Goal: Task Accomplishment & Management: Complete application form

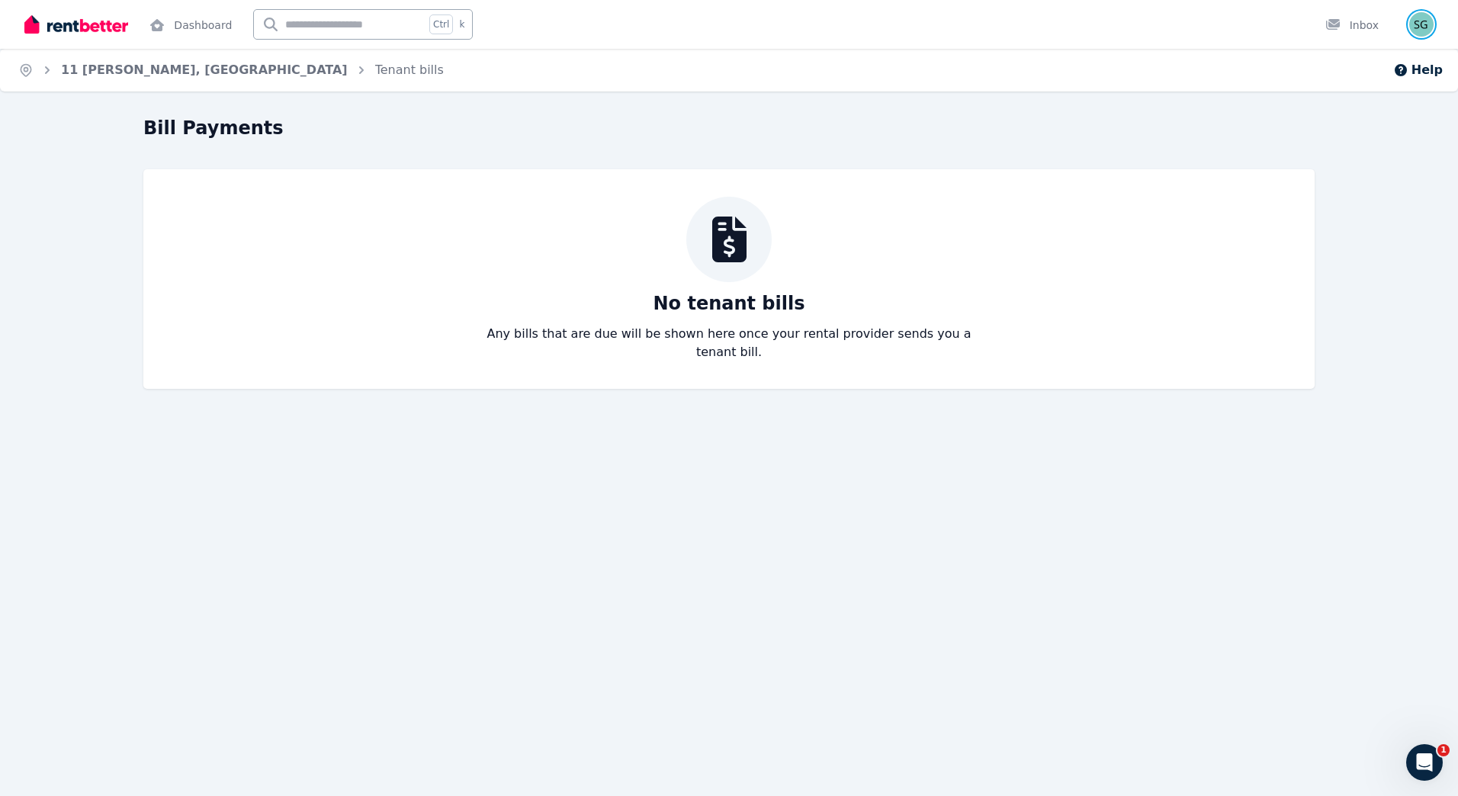
click at [1425, 24] on img "button" at bounding box center [1421, 24] width 24 height 24
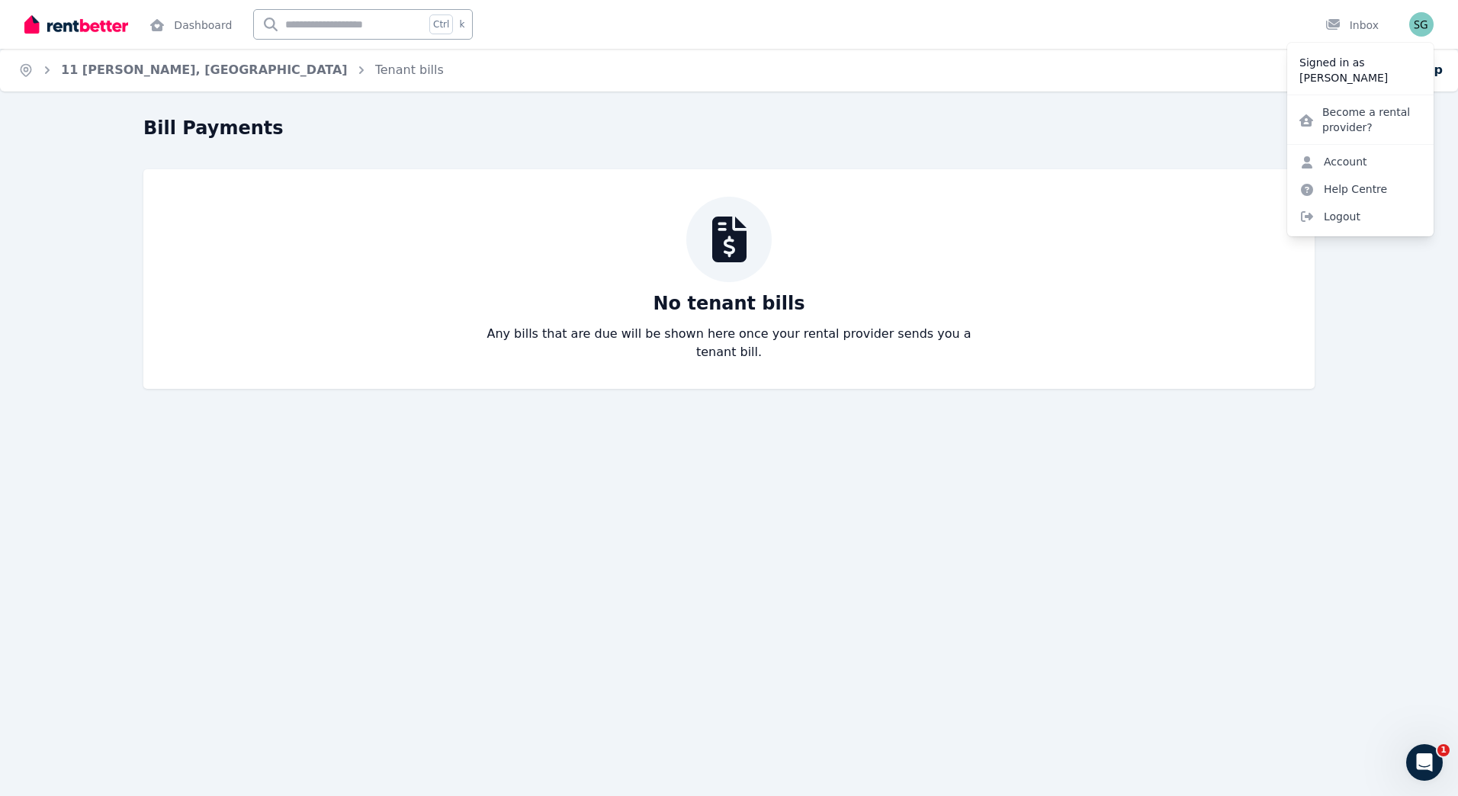
click at [1330, 72] on p "[PERSON_NAME]" at bounding box center [1360, 77] width 122 height 15
click at [1185, 88] on div "Home 11 [PERSON_NAME], Canning Vale Tenant bills Help" at bounding box center [729, 70] width 1458 height 43
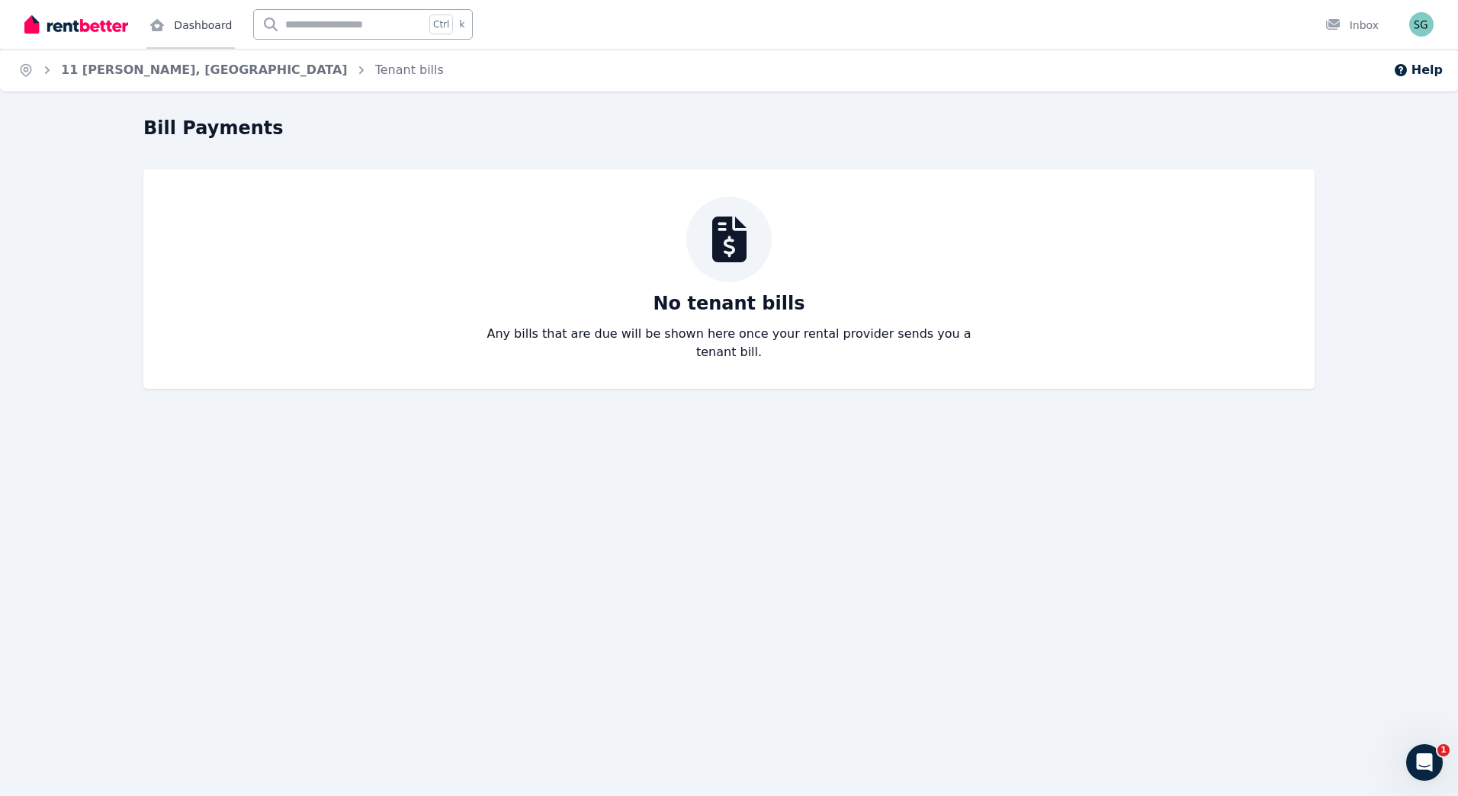
click at [195, 23] on link "Dashboard" at bounding box center [190, 24] width 88 height 49
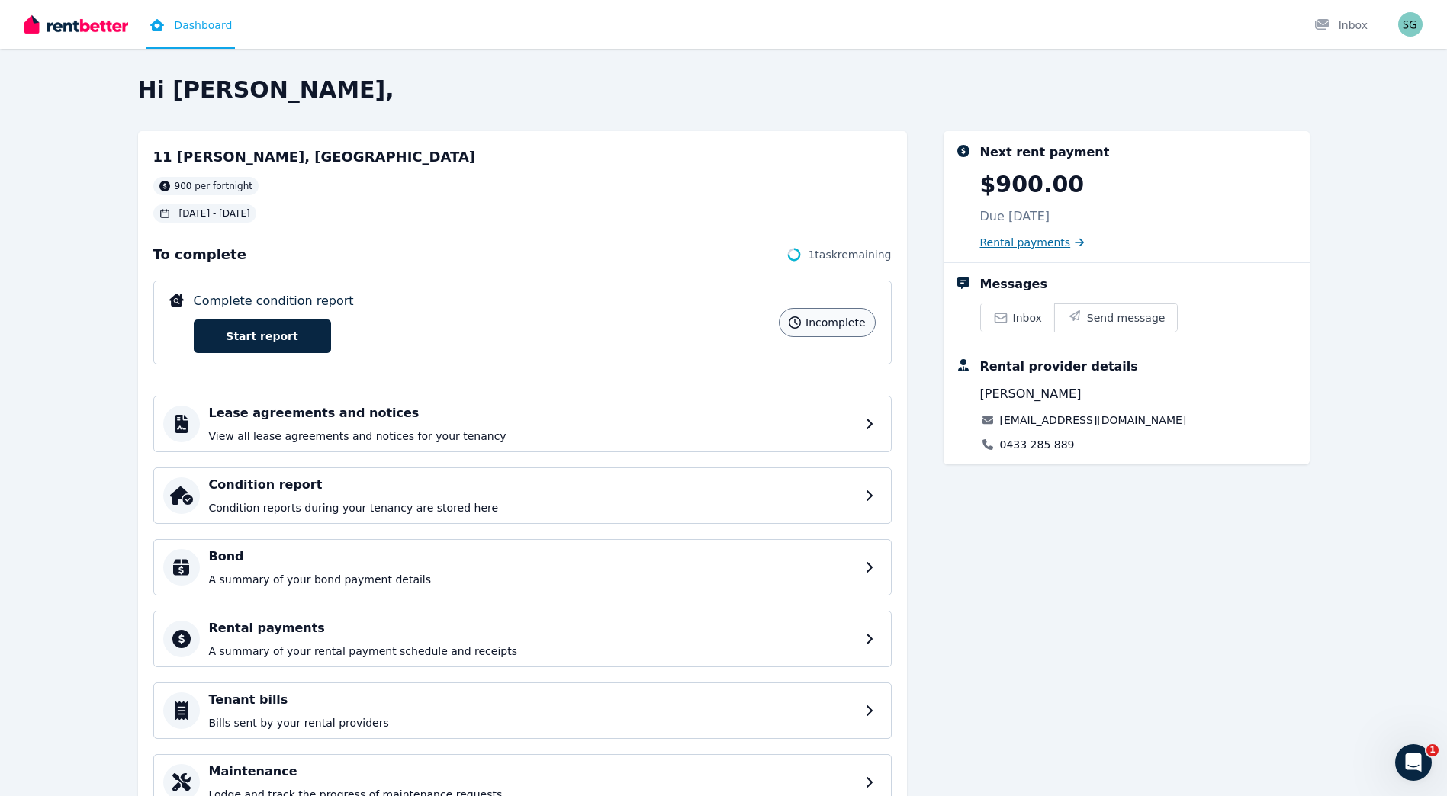
click at [1026, 238] on span "Rental payments" at bounding box center [1025, 242] width 91 height 15
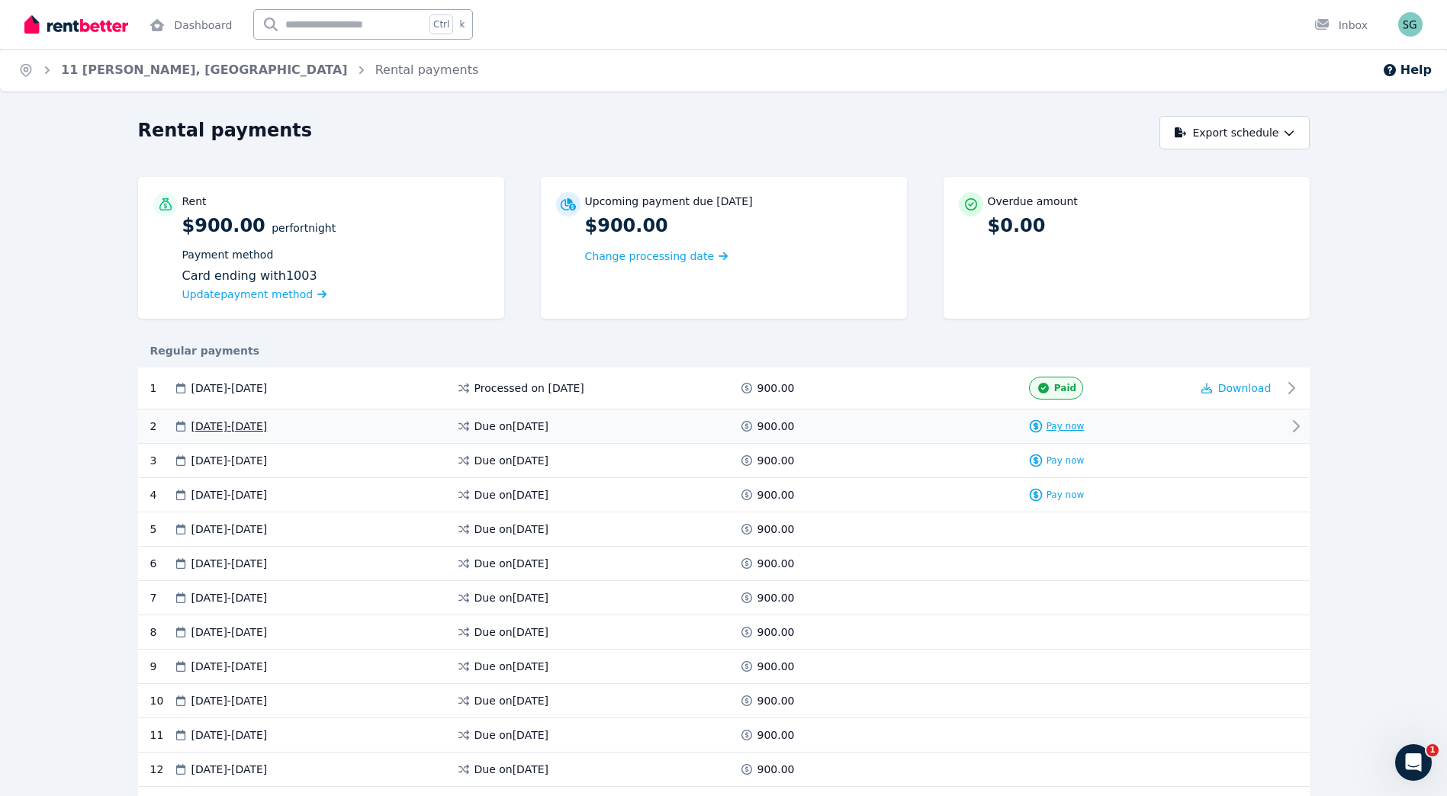
click at [1055, 422] on span "Pay now" at bounding box center [1065, 426] width 38 height 12
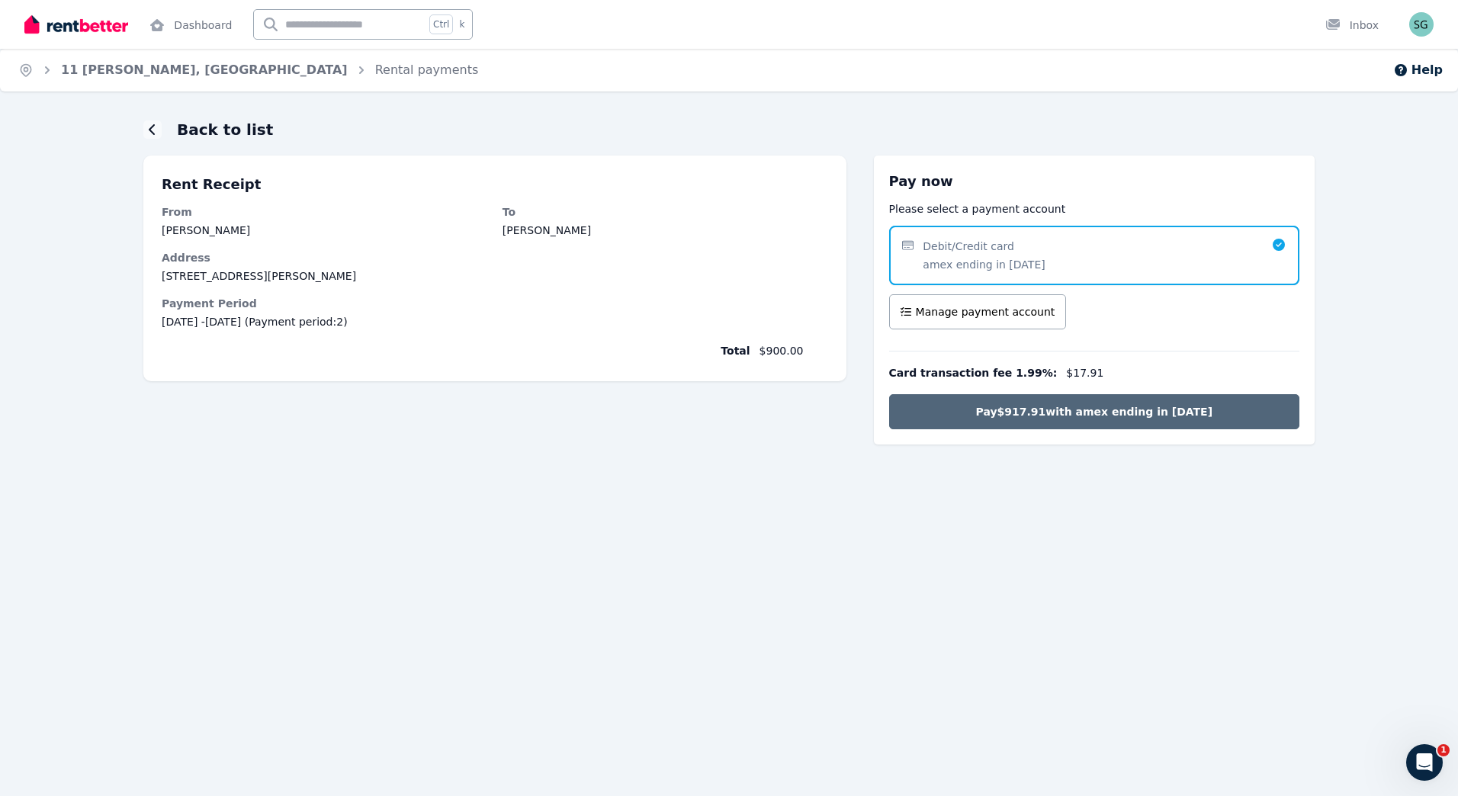
click at [1110, 406] on span "Pay $917.91 with amex ending in [DATE]" at bounding box center [1094, 411] width 237 height 15
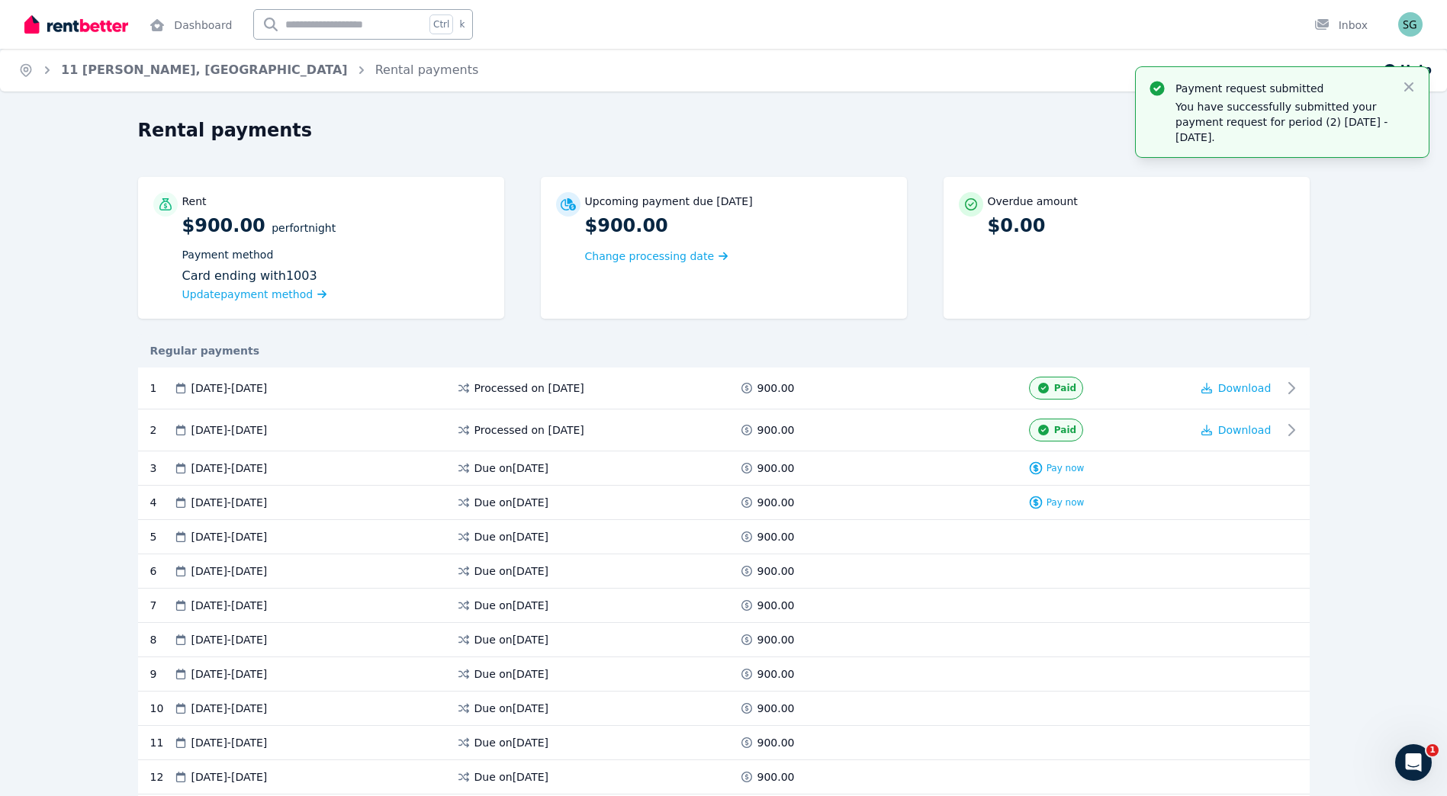
click at [1338, 377] on div "Rental payments Export schedule Rent $900.00 per Fortnight Payment method Card …" at bounding box center [723, 757] width 1447 height 1283
click at [171, 63] on link "11 [PERSON_NAME], [GEOGRAPHIC_DATA]" at bounding box center [204, 70] width 287 height 14
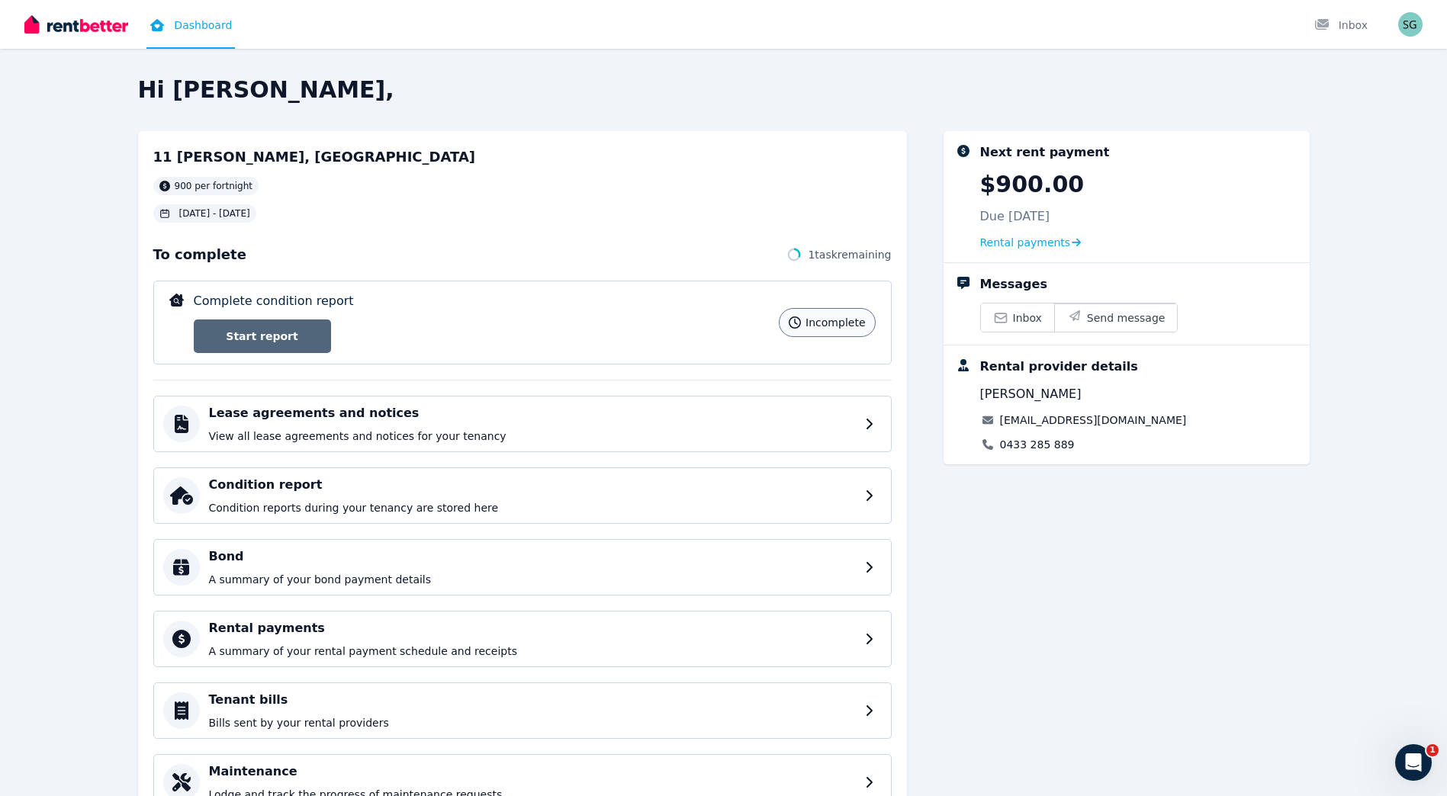
click at [292, 336] on link "Start report" at bounding box center [262, 337] width 137 height 34
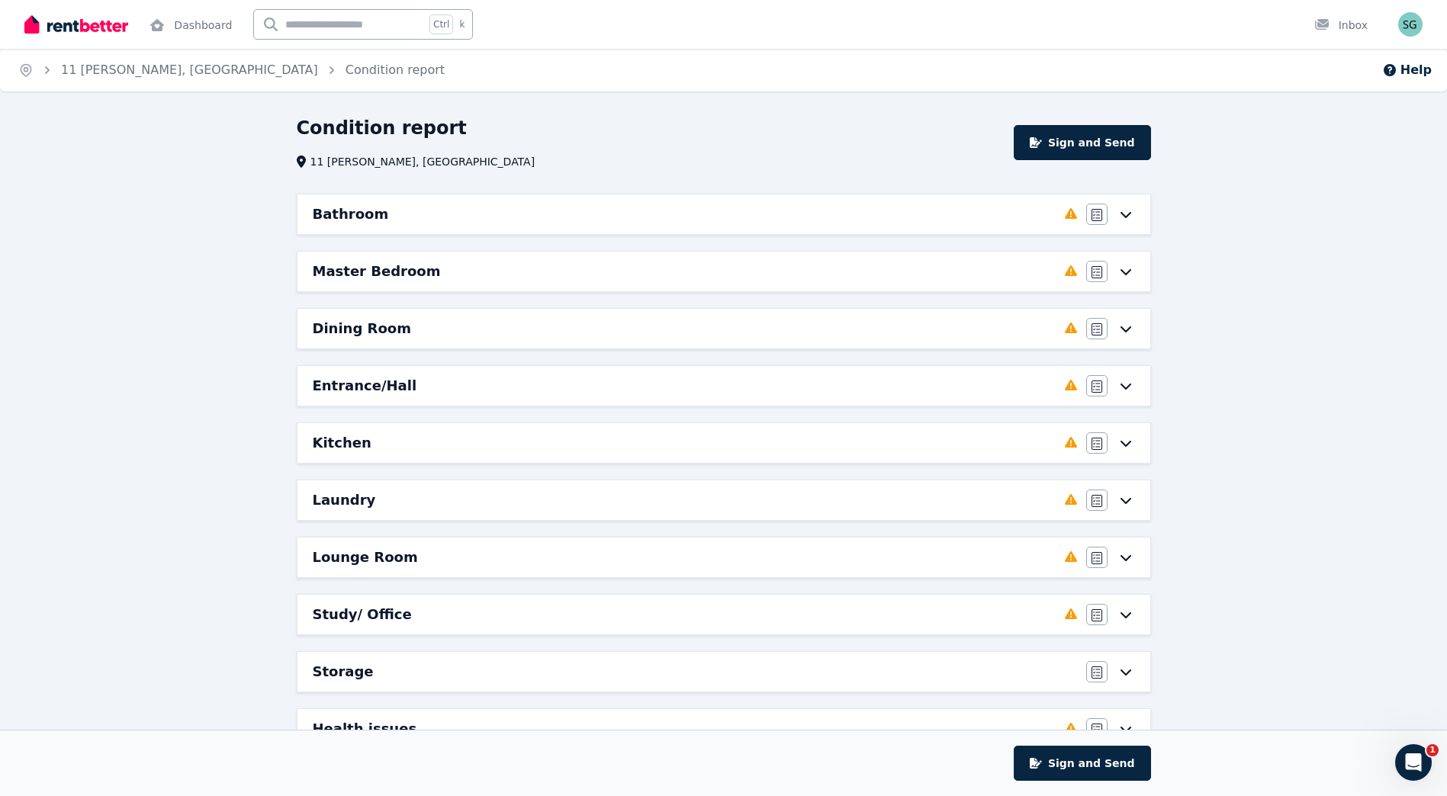
click at [936, 223] on div "Bathroom" at bounding box center [684, 214] width 743 height 21
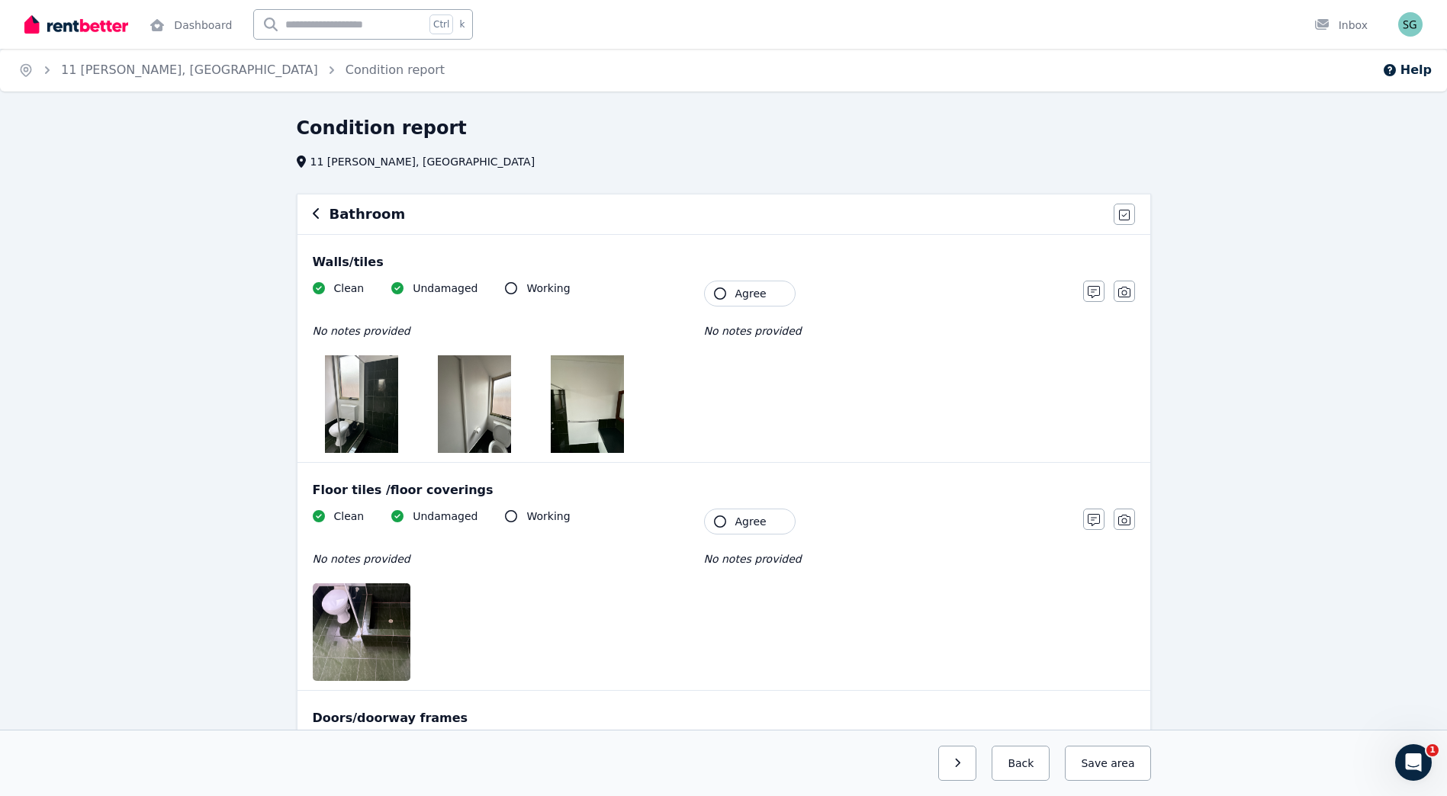
click at [747, 293] on span "Agree" at bounding box center [750, 293] width 31 height 15
click at [739, 531] on button "Agree" at bounding box center [750, 522] width 92 height 26
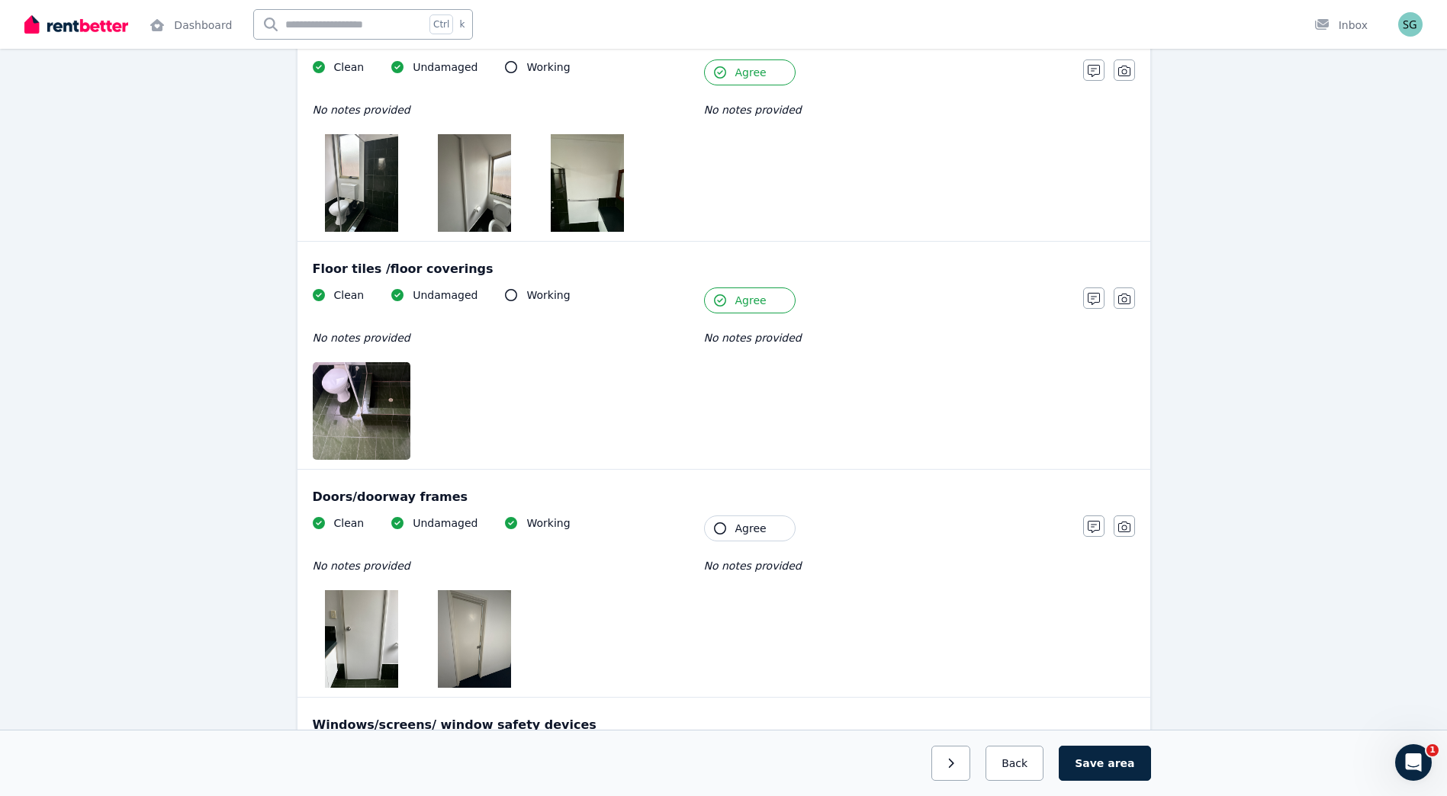
scroll to position [254, 0]
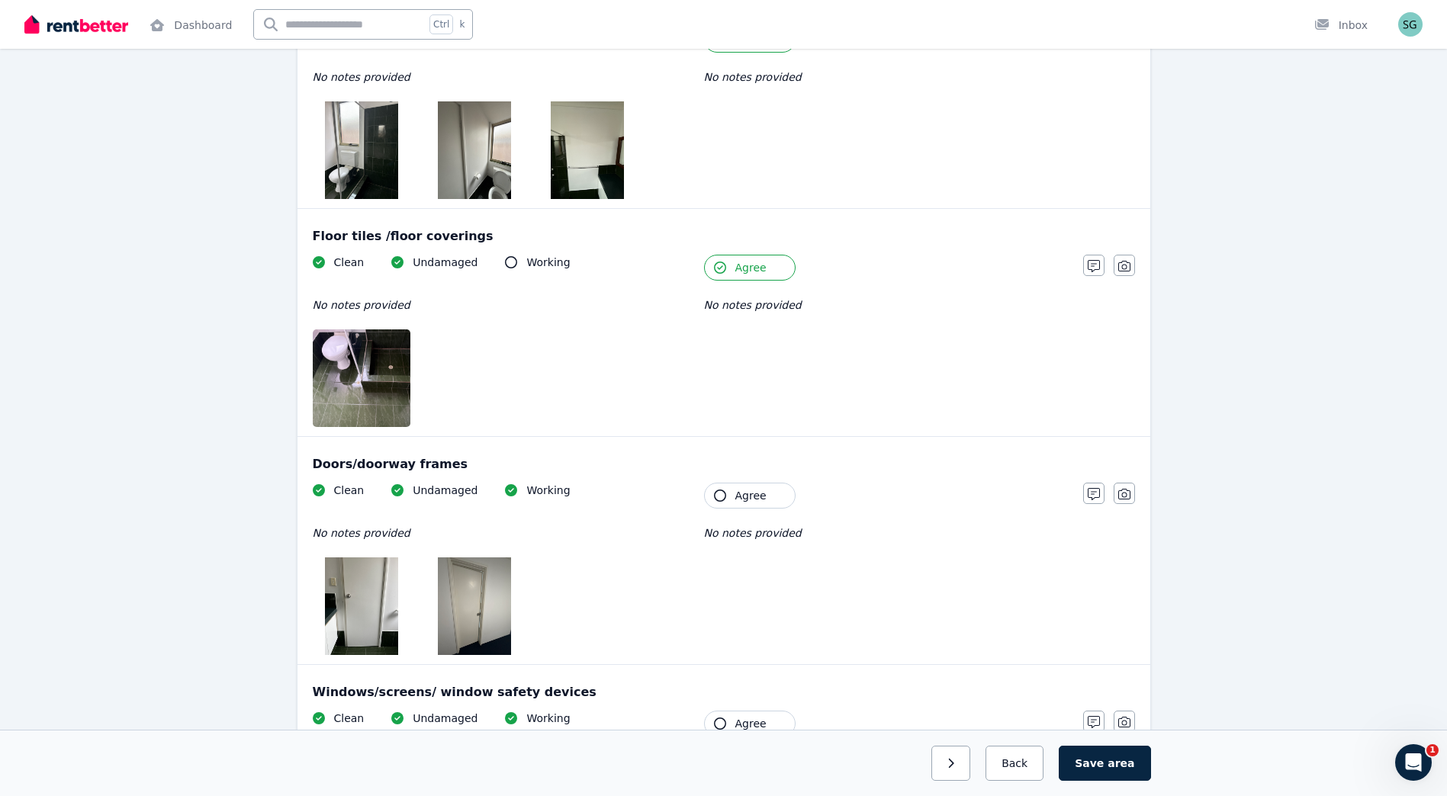
click at [748, 498] on span "Agree" at bounding box center [750, 495] width 31 height 15
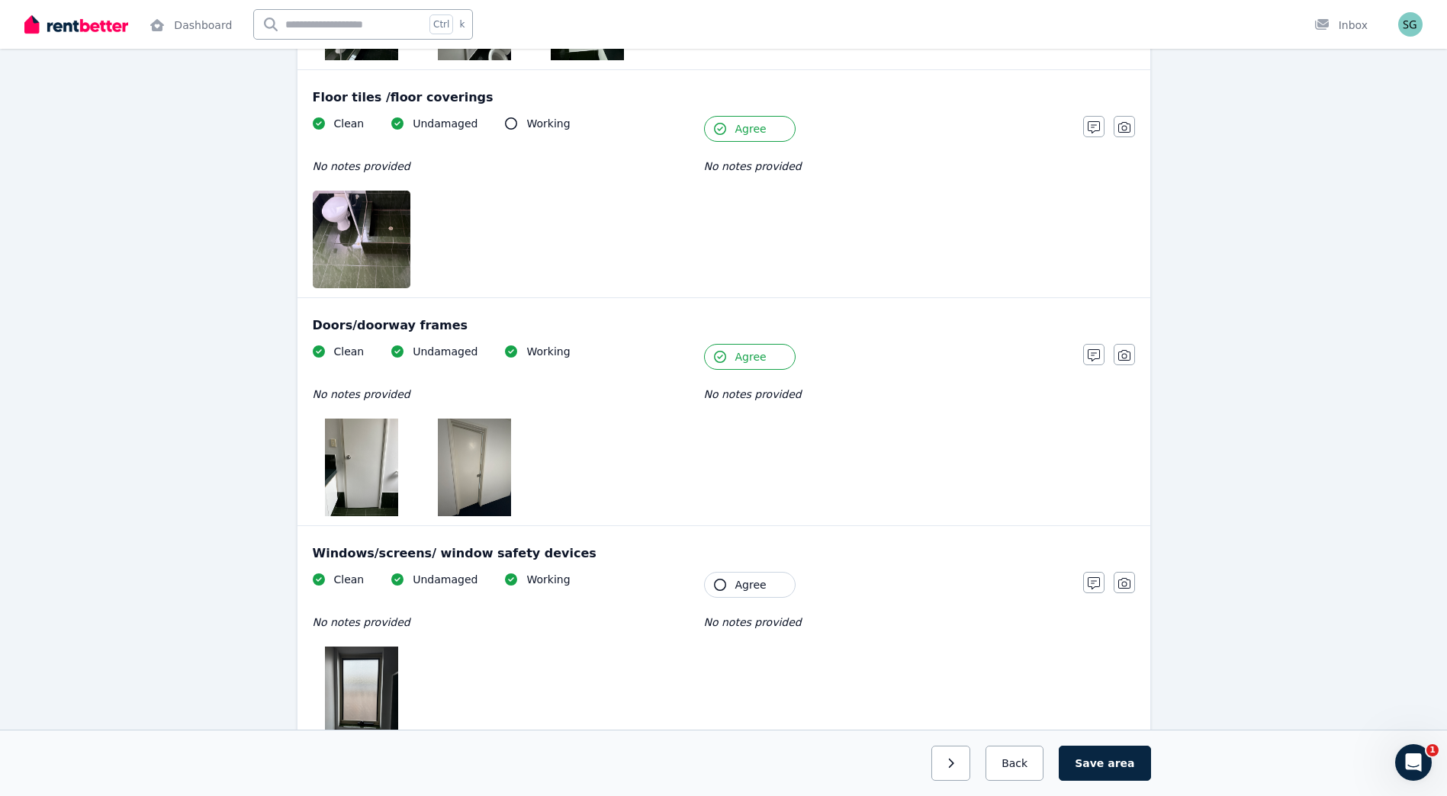
scroll to position [509, 0]
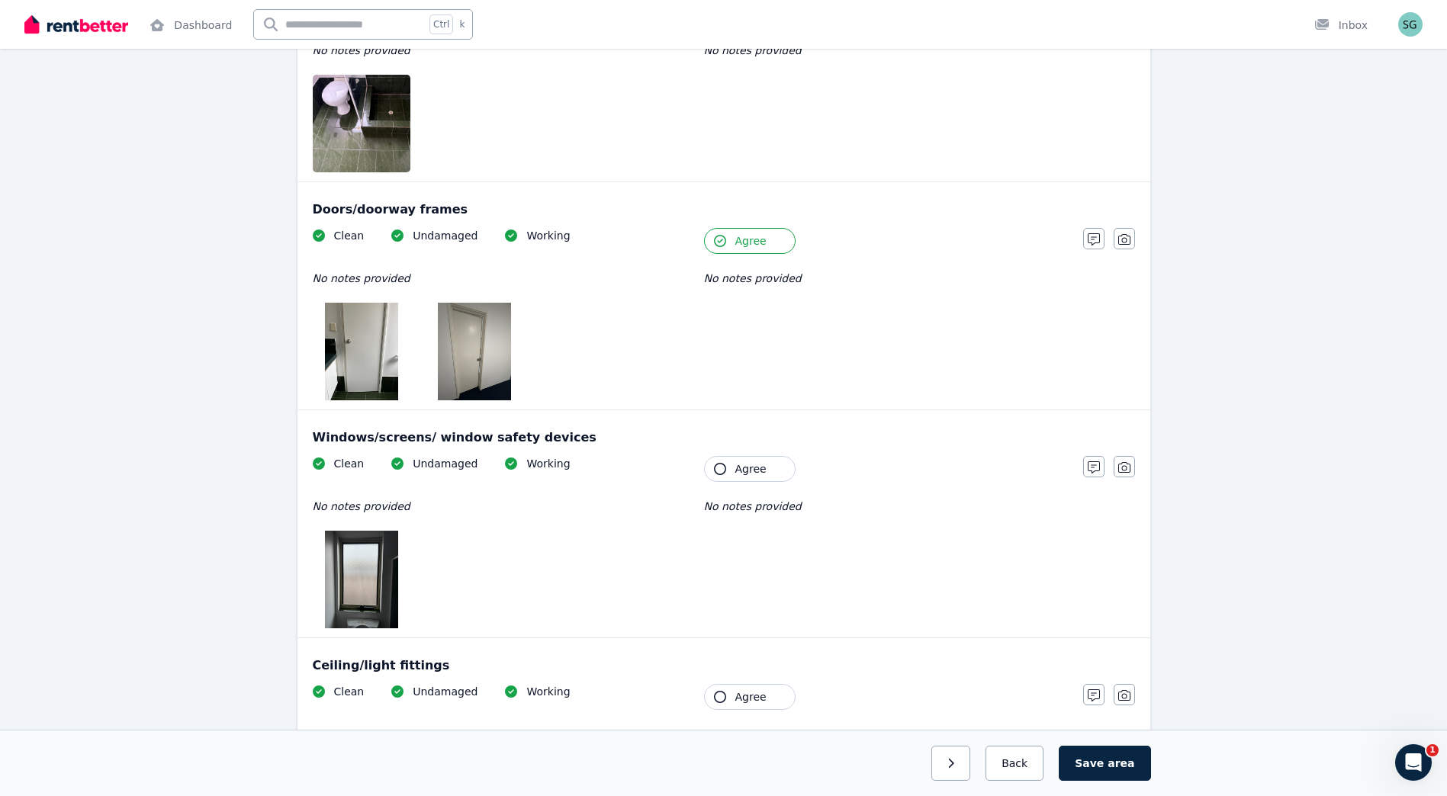
click at [744, 469] on span "Agree" at bounding box center [750, 468] width 31 height 15
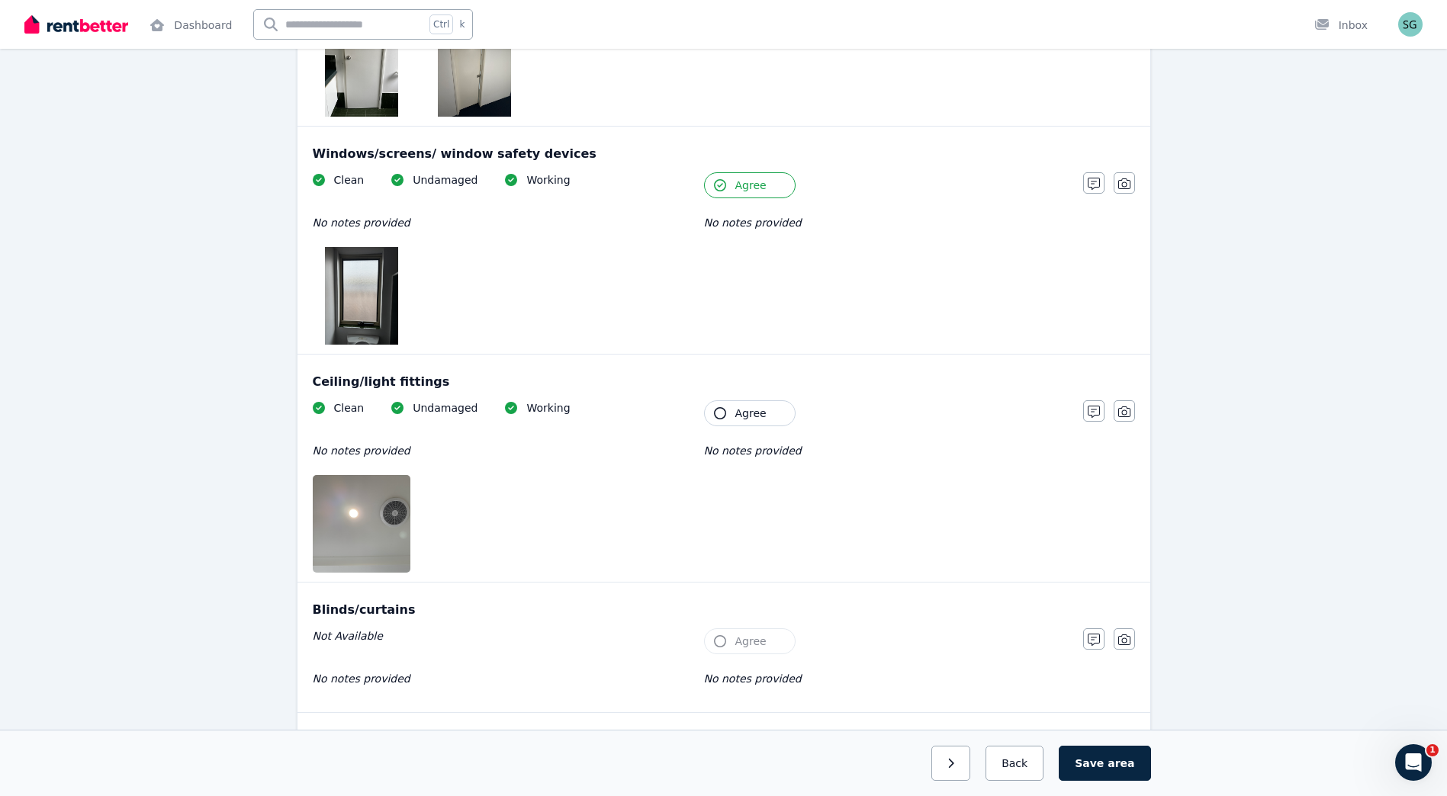
scroll to position [890, 0]
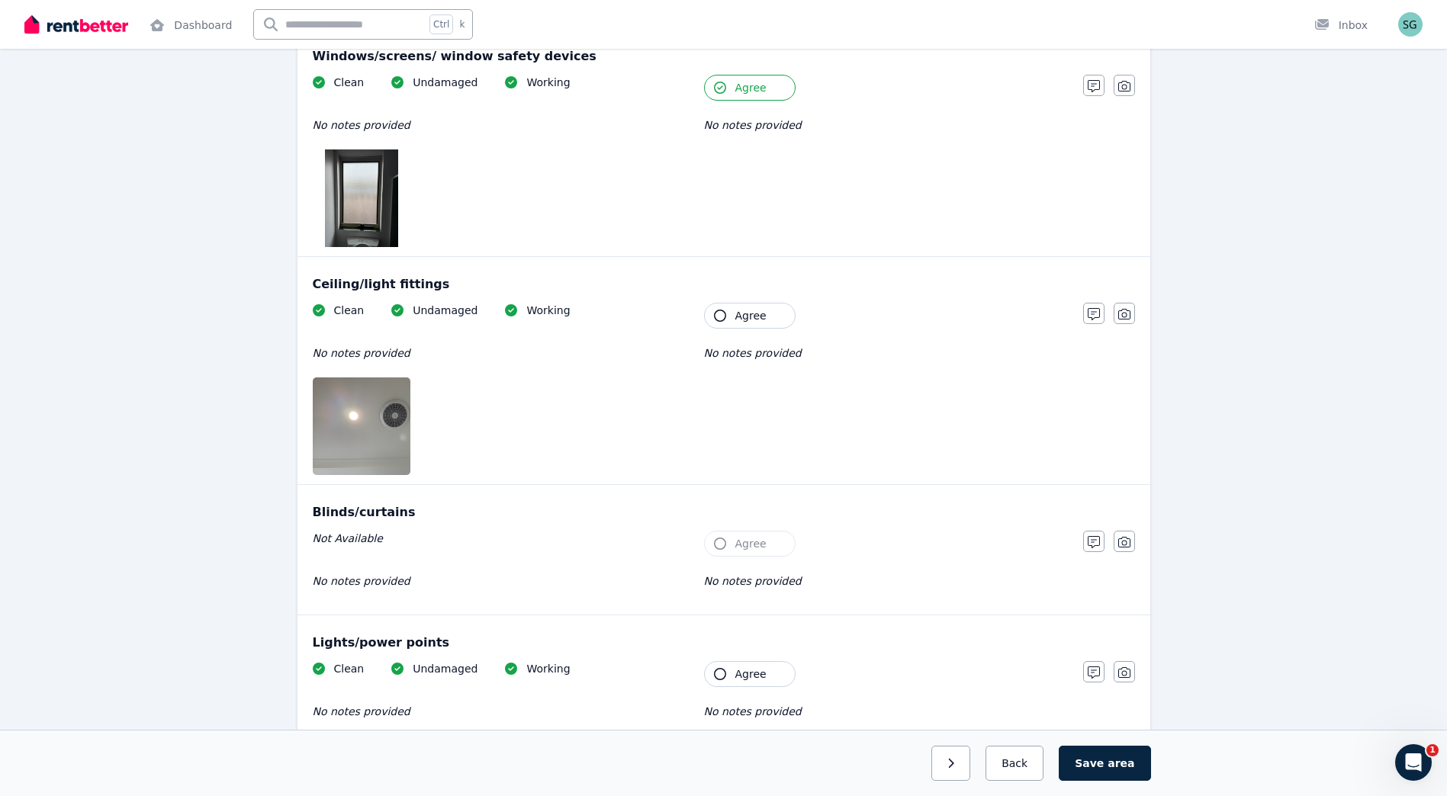
click at [728, 313] on button "Agree" at bounding box center [750, 316] width 92 height 26
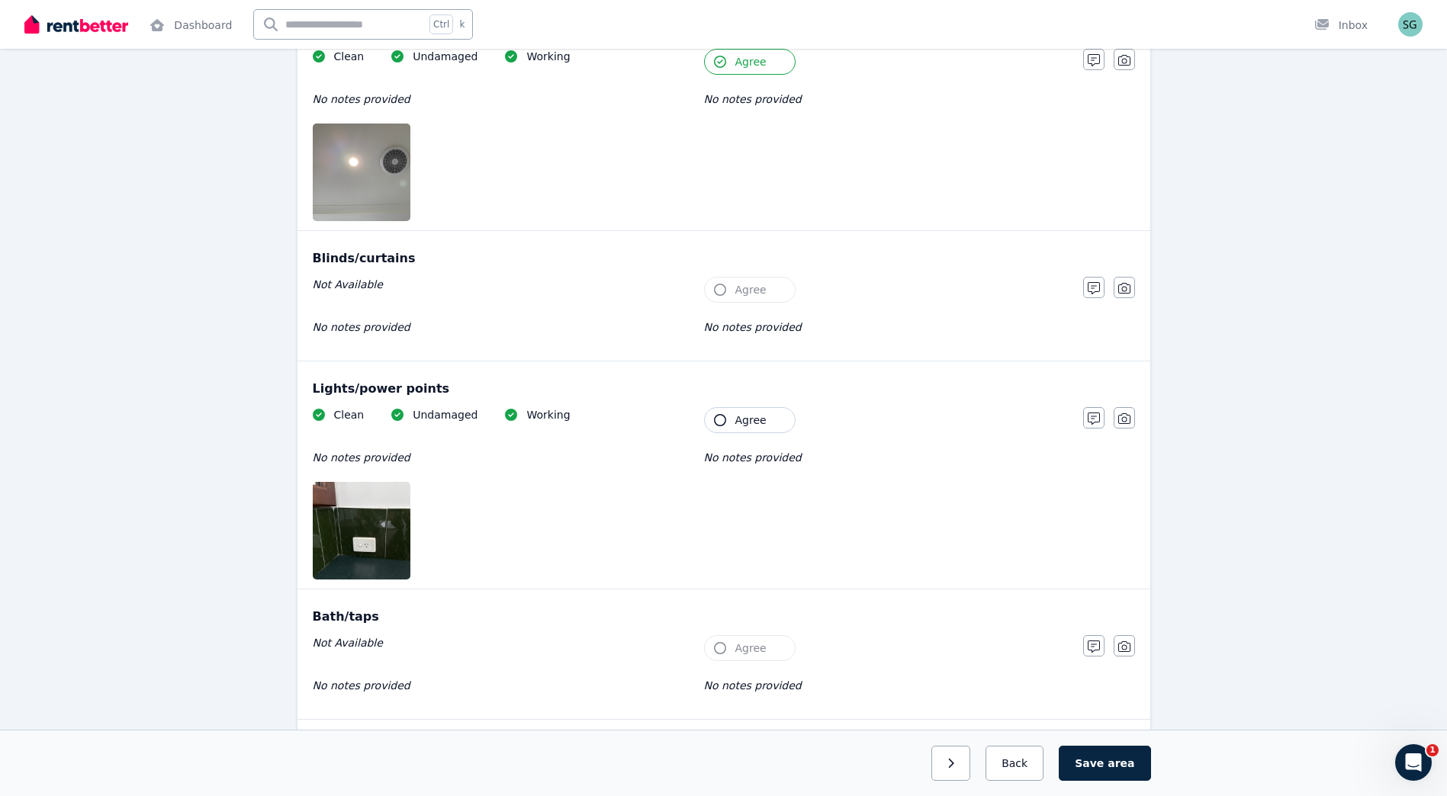
click at [744, 417] on span "Agree" at bounding box center [750, 420] width 31 height 15
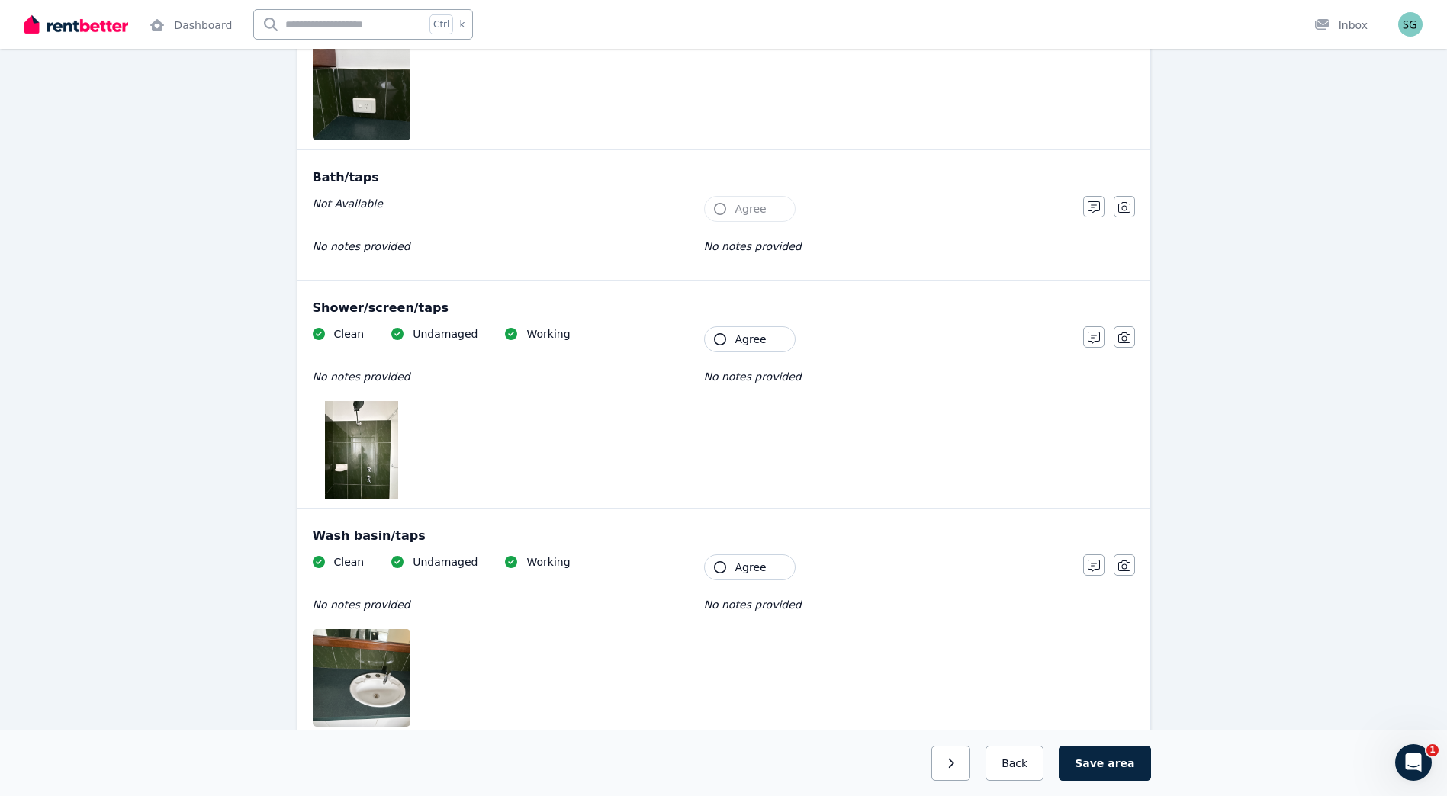
scroll to position [1653, 0]
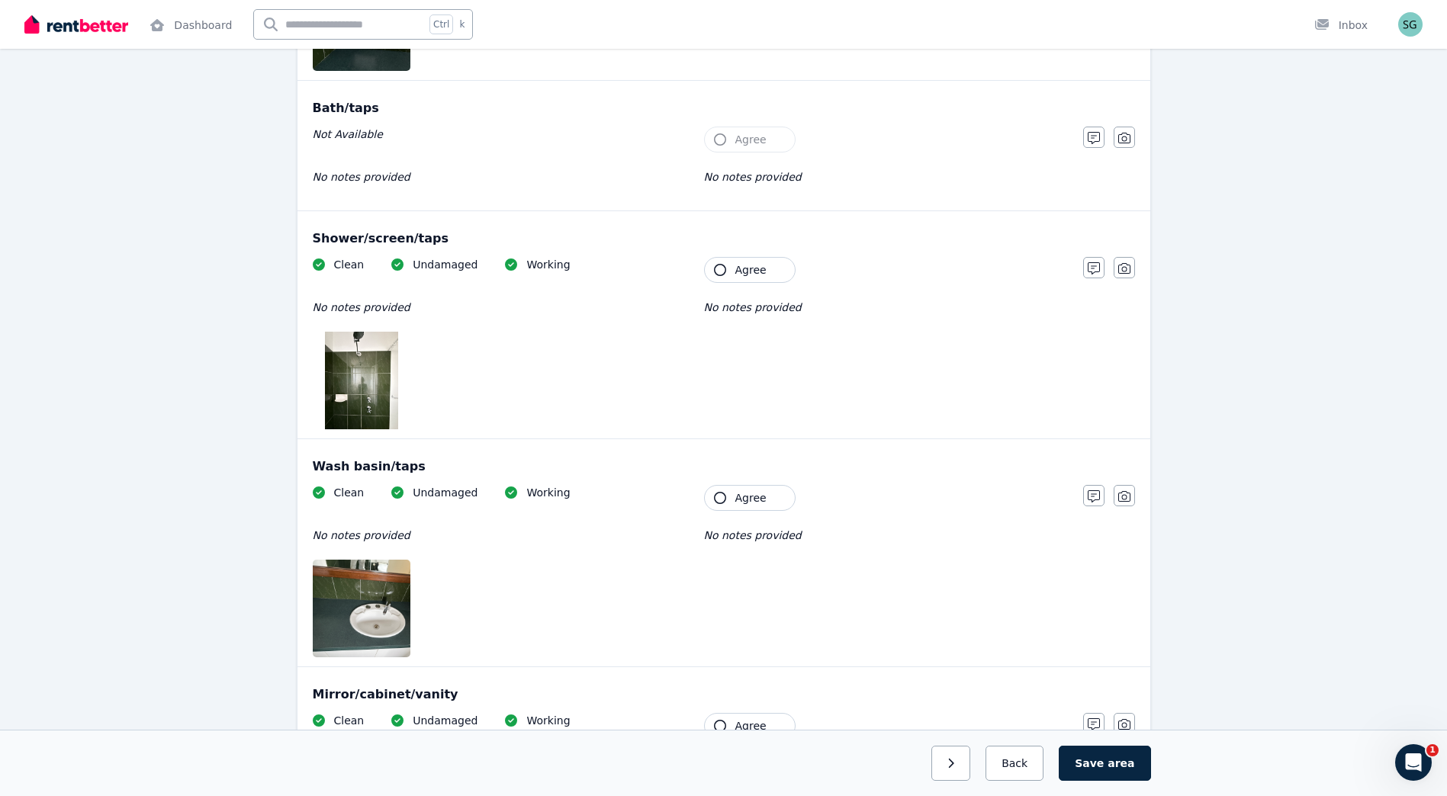
click at [722, 268] on icon "button" at bounding box center [720, 270] width 12 height 12
click at [735, 496] on span "Agree" at bounding box center [750, 497] width 31 height 15
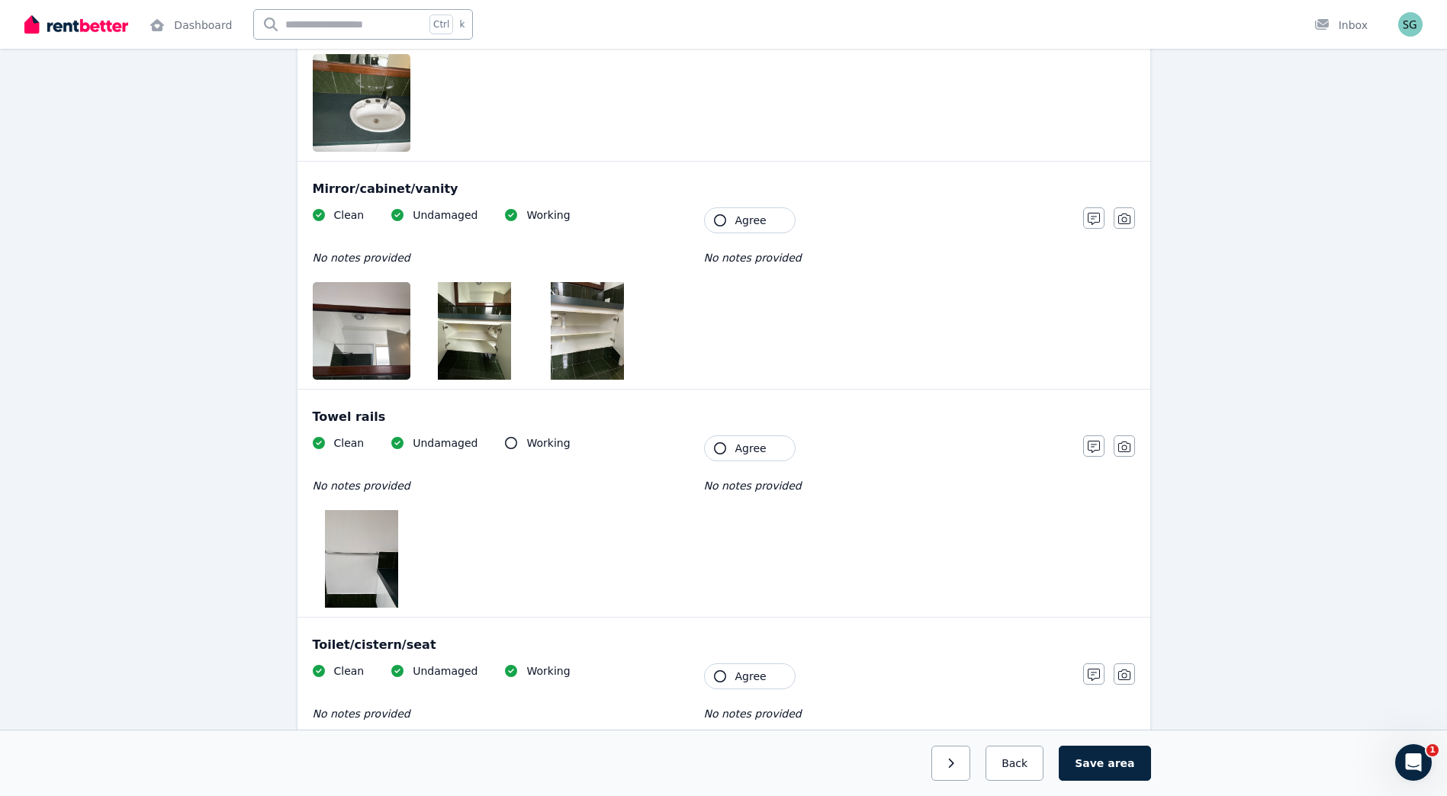
scroll to position [2160, 0]
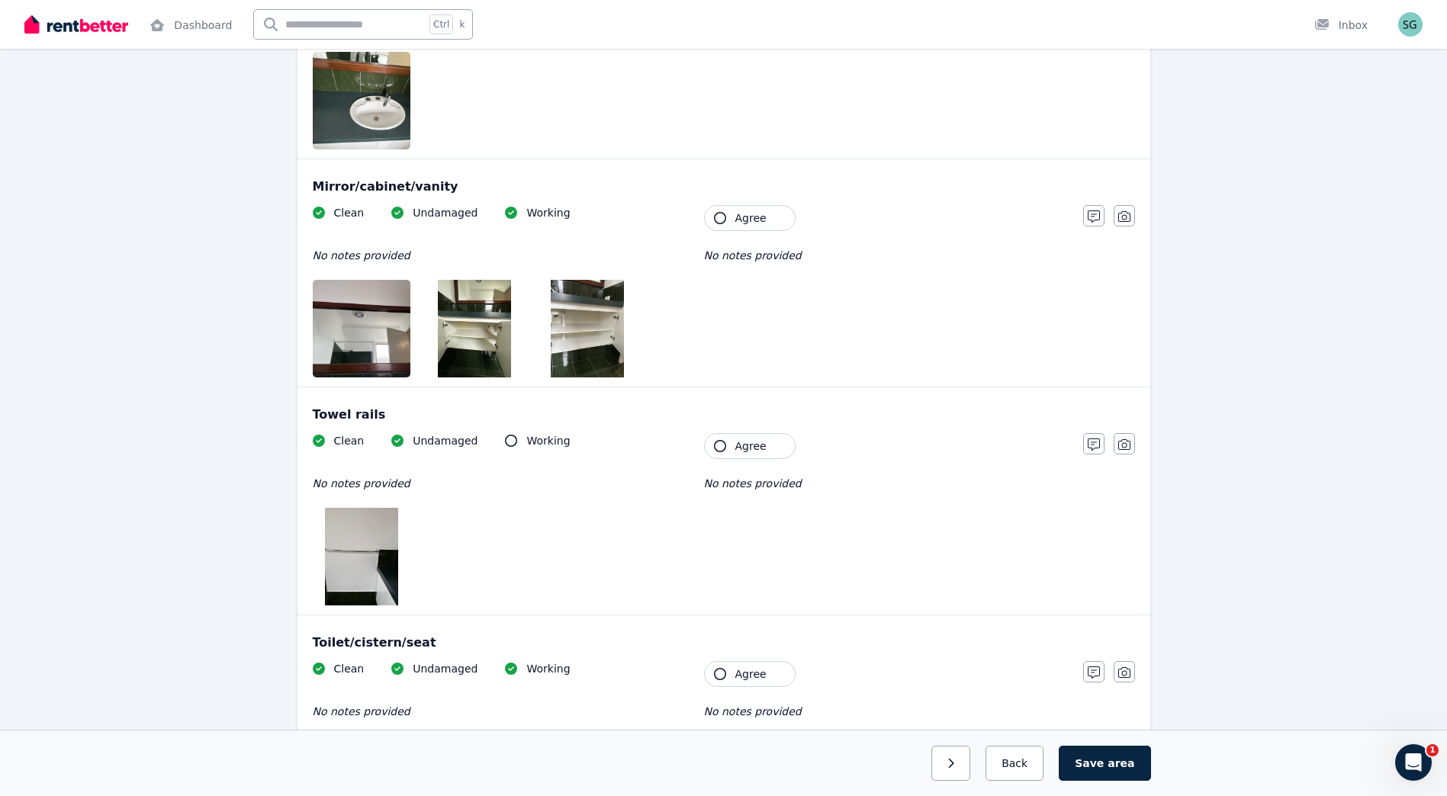
click at [735, 215] on span "Agree" at bounding box center [750, 217] width 31 height 15
click at [729, 448] on button "Agree" at bounding box center [750, 446] width 92 height 26
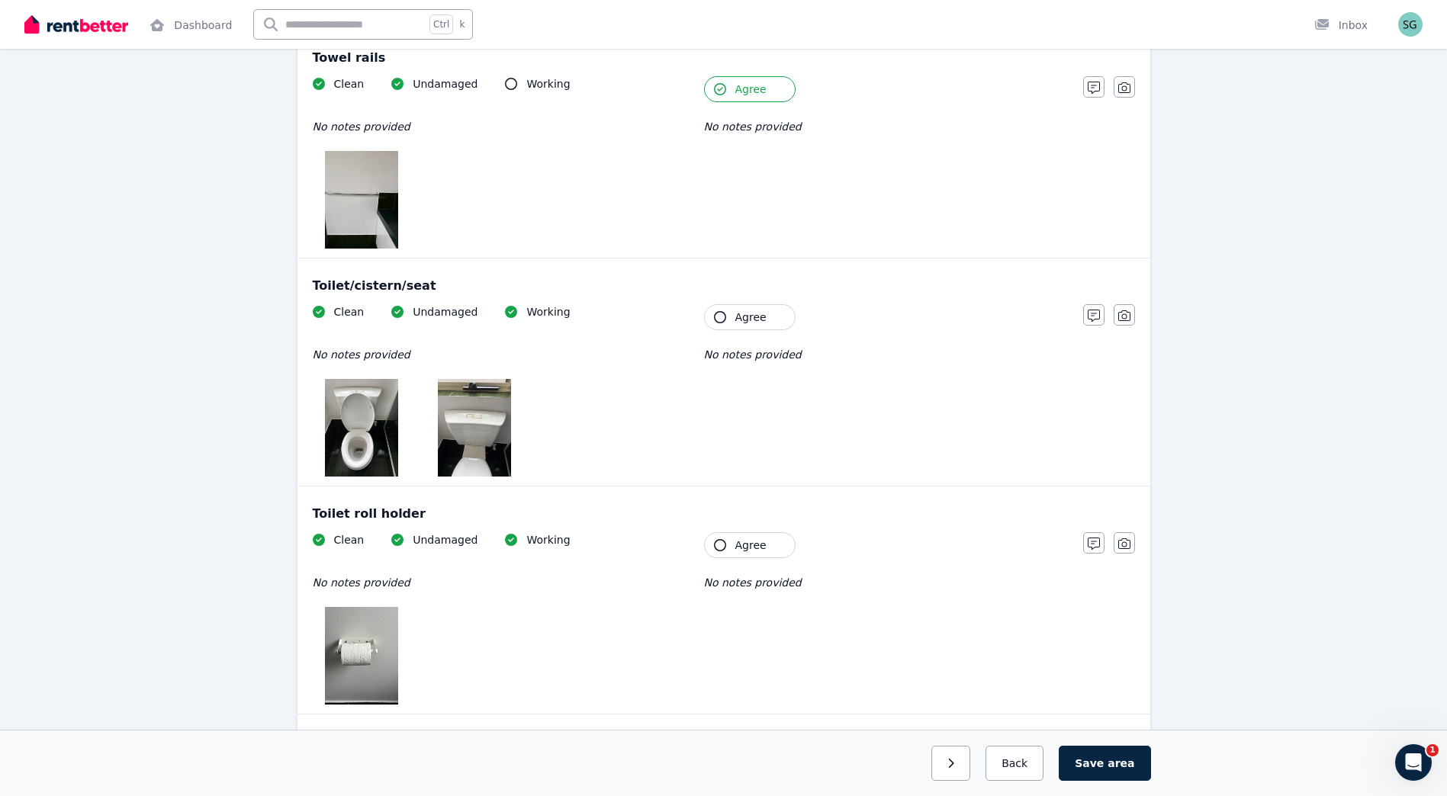
scroll to position [2542, 0]
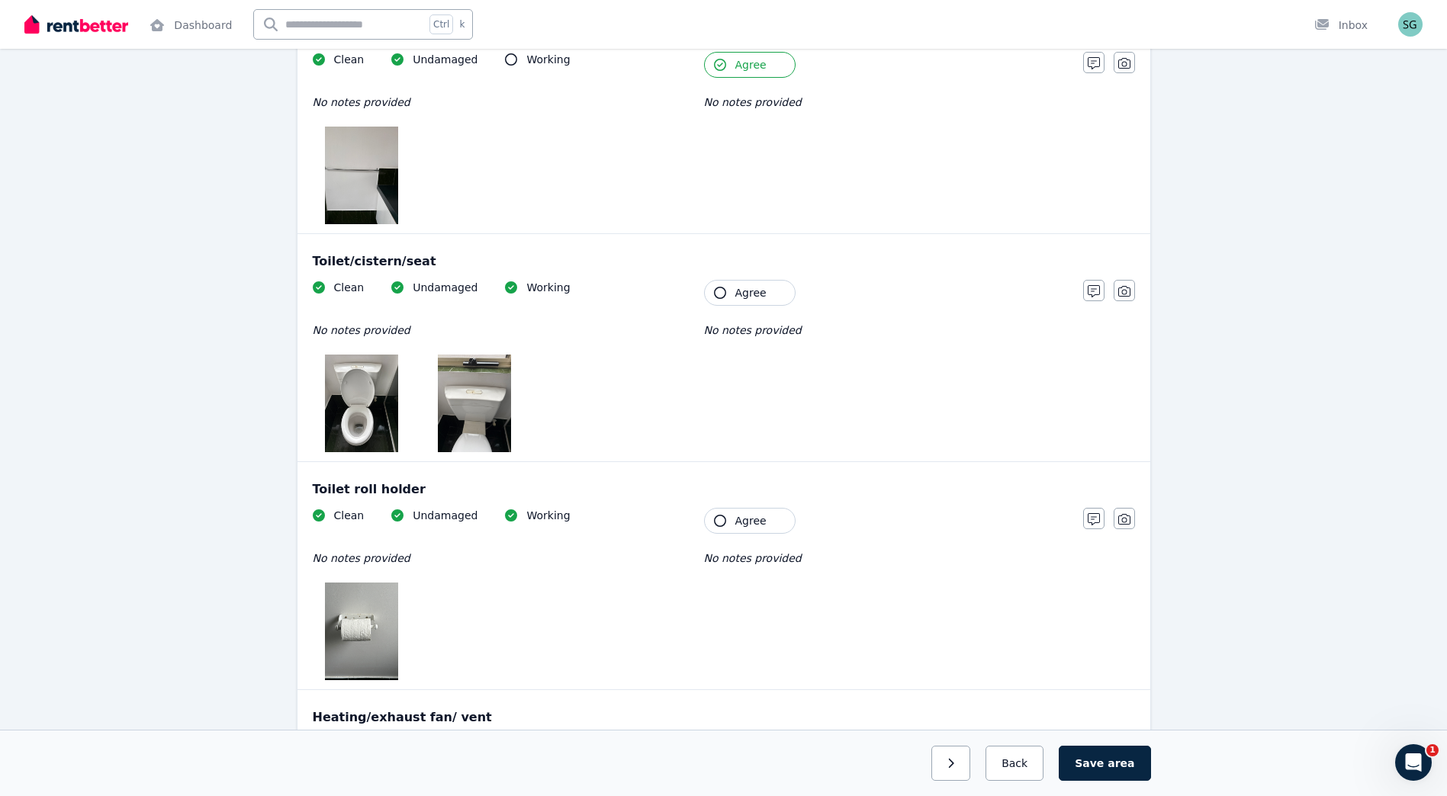
click at [719, 291] on icon "button" at bounding box center [720, 293] width 12 height 12
click at [731, 522] on button "Agree" at bounding box center [750, 521] width 92 height 26
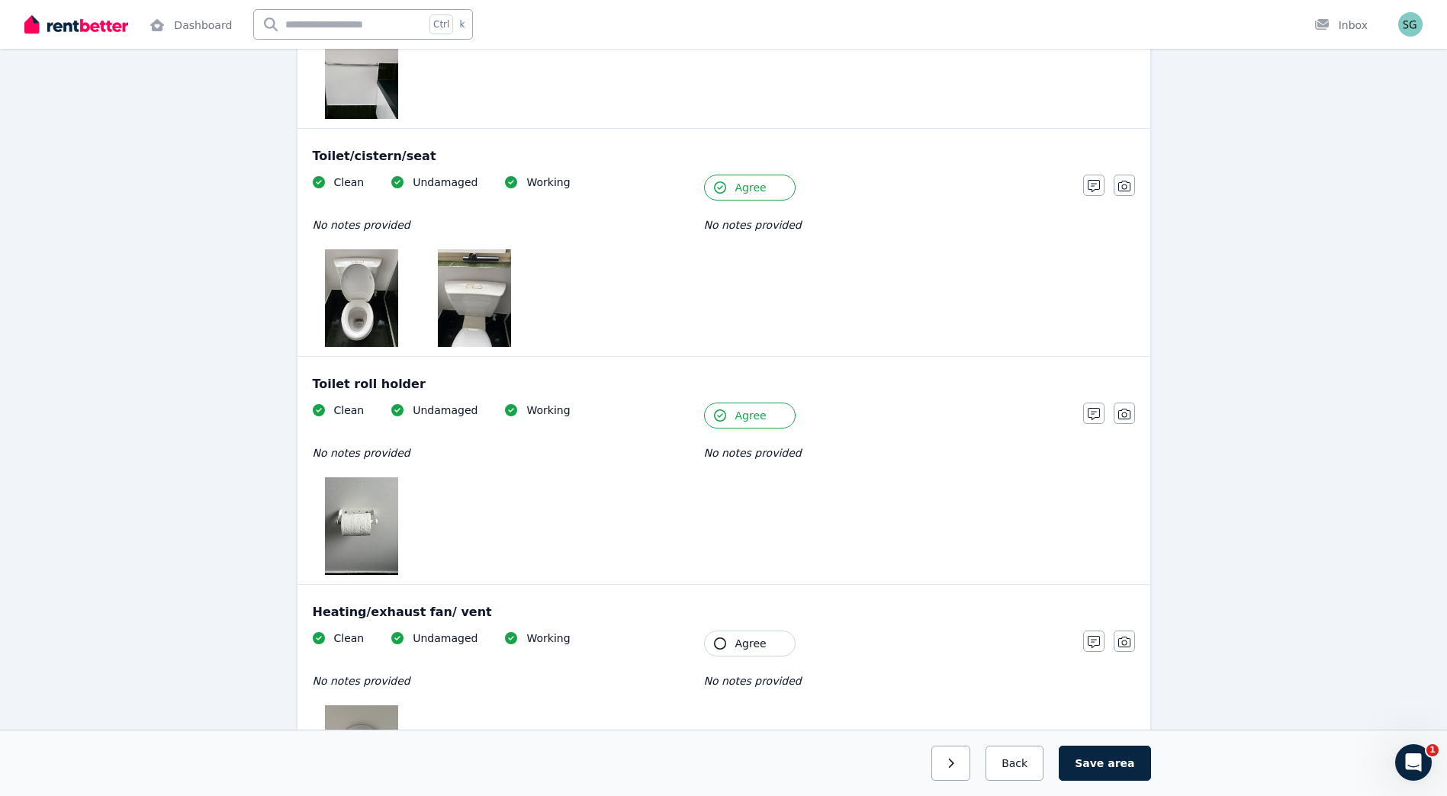
scroll to position [2854, 0]
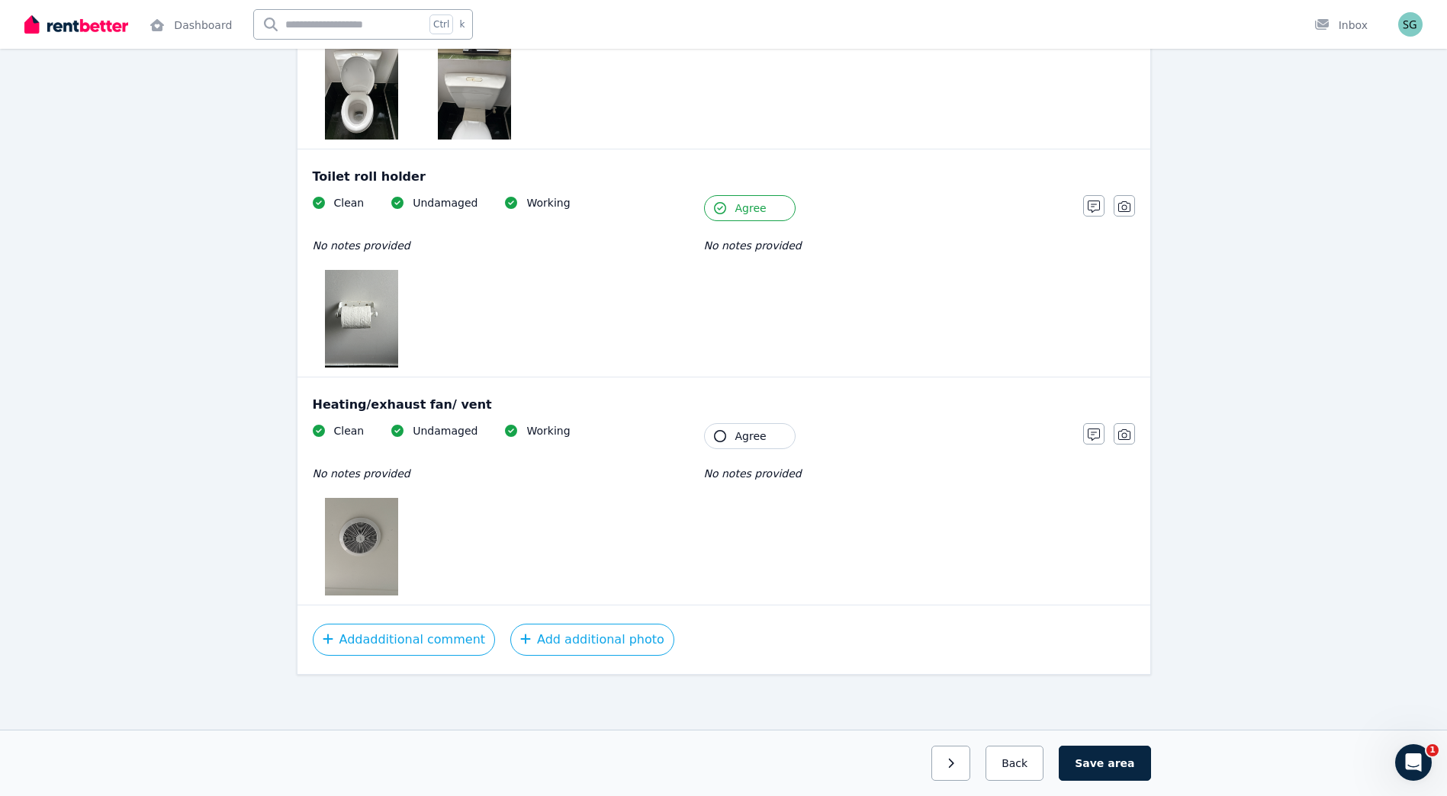
click at [740, 428] on button "Agree" at bounding box center [750, 436] width 92 height 26
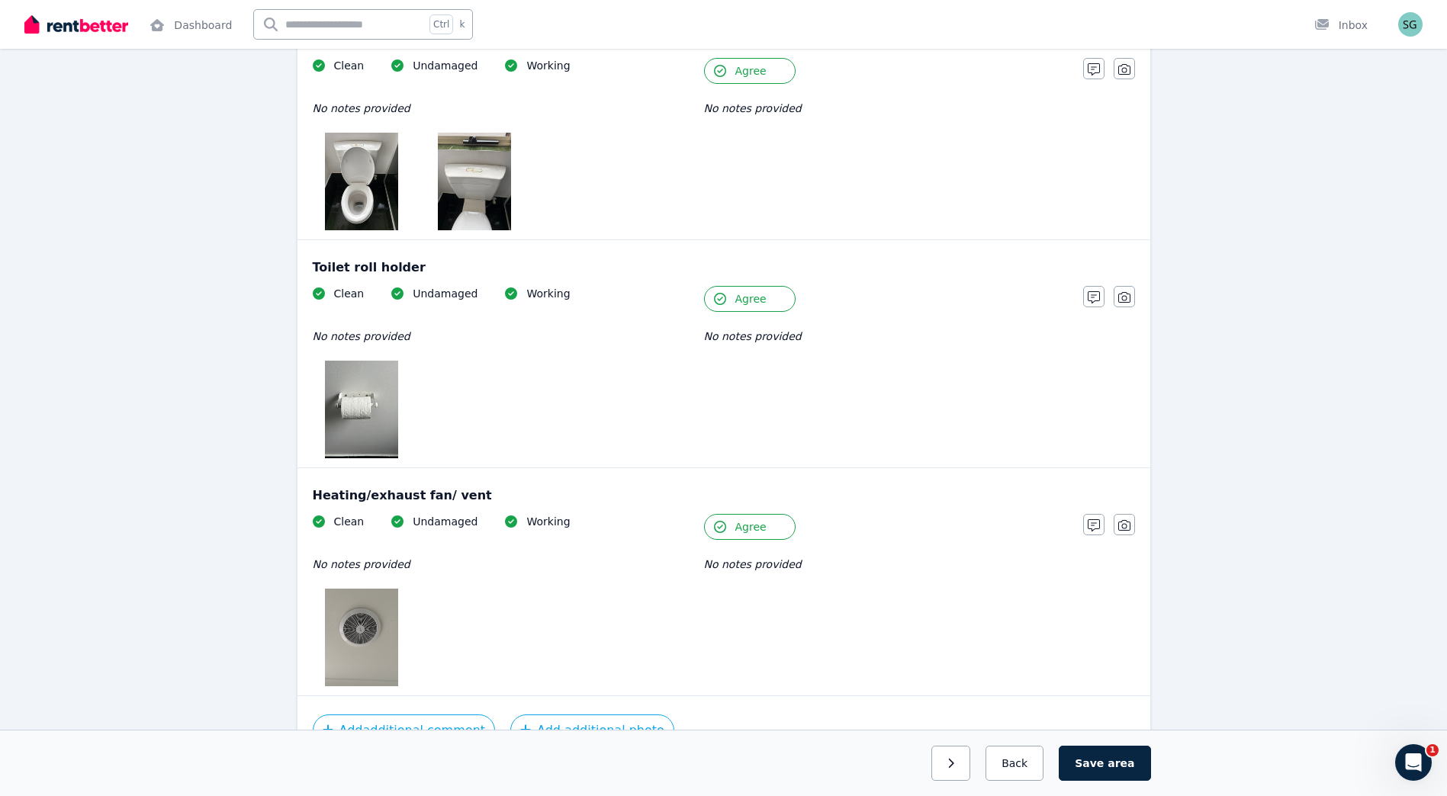
scroll to position [2727, 0]
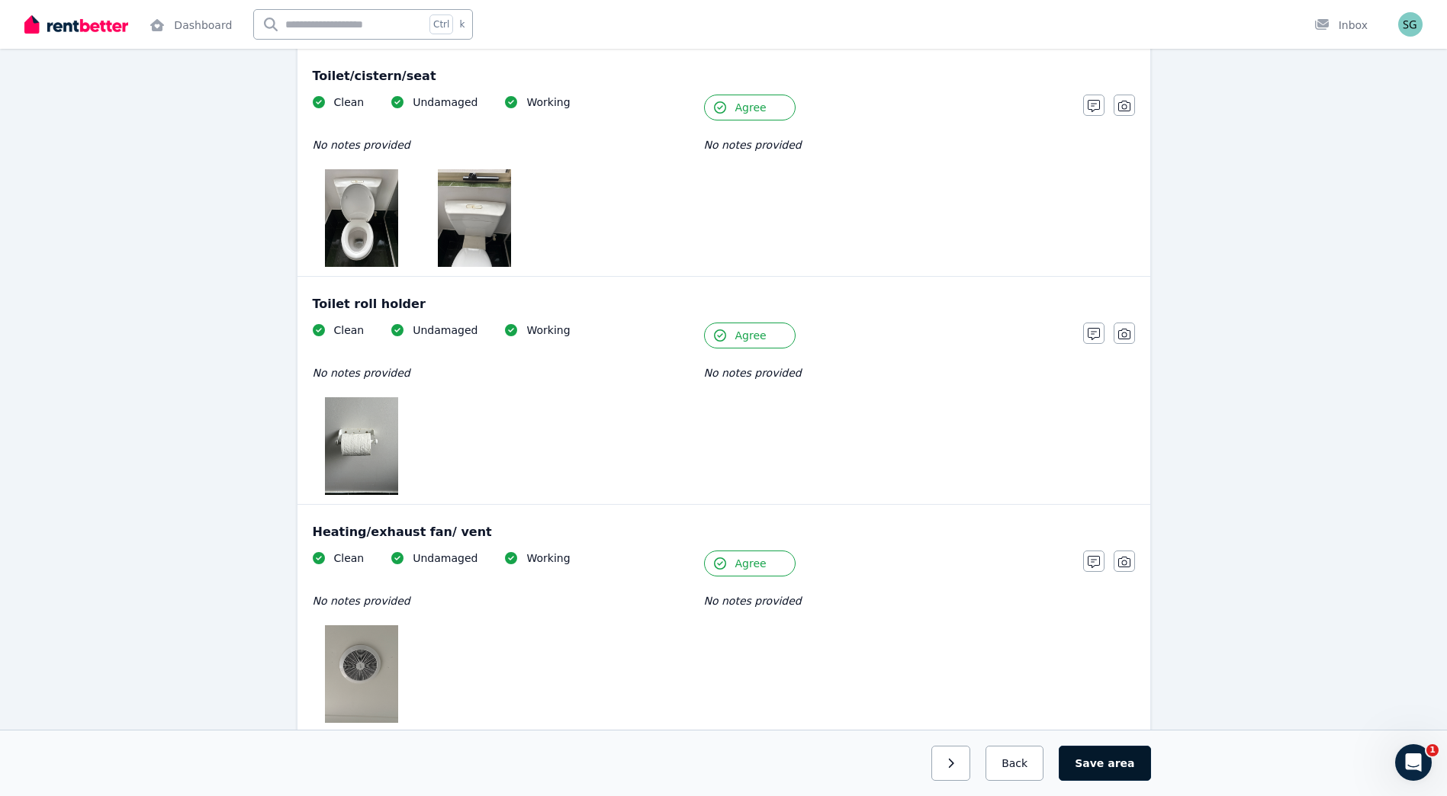
click at [1126, 760] on span "area" at bounding box center [1120, 763] width 27 height 15
click at [1119, 764] on span "area" at bounding box center [1122, 763] width 24 height 15
click at [964, 760] on button "button" at bounding box center [944, 763] width 39 height 35
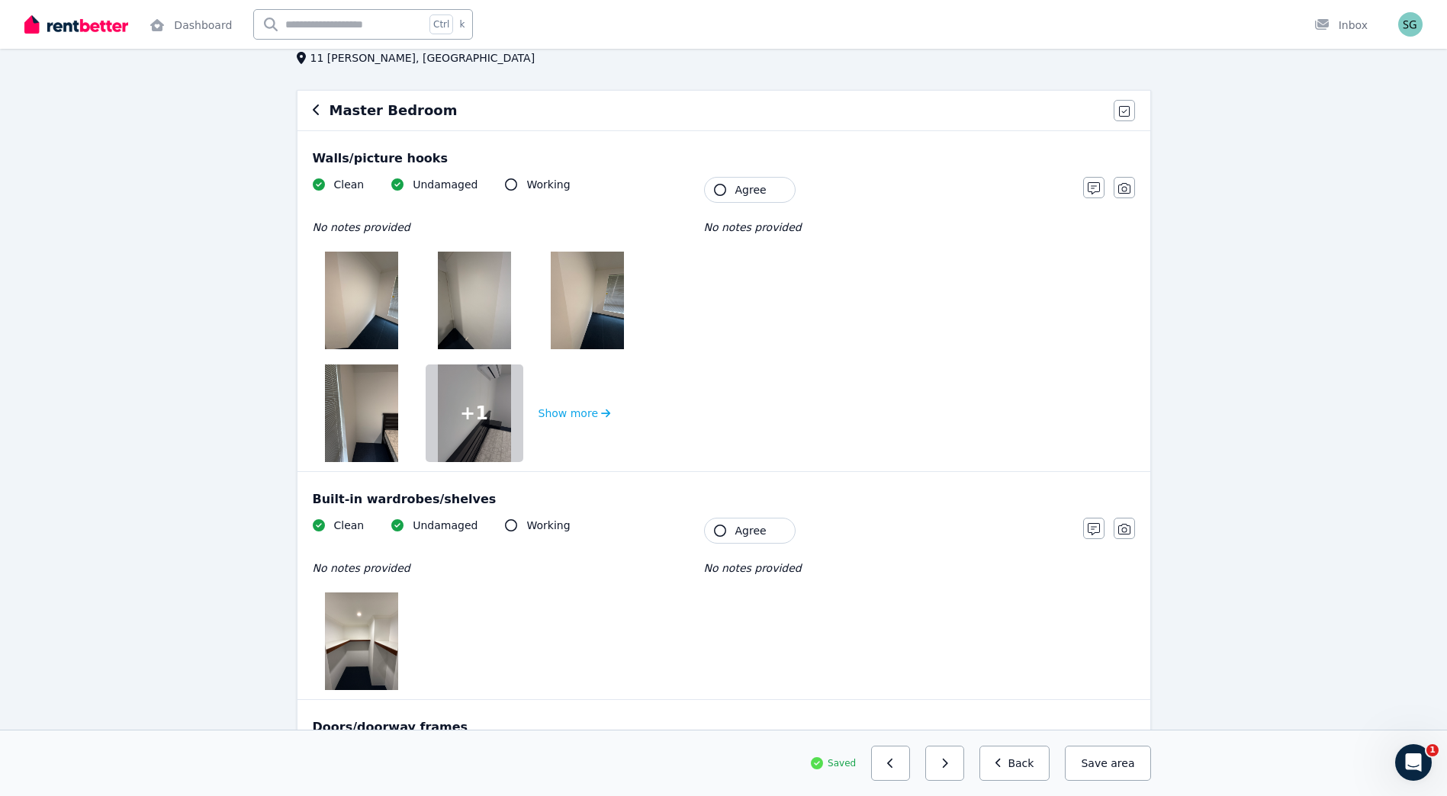
scroll to position [0, 0]
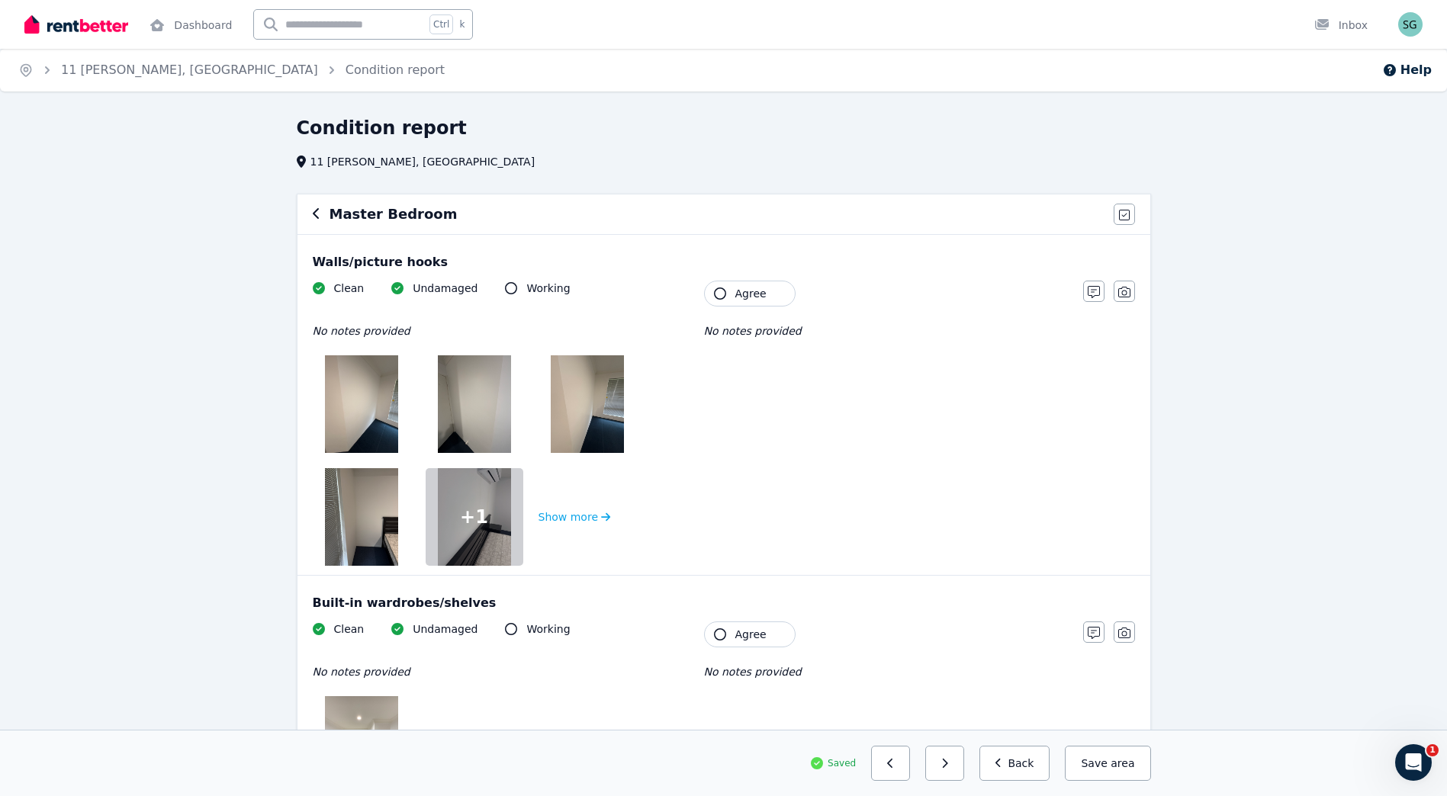
click at [725, 300] on button "Agree" at bounding box center [750, 294] width 92 height 26
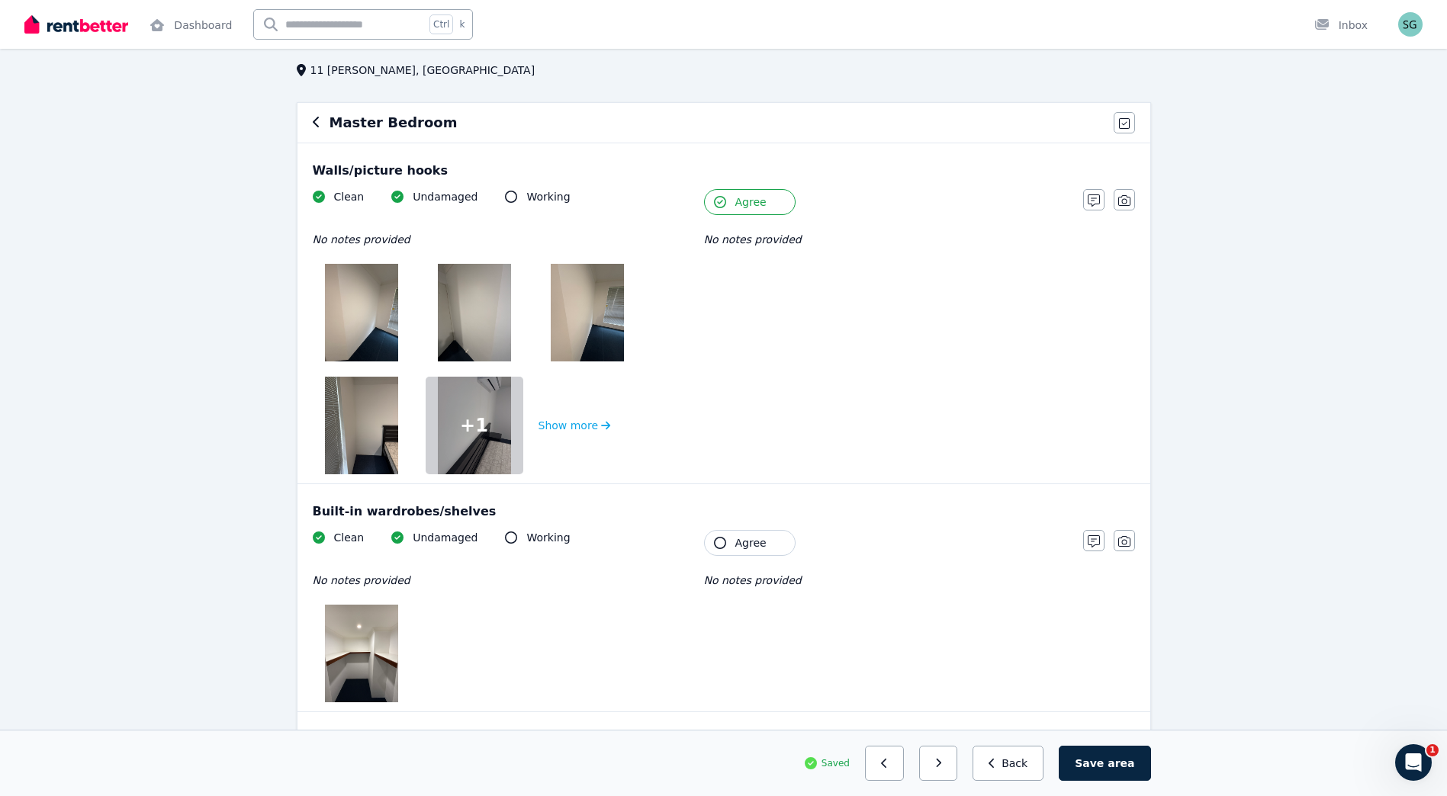
scroll to position [127, 0]
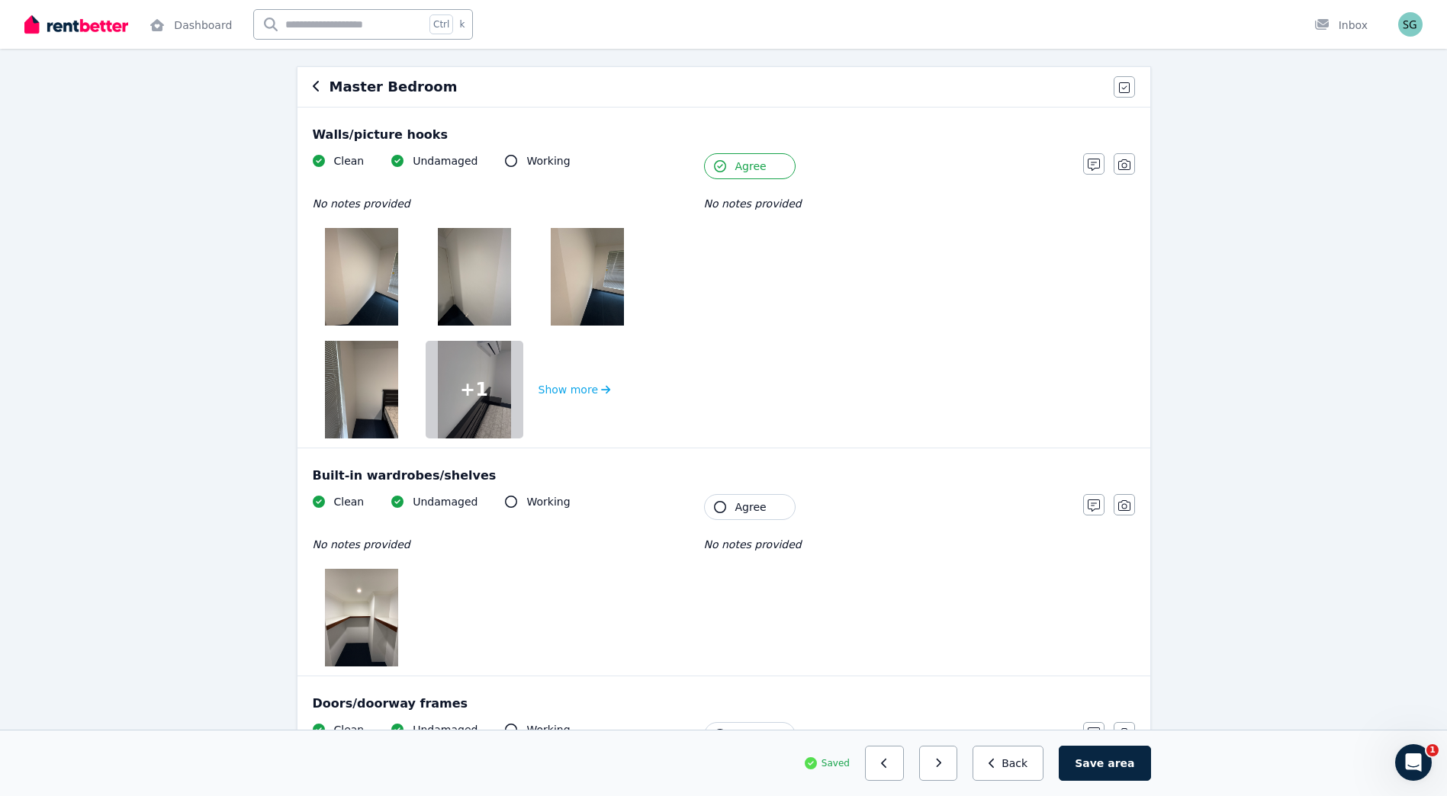
click at [766, 518] on button "Agree" at bounding box center [750, 507] width 92 height 26
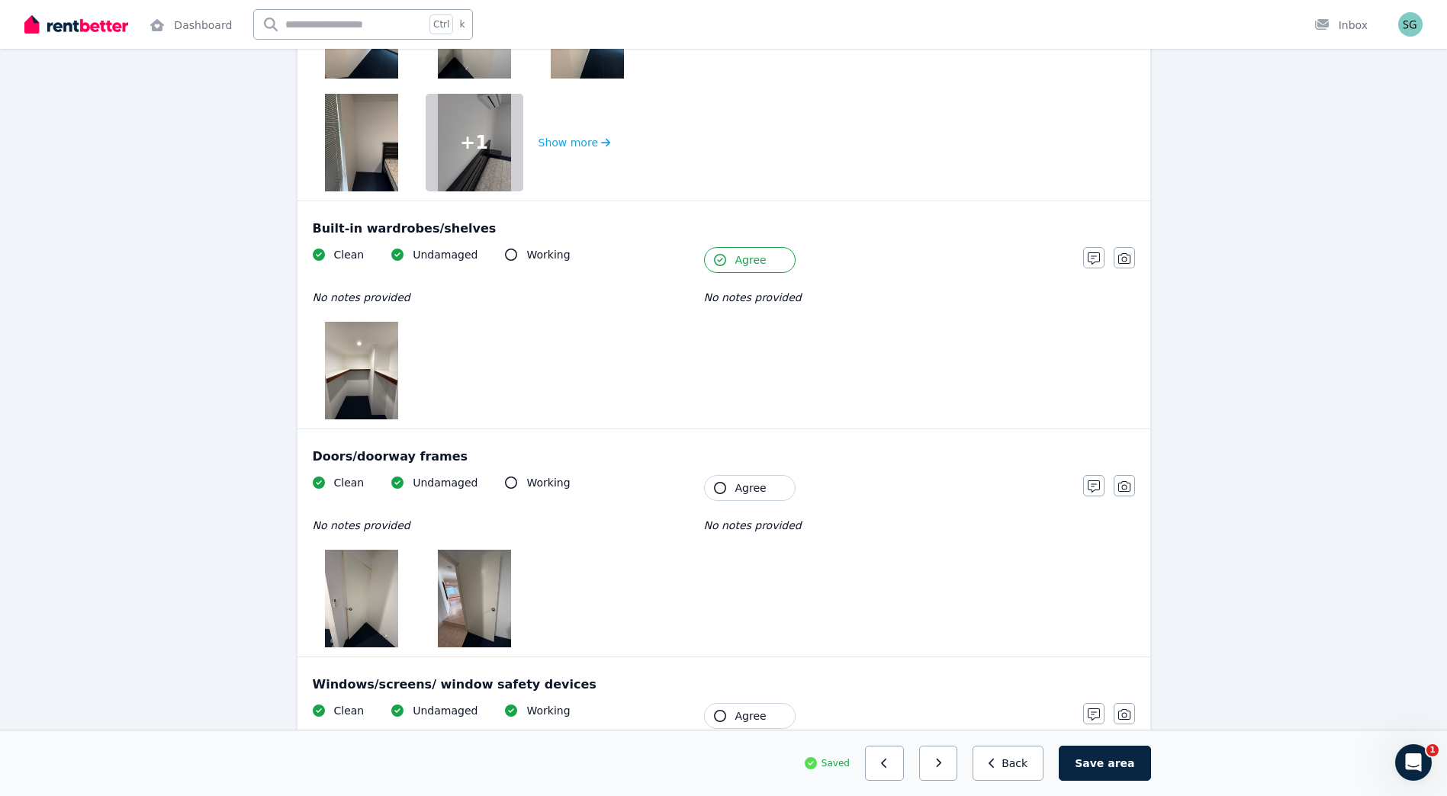
scroll to position [381, 0]
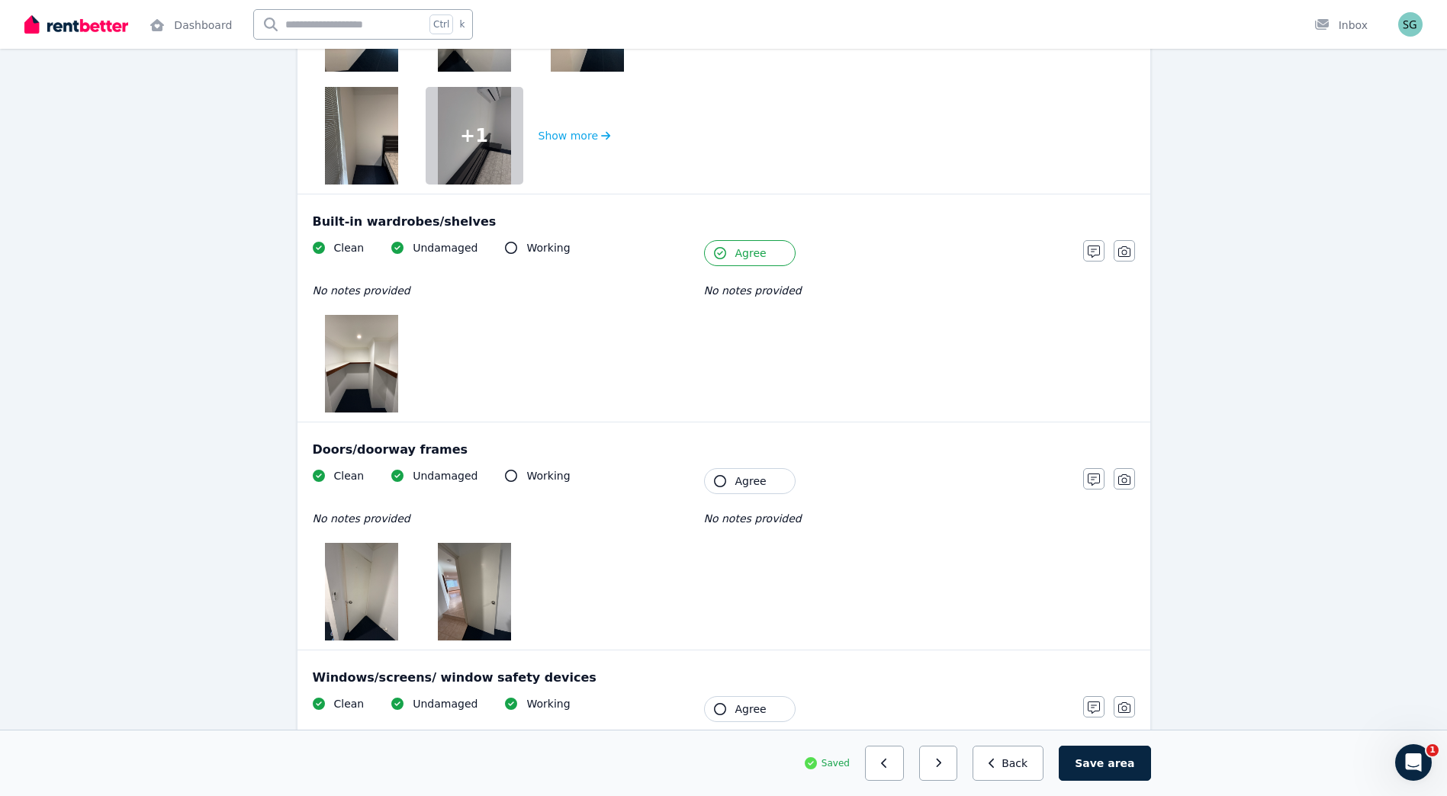
click at [754, 484] on span "Agree" at bounding box center [750, 481] width 31 height 15
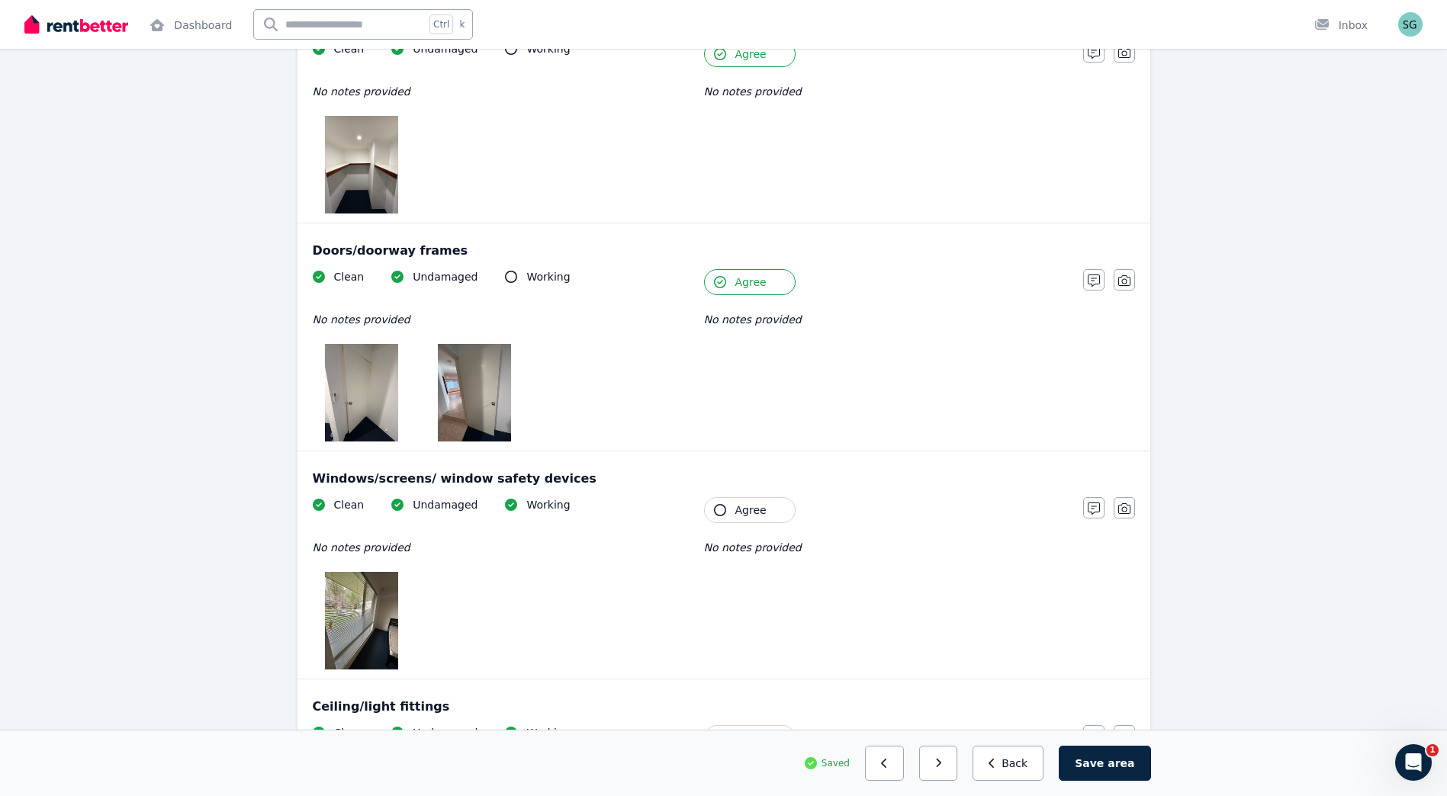
scroll to position [635, 0]
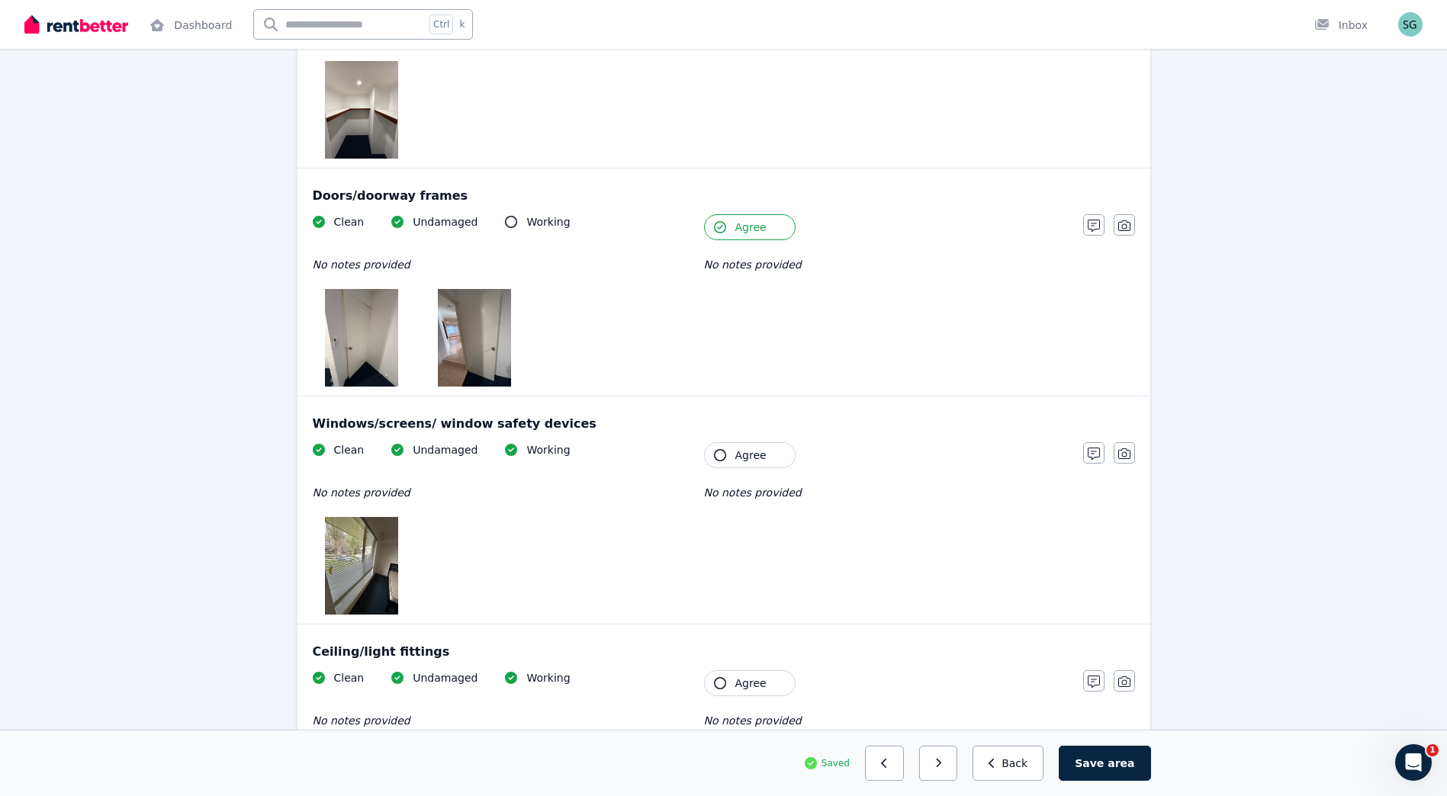
click at [755, 450] on span "Agree" at bounding box center [750, 455] width 31 height 15
click at [769, 670] on button "Agree" at bounding box center [750, 683] width 92 height 26
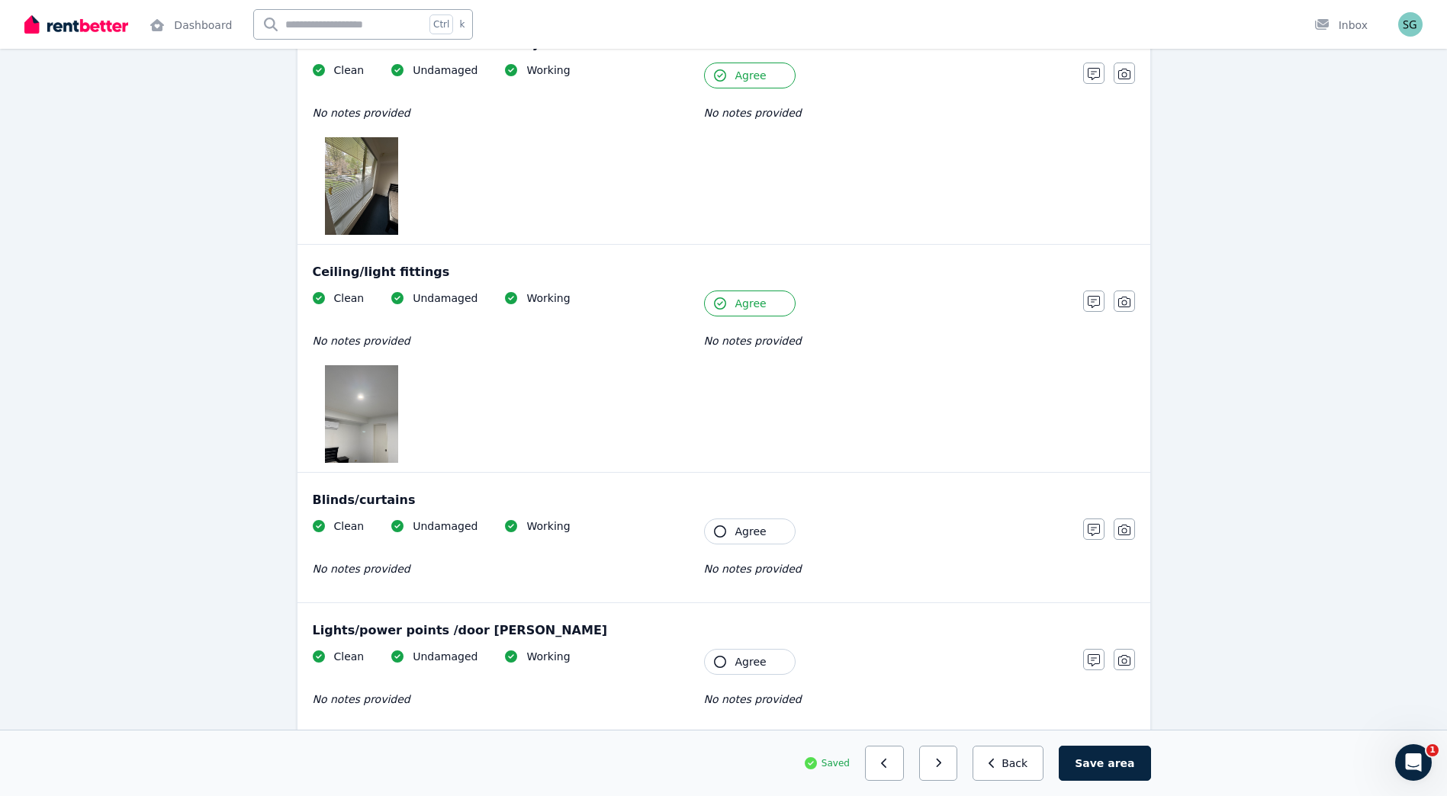
scroll to position [1017, 0]
click at [751, 530] on span "Agree" at bounding box center [750, 529] width 31 height 15
click at [754, 657] on span "Agree" at bounding box center [750, 660] width 31 height 15
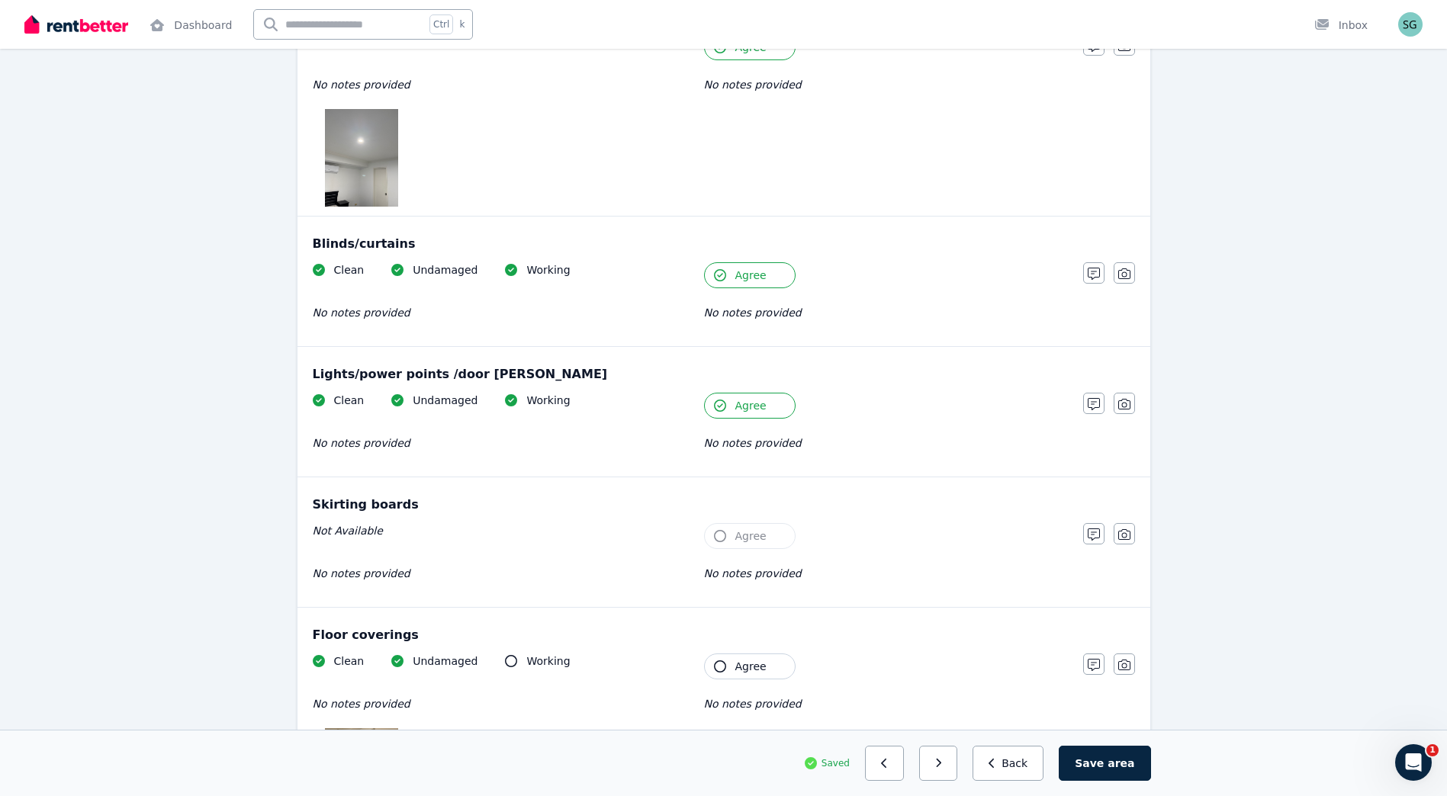
scroll to position [1398, 0]
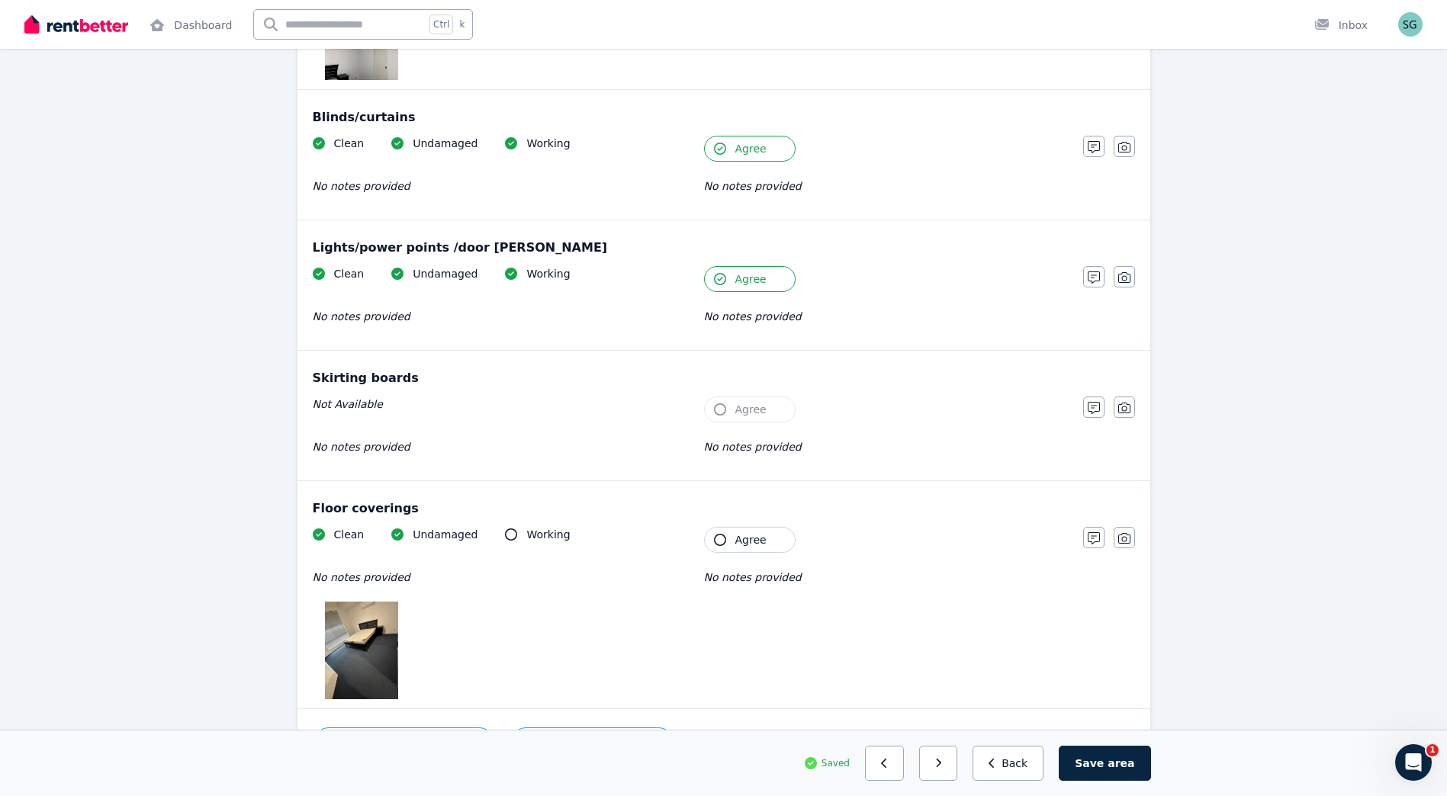
click at [735, 544] on span "Agree" at bounding box center [750, 539] width 31 height 15
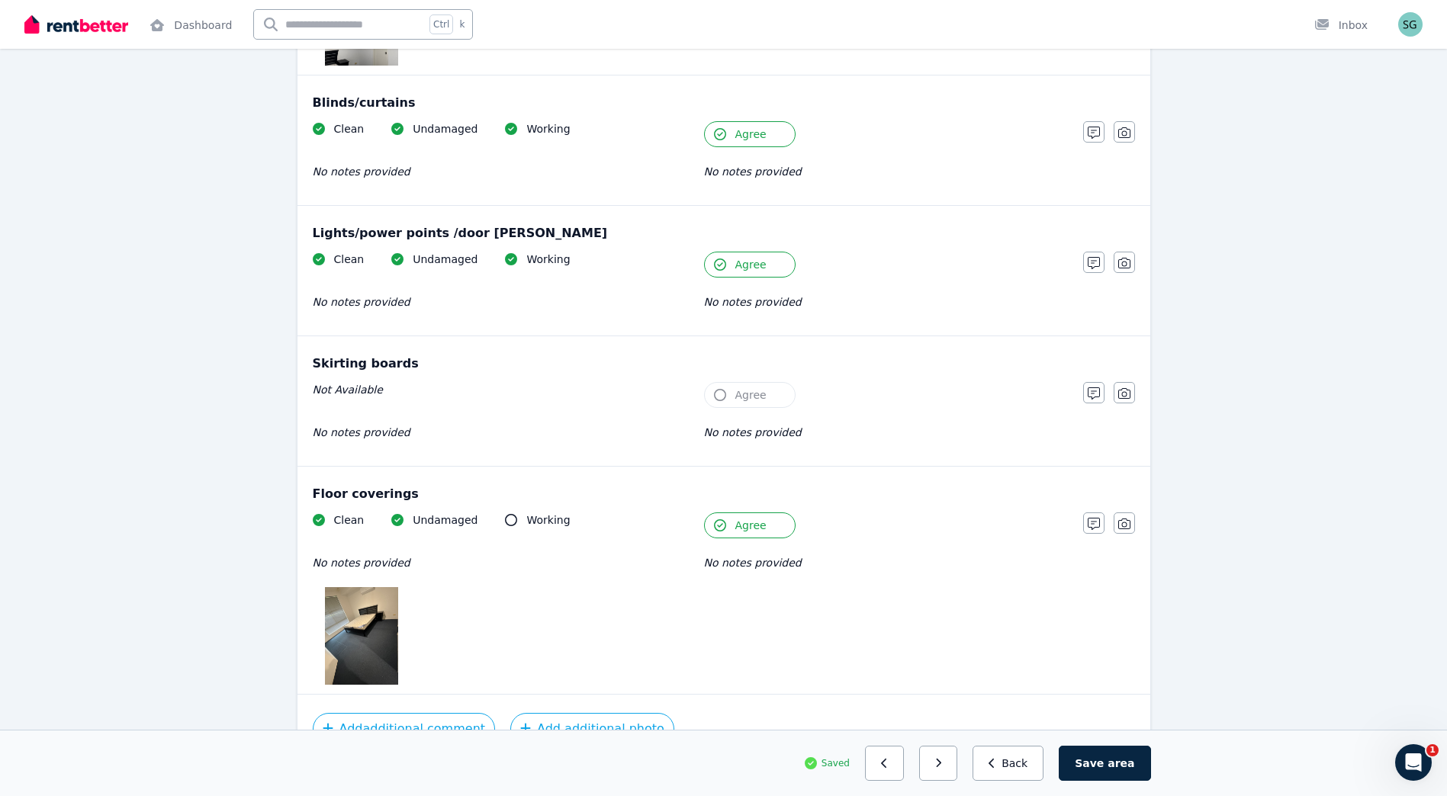
scroll to position [1502, 0]
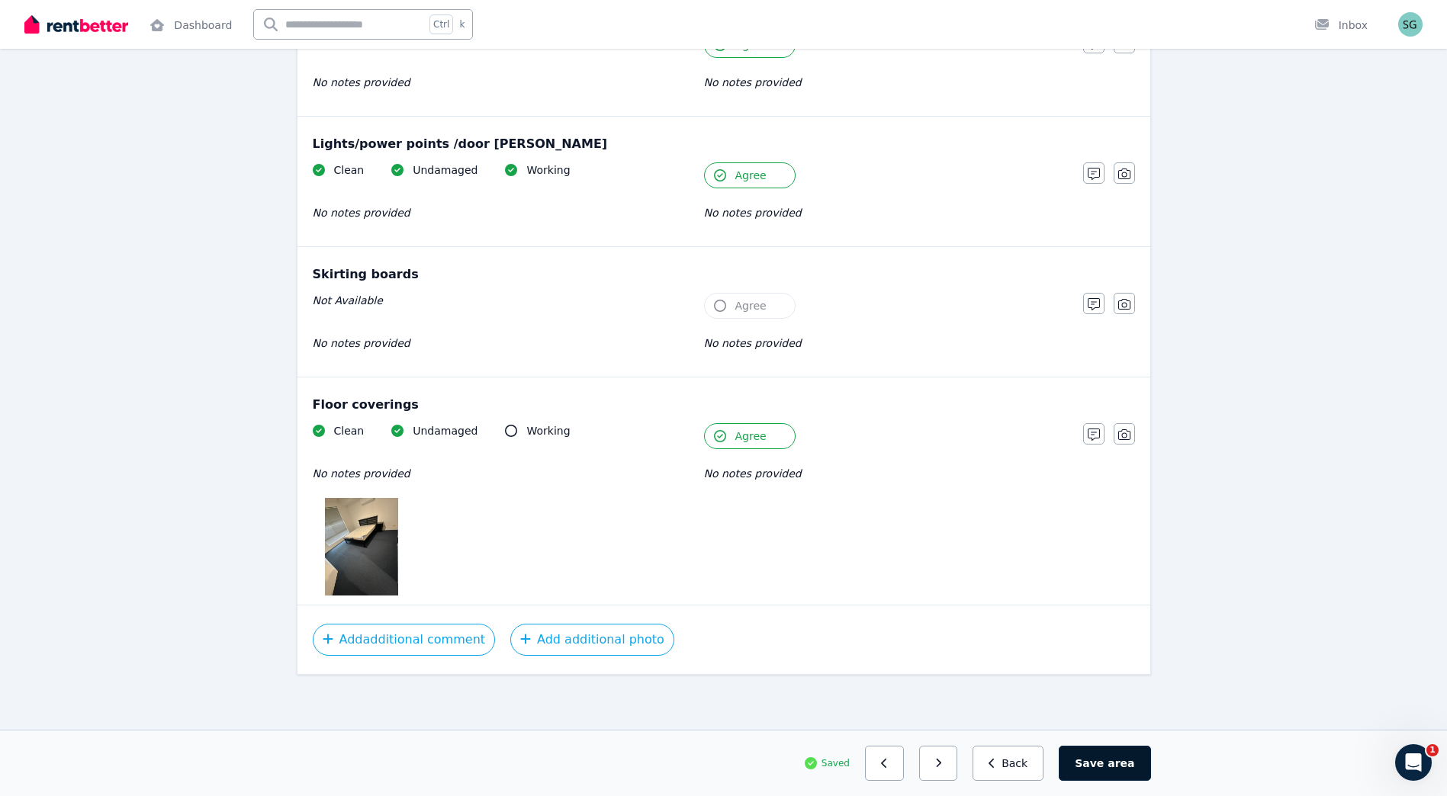
click at [1116, 767] on span "area" at bounding box center [1120, 763] width 27 height 15
click at [944, 763] on button "button" at bounding box center [944, 763] width 39 height 35
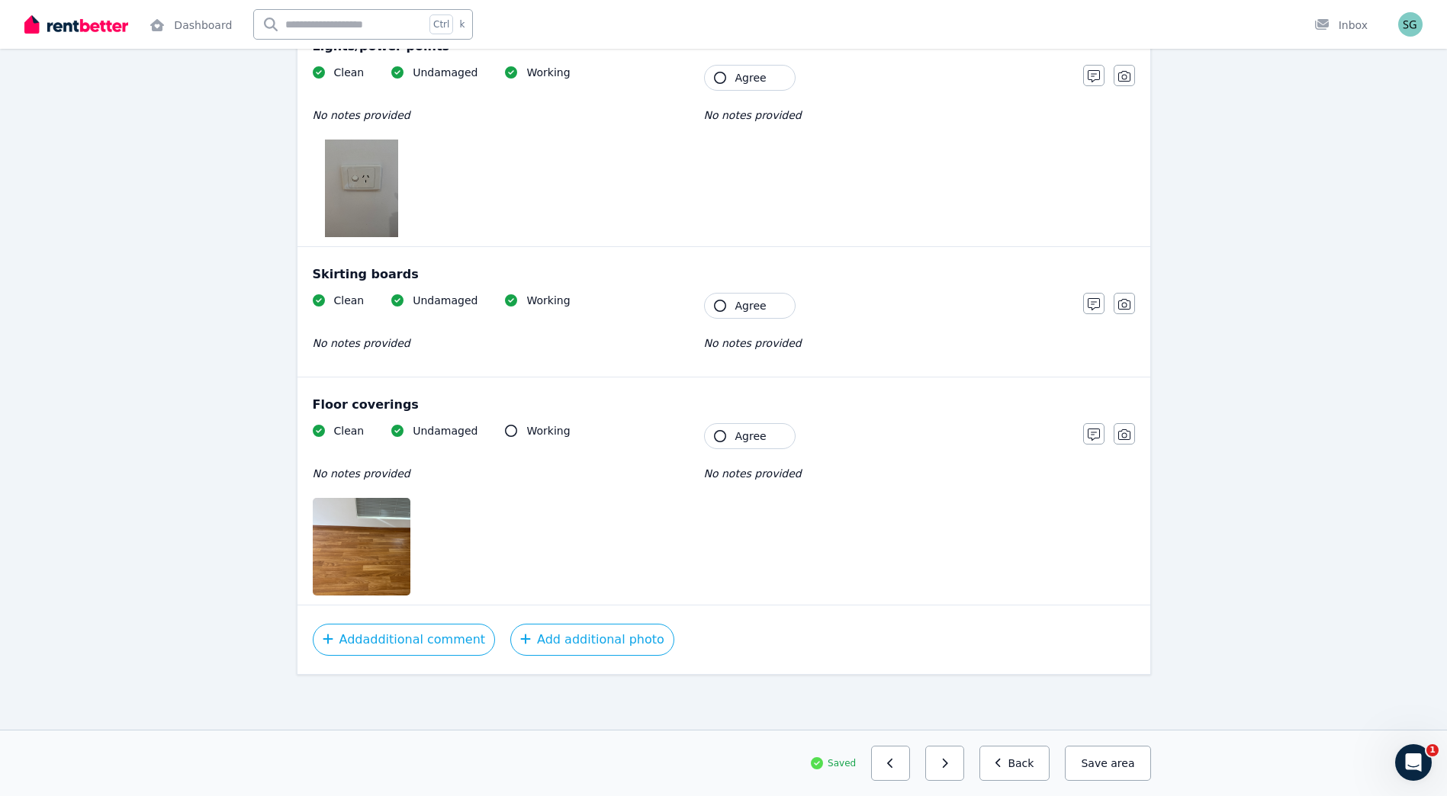
click at [747, 438] on span "Agree" at bounding box center [750, 436] width 31 height 15
click at [740, 308] on span "Agree" at bounding box center [750, 305] width 31 height 15
click at [735, 73] on span "Agree" at bounding box center [750, 77] width 31 height 15
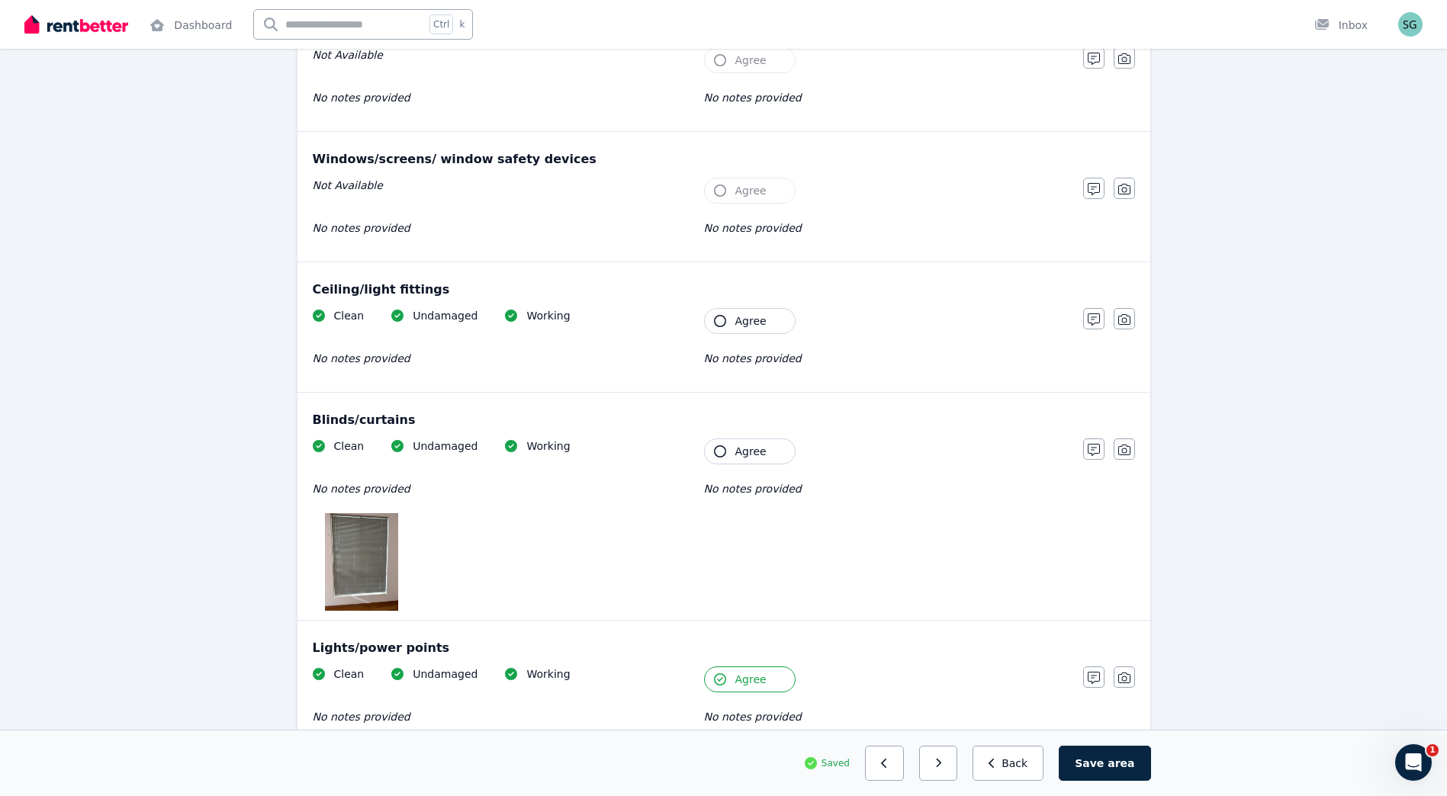
scroll to position [330, 0]
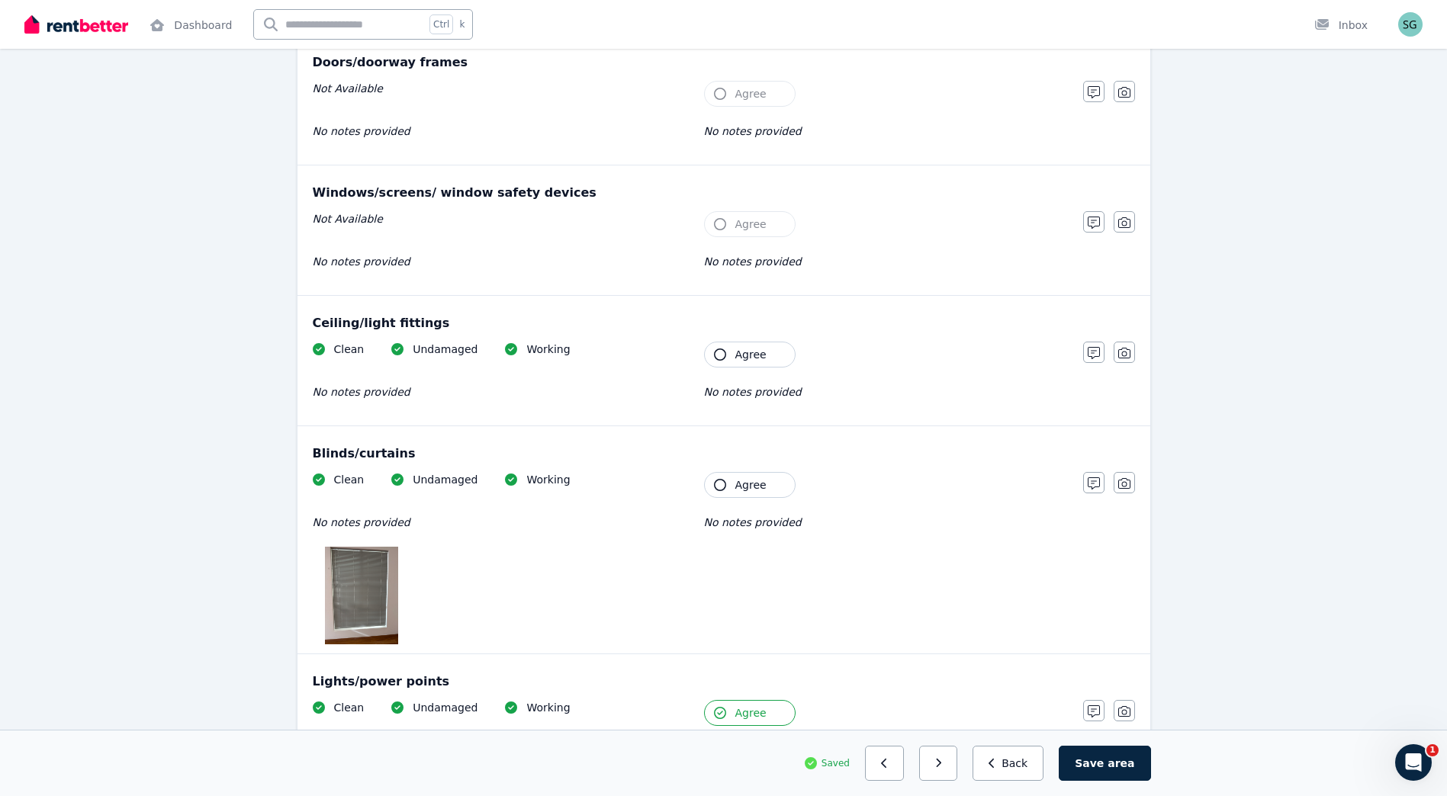
click at [765, 477] on button "Agree" at bounding box center [750, 485] width 92 height 26
click at [745, 347] on span "Agree" at bounding box center [750, 354] width 31 height 15
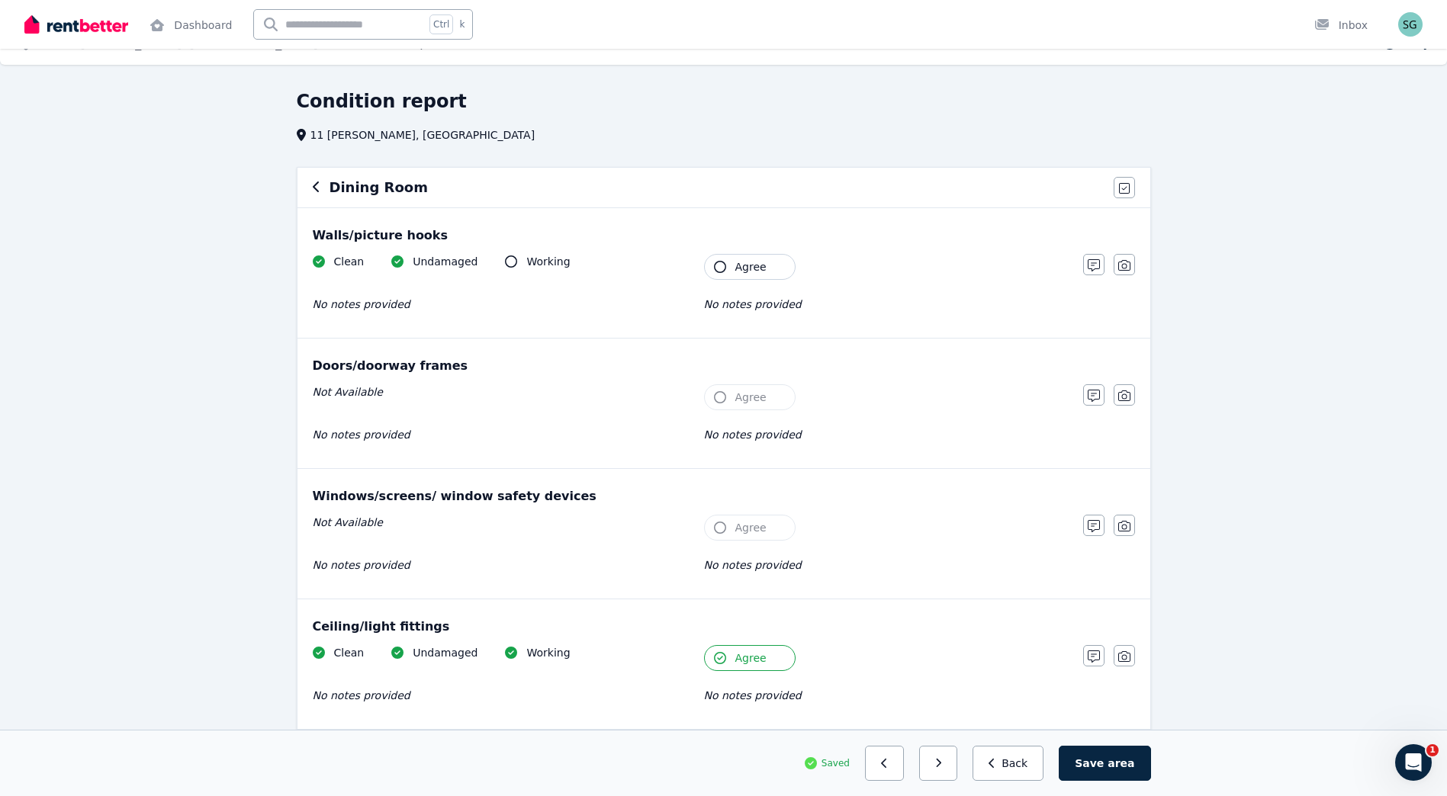
scroll to position [0, 0]
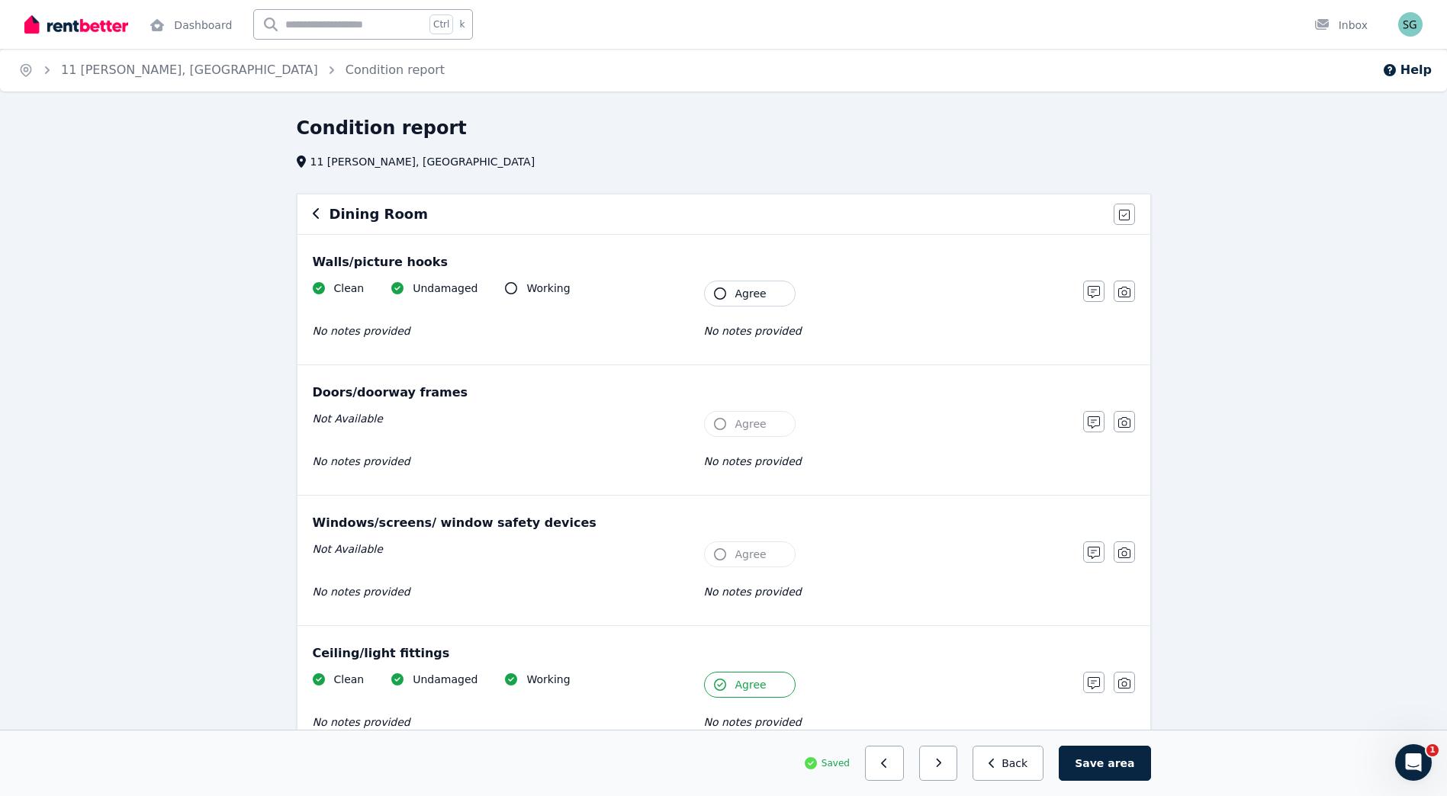
click at [748, 308] on div "Clean Undamaged Working No notes provided Tenant Agree No notes provided" at bounding box center [690, 318] width 755 height 75
click at [747, 297] on span "Agree" at bounding box center [750, 293] width 31 height 15
click at [1099, 762] on button "Save area" at bounding box center [1104, 763] width 92 height 35
click at [963, 759] on button "button" at bounding box center [944, 763] width 39 height 35
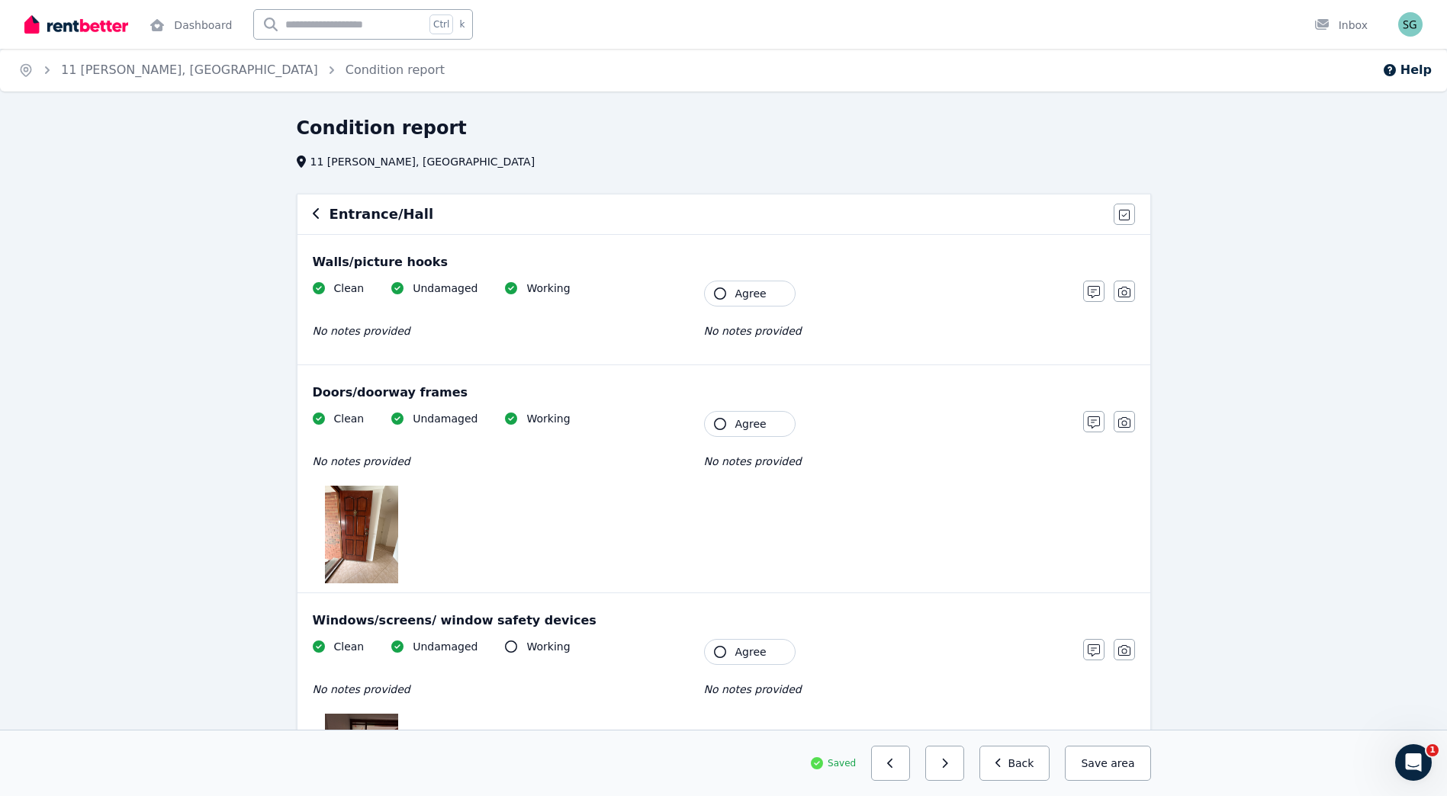
click at [769, 298] on button "Agree" at bounding box center [750, 294] width 92 height 26
click at [765, 429] on button "Agree" at bounding box center [750, 424] width 92 height 26
click at [746, 650] on span "Agree" at bounding box center [750, 651] width 31 height 15
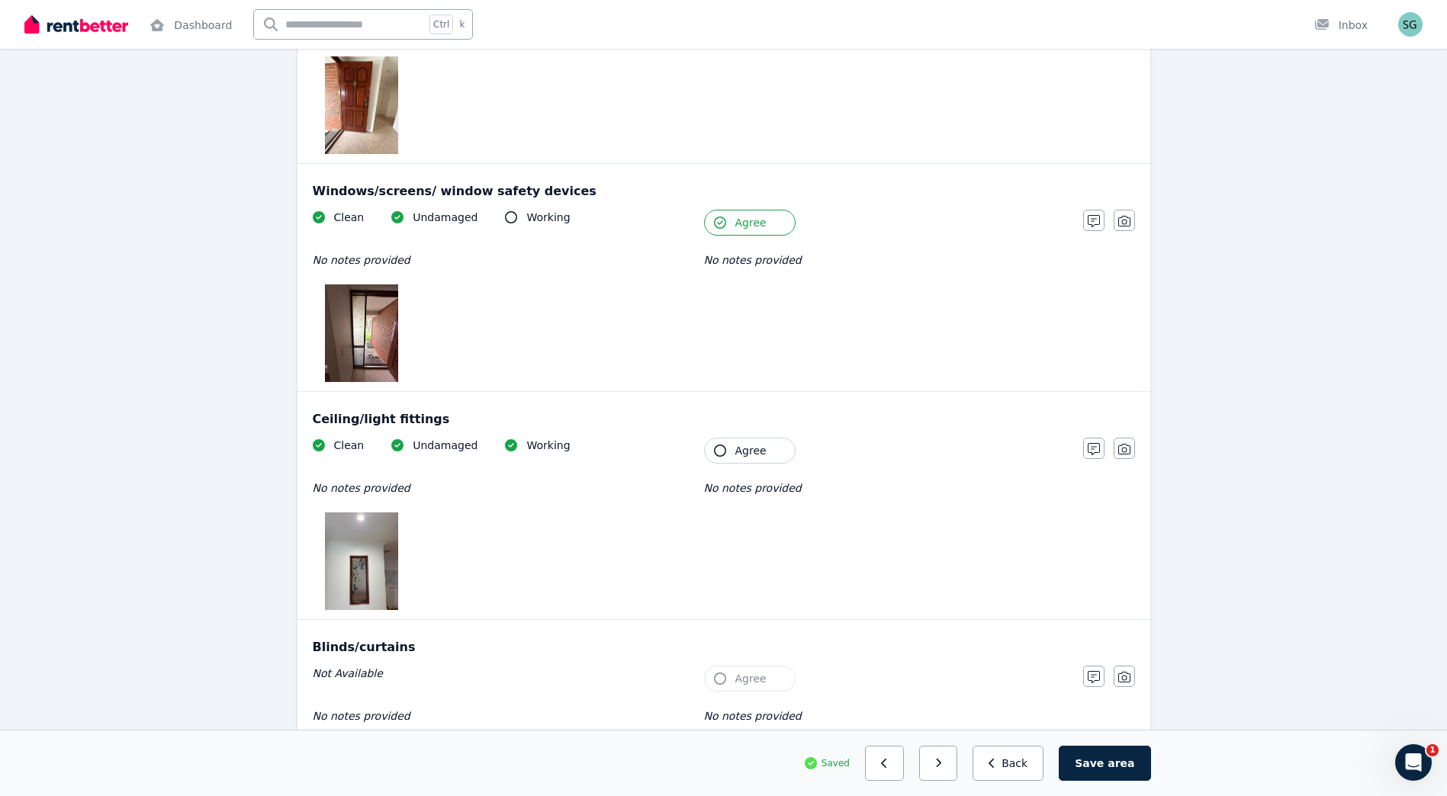
scroll to position [509, 0]
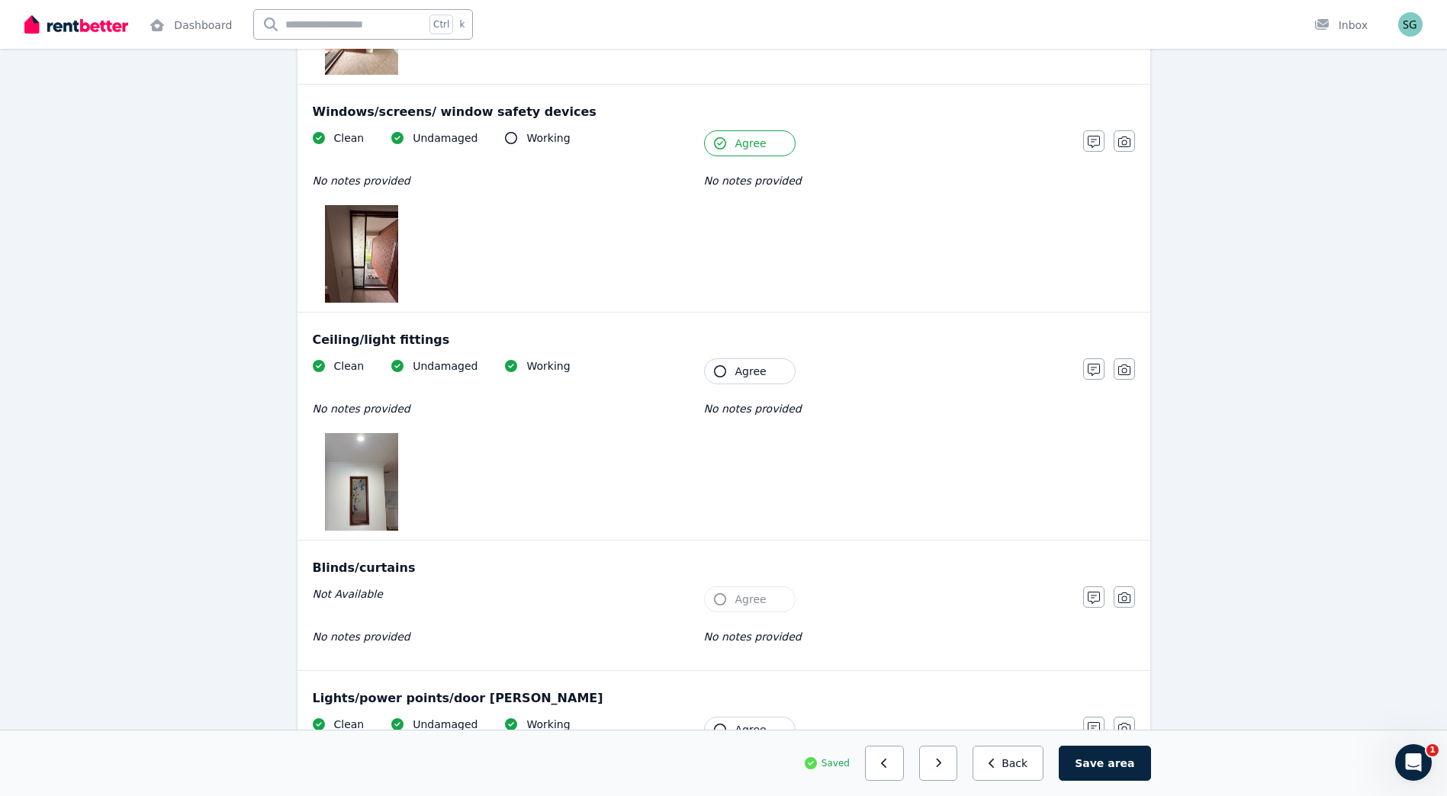
click at [747, 361] on button "Agree" at bounding box center [750, 371] width 92 height 26
click at [741, 599] on span "Agree" at bounding box center [750, 599] width 31 height 15
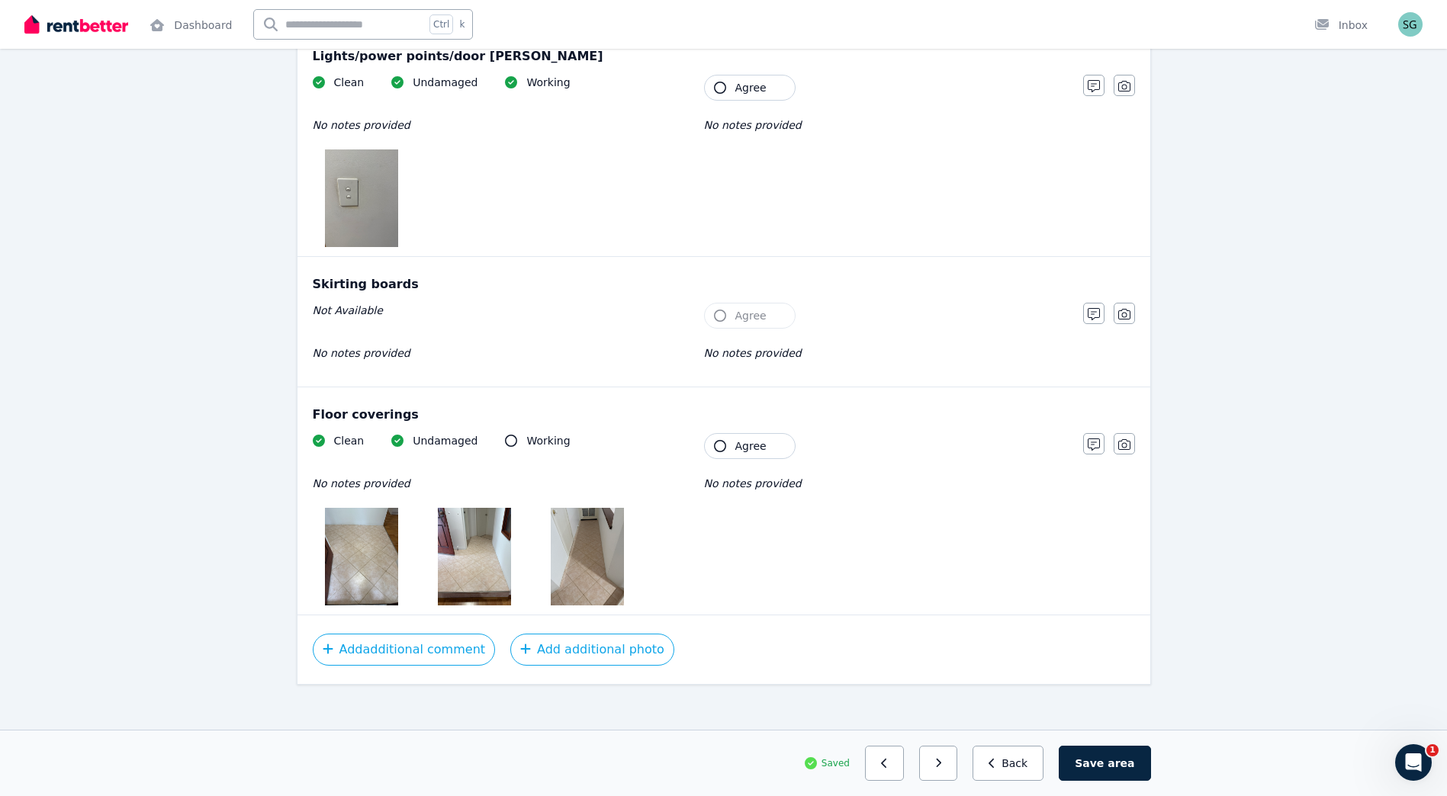
scroll to position [1161, 0]
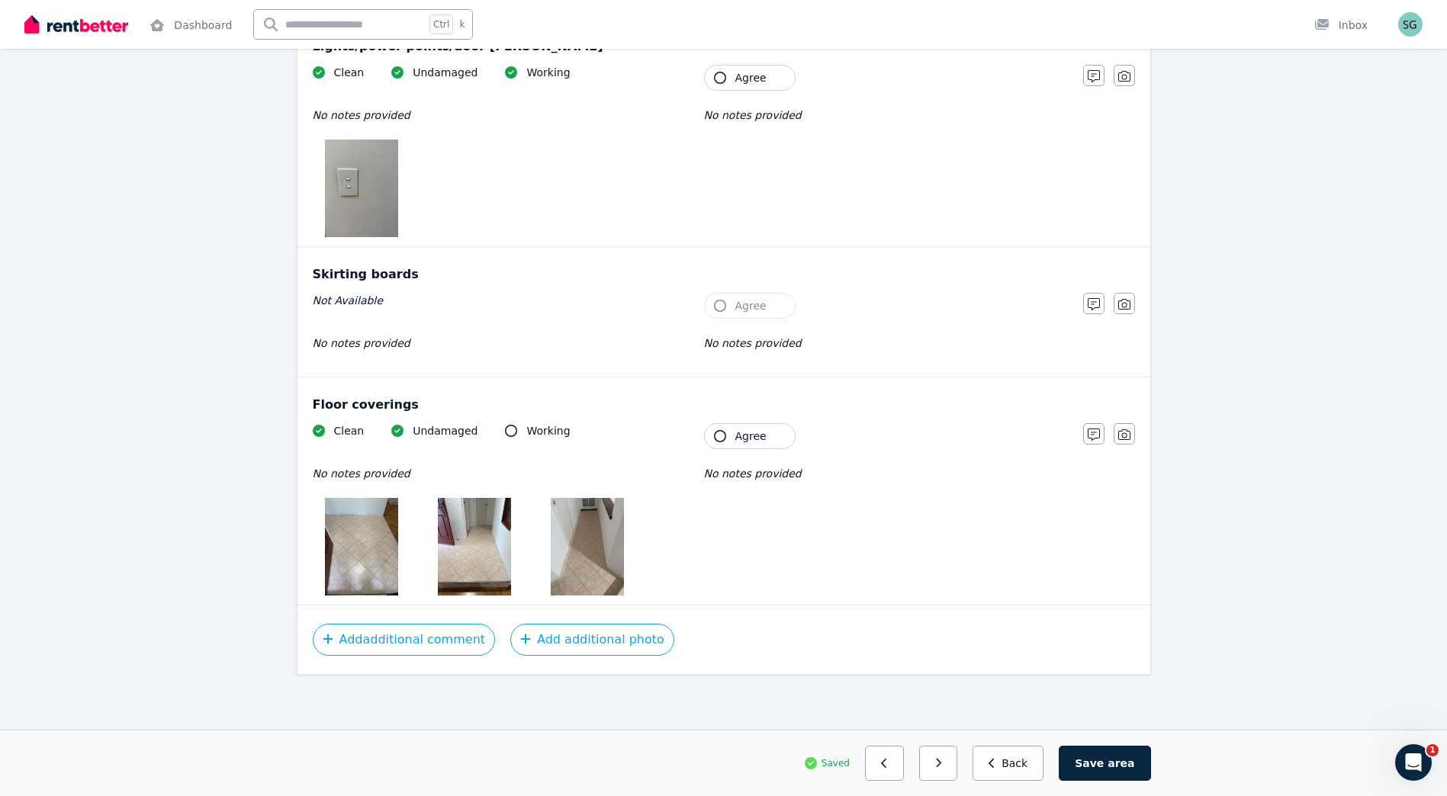
click at [760, 435] on span "Agree" at bounding box center [750, 436] width 31 height 15
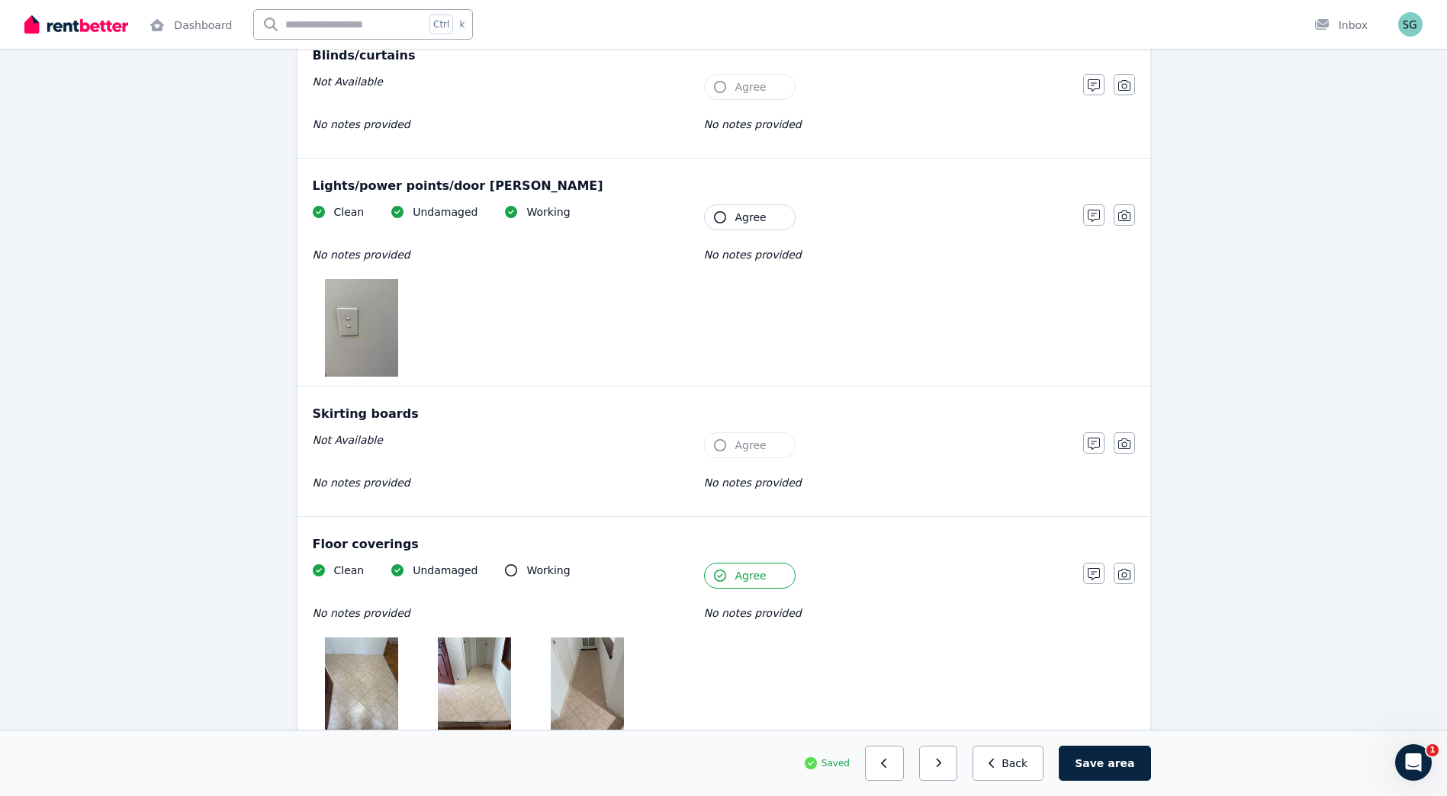
scroll to position [779, 0]
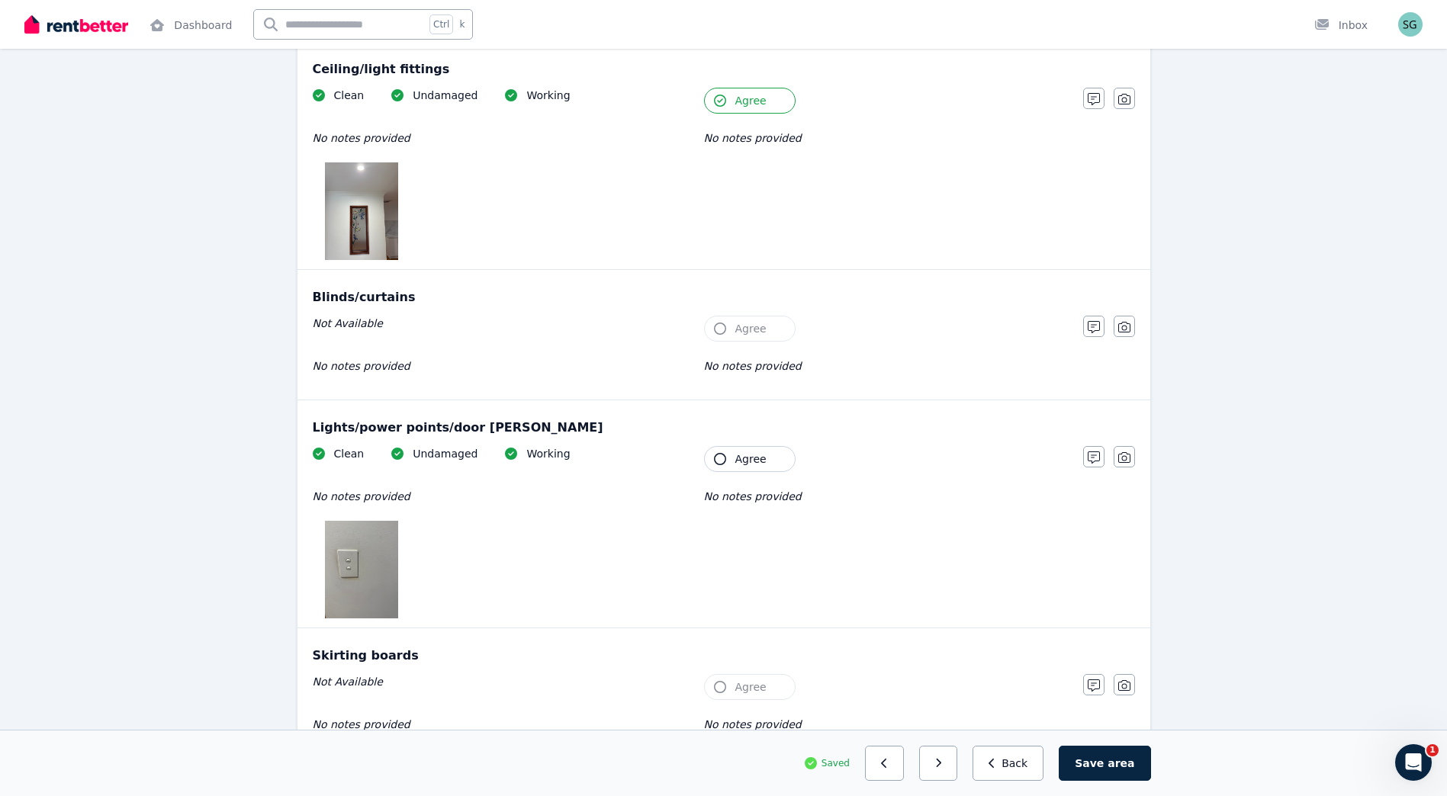
drag, startPoint x: 751, startPoint y: 451, endPoint x: 749, endPoint y: 332, distance: 119.0
click at [751, 455] on span "Agree" at bounding box center [750, 458] width 31 height 15
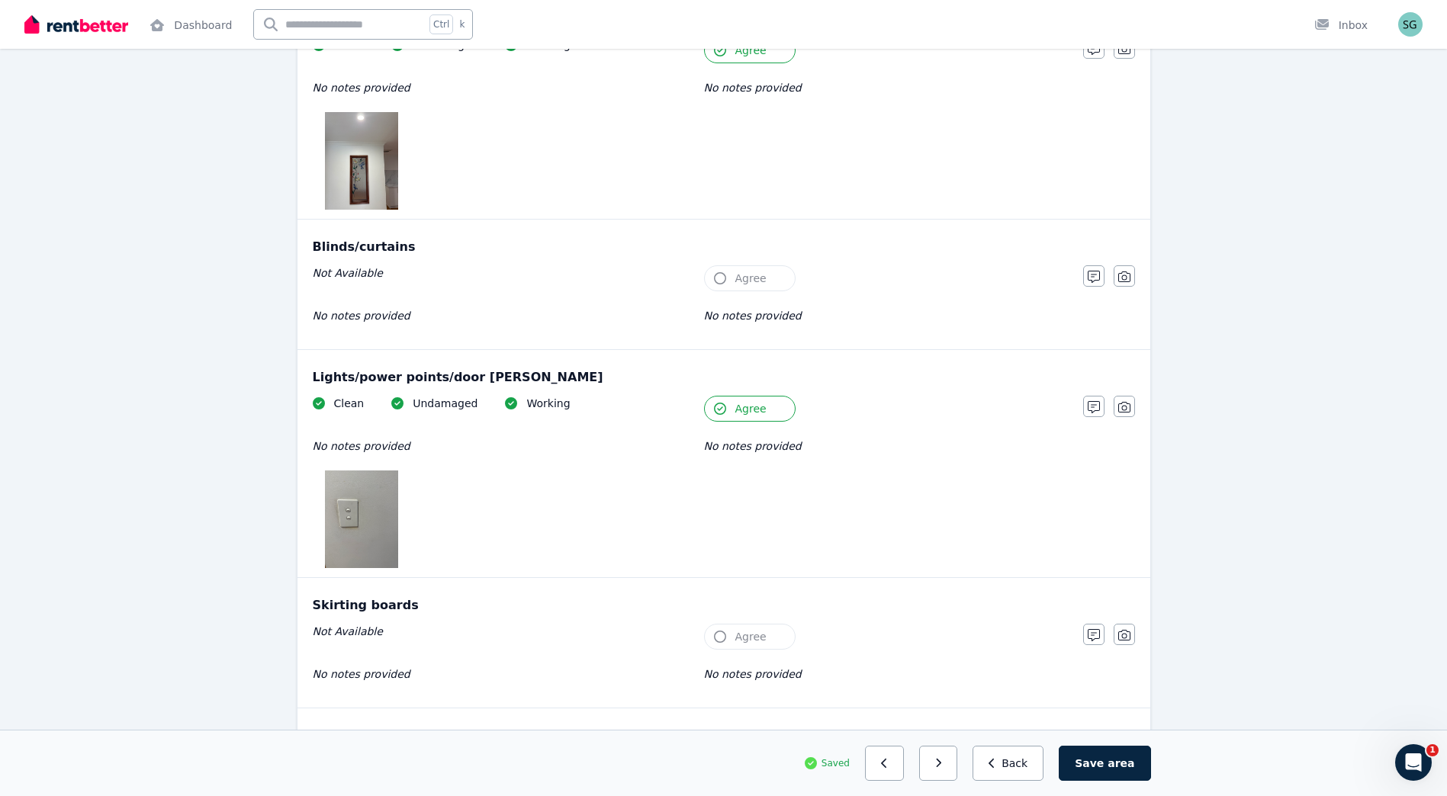
scroll to position [1161, 0]
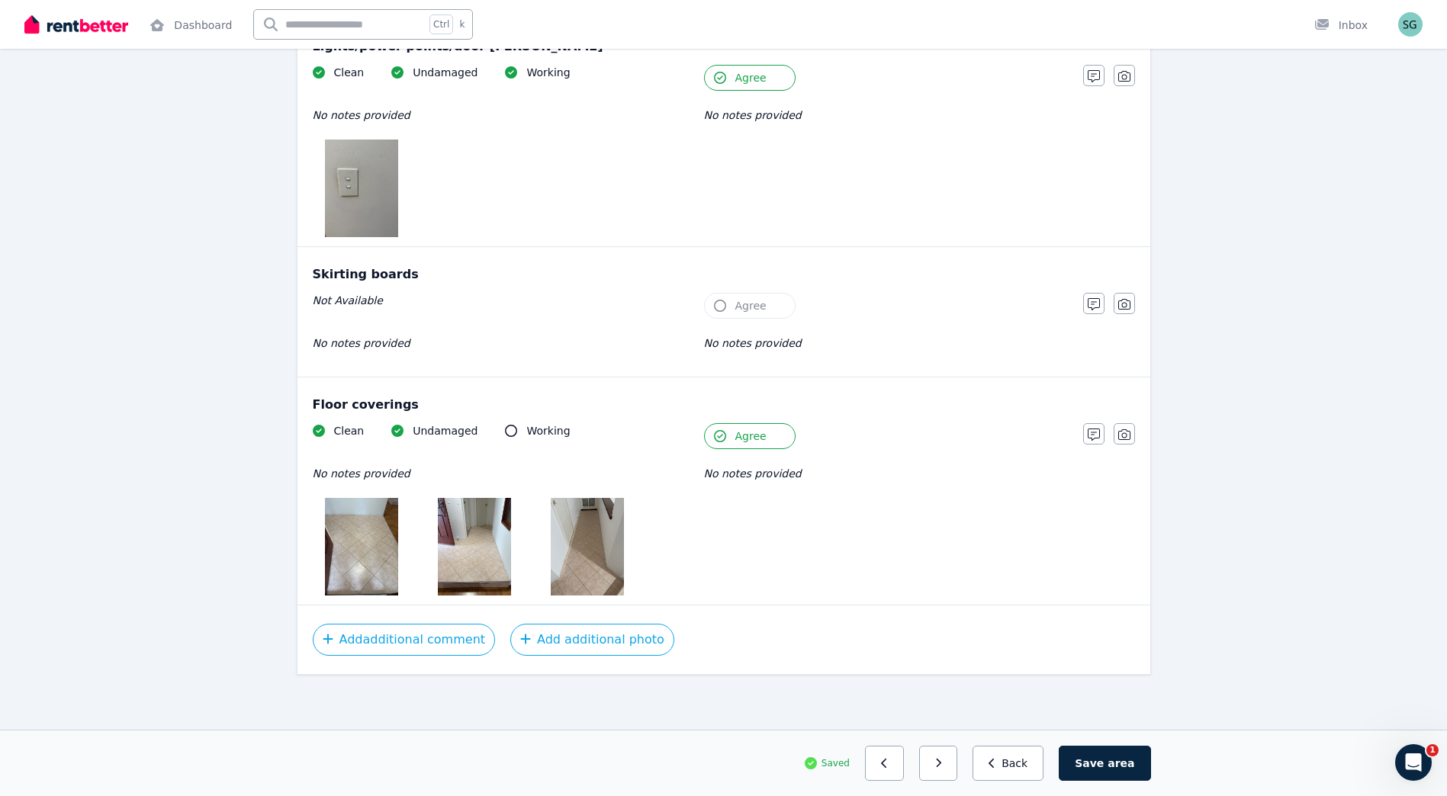
click at [949, 756] on button "button" at bounding box center [938, 763] width 39 height 35
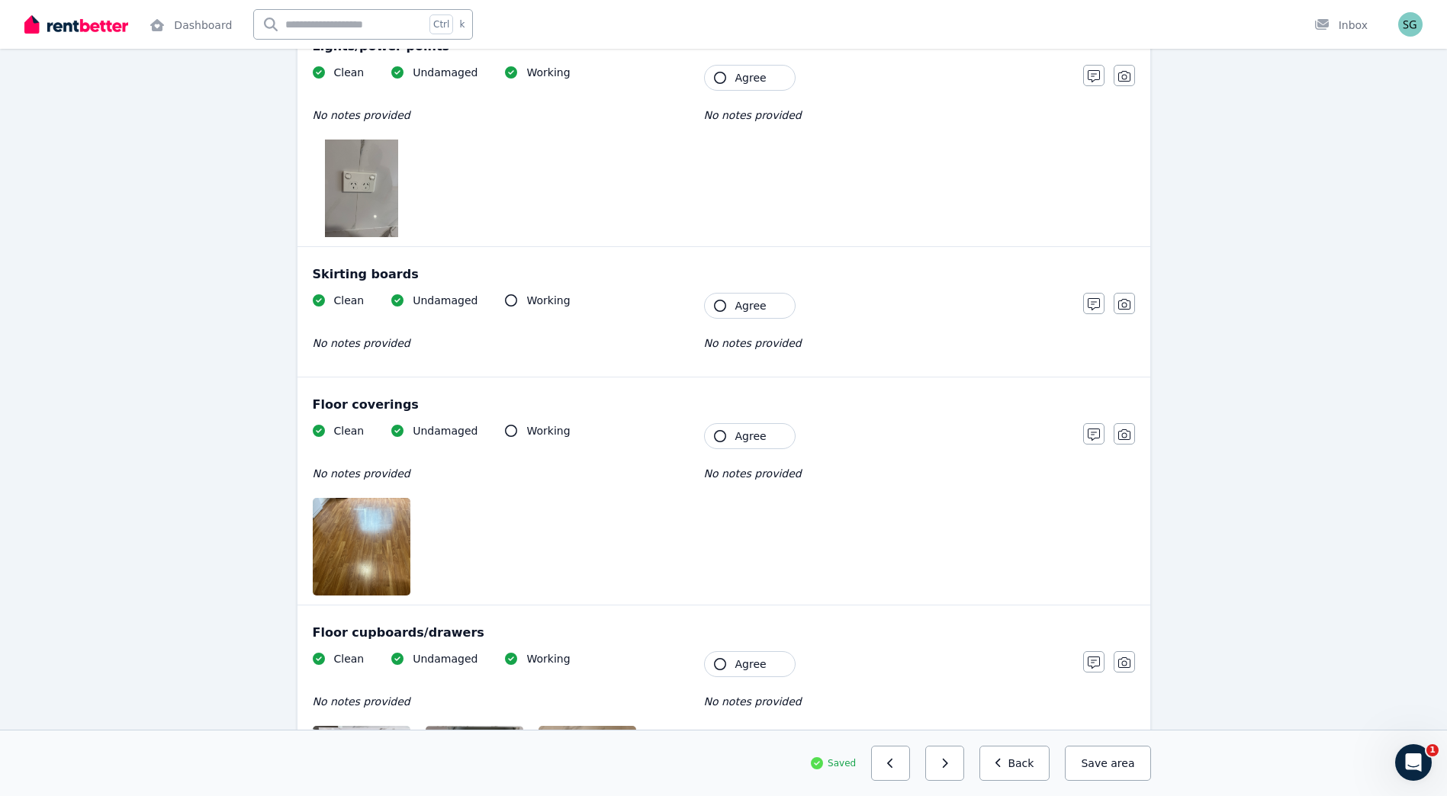
scroll to position [2870, 0]
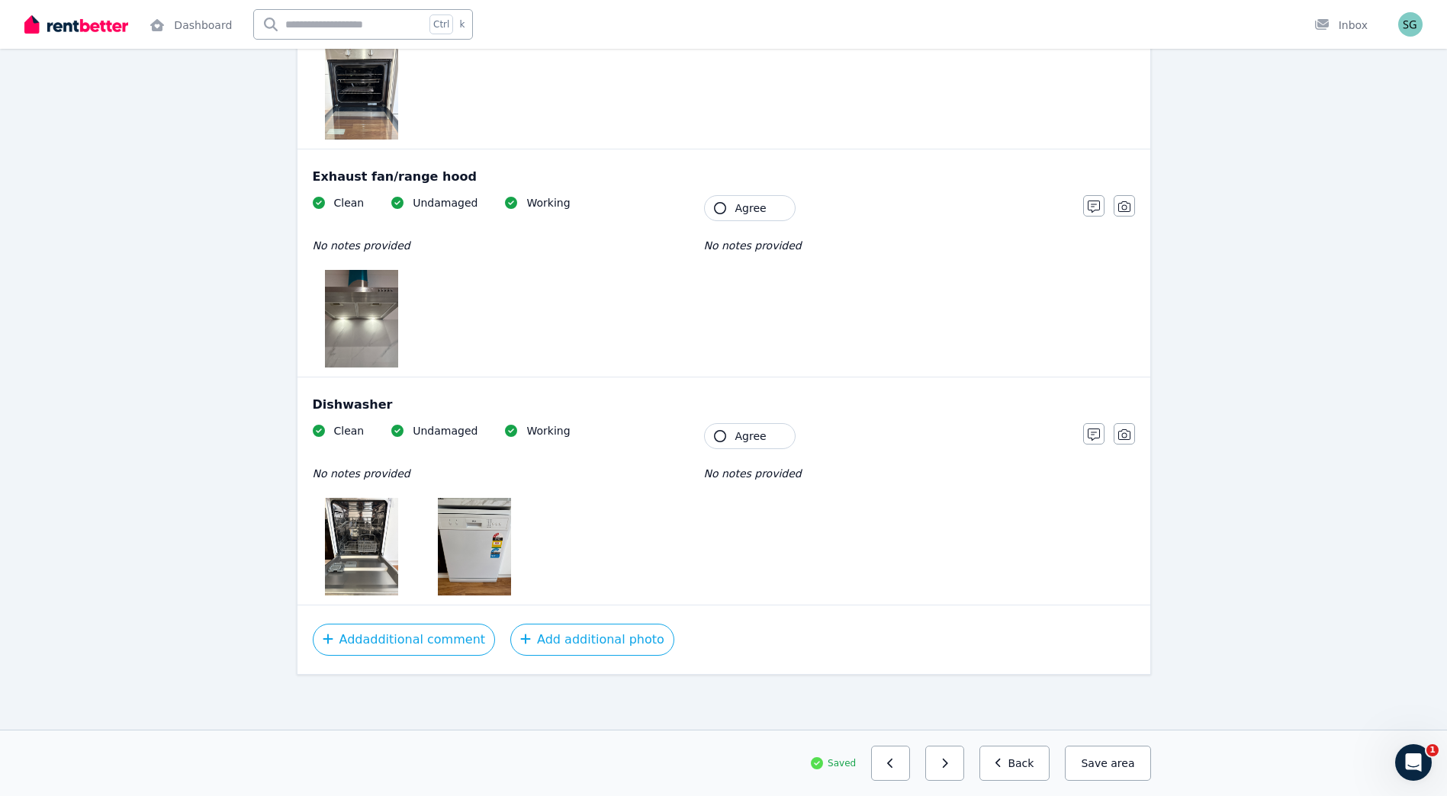
click at [774, 437] on button "Agree" at bounding box center [750, 436] width 92 height 26
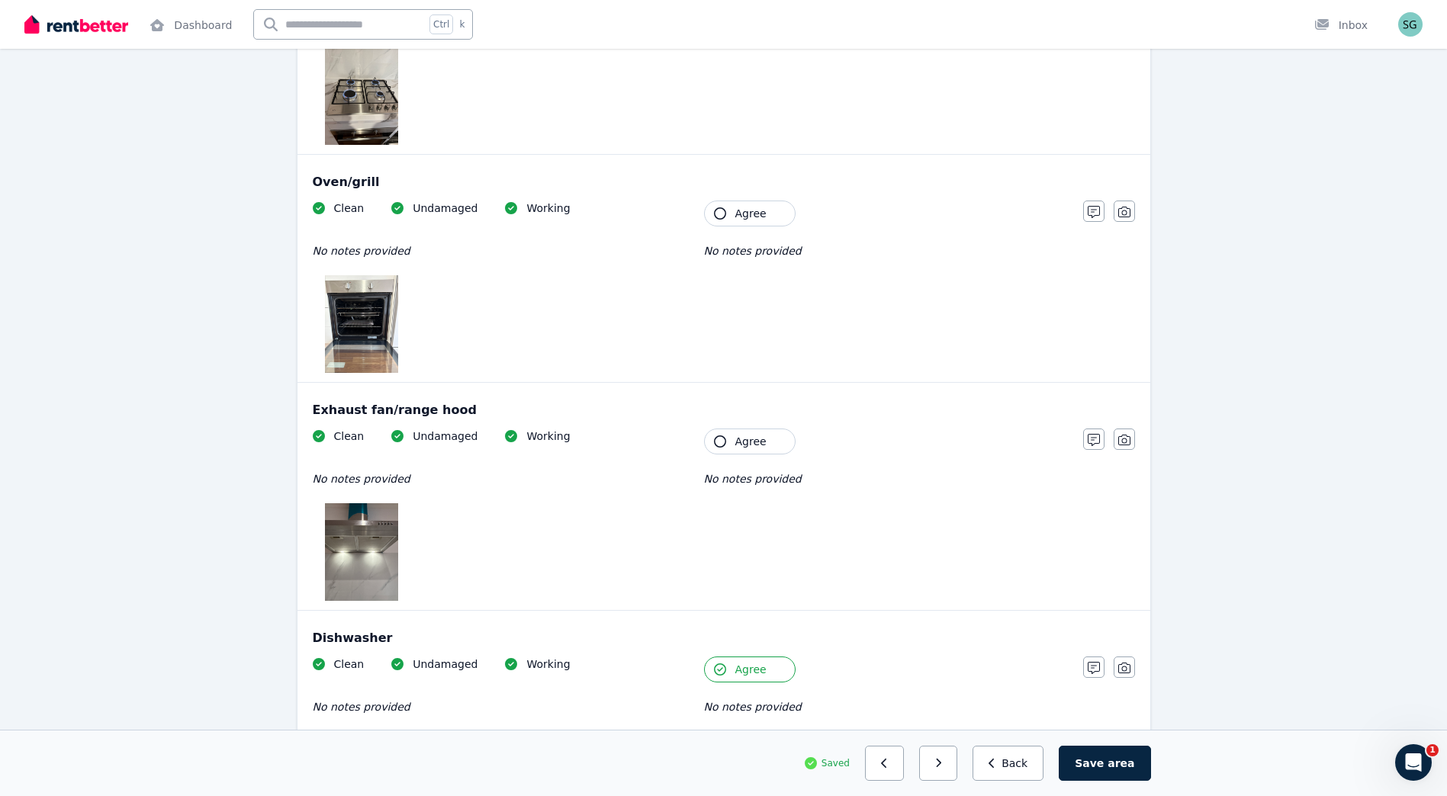
scroll to position [2616, 0]
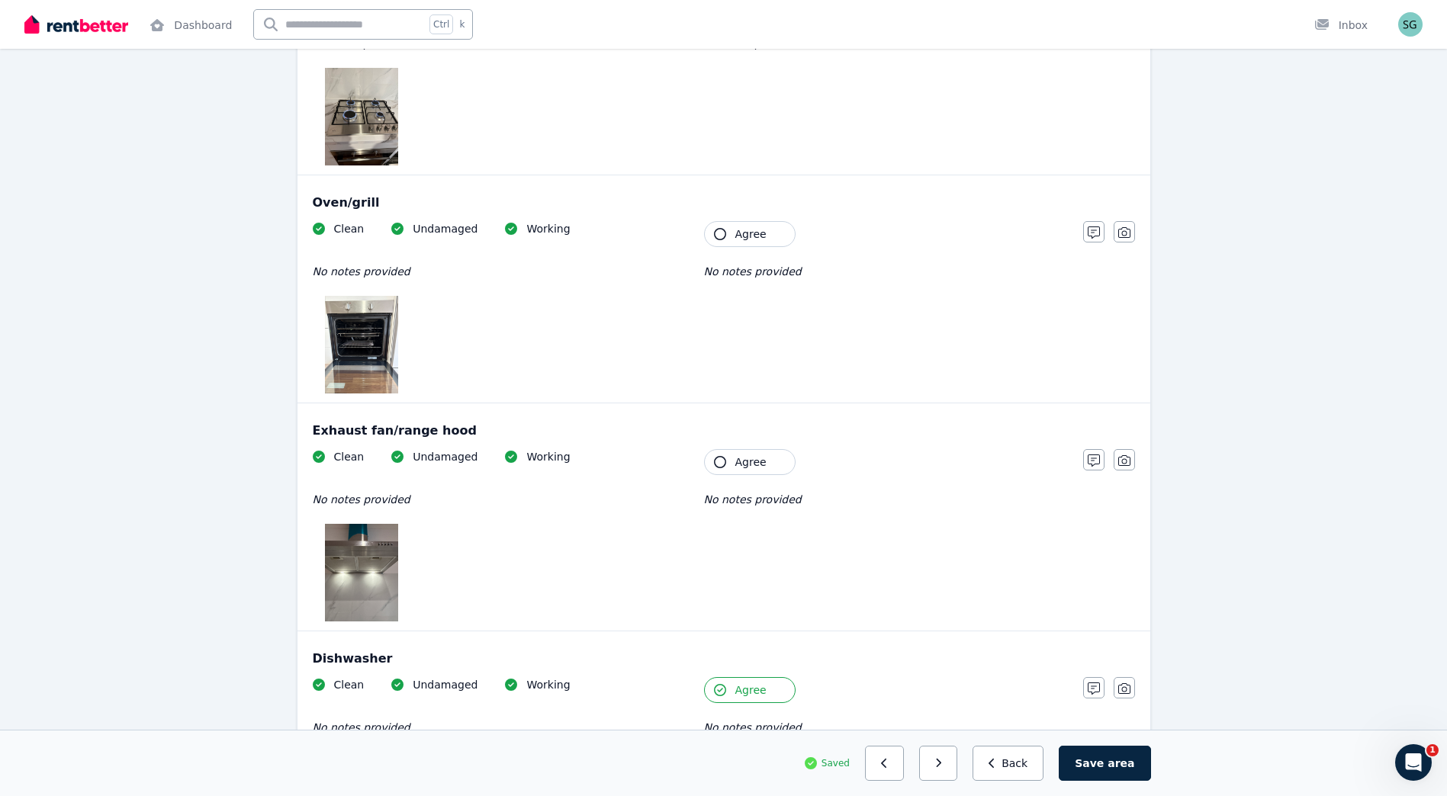
click at [760, 461] on span "Agree" at bounding box center [750, 462] width 31 height 15
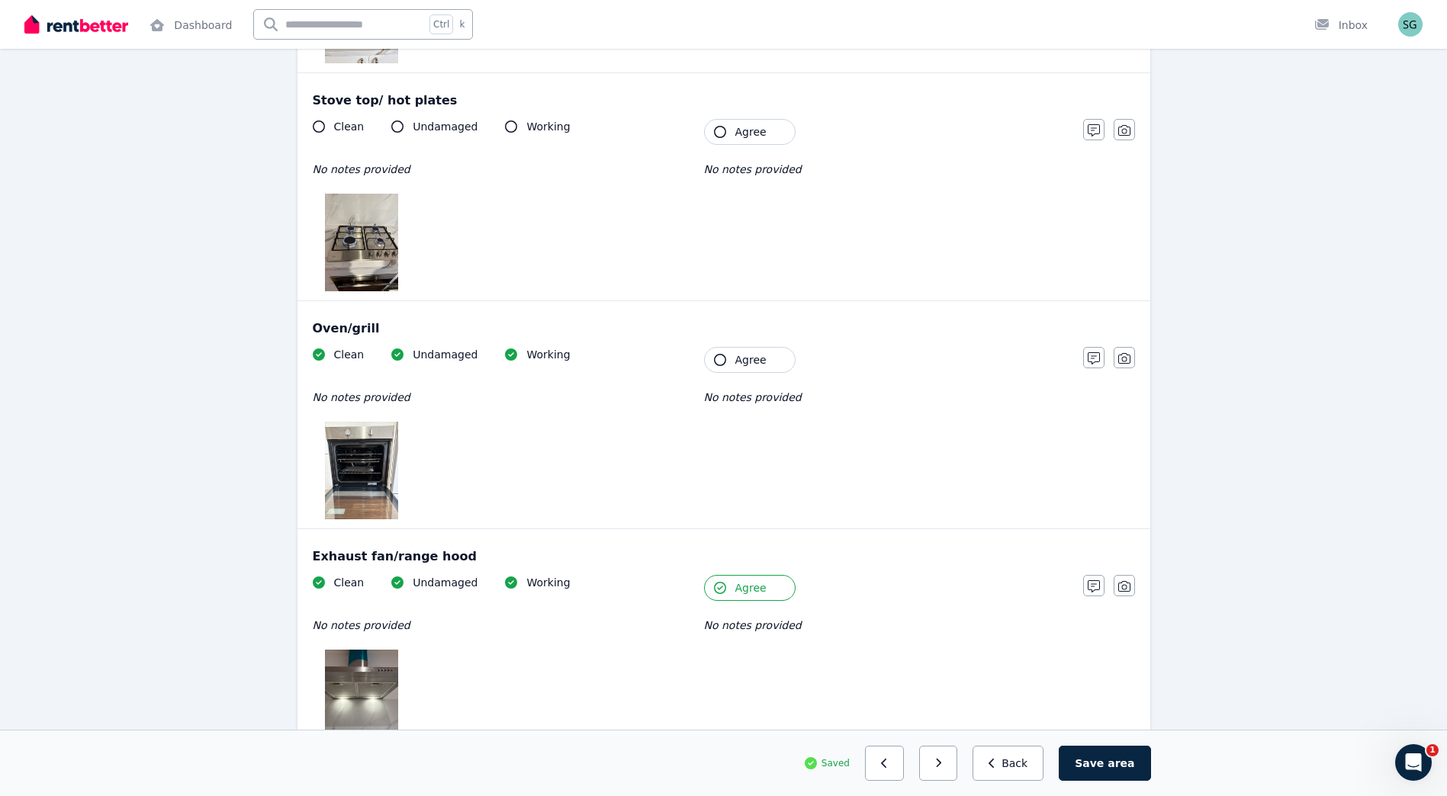
scroll to position [2361, 0]
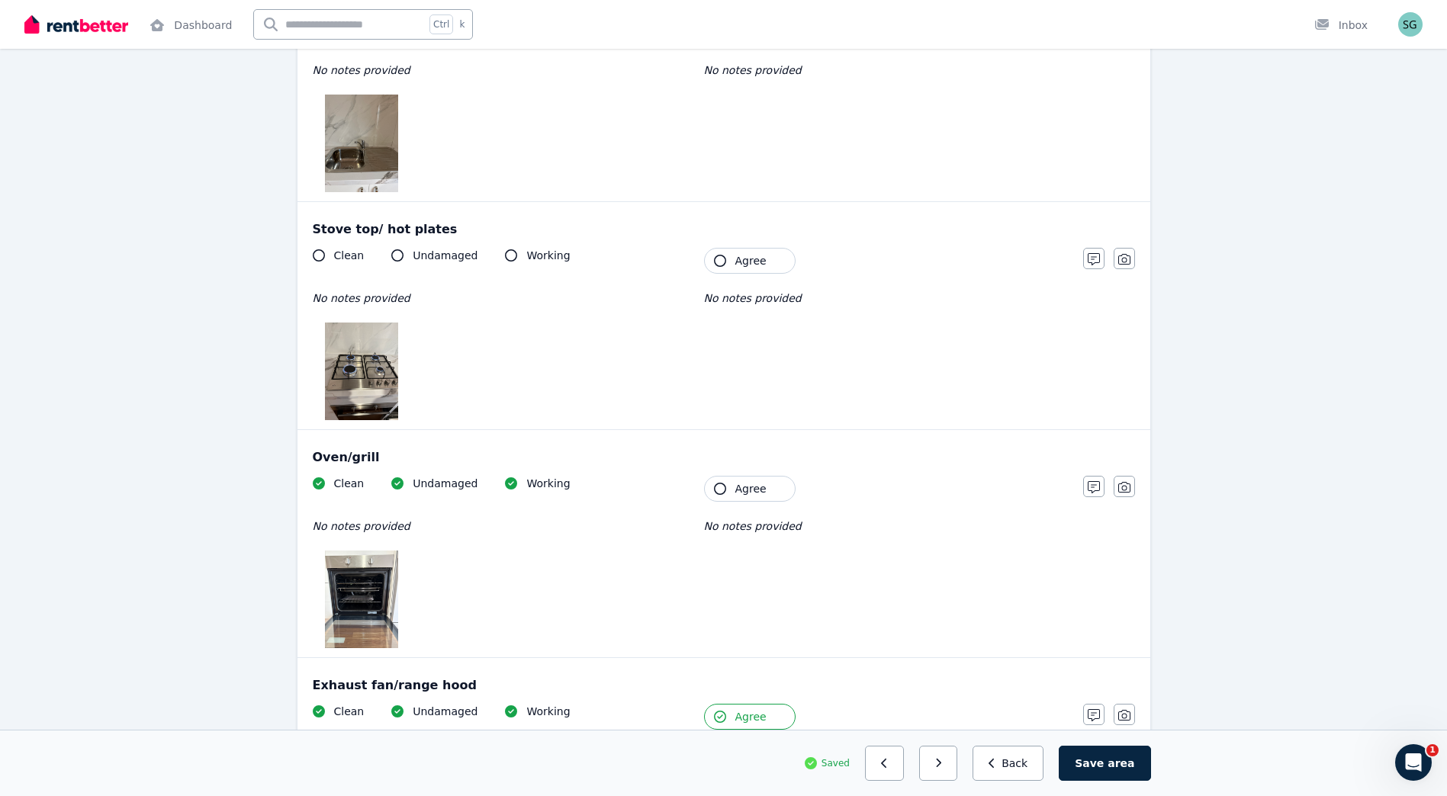
click at [752, 483] on span "Agree" at bounding box center [750, 488] width 31 height 15
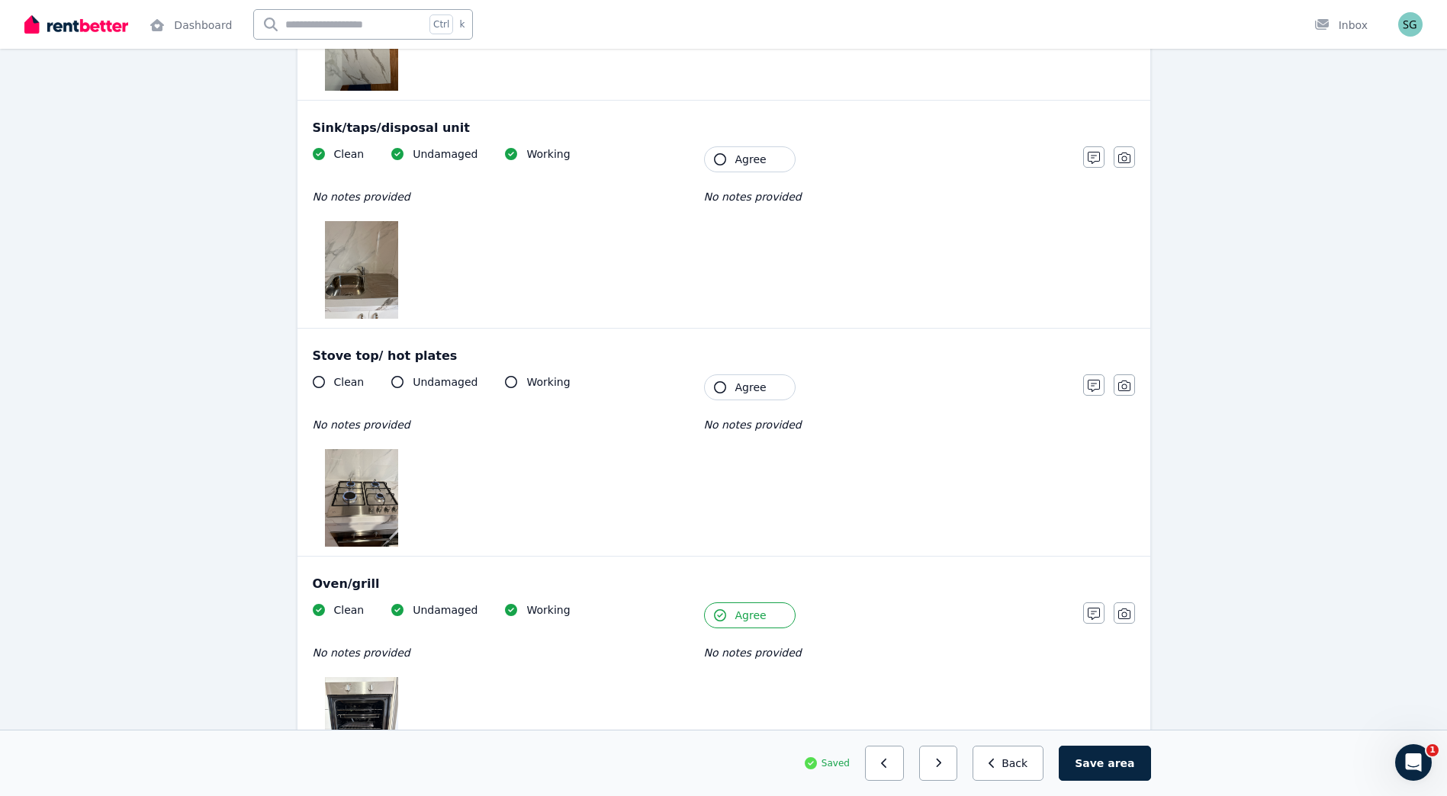
click at [763, 377] on button "Agree" at bounding box center [750, 387] width 92 height 26
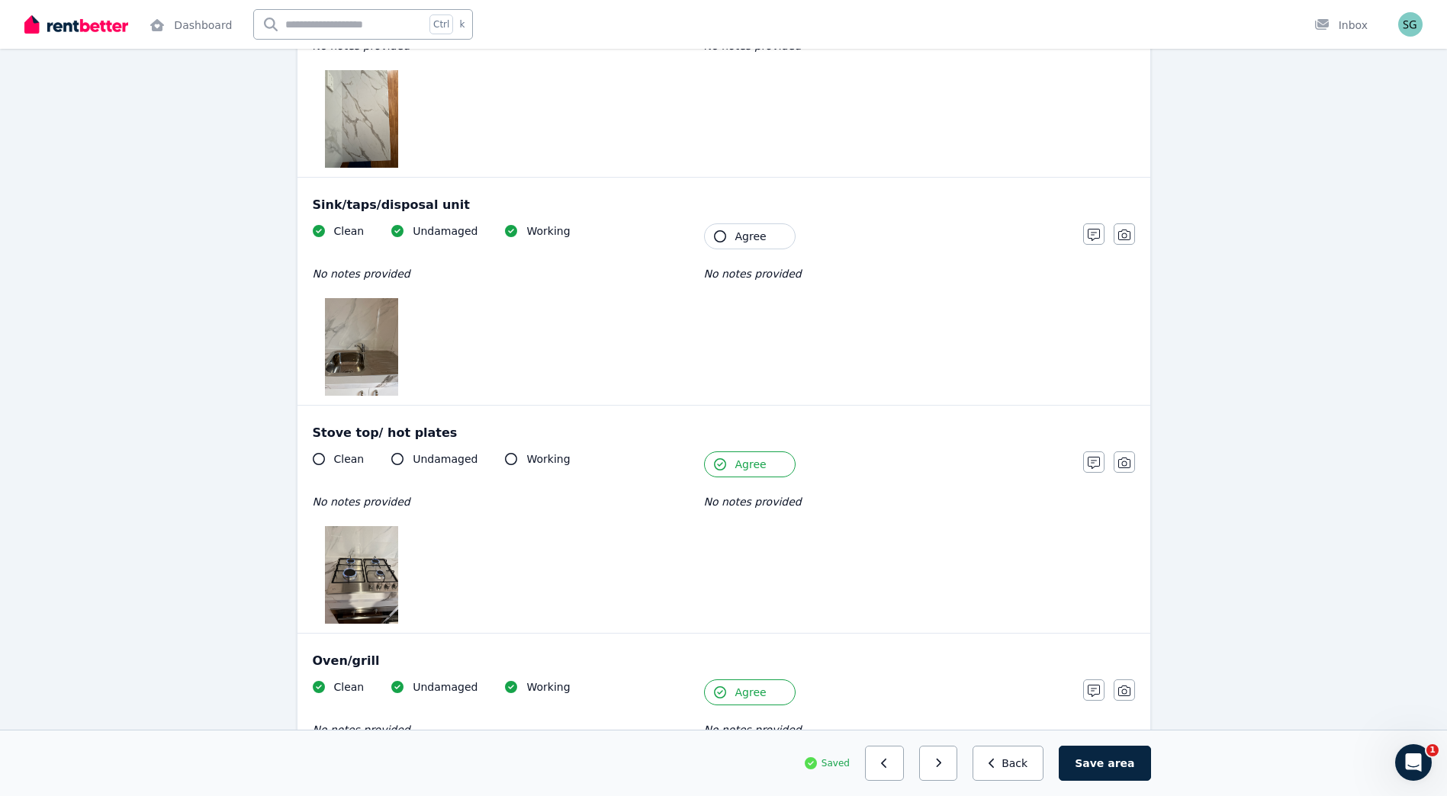
scroll to position [2107, 0]
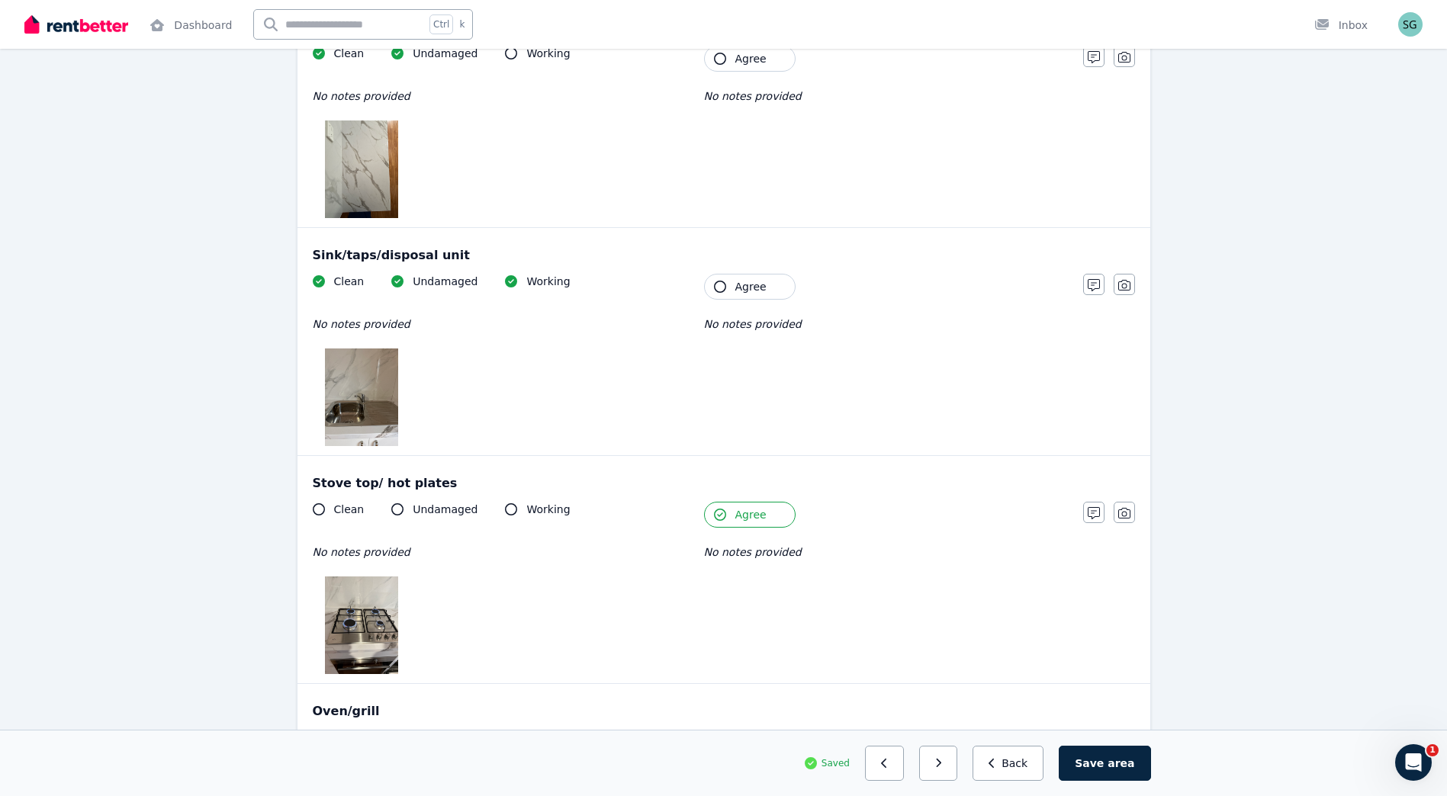
click at [744, 289] on span "Agree" at bounding box center [750, 286] width 31 height 15
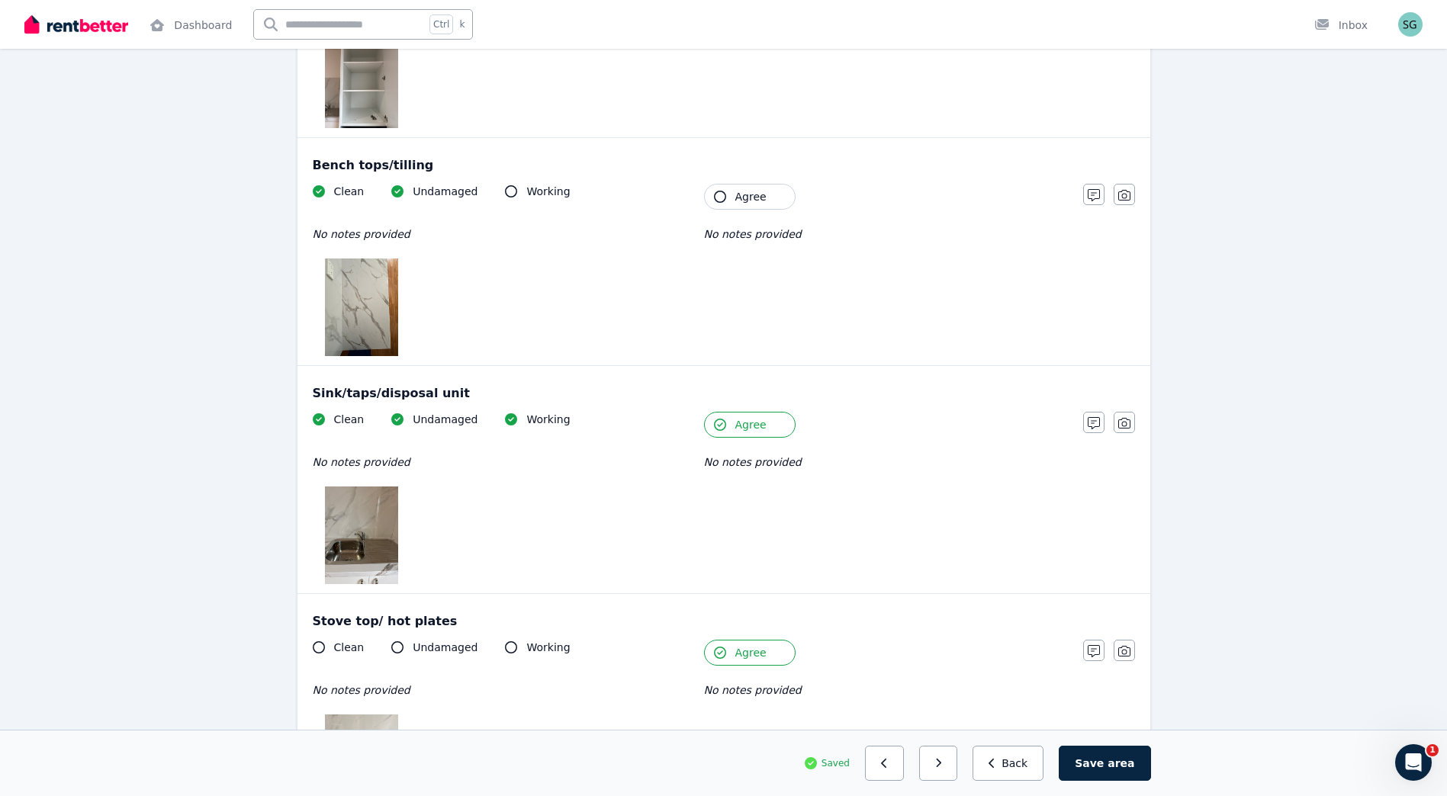
scroll to position [1853, 0]
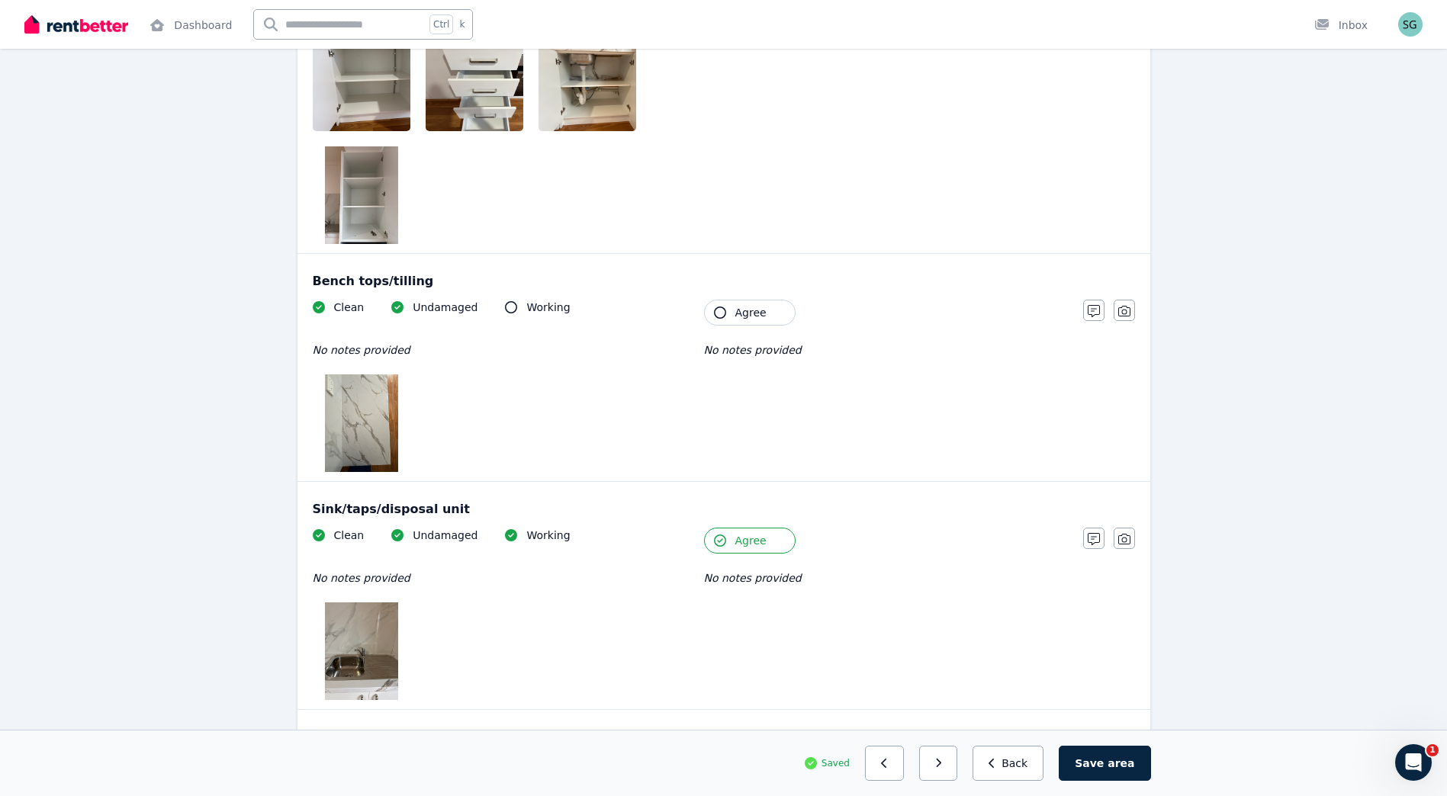
click at [760, 310] on span "Agree" at bounding box center [750, 312] width 31 height 15
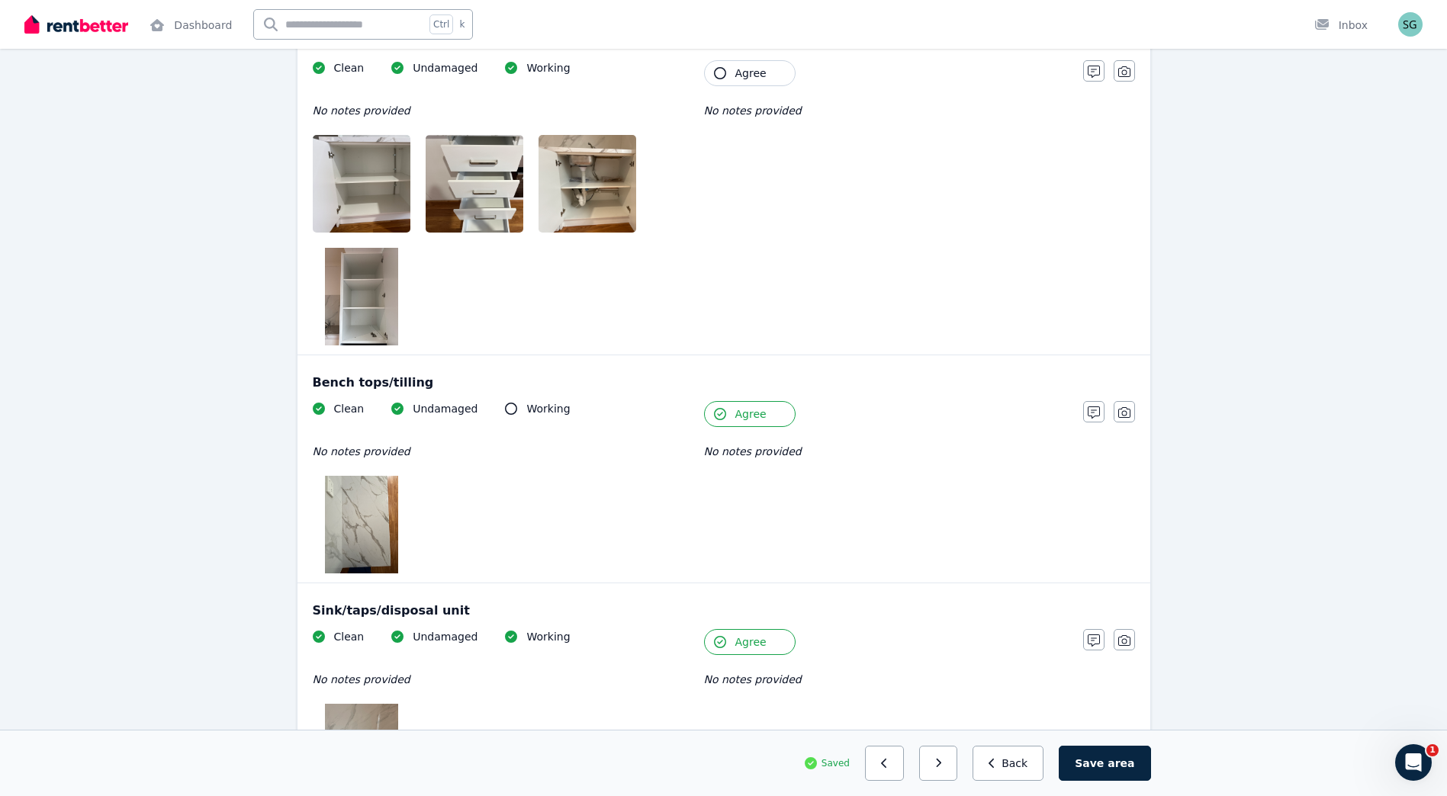
scroll to position [1598, 0]
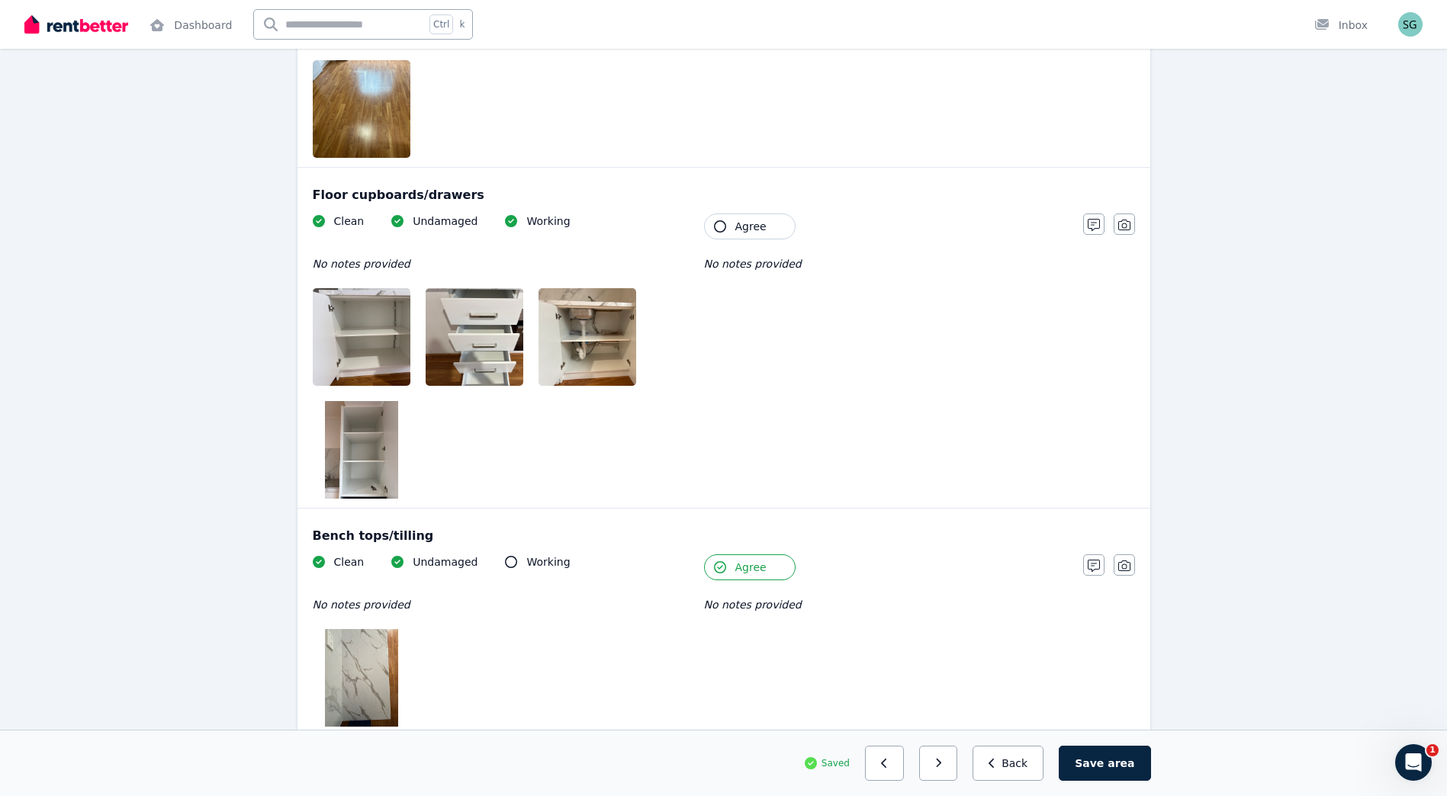
click at [735, 226] on span "Agree" at bounding box center [750, 226] width 31 height 15
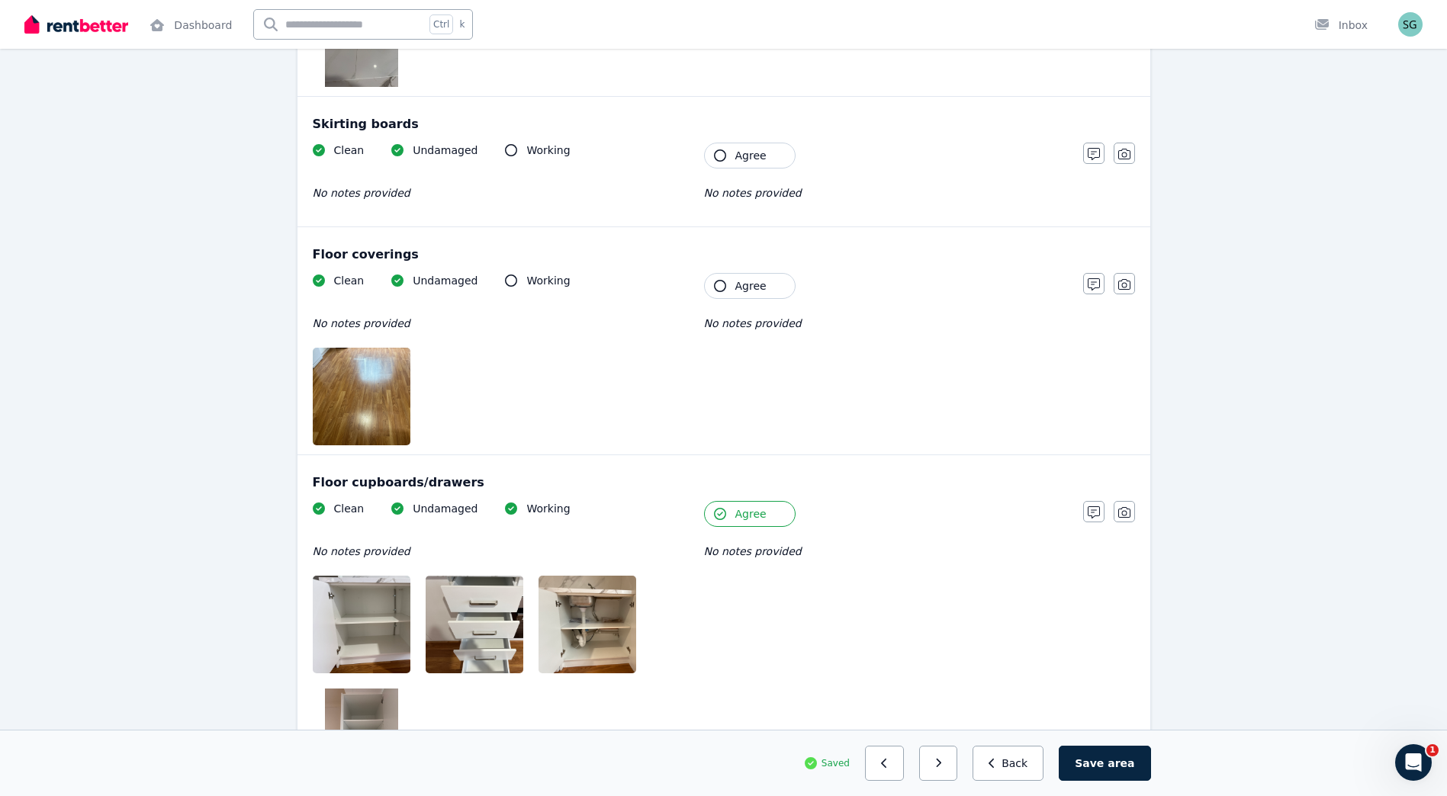
scroll to position [1217, 0]
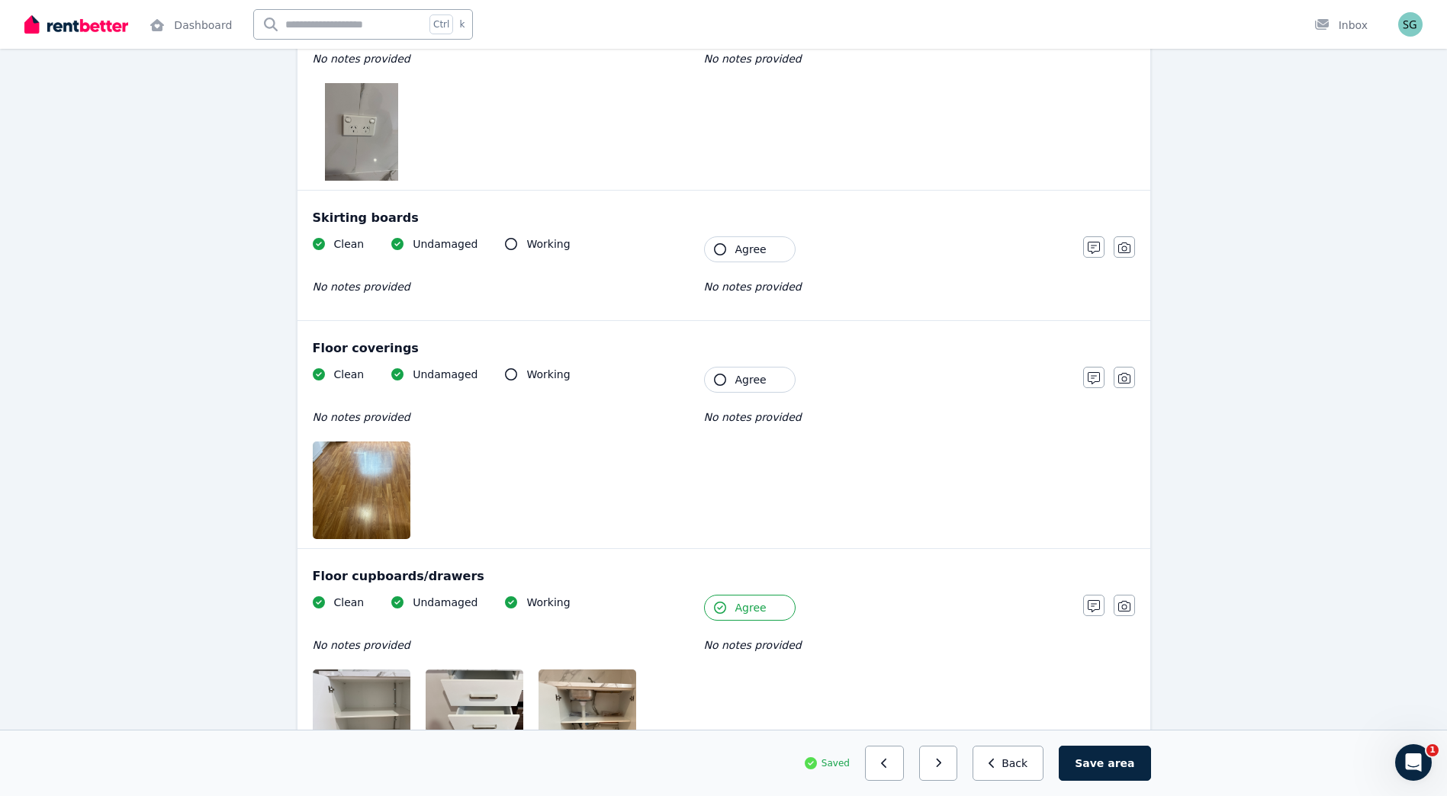
drag, startPoint x: 752, startPoint y: 376, endPoint x: 760, endPoint y: 342, distance: 35.2
click at [753, 376] on span "Agree" at bounding box center [750, 379] width 31 height 15
click at [754, 252] on span "Agree" at bounding box center [750, 249] width 31 height 15
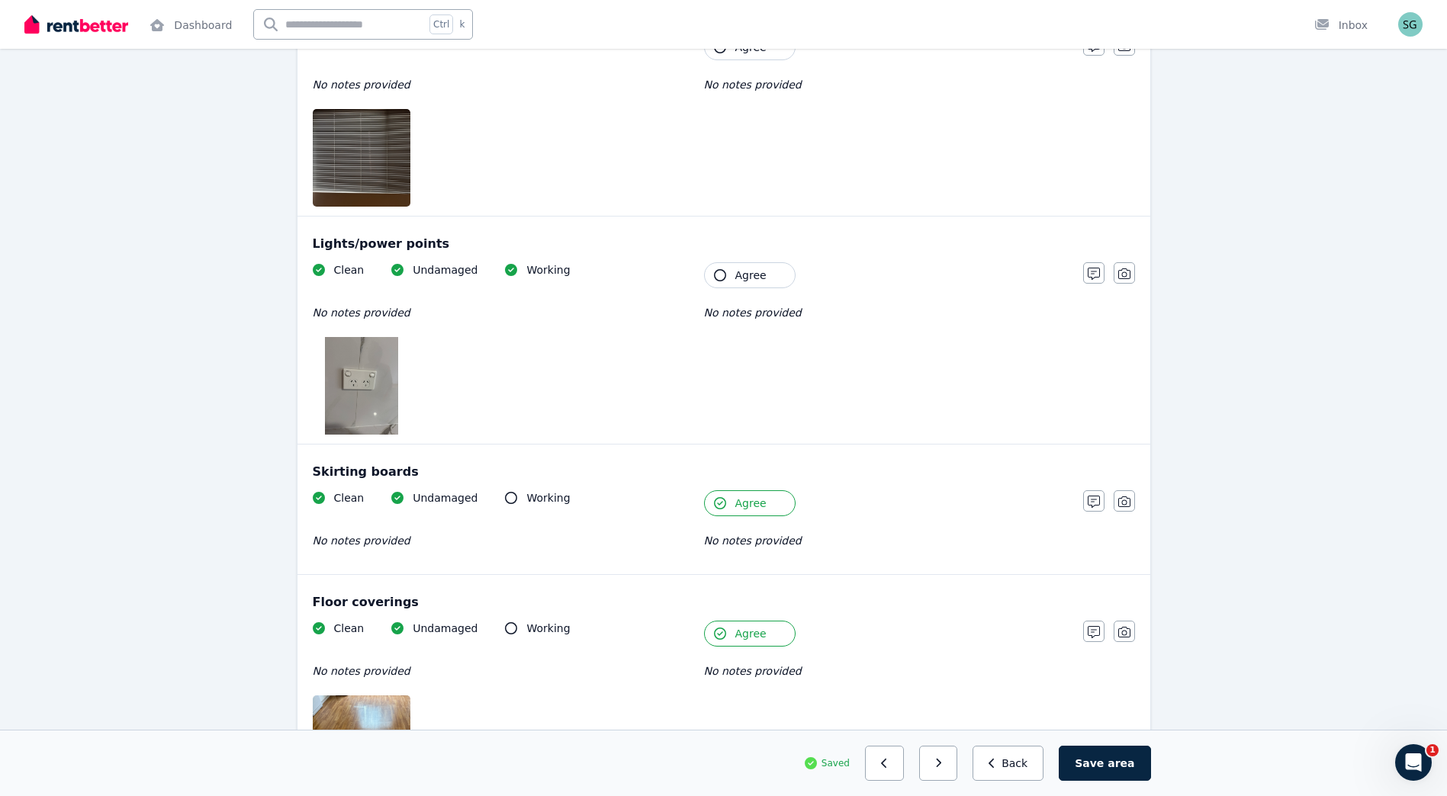
scroll to position [836, 0]
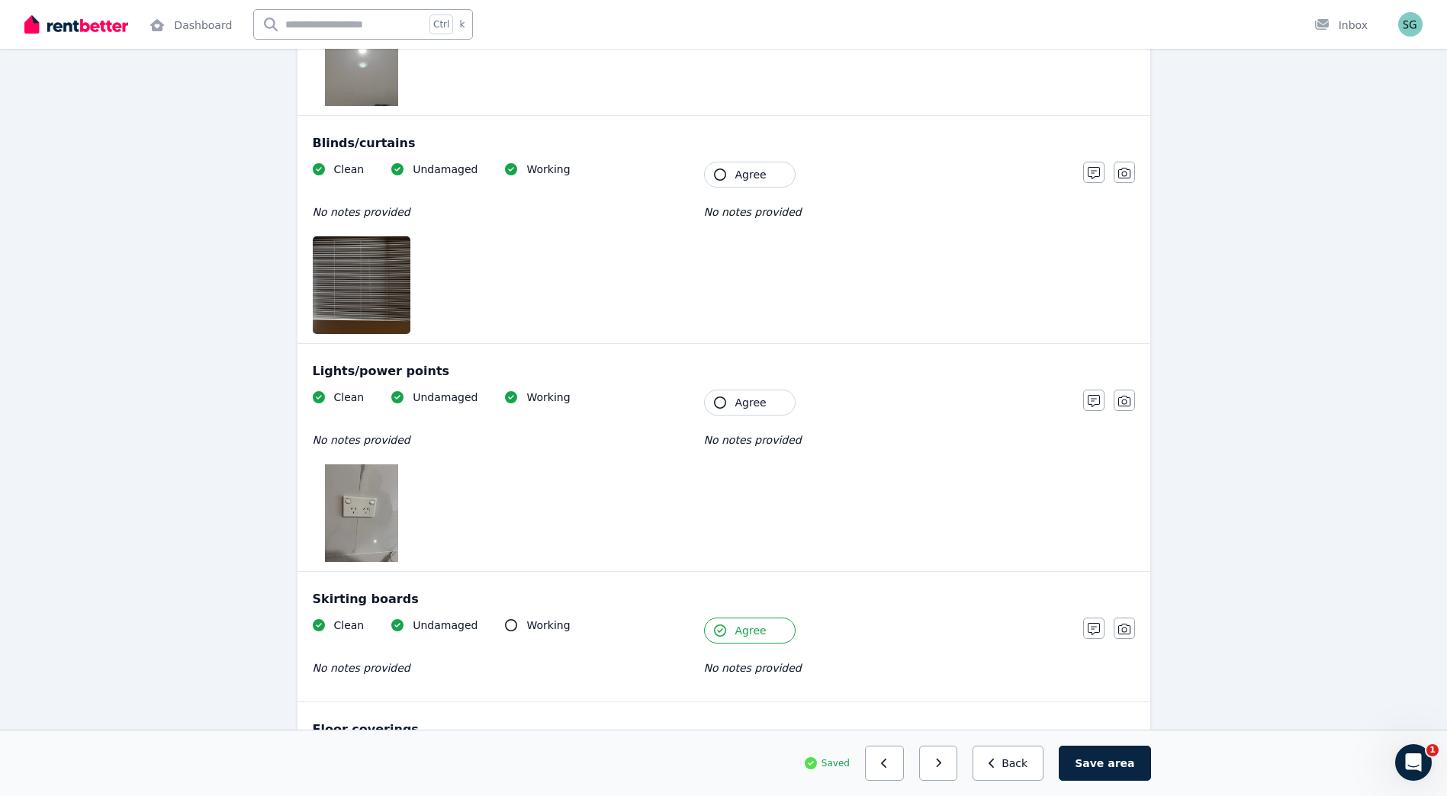
click at [760, 405] on span "Agree" at bounding box center [750, 402] width 31 height 15
click at [742, 182] on button "Agree" at bounding box center [750, 175] width 92 height 26
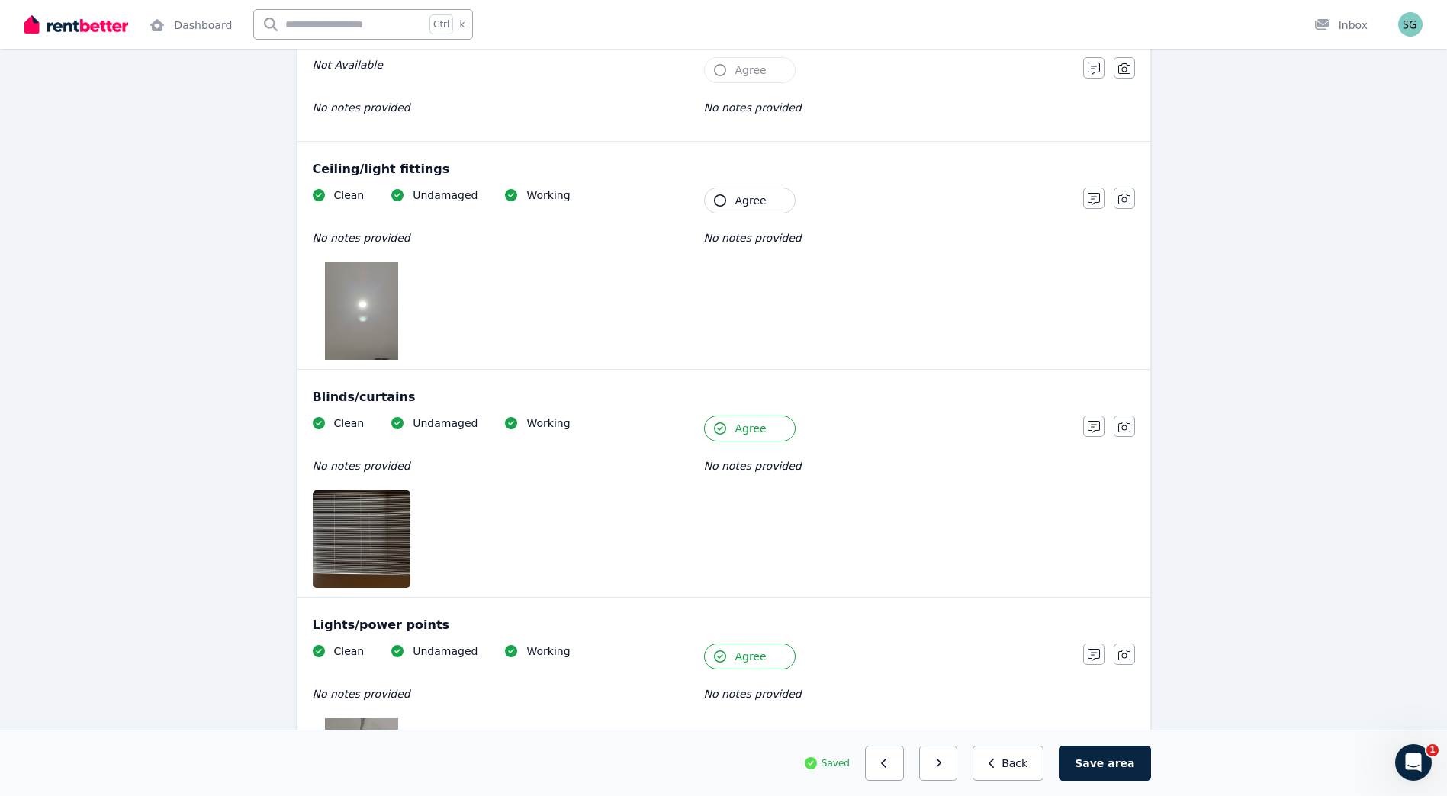
scroll to position [328, 0]
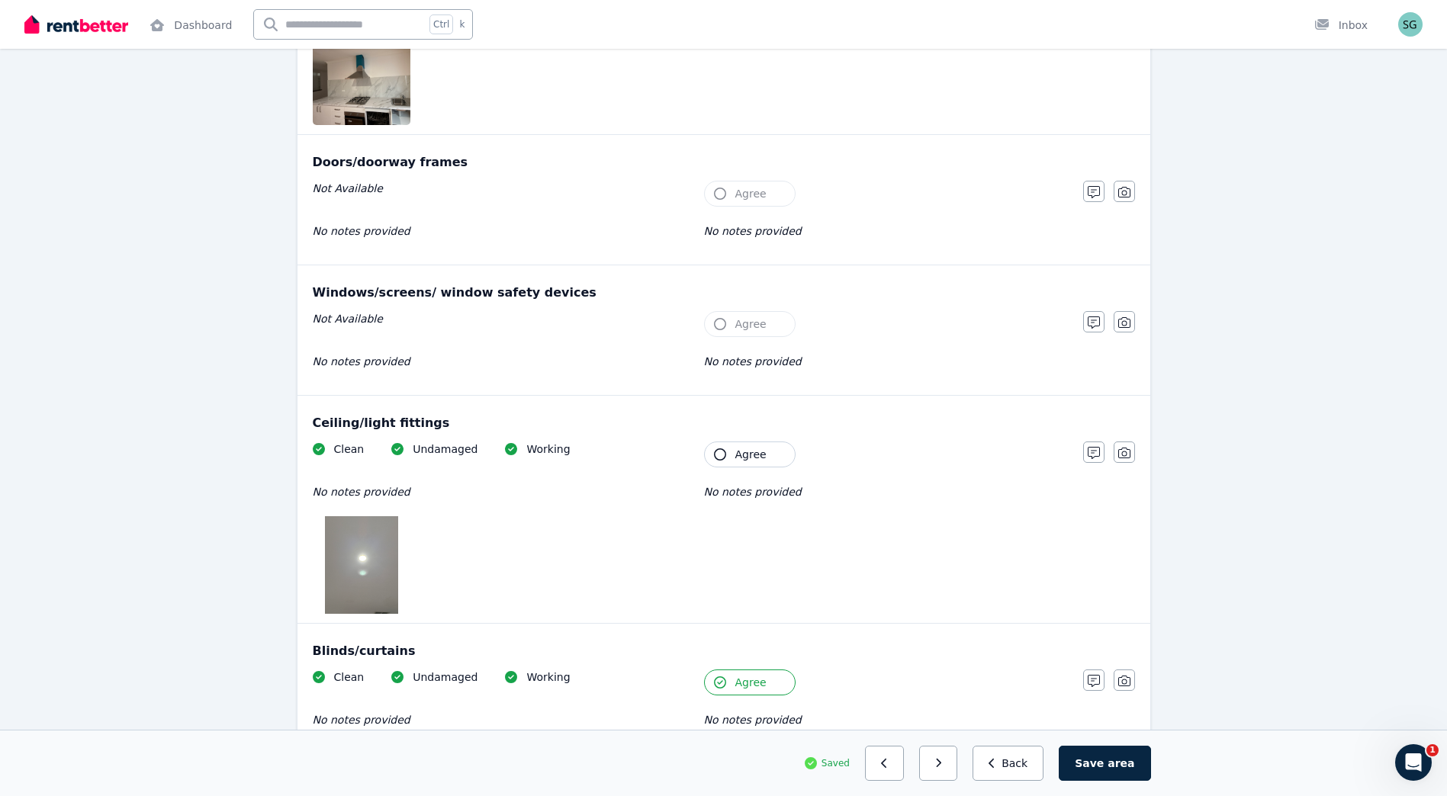
click at [739, 451] on span "Agree" at bounding box center [750, 454] width 31 height 15
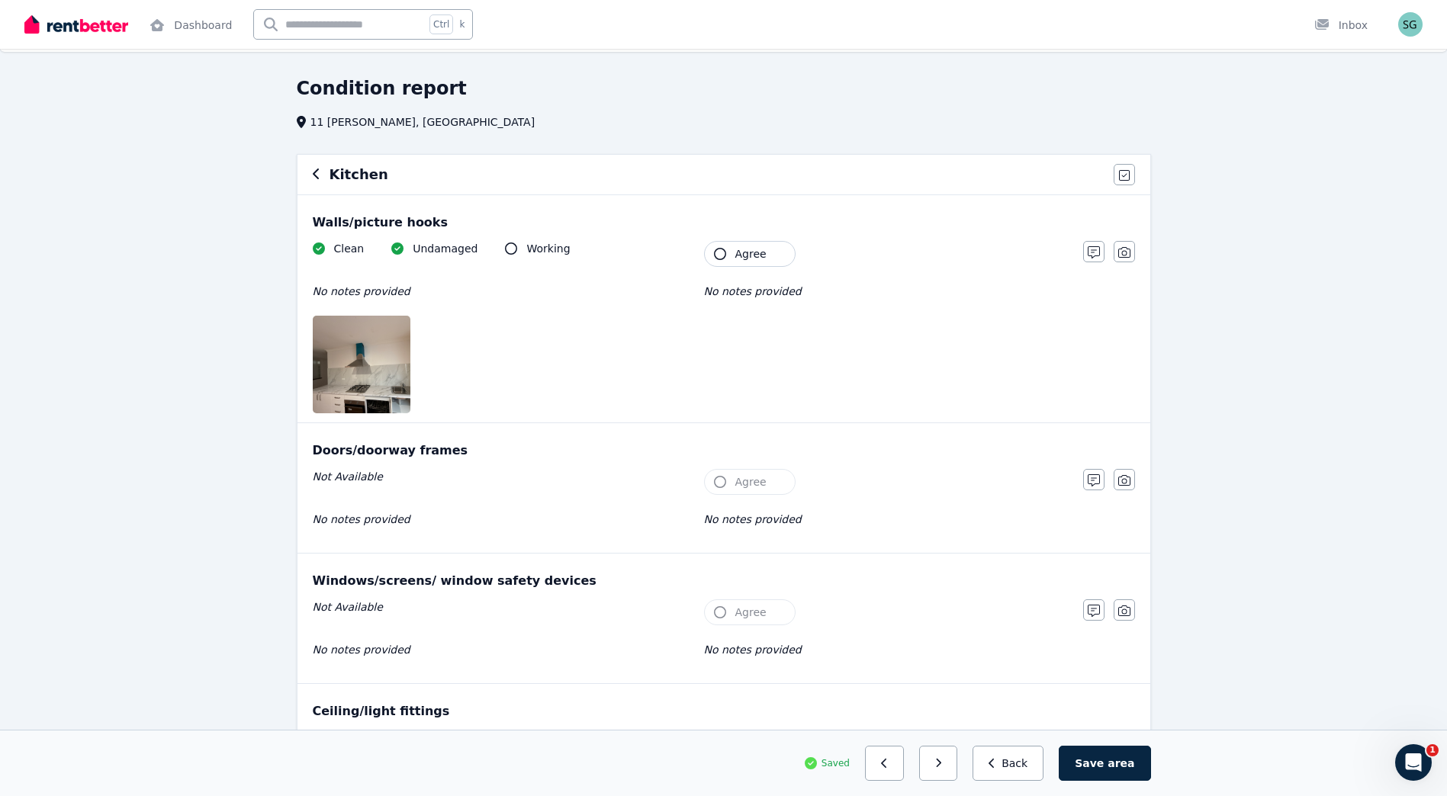
scroll to position [0, 0]
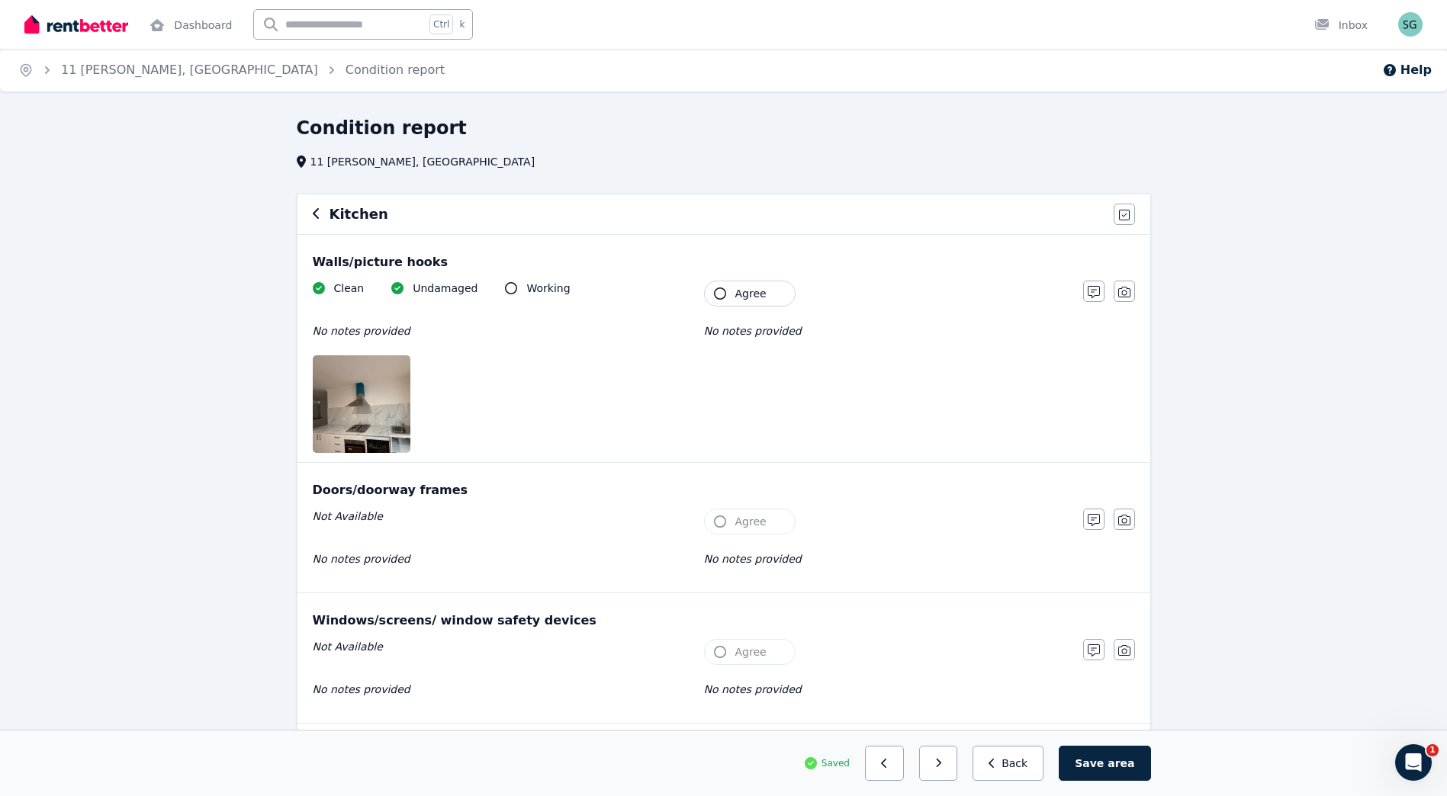
click at [753, 288] on span "Agree" at bounding box center [750, 293] width 31 height 15
click at [955, 773] on button "button" at bounding box center [938, 763] width 39 height 35
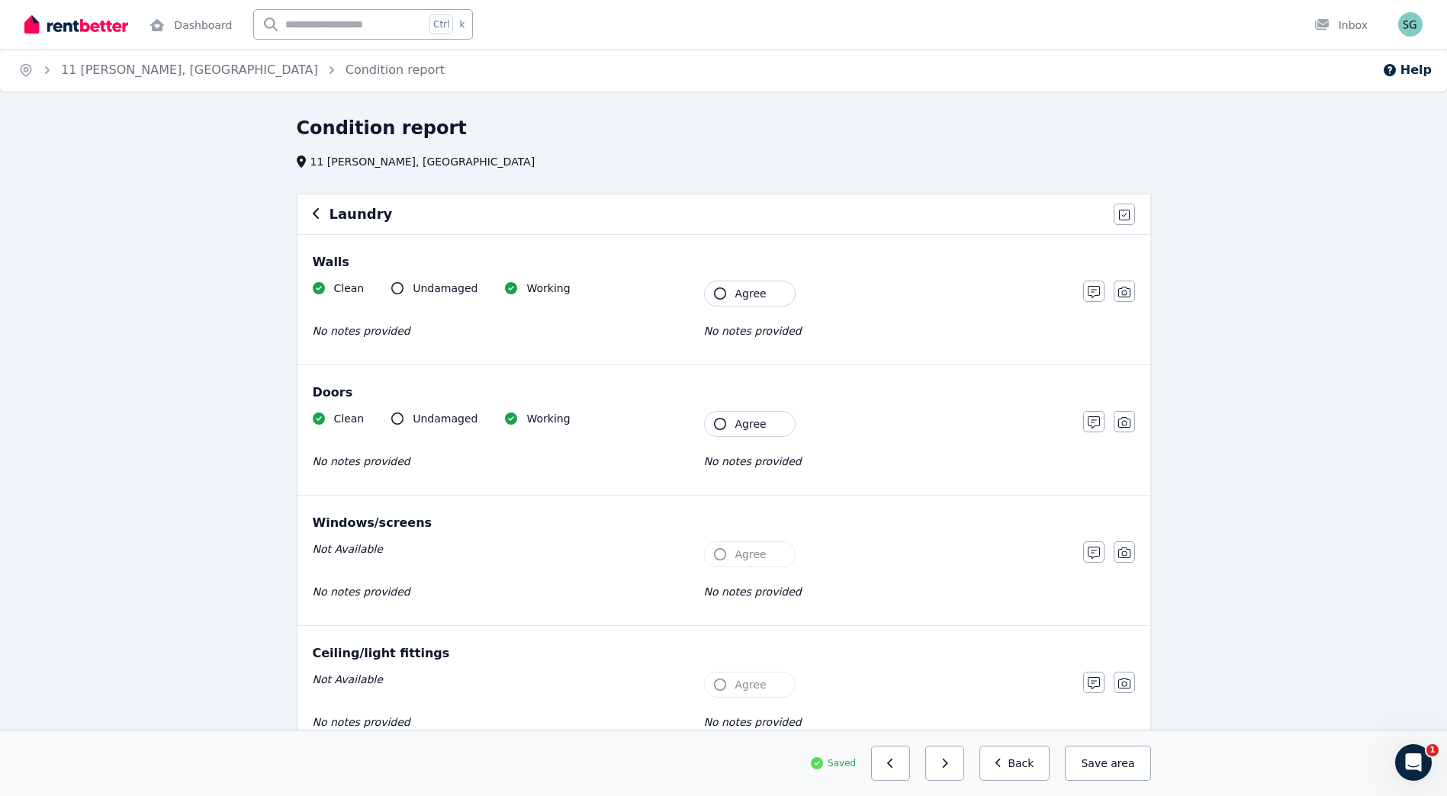
click at [746, 293] on span "Agree" at bounding box center [750, 293] width 31 height 15
click at [735, 430] on span "Agree" at bounding box center [750, 423] width 31 height 15
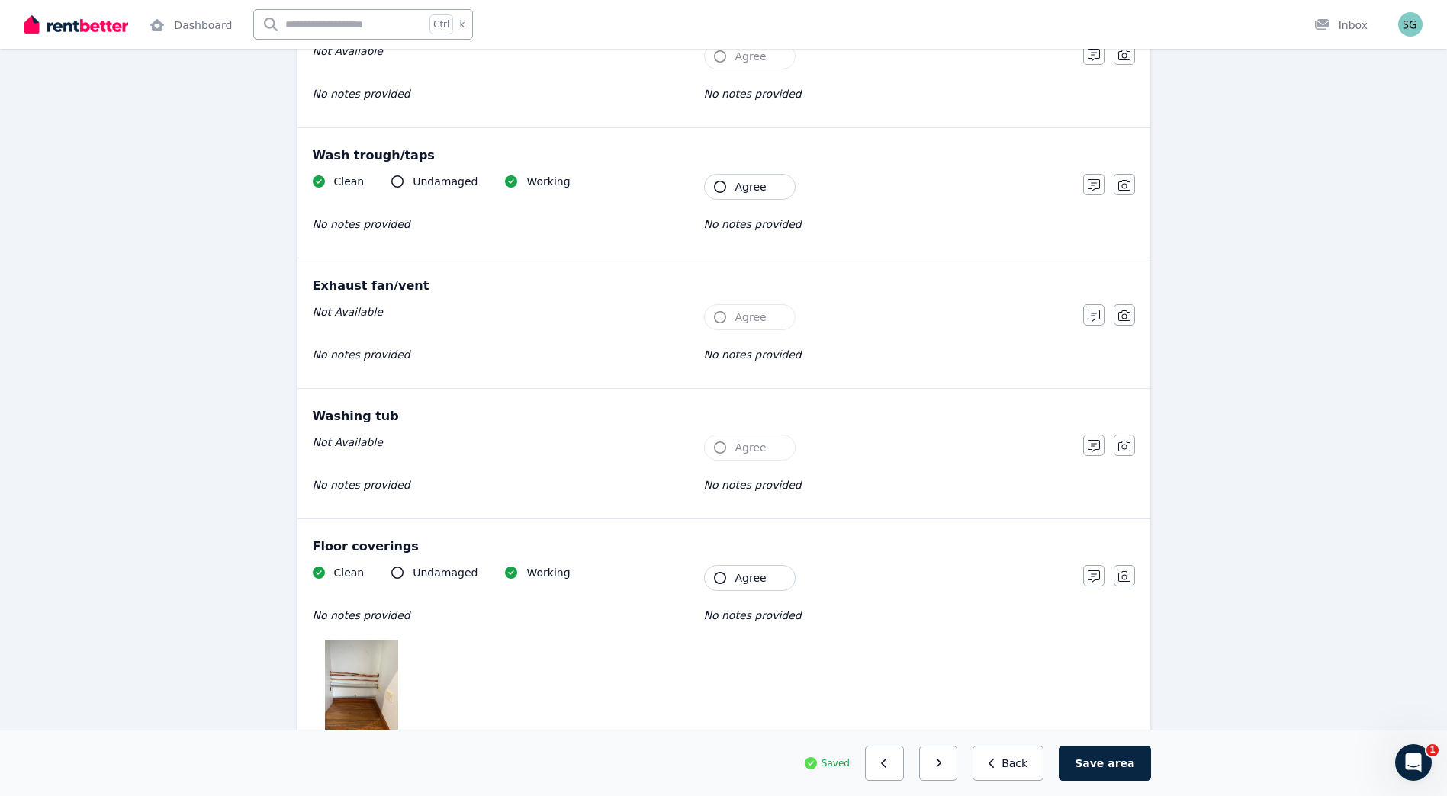
scroll to position [763, 0]
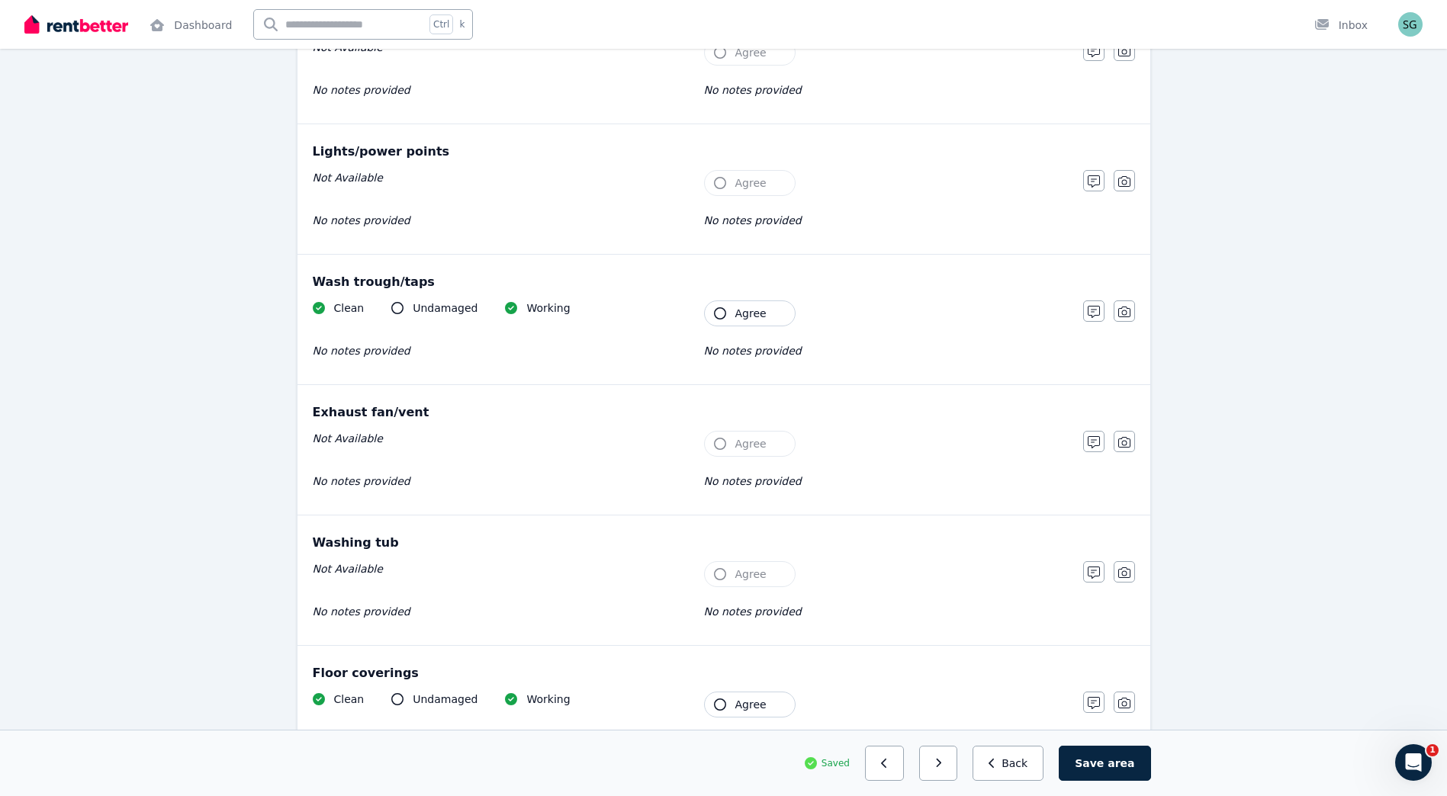
click at [753, 315] on span "Agree" at bounding box center [750, 313] width 31 height 15
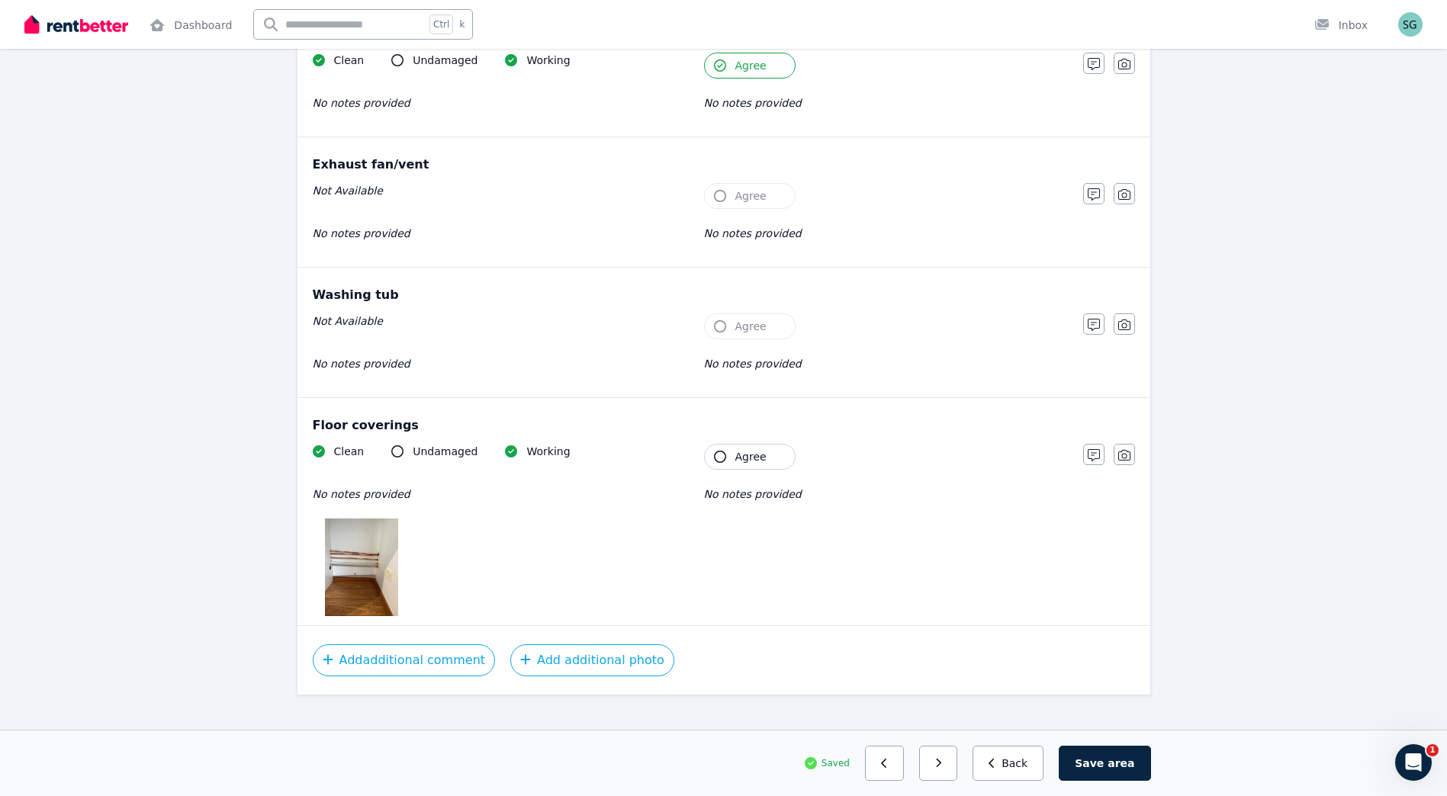
scroll to position [1017, 0]
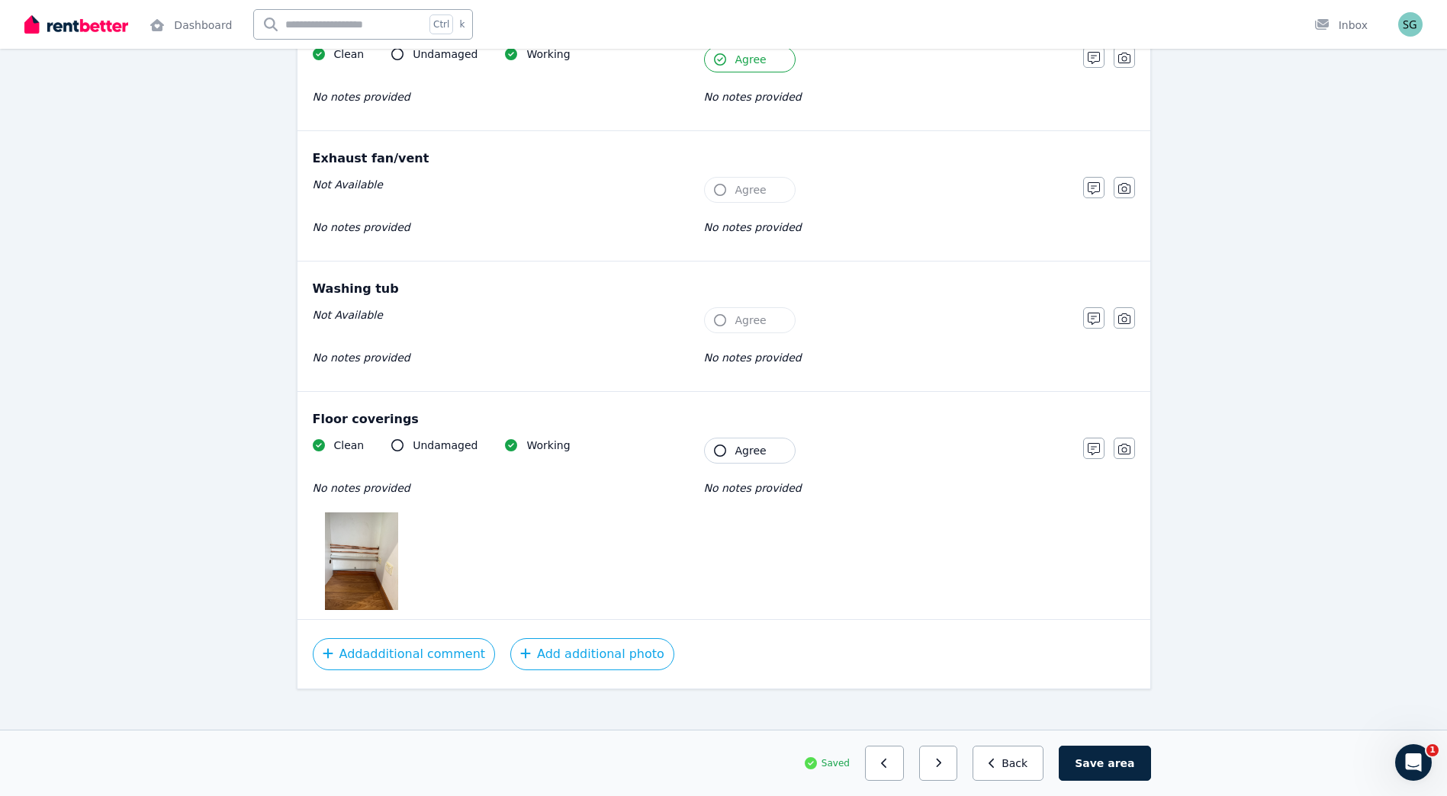
click at [748, 455] on span "Agree" at bounding box center [750, 450] width 31 height 15
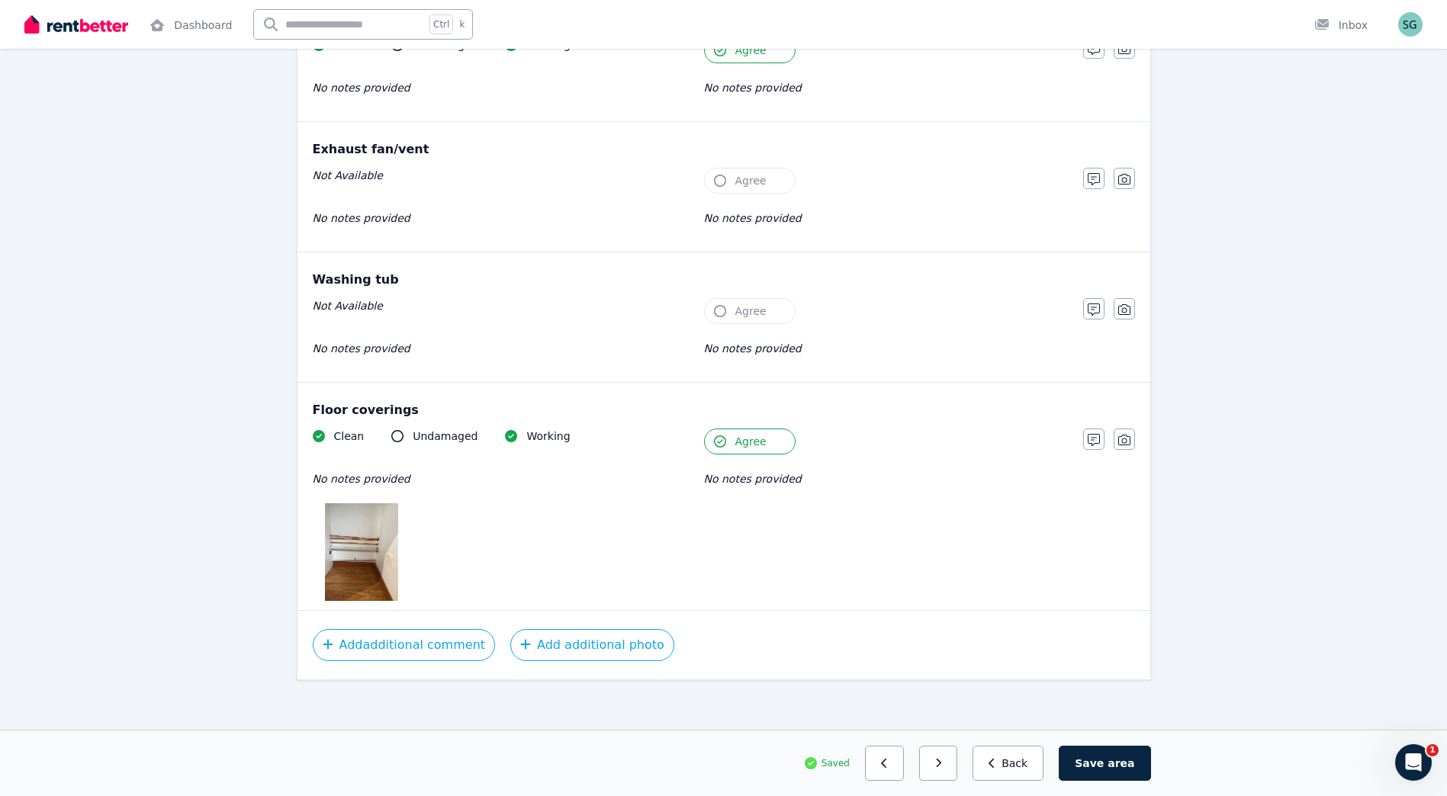
scroll to position [1031, 0]
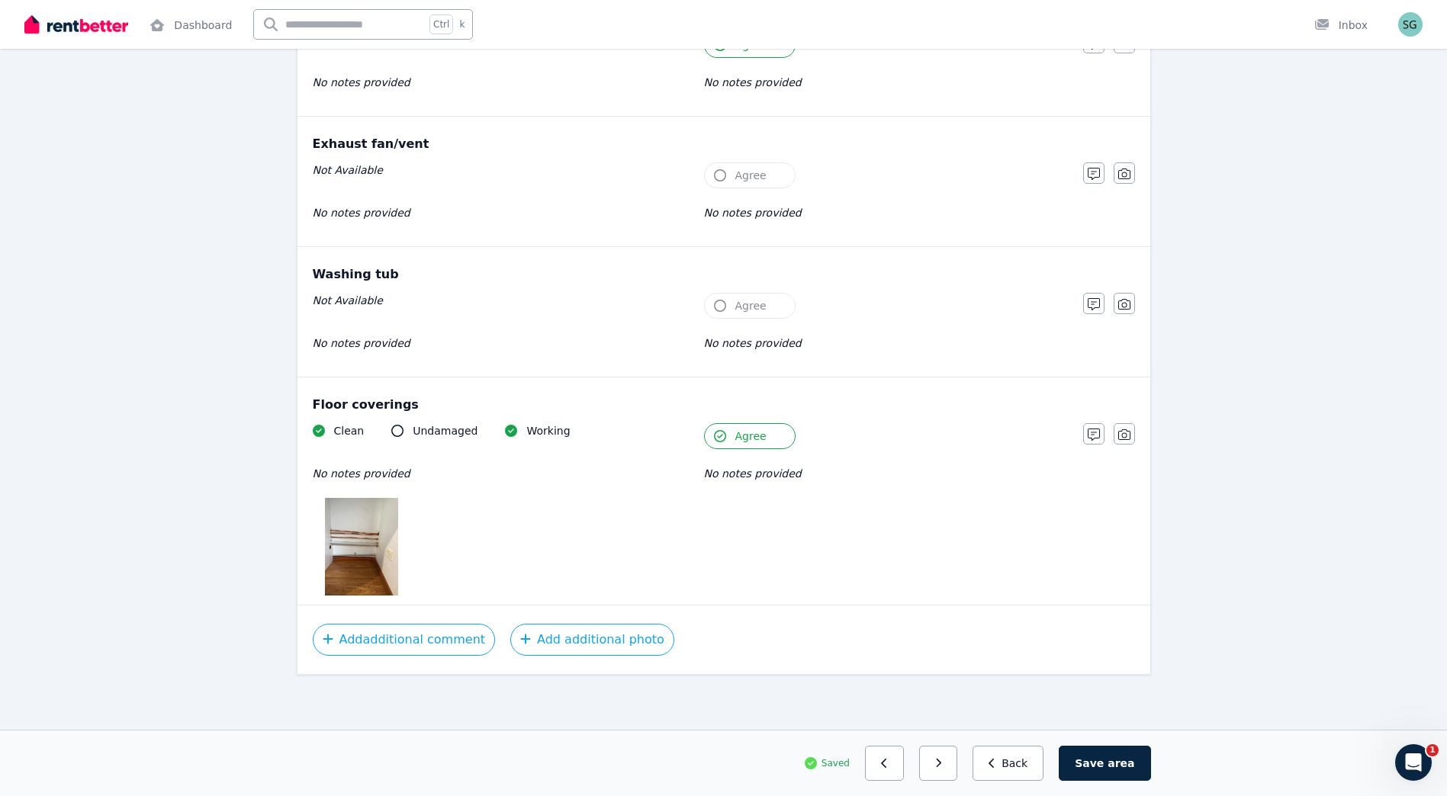
click at [949, 757] on button "button" at bounding box center [938, 763] width 39 height 35
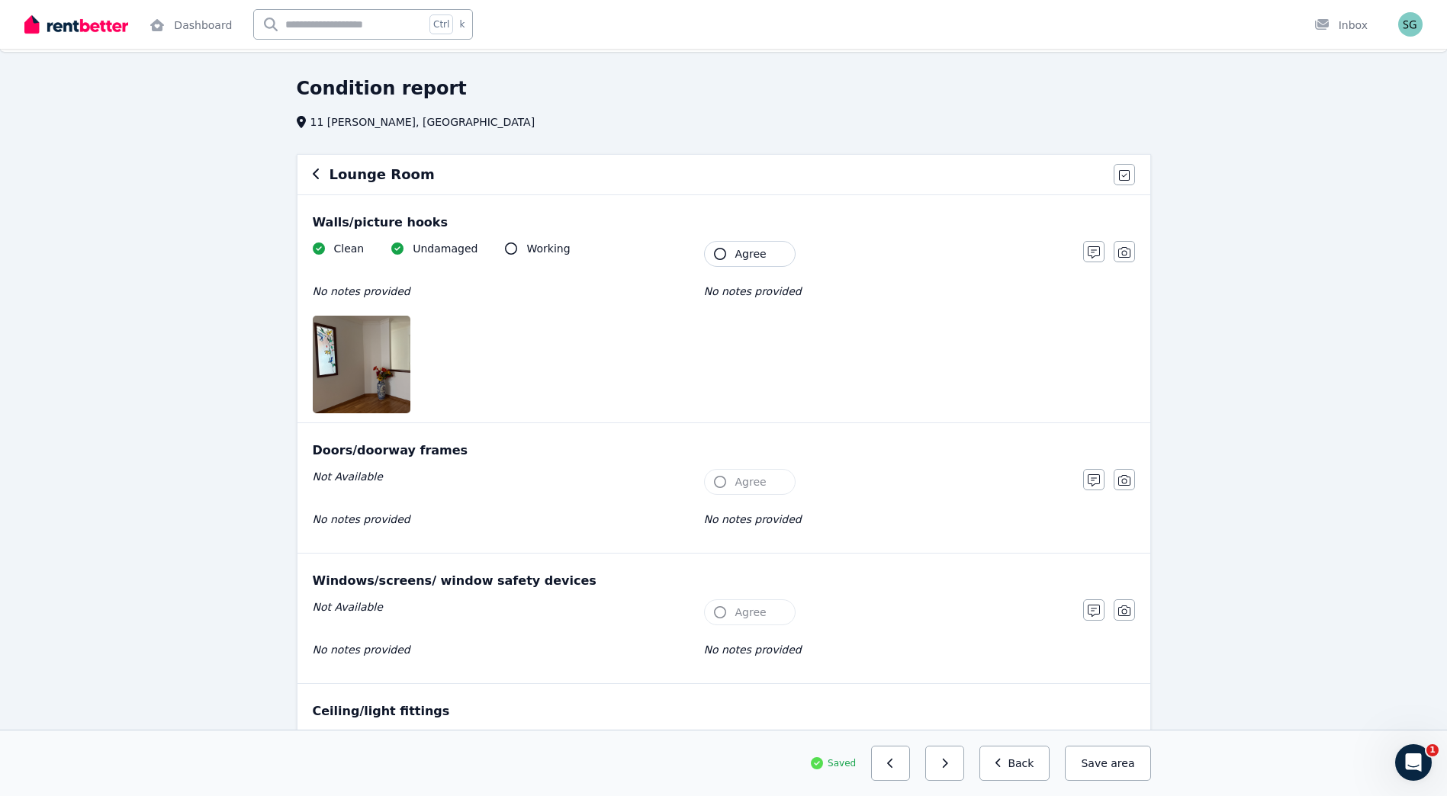
scroll to position [0, 0]
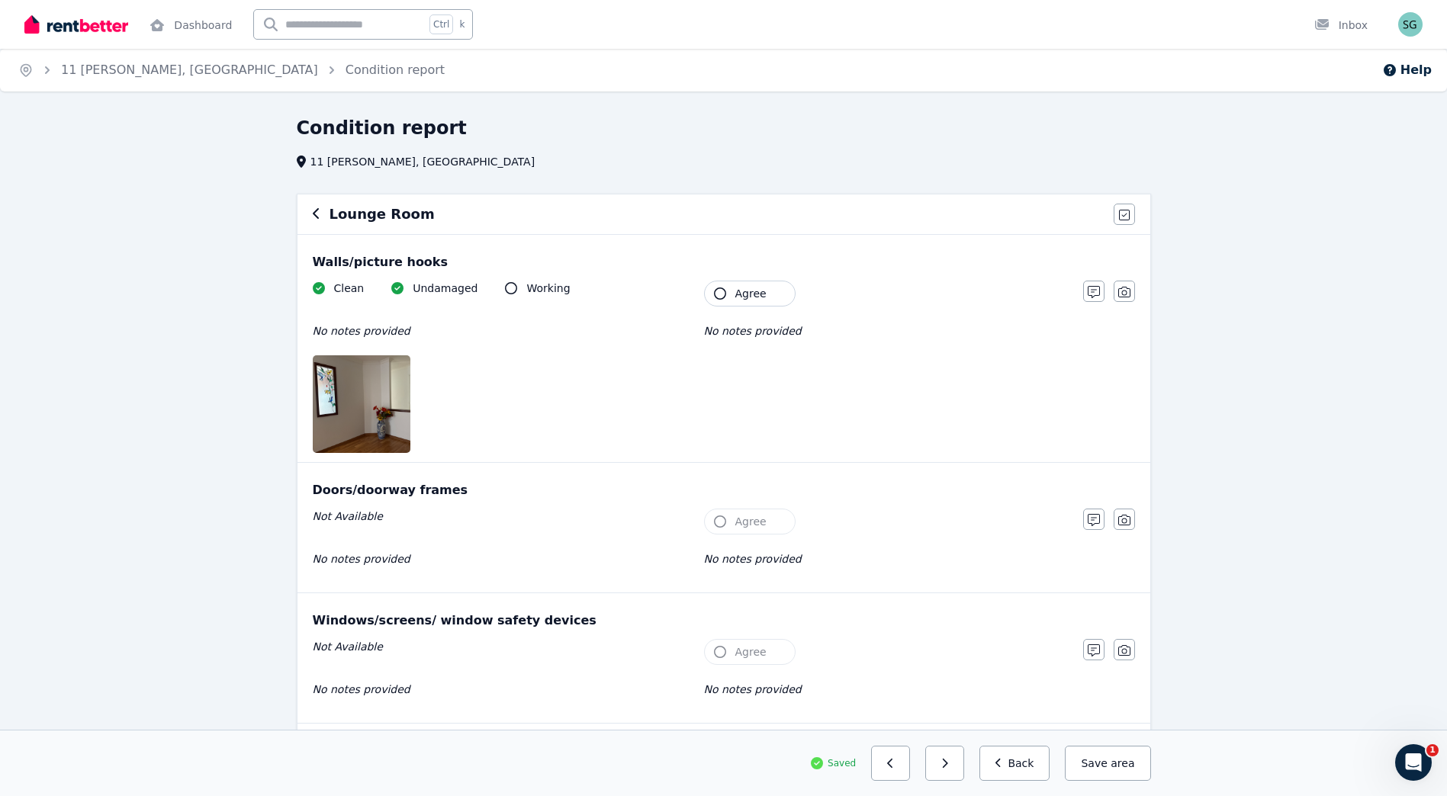
click at [753, 285] on button "Agree" at bounding box center [750, 294] width 92 height 26
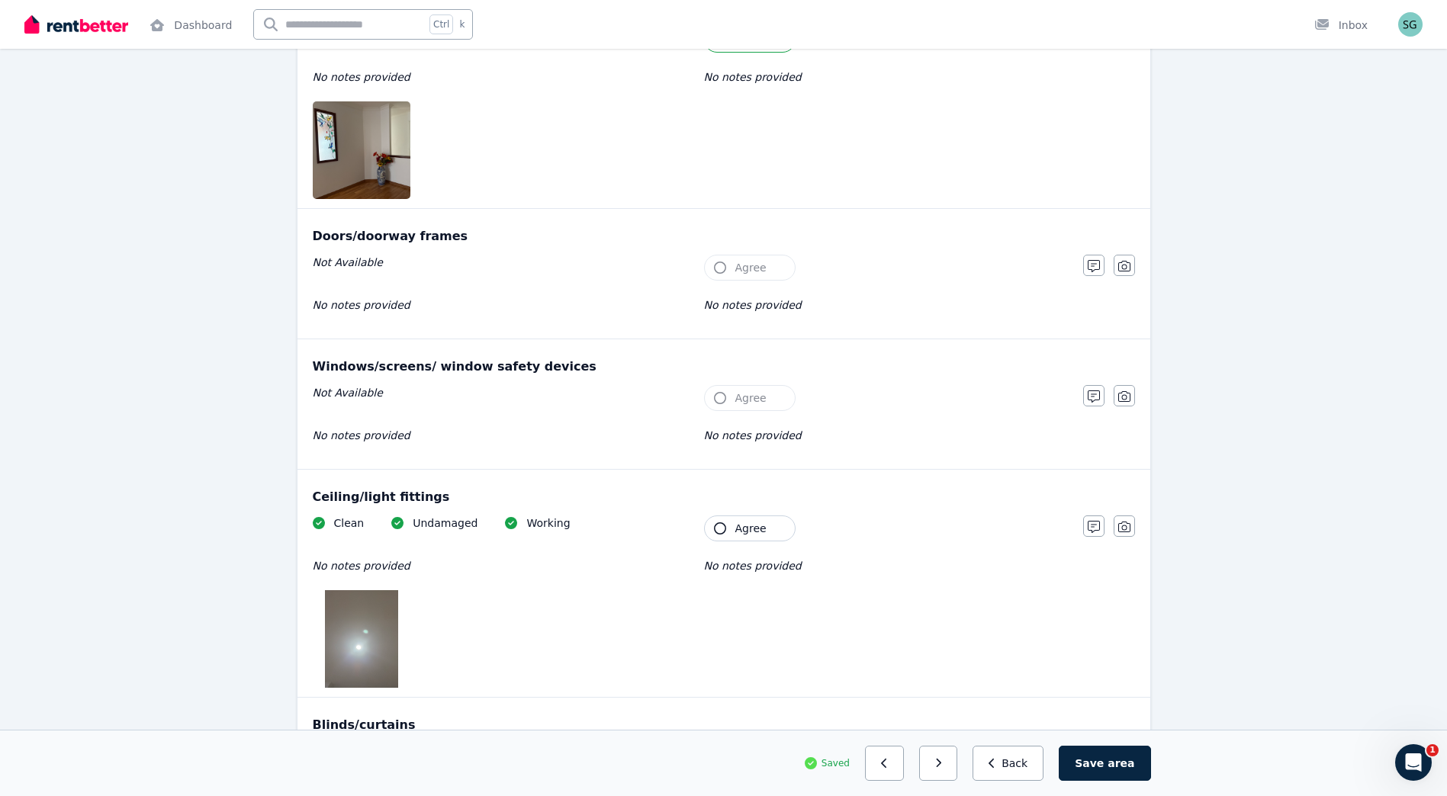
click at [745, 536] on button "Agree" at bounding box center [750, 529] width 92 height 26
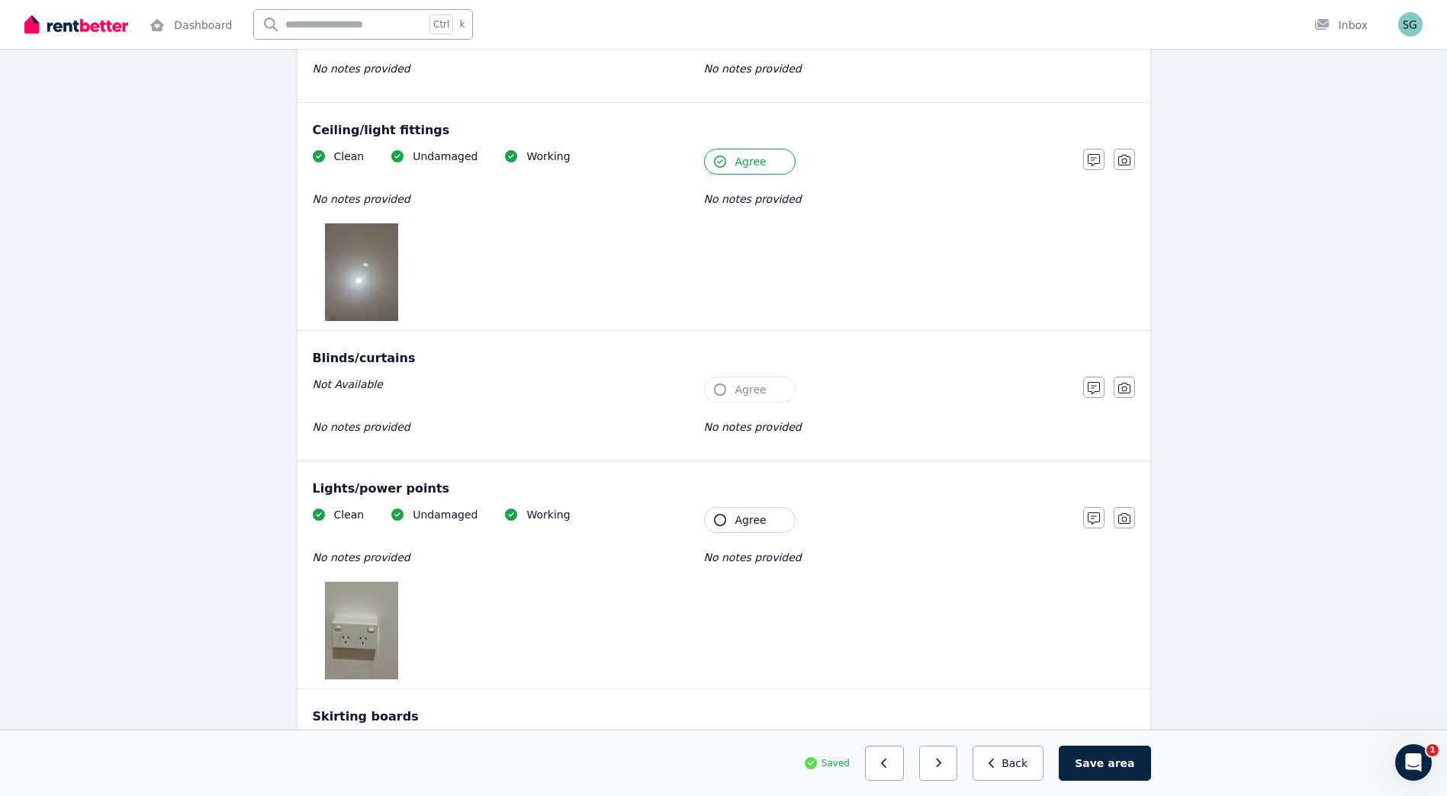
scroll to position [763, 0]
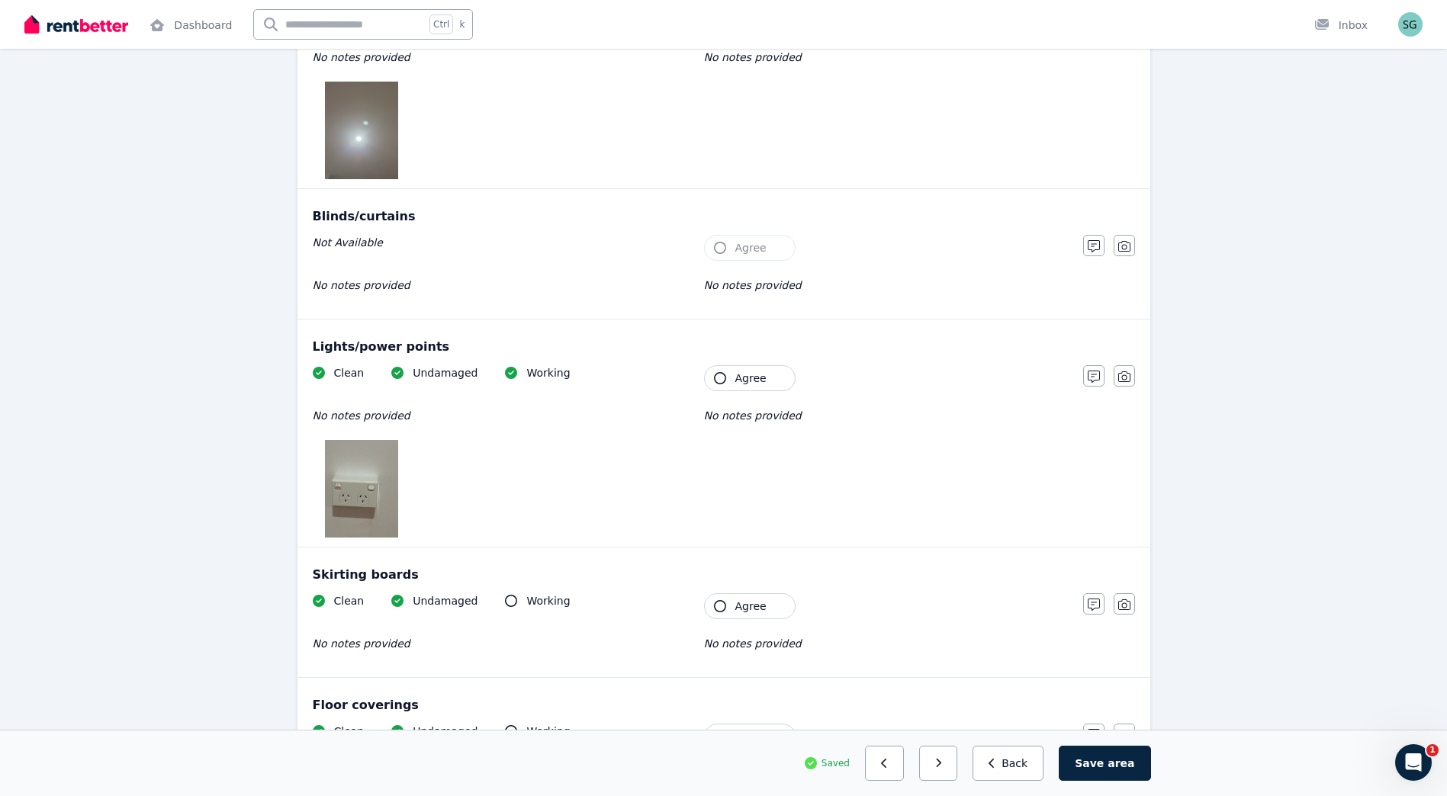
click at [750, 375] on span "Agree" at bounding box center [750, 378] width 31 height 15
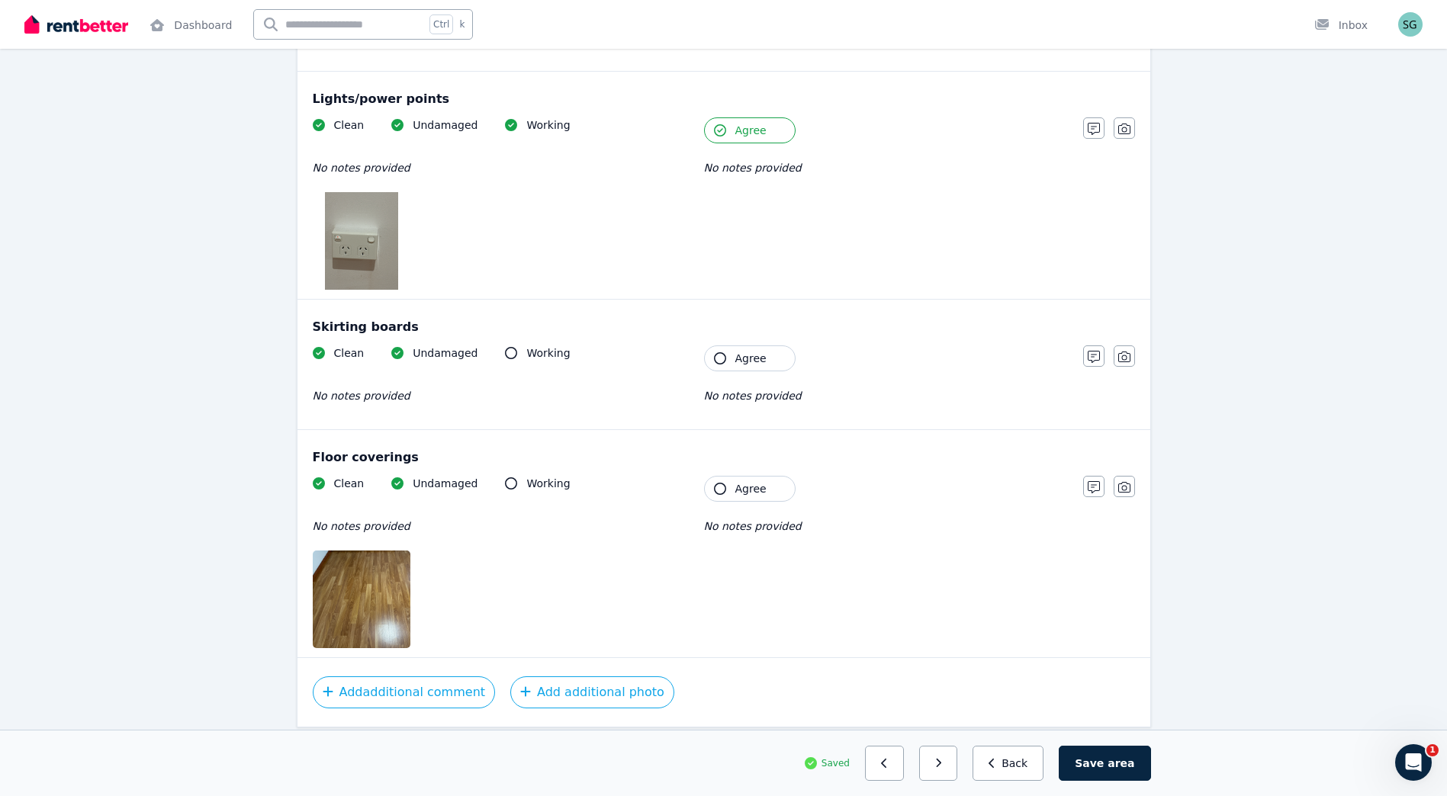
scroll to position [1017, 0]
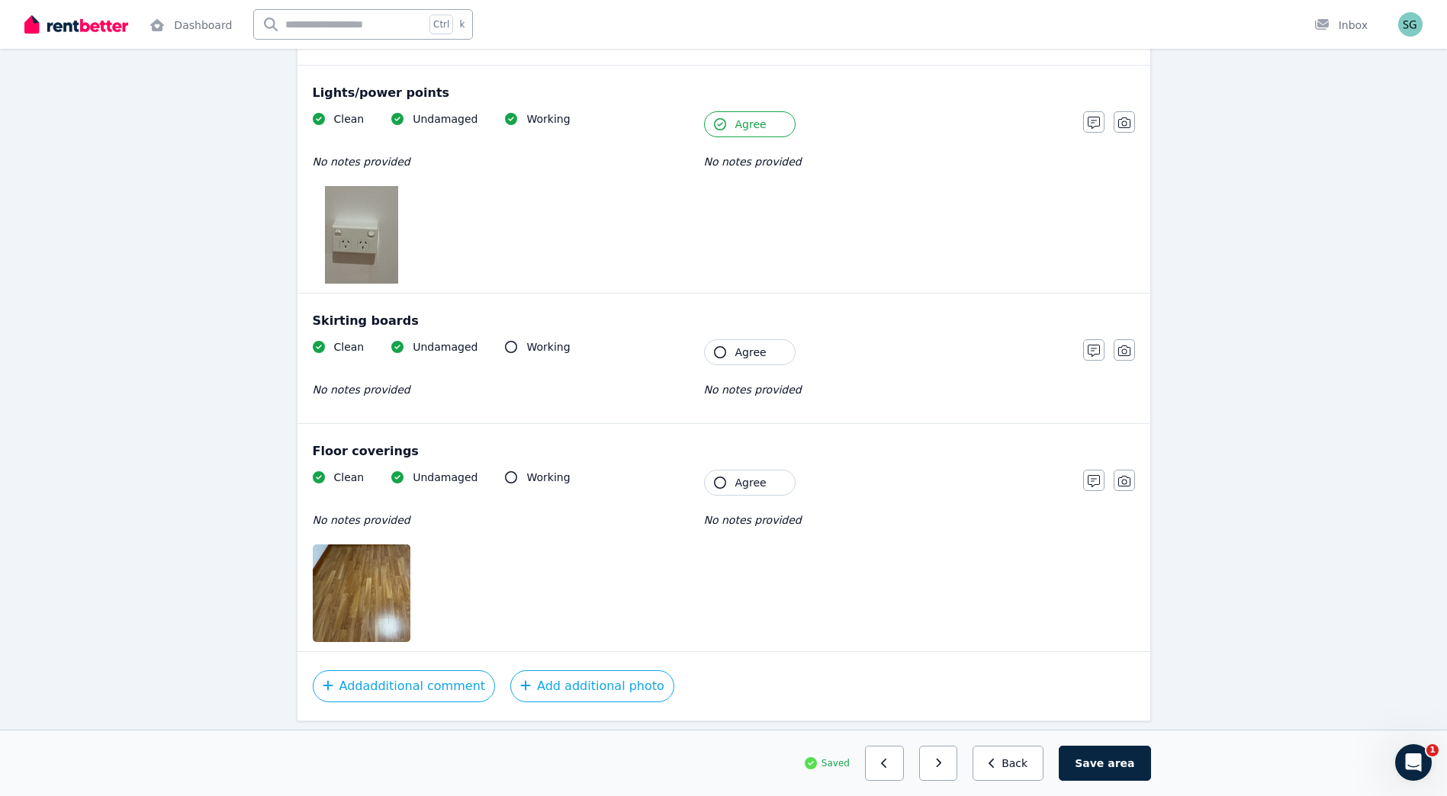
click at [744, 348] on span "Agree" at bounding box center [750, 352] width 31 height 15
click at [755, 487] on span "Agree" at bounding box center [750, 482] width 31 height 15
click at [952, 758] on button "button" at bounding box center [938, 763] width 39 height 35
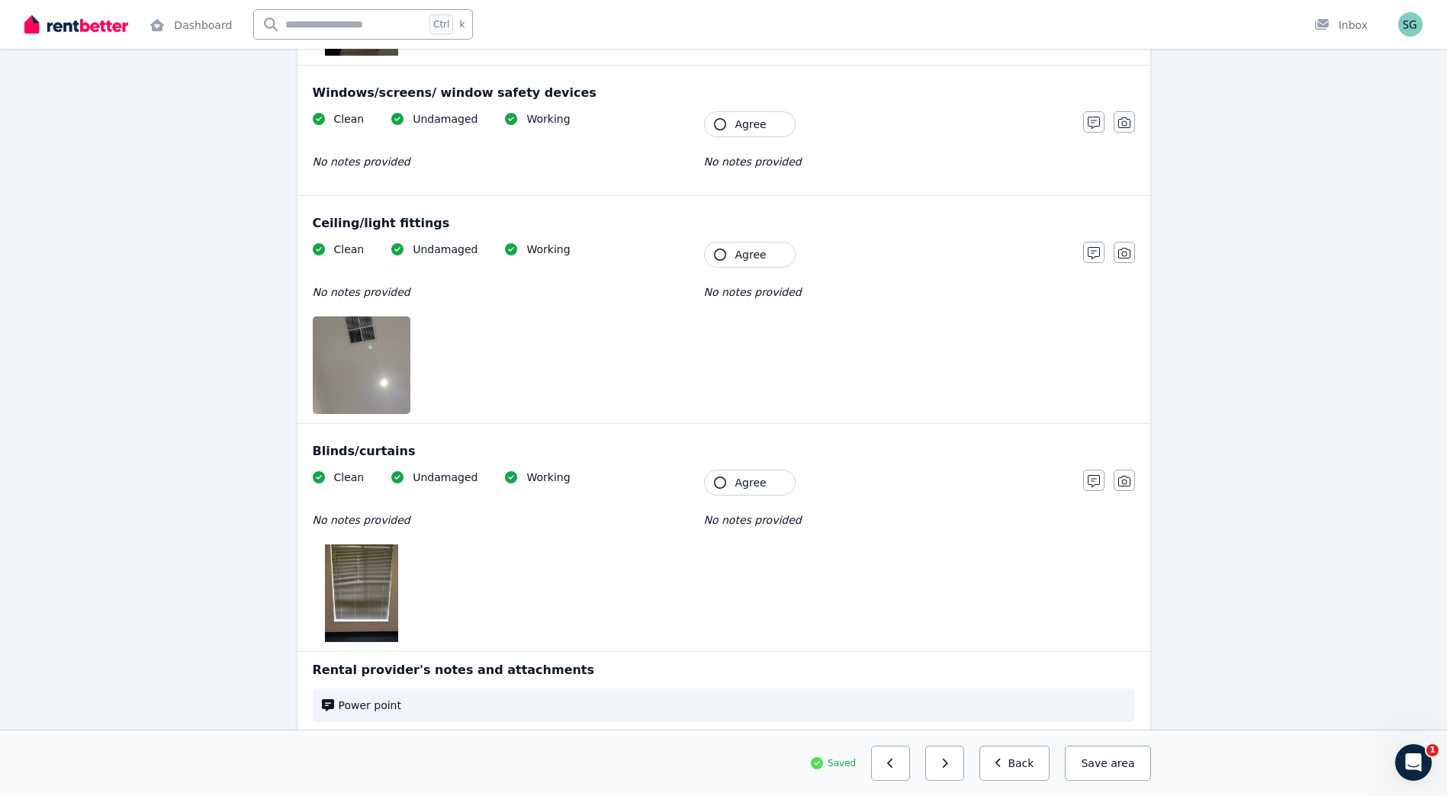
click at [735, 489] on span "Agree" at bounding box center [750, 482] width 31 height 15
click at [735, 249] on span "Agree" at bounding box center [750, 254] width 31 height 15
click at [766, 115] on button "Agree" at bounding box center [750, 124] width 92 height 26
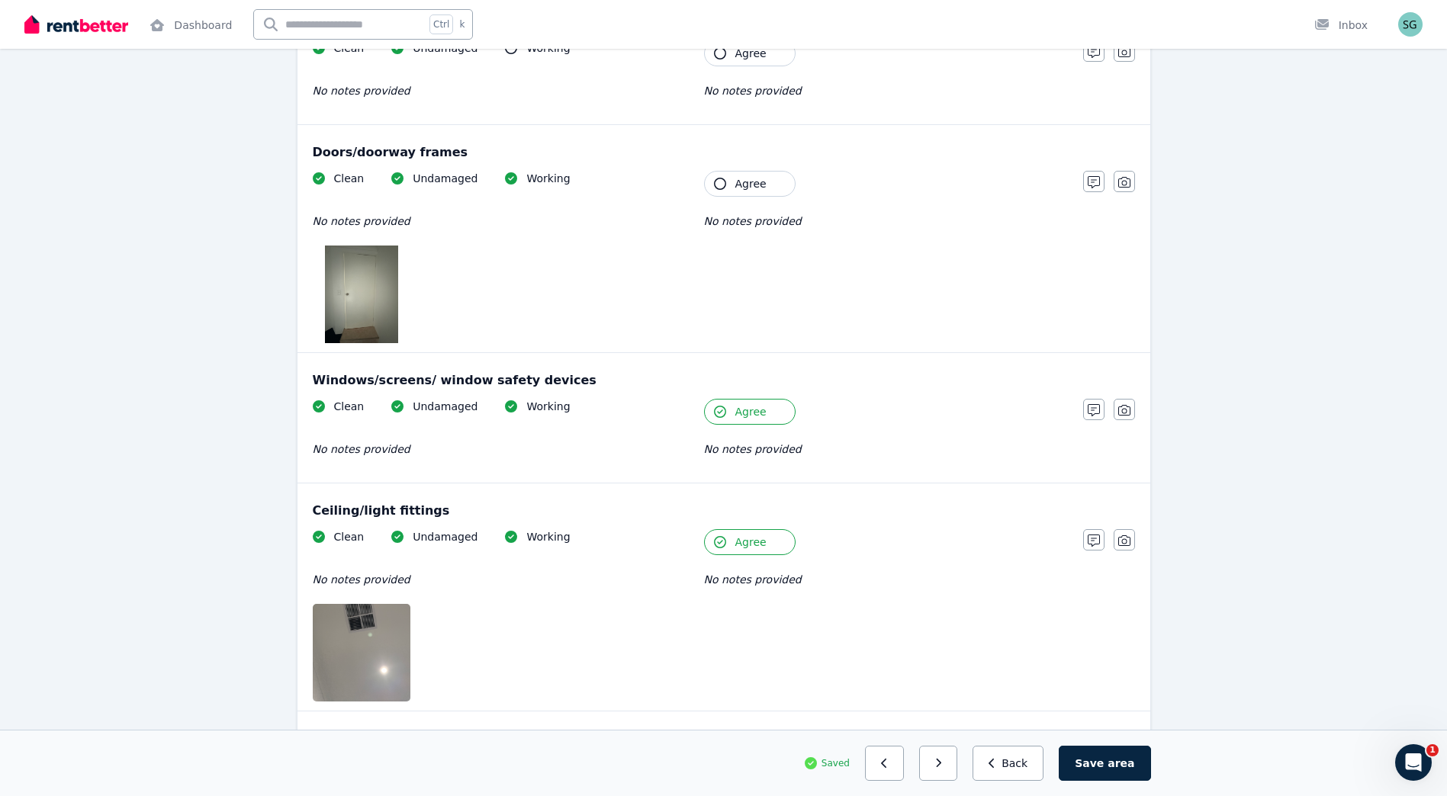
scroll to position [146, 0]
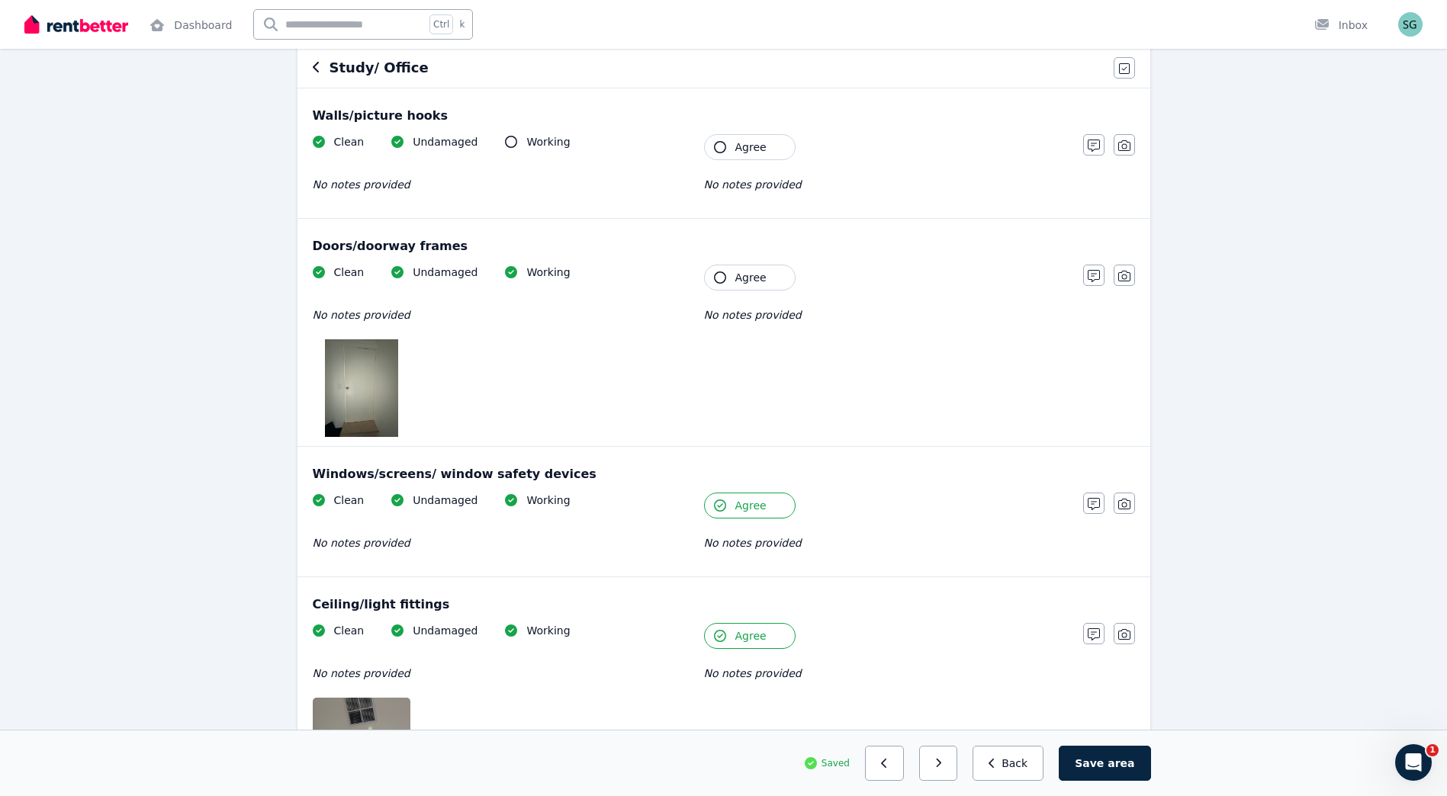
drag, startPoint x: 750, startPoint y: 274, endPoint x: 753, endPoint y: 198, distance: 75.6
click at [751, 274] on span "Agree" at bounding box center [750, 277] width 31 height 15
click at [759, 153] on span "Agree" at bounding box center [750, 147] width 31 height 15
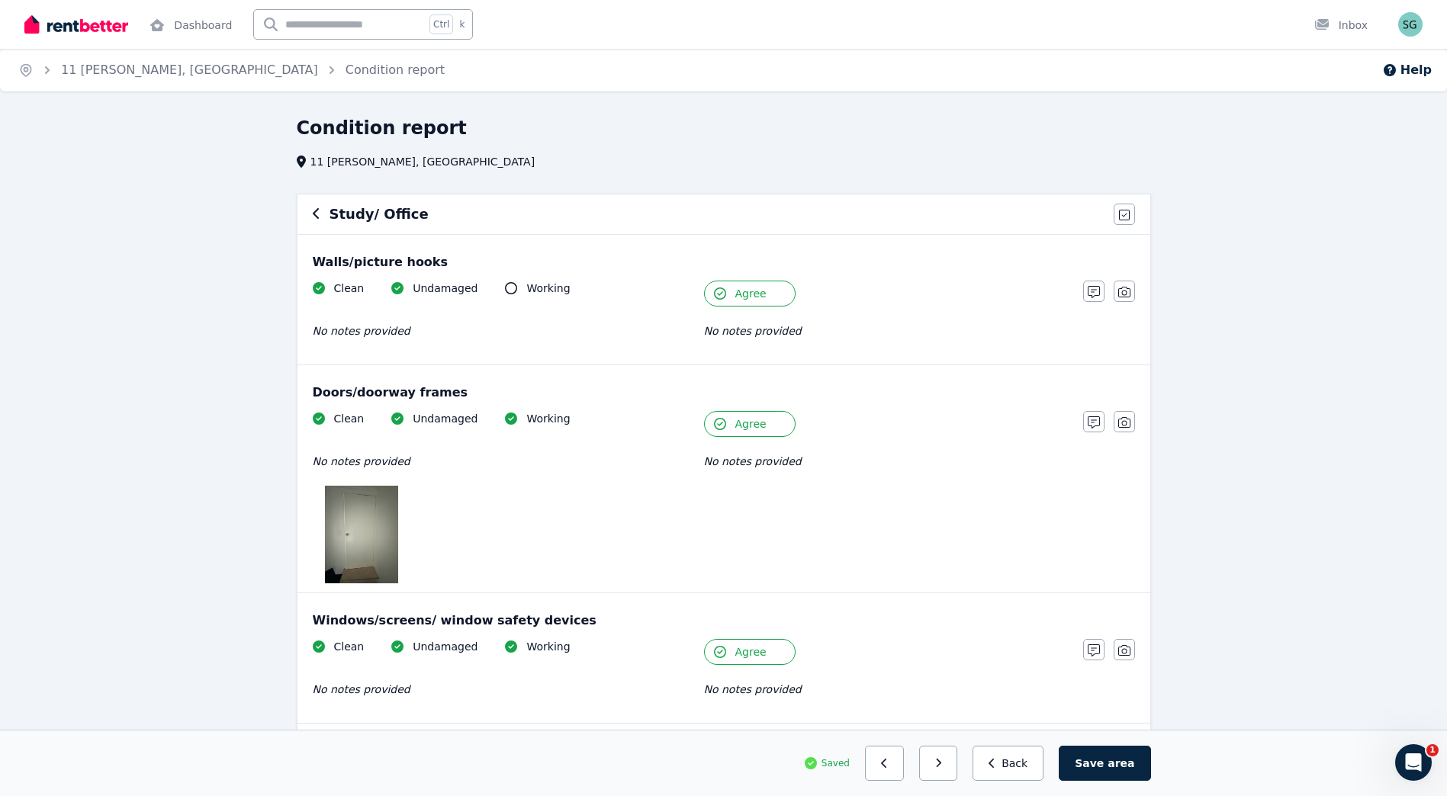
scroll to position [742, 0]
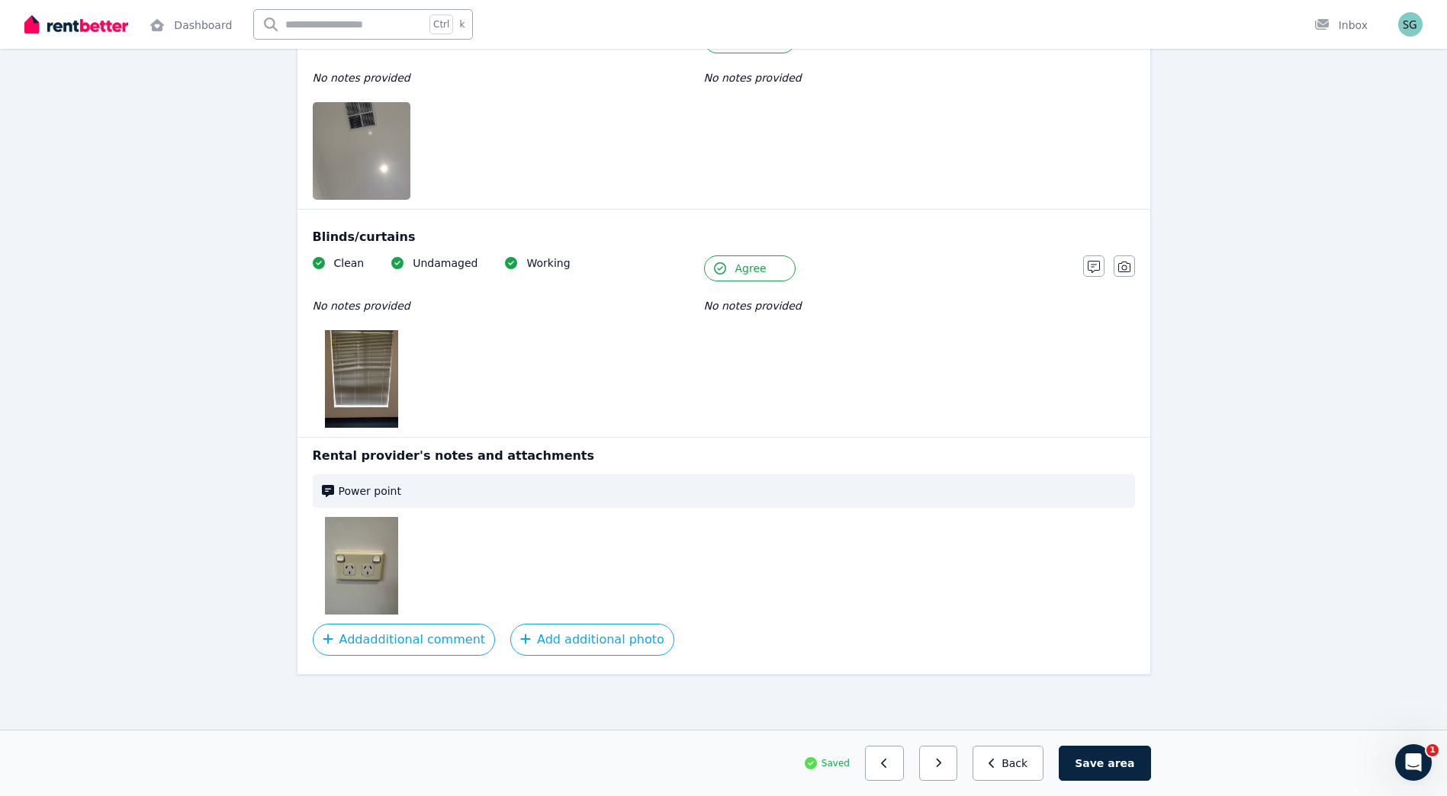
click at [874, 568] on div at bounding box center [724, 566] width 822 height 98
click at [958, 769] on button "button" at bounding box center [938, 763] width 39 height 35
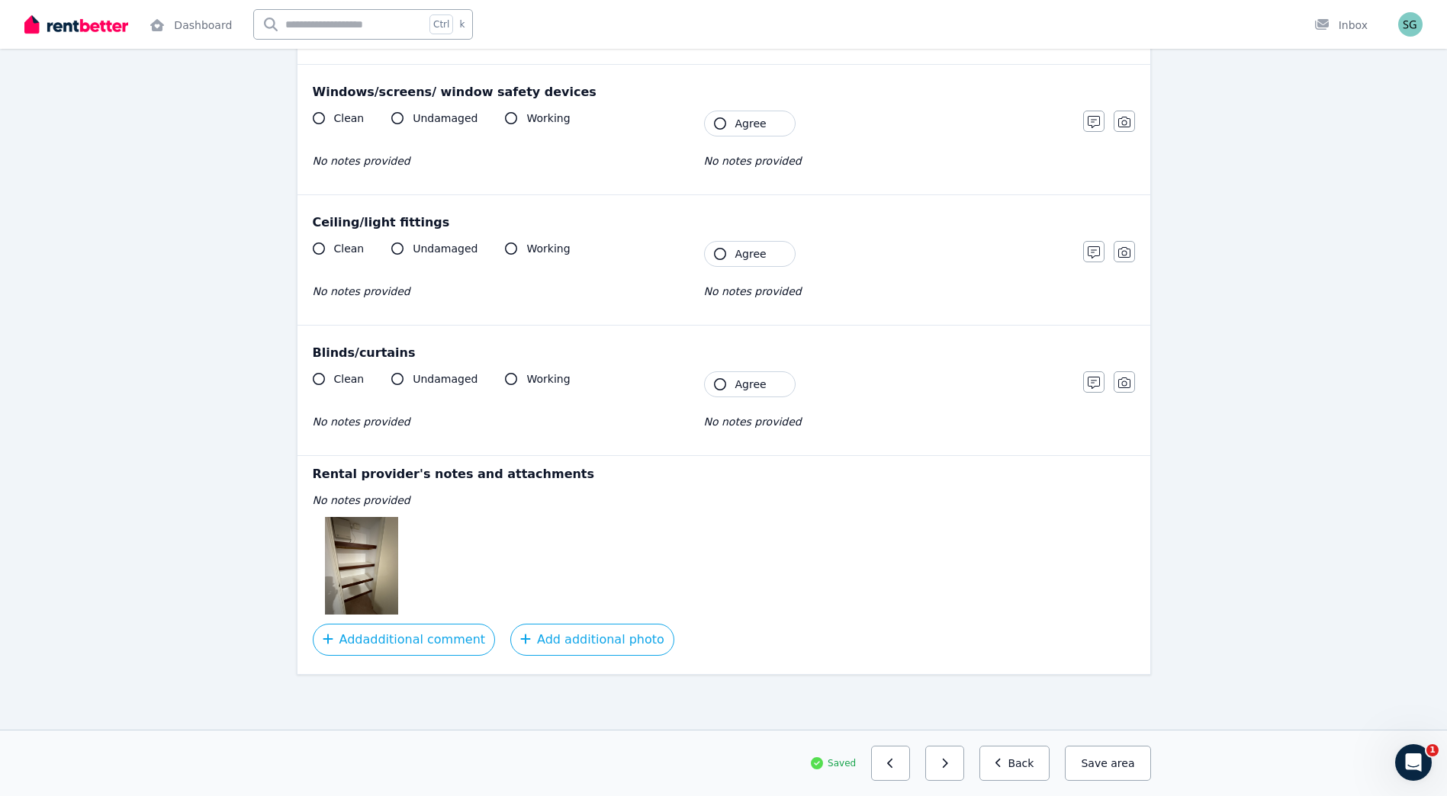
scroll to position [0, 0]
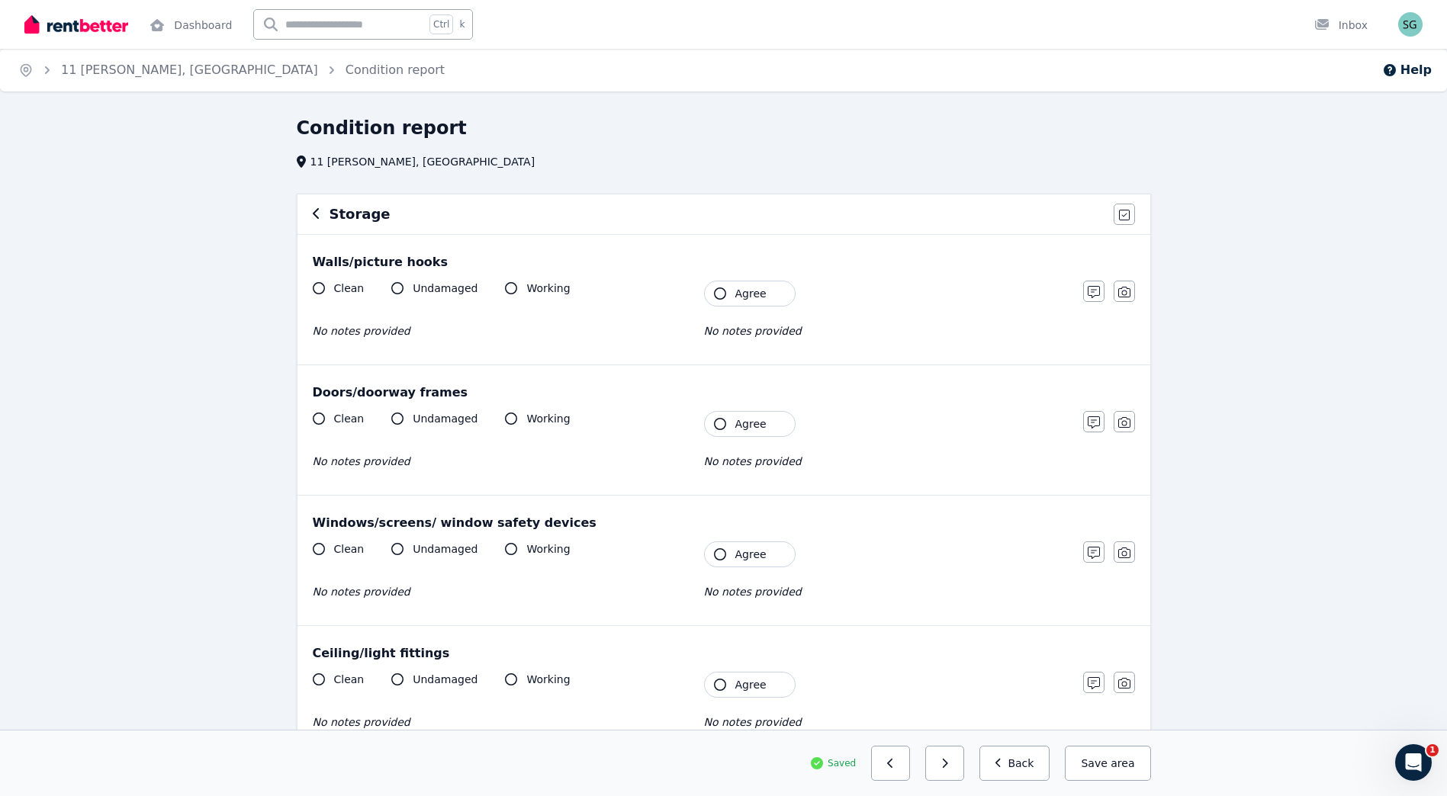
click at [743, 294] on span "Agree" at bounding box center [750, 293] width 31 height 15
click at [744, 429] on span "Agree" at bounding box center [750, 423] width 31 height 15
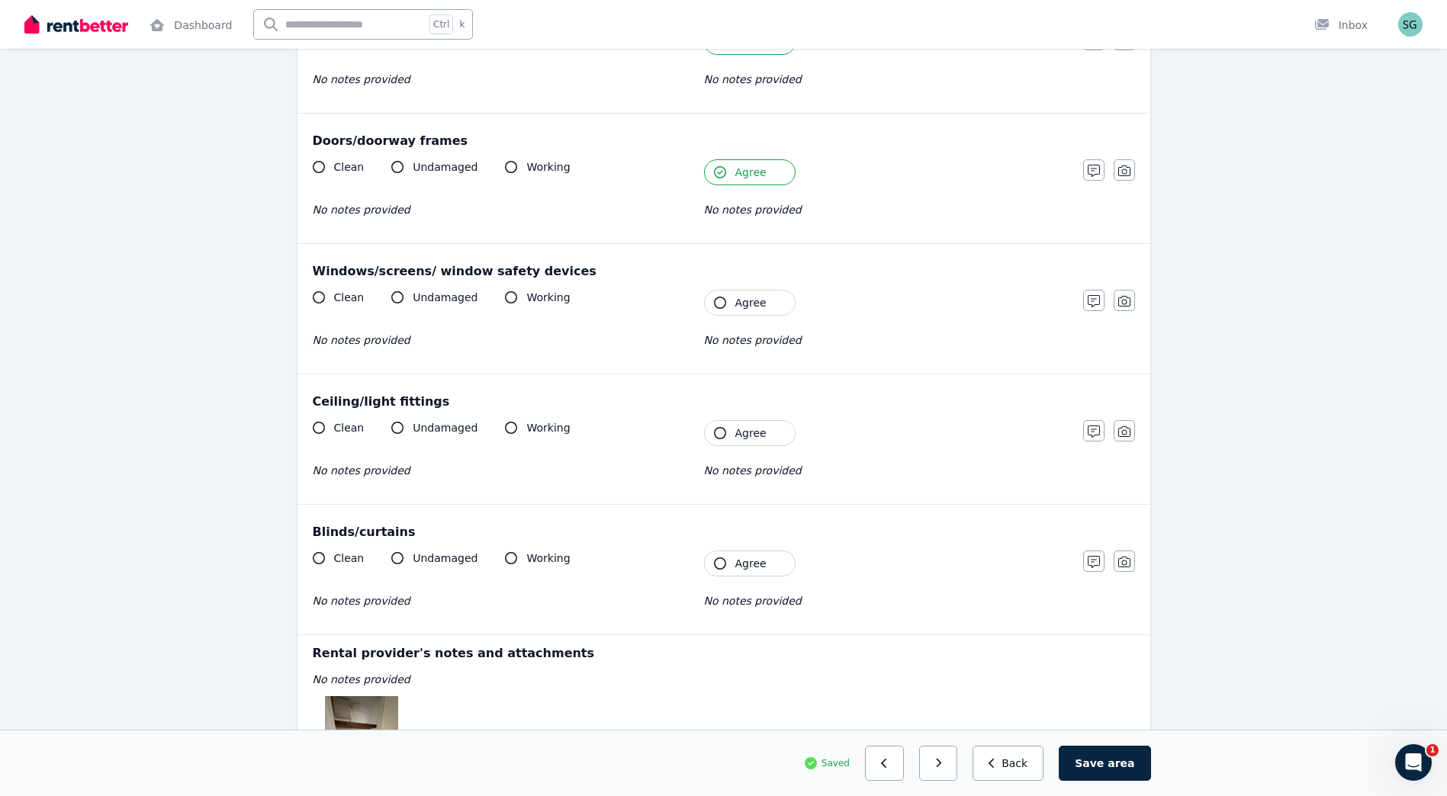
scroll to position [254, 0]
click at [747, 307] on span "Agree" at bounding box center [750, 300] width 31 height 15
click at [760, 422] on button "Agree" at bounding box center [750, 431] width 92 height 26
click at [750, 561] on span "Agree" at bounding box center [750, 561] width 31 height 15
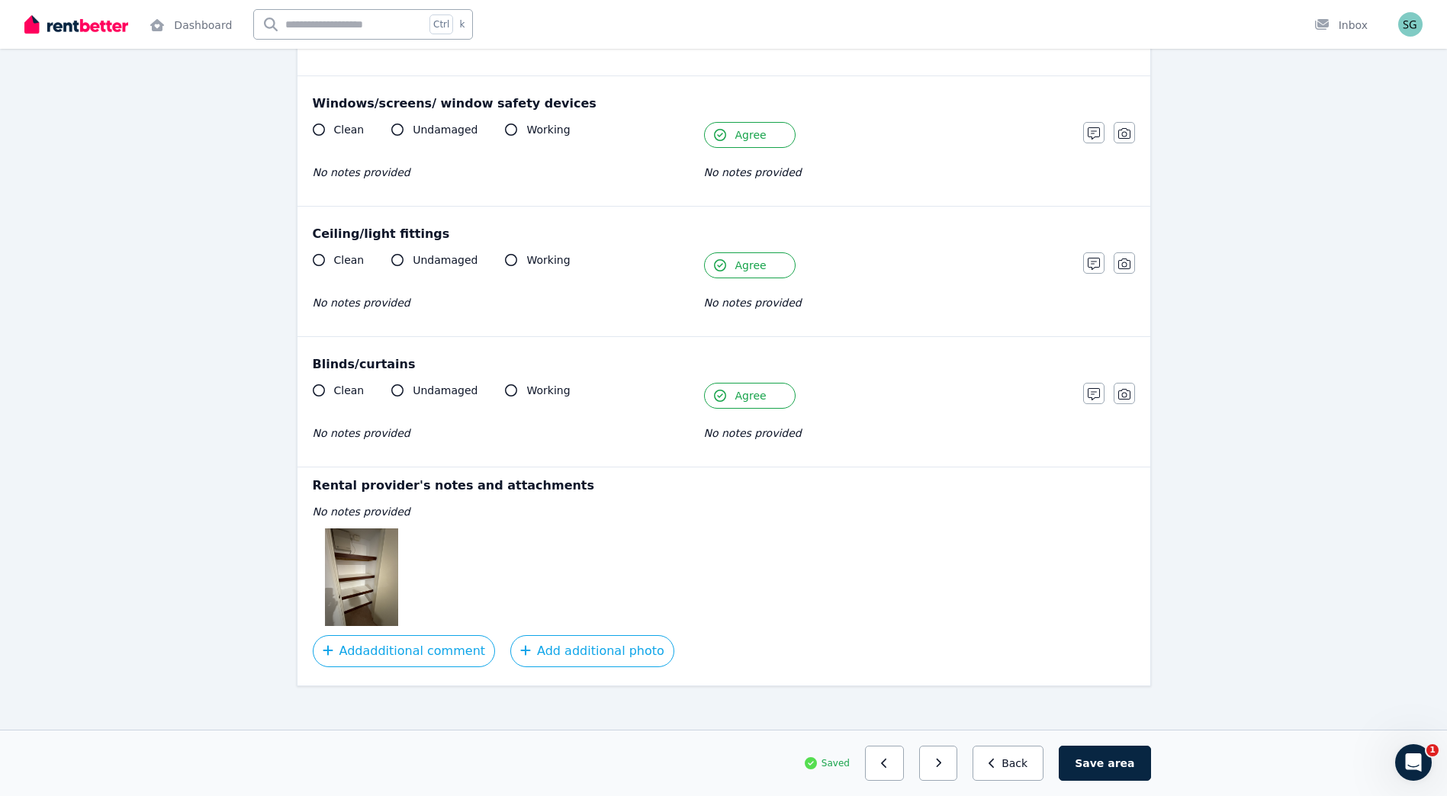
scroll to position [431, 0]
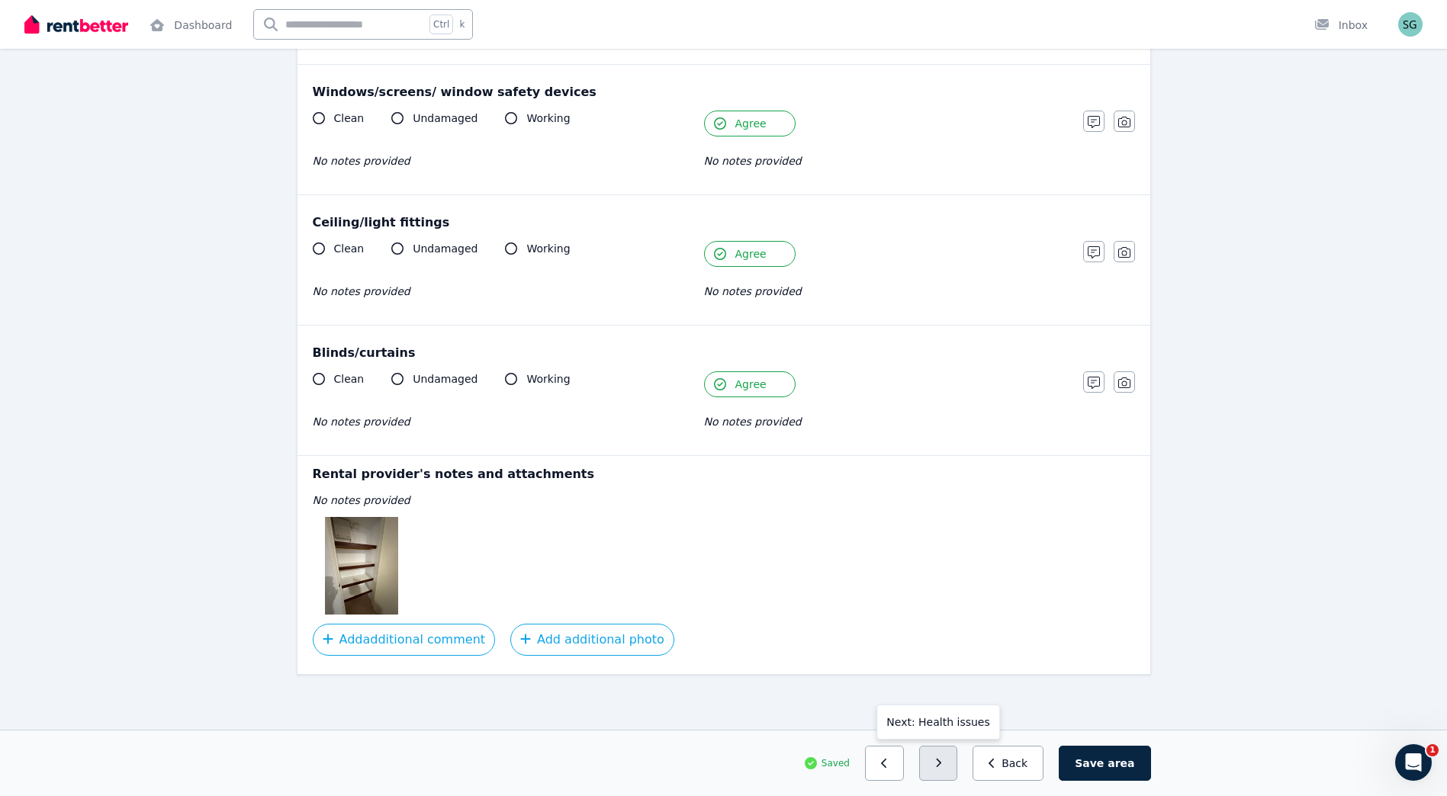
click at [958, 764] on button "button" at bounding box center [938, 763] width 39 height 35
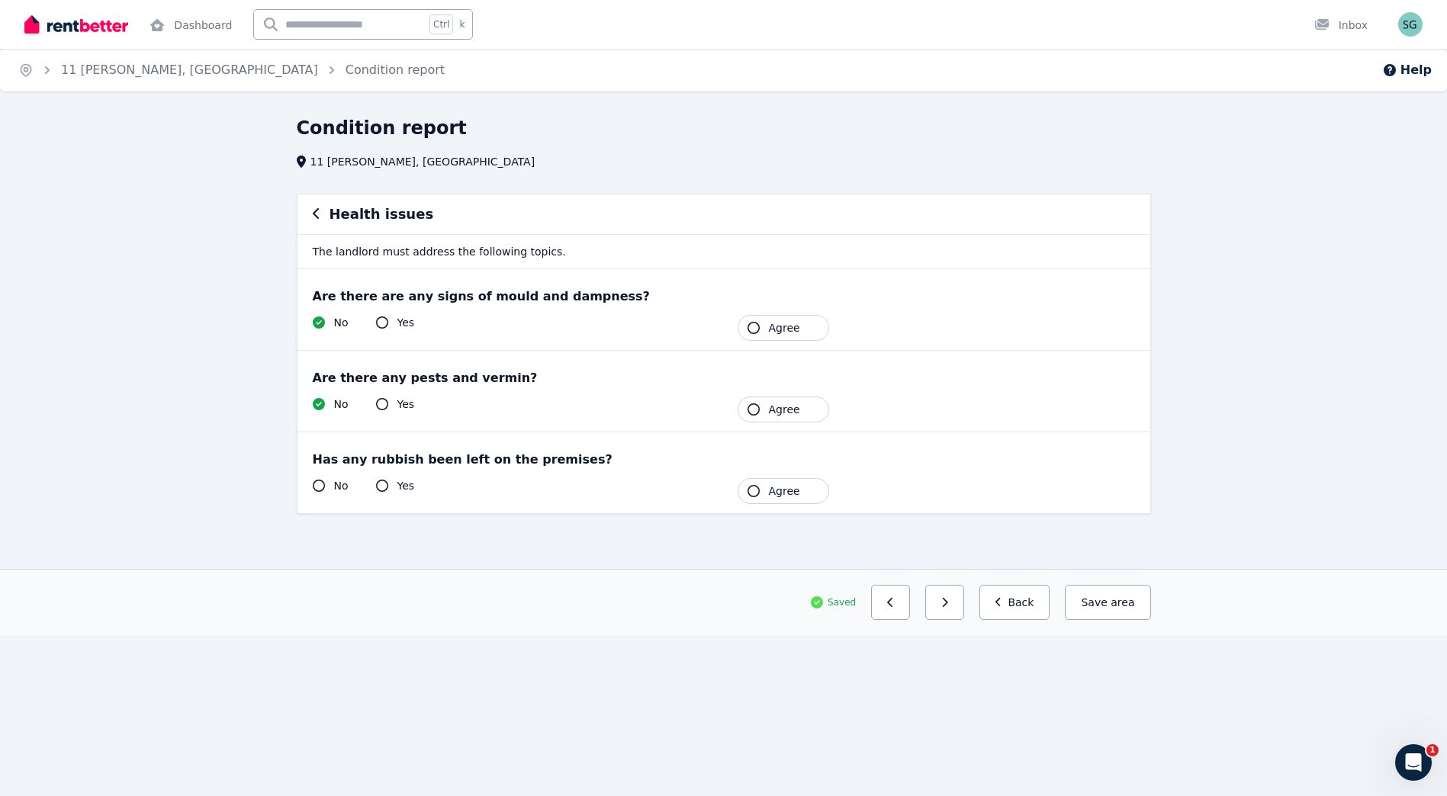
scroll to position [0, 0]
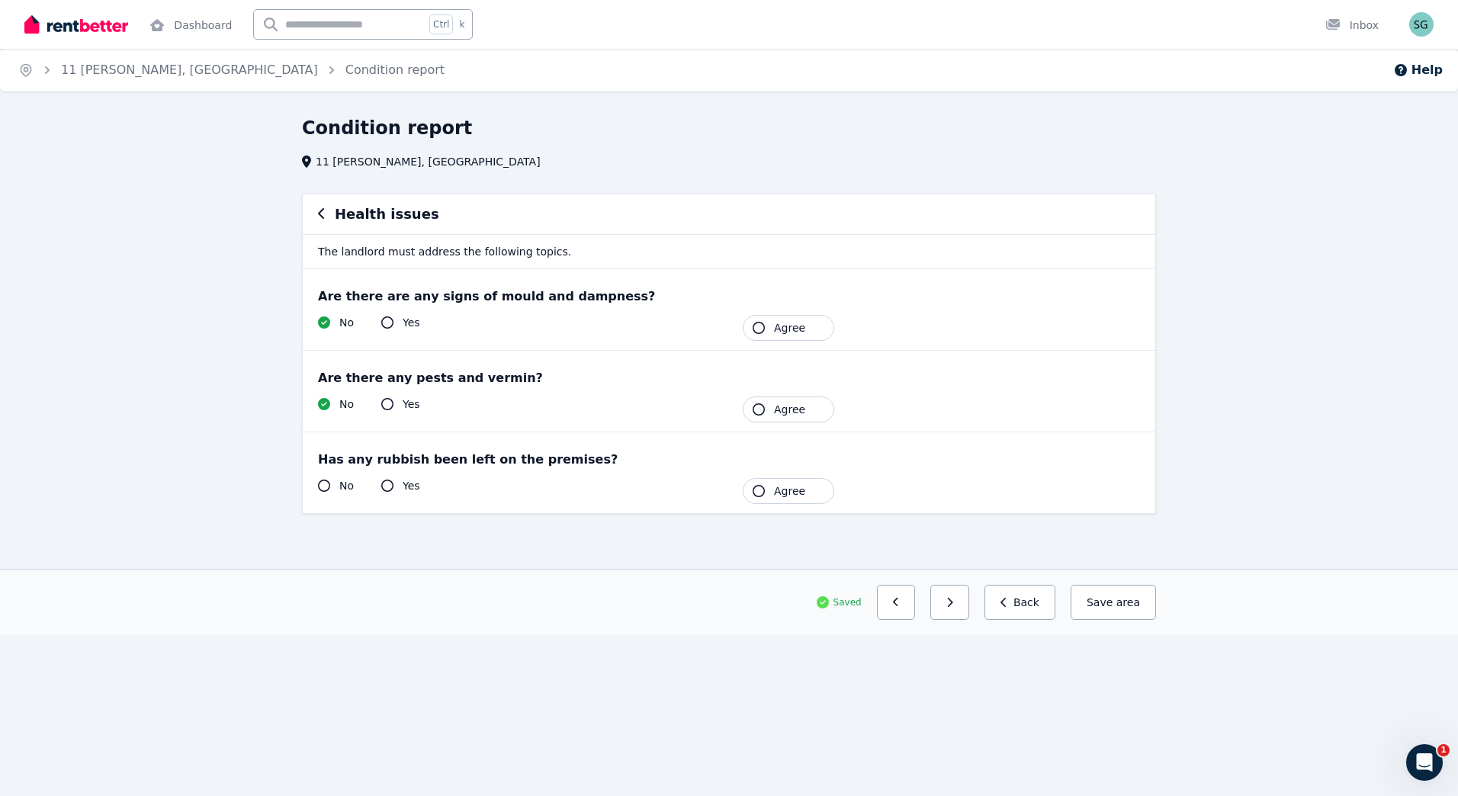
click at [770, 332] on button "Agree" at bounding box center [789, 328] width 92 height 26
click at [775, 490] on button "Agree" at bounding box center [789, 491] width 92 height 26
click at [325, 487] on icon at bounding box center [324, 486] width 12 height 12
click at [326, 486] on icon at bounding box center [324, 486] width 12 height 12
click at [782, 488] on span "Agree" at bounding box center [789, 490] width 31 height 15
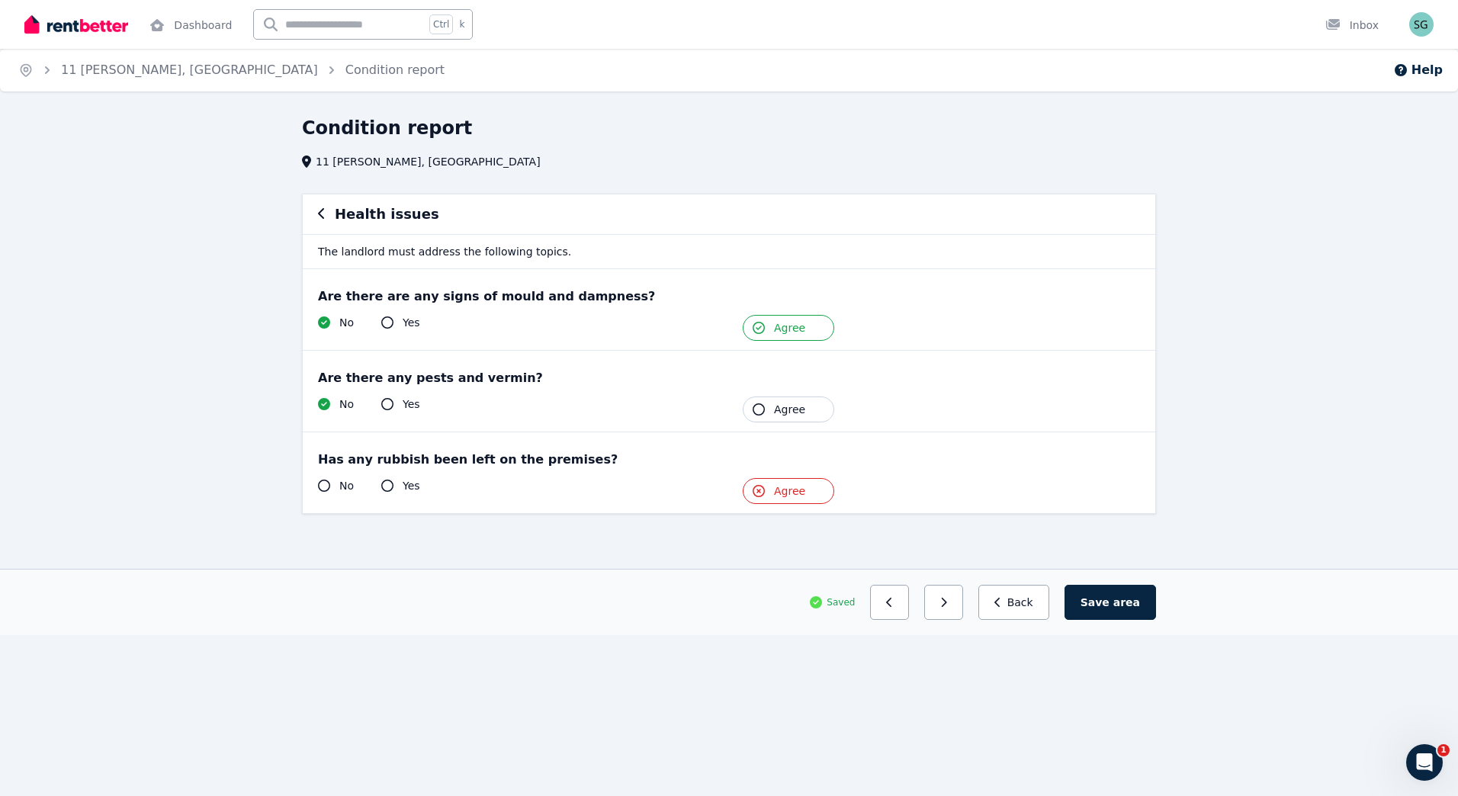
click at [776, 496] on span "Agree" at bounding box center [789, 490] width 31 height 15
click at [387, 397] on div "Yes" at bounding box center [400, 404] width 39 height 15
click at [390, 406] on icon at bounding box center [387, 404] width 12 height 12
drag, startPoint x: 390, startPoint y: 406, endPoint x: 688, endPoint y: 455, distance: 302.3
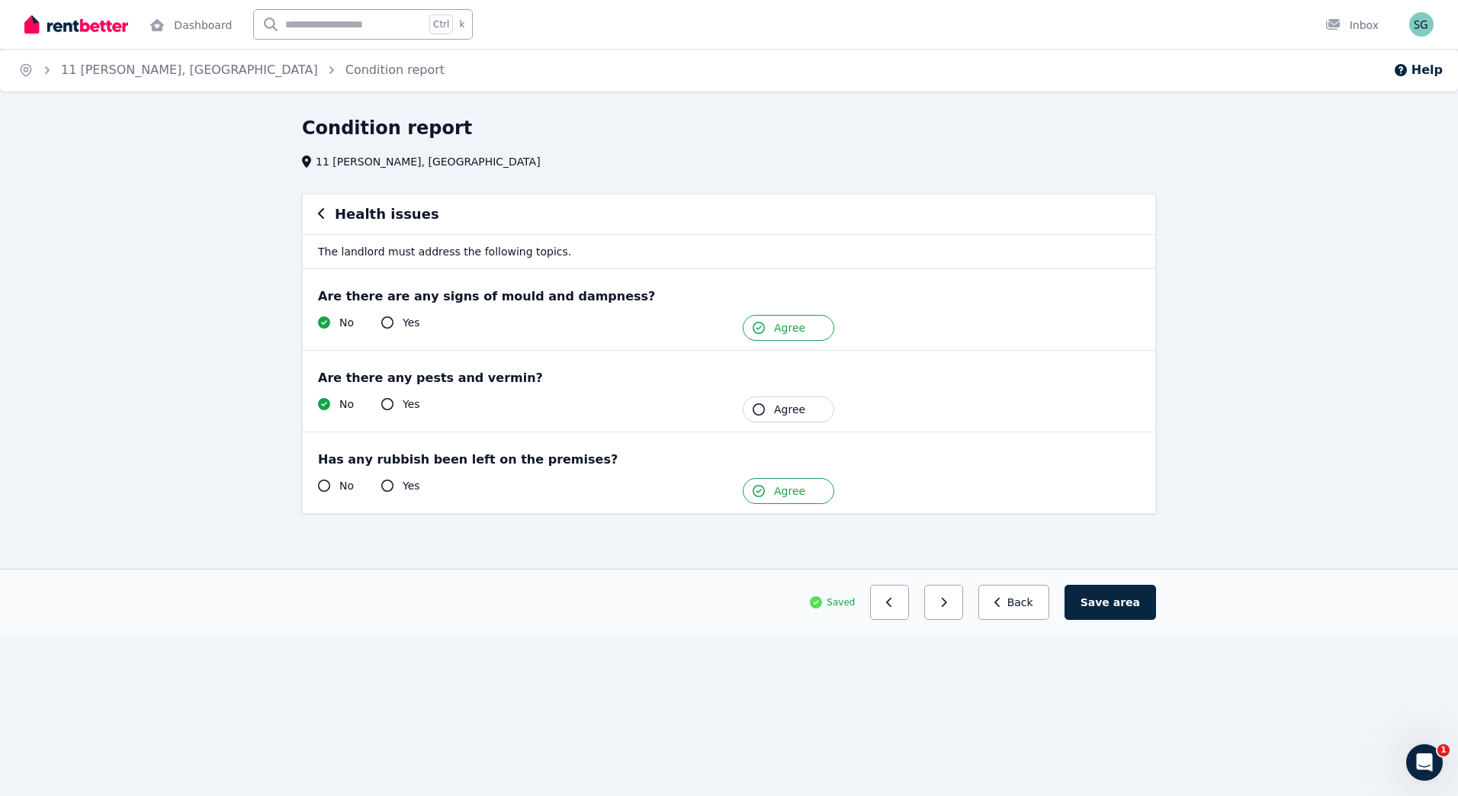
click at [689, 458] on div "Has any rubbish been left on the premises?" at bounding box center [729, 460] width 822 height 18
click at [800, 408] on span "Agree" at bounding box center [789, 409] width 31 height 15
click at [1137, 618] on button "Save area" at bounding box center [1111, 602] width 92 height 35
drag, startPoint x: 941, startPoint y: 616, endPoint x: 949, endPoint y: 615, distance: 8.5
click at [942, 616] on div "Saved Previous: Storage Next: Communication facilities Back Save area" at bounding box center [729, 602] width 854 height 35
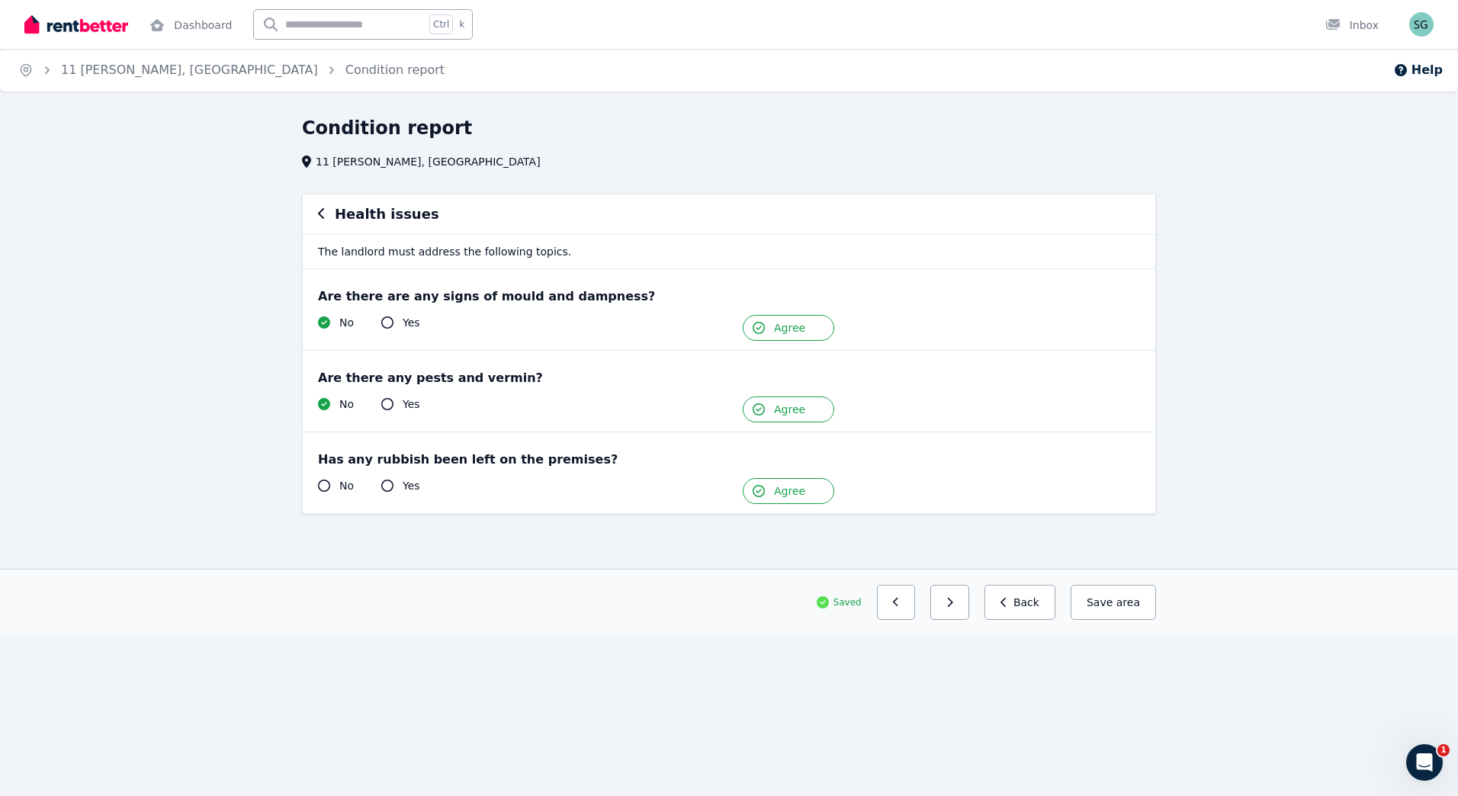
click at [954, 613] on button "button" at bounding box center [949, 602] width 39 height 35
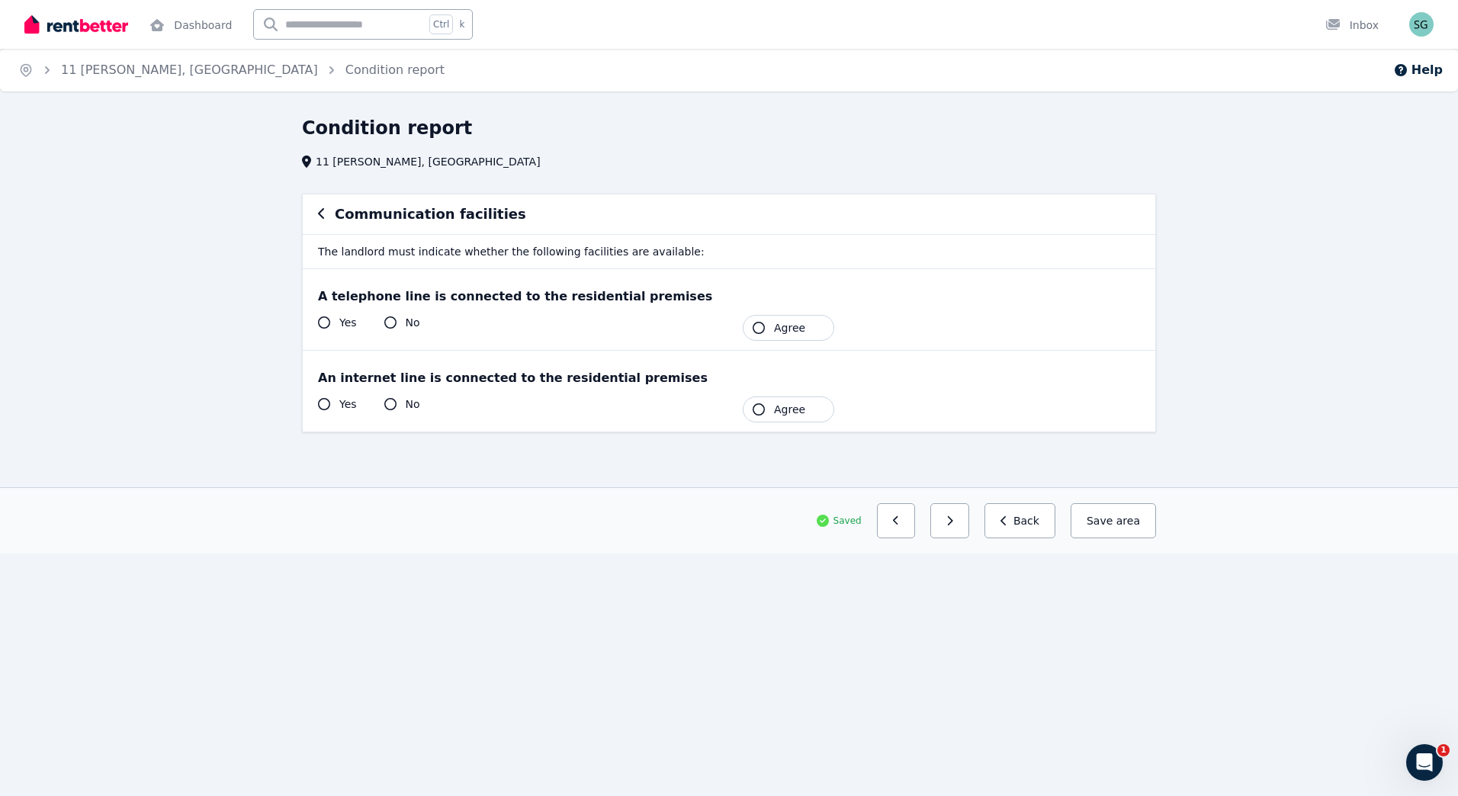
click at [314, 406] on div "An internet line is connected to the residential premises Yes No Tenant Agree" at bounding box center [729, 391] width 853 height 81
click at [323, 406] on icon at bounding box center [324, 404] width 12 height 12
click at [955, 525] on button "button" at bounding box center [949, 520] width 39 height 35
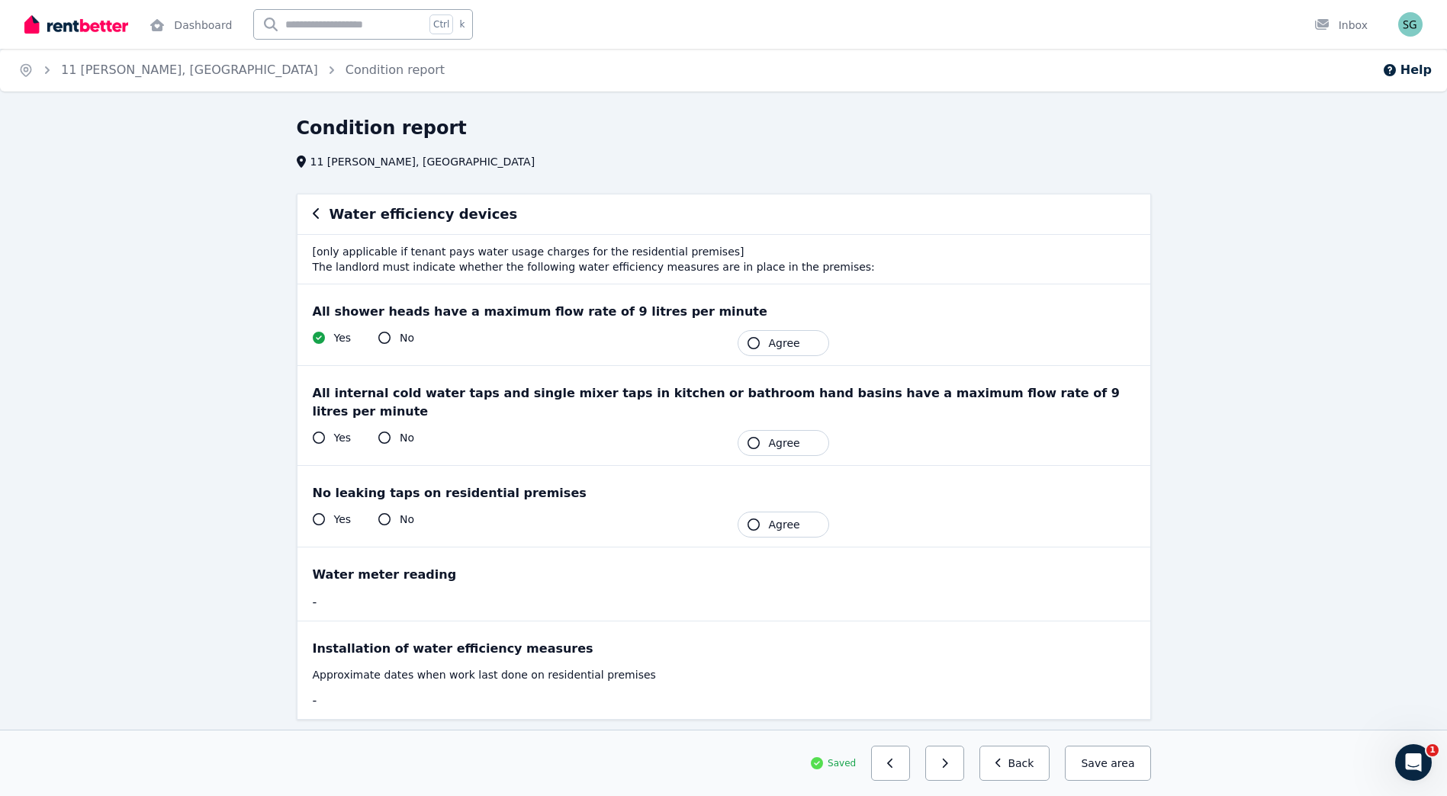
click at [792, 345] on span "Agree" at bounding box center [784, 343] width 31 height 15
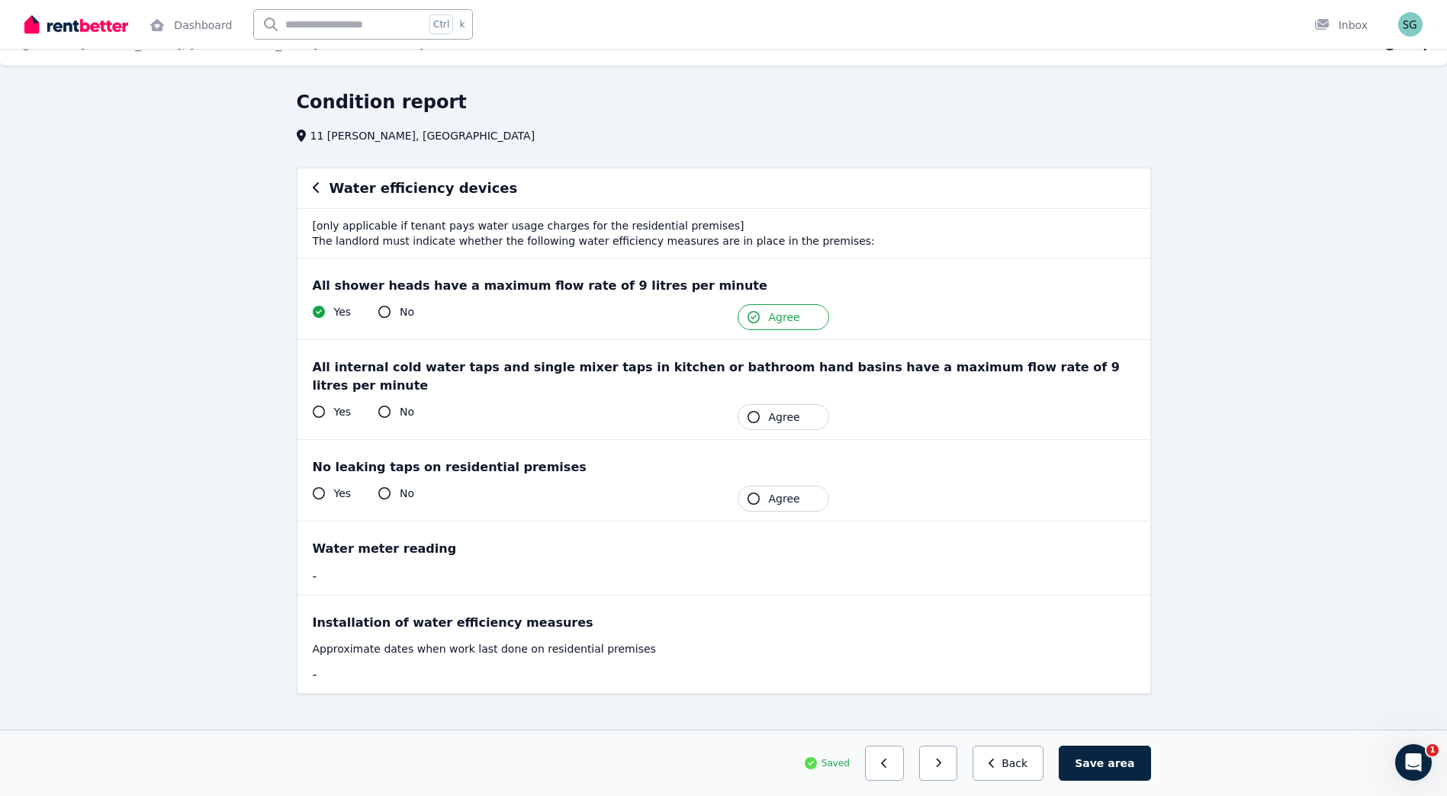
scroll to position [27, 0]
click at [952, 770] on button "button" at bounding box center [938, 763] width 39 height 35
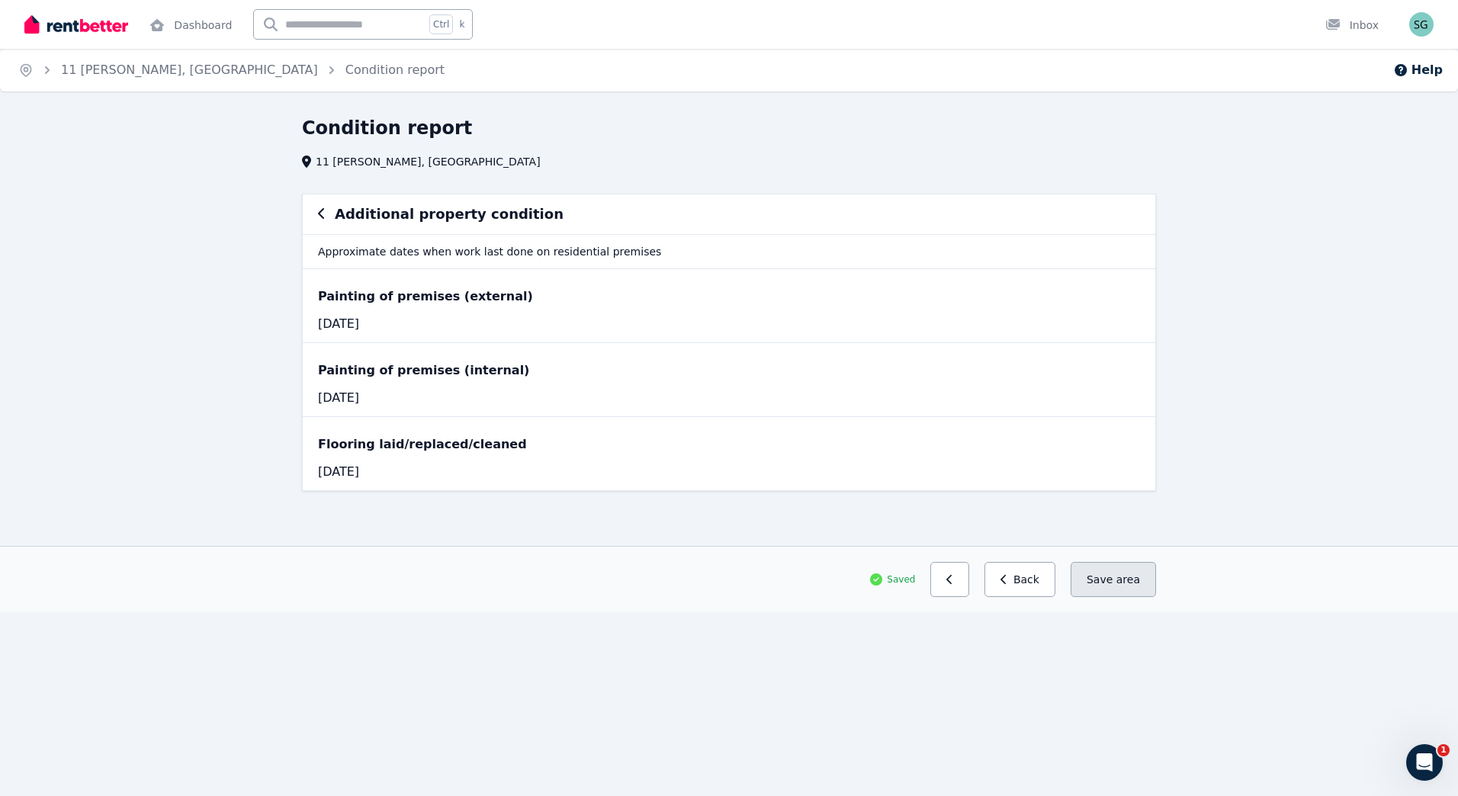
click at [1100, 580] on button "Save area" at bounding box center [1113, 579] width 85 height 35
click at [110, 75] on link "11 [PERSON_NAME], [GEOGRAPHIC_DATA]" at bounding box center [189, 70] width 257 height 14
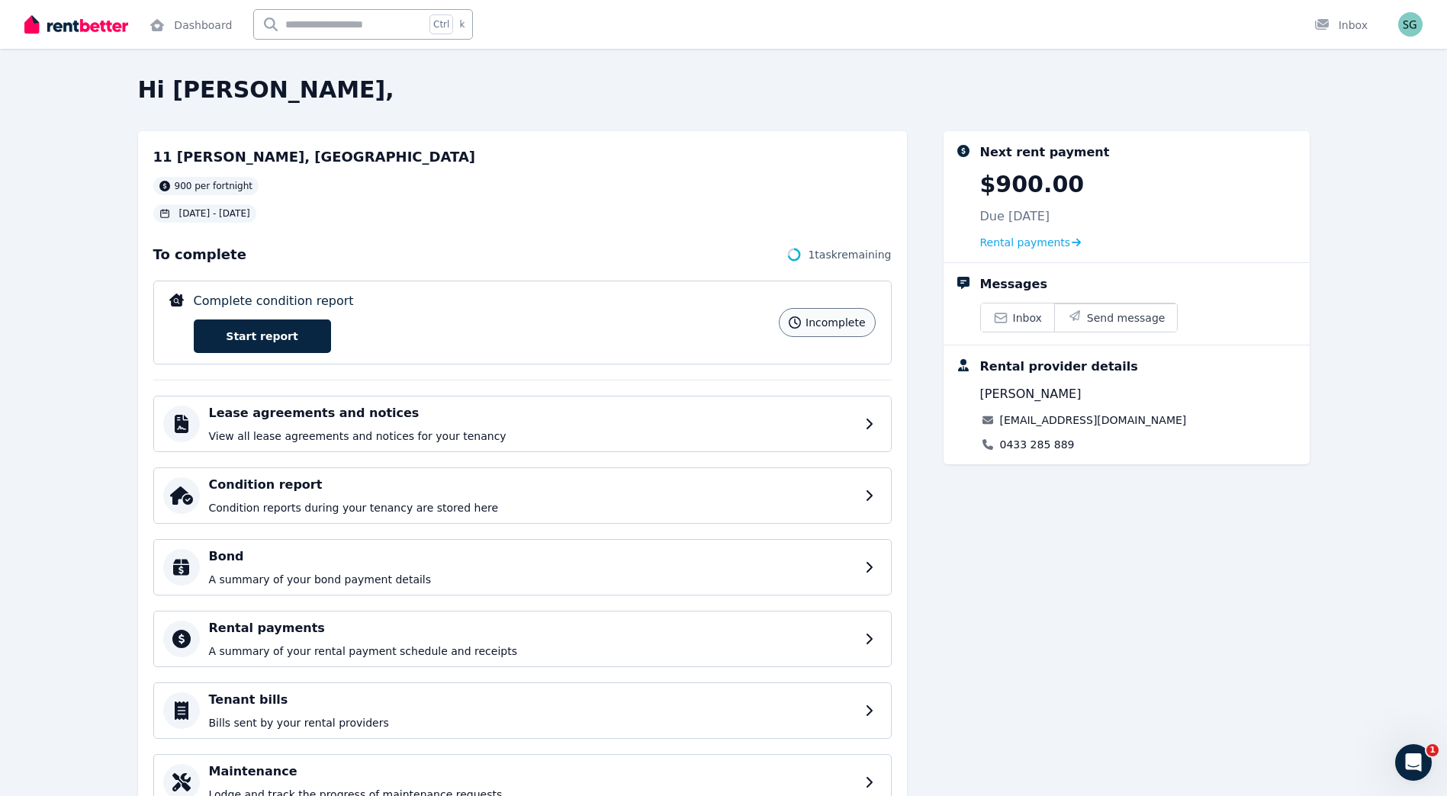
click at [820, 303] on div "Complete condition report incomplete Start report incomplete" at bounding box center [522, 323] width 738 height 84
click at [224, 323] on link "Start report" at bounding box center [262, 337] width 137 height 34
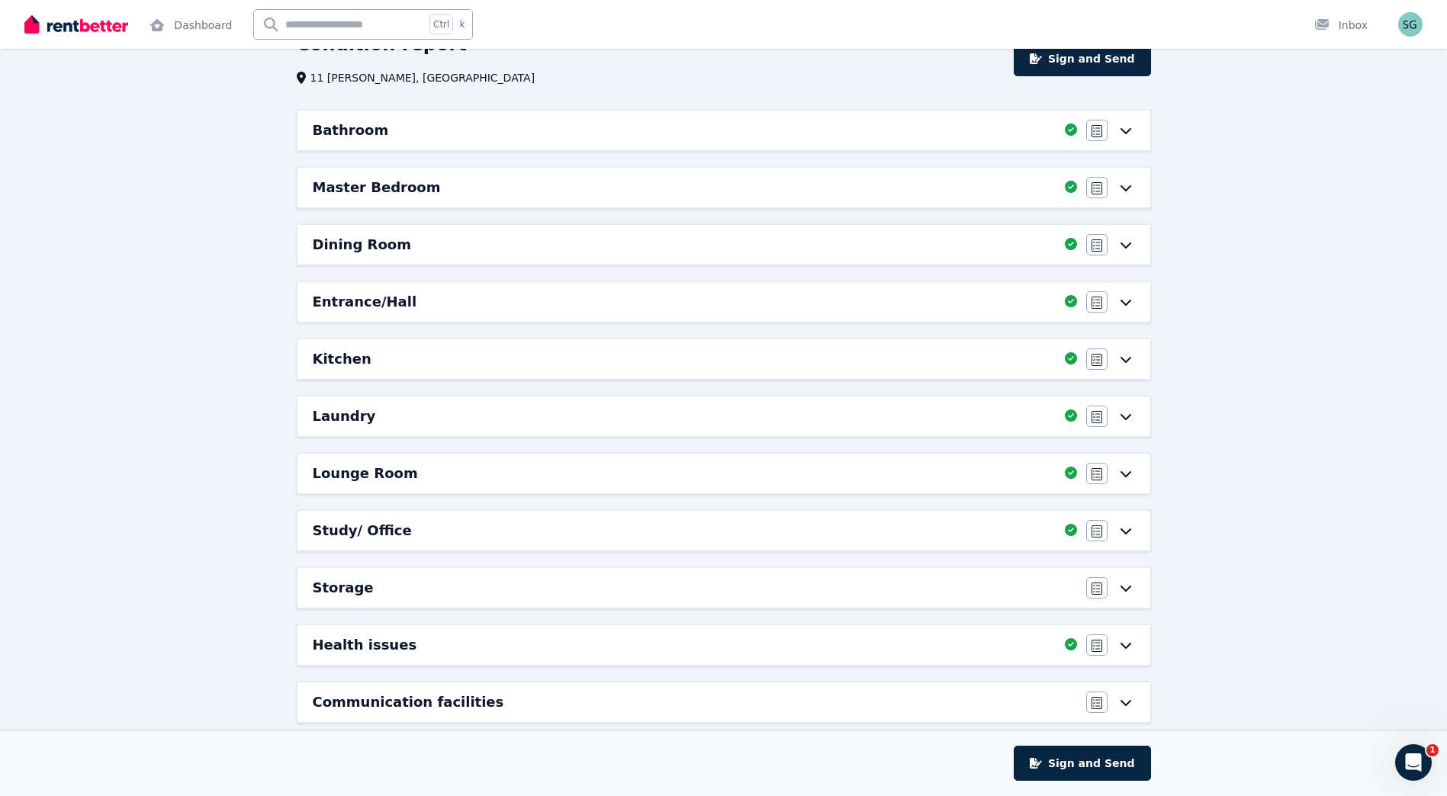
scroll to position [220, 0]
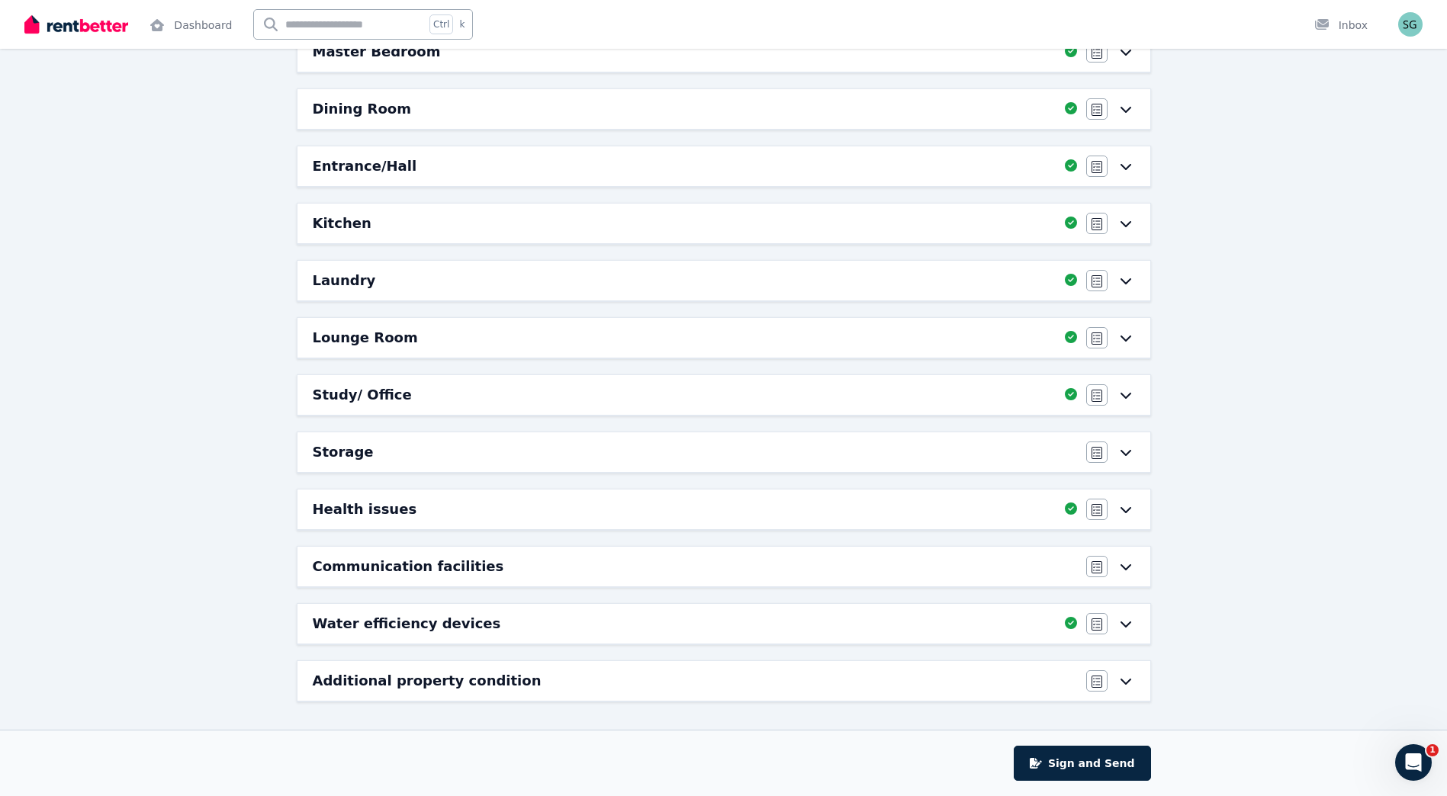
click at [1109, 671] on div "Agree/Disagree" at bounding box center [1110, 680] width 49 height 21
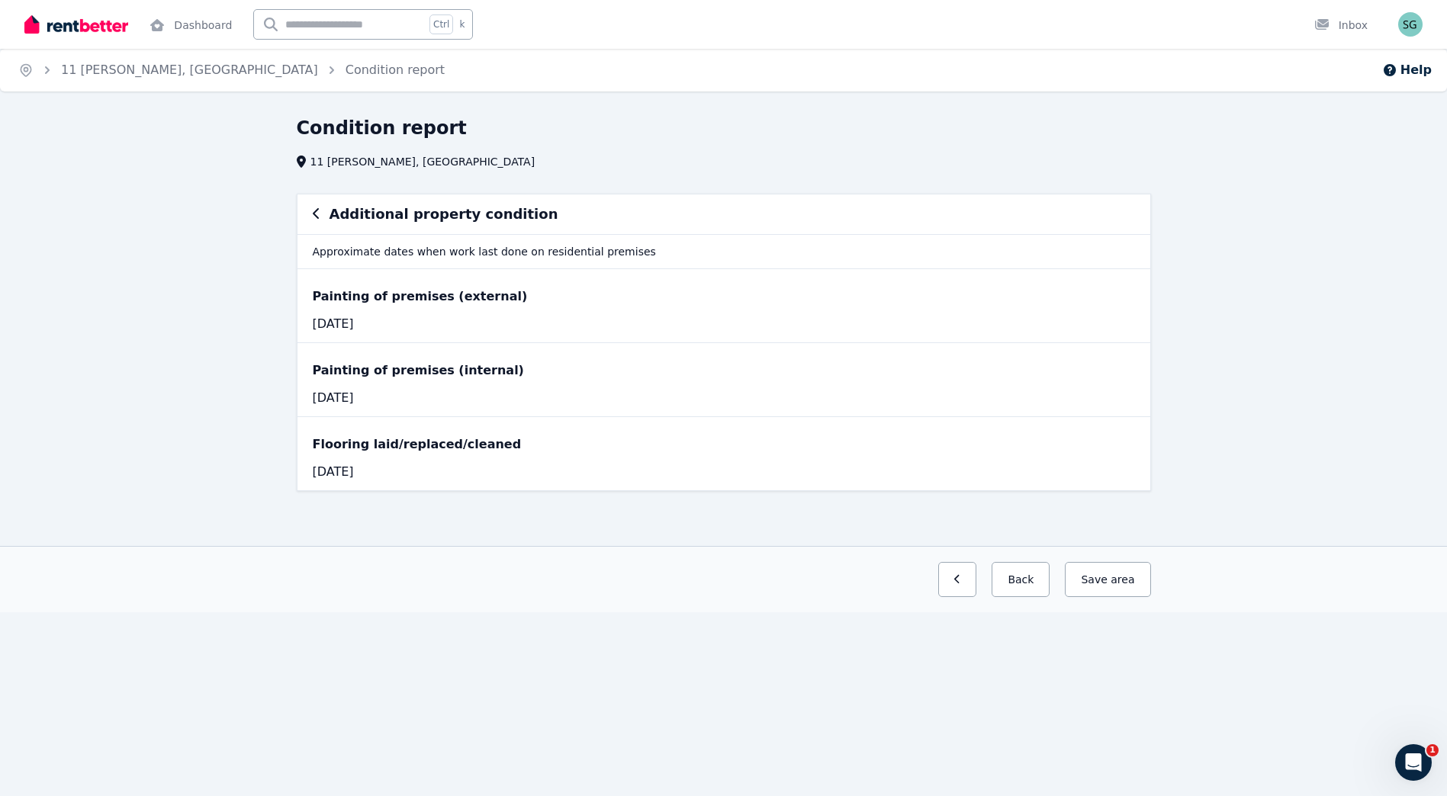
scroll to position [0, 0]
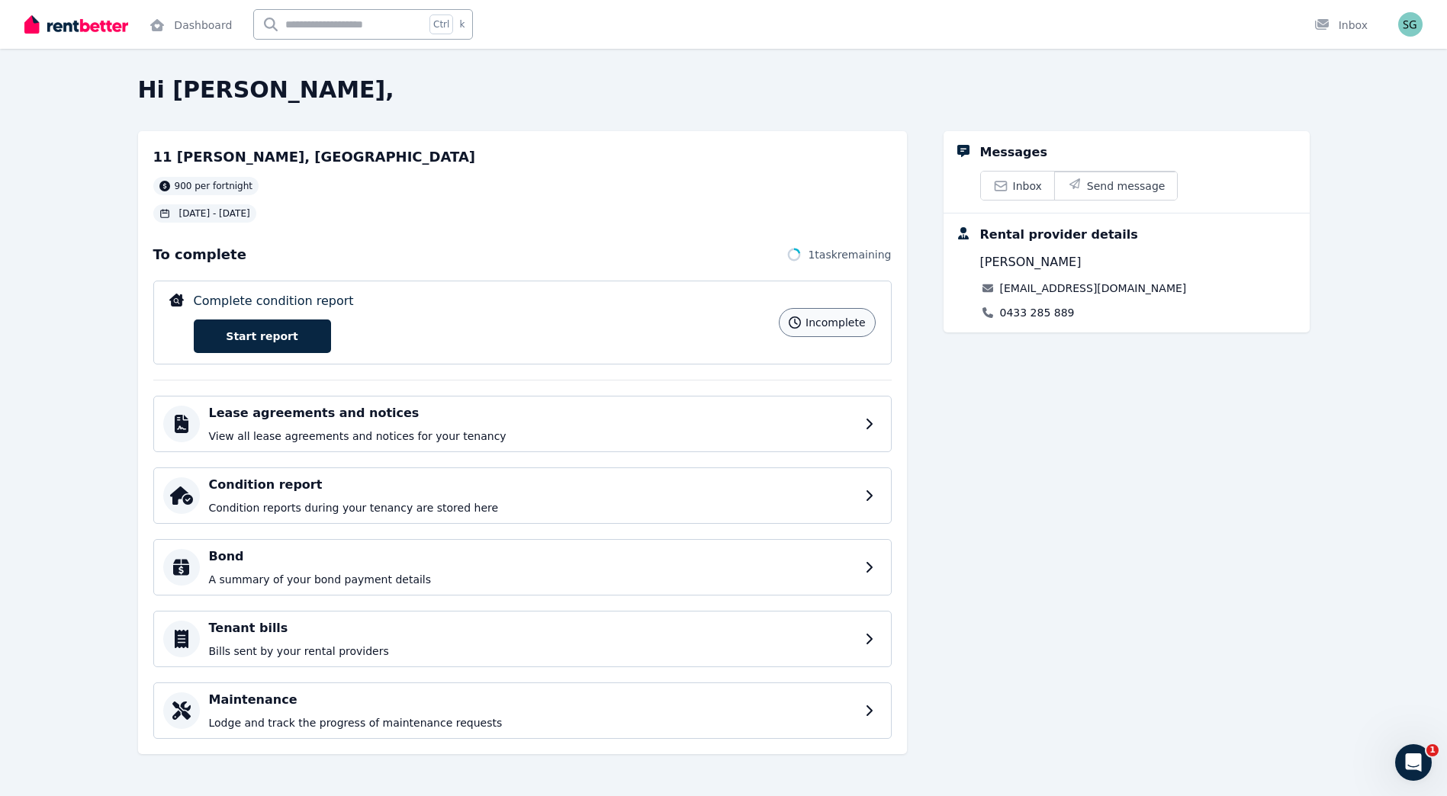
scroll to position [1, 0]
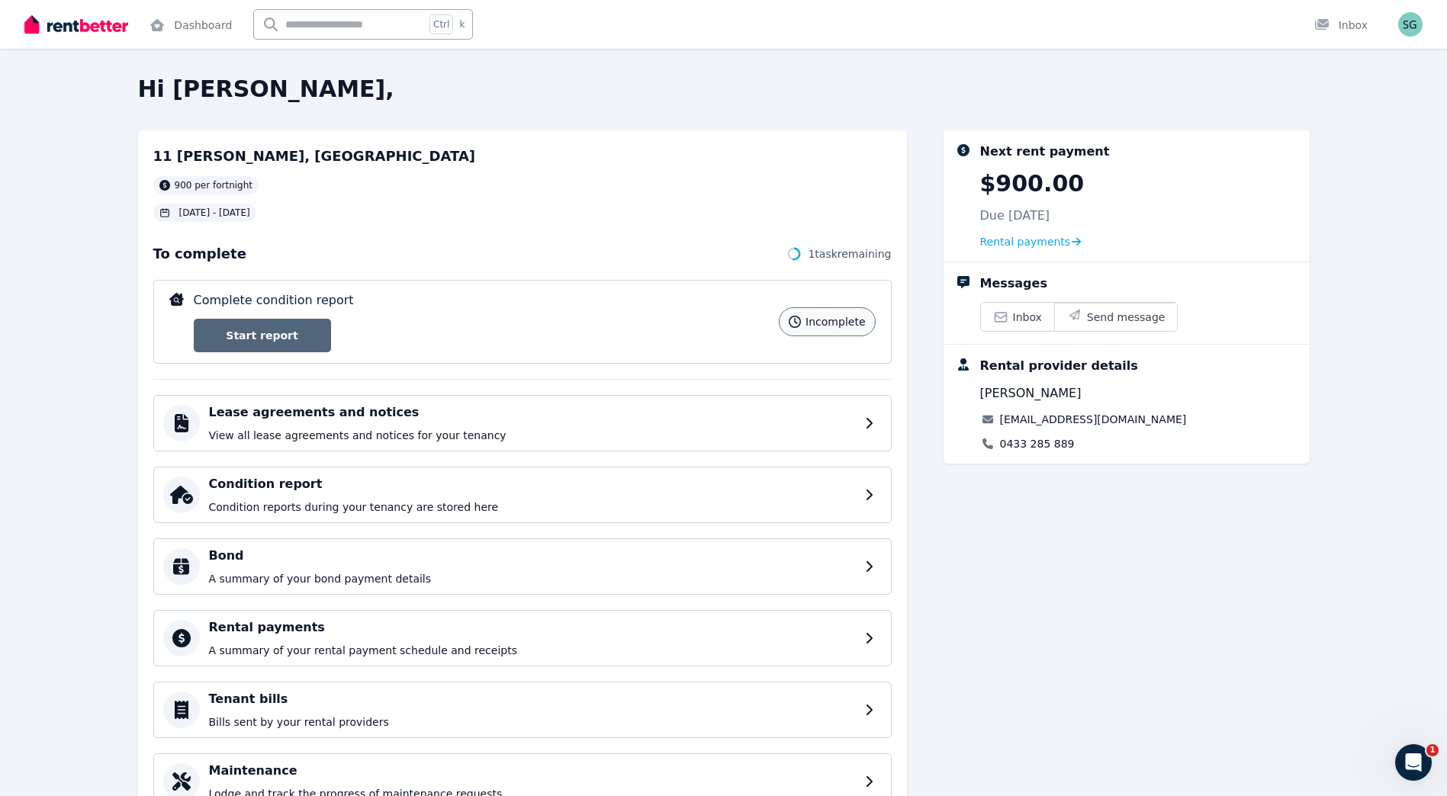
click at [294, 347] on link "Start report" at bounding box center [262, 336] width 137 height 34
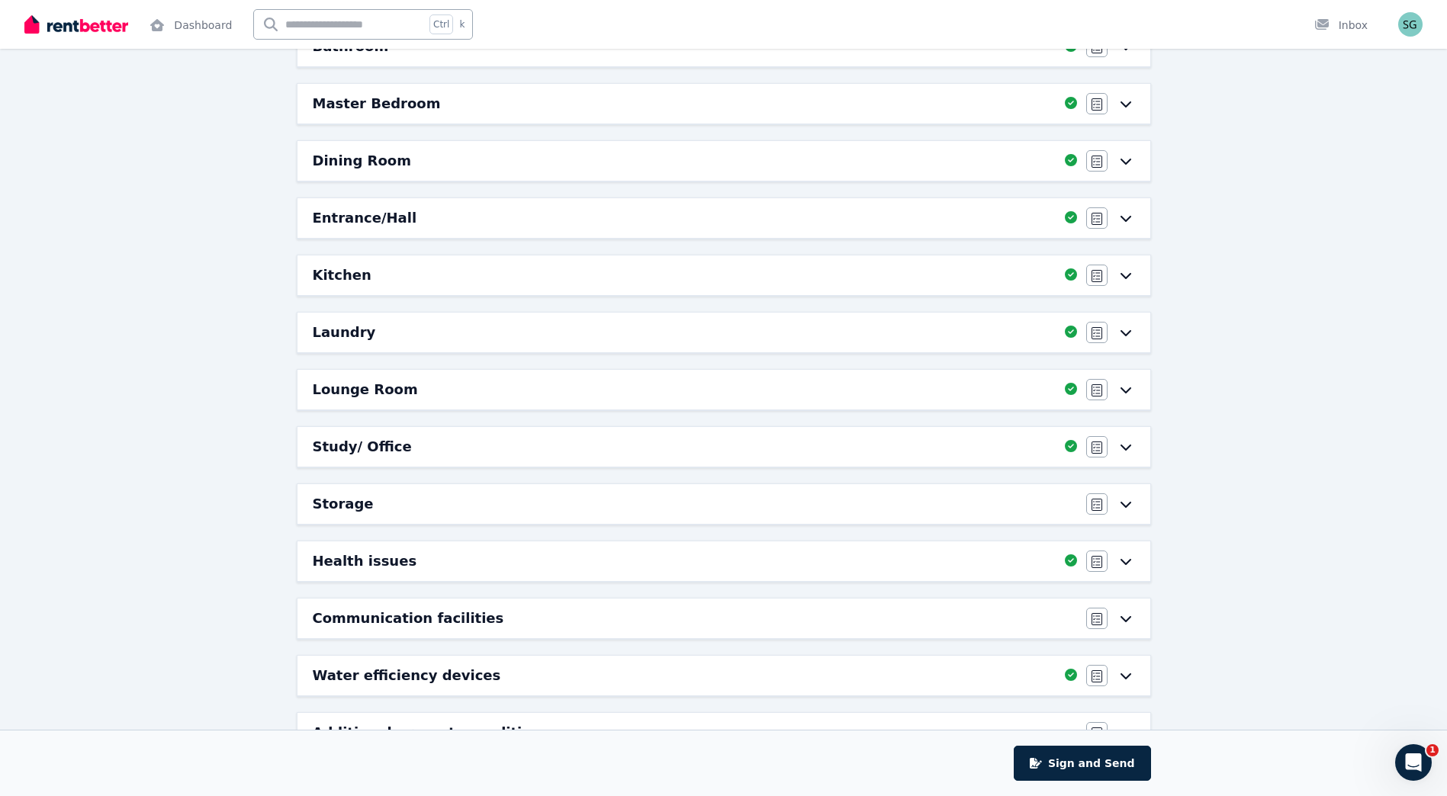
scroll to position [220, 0]
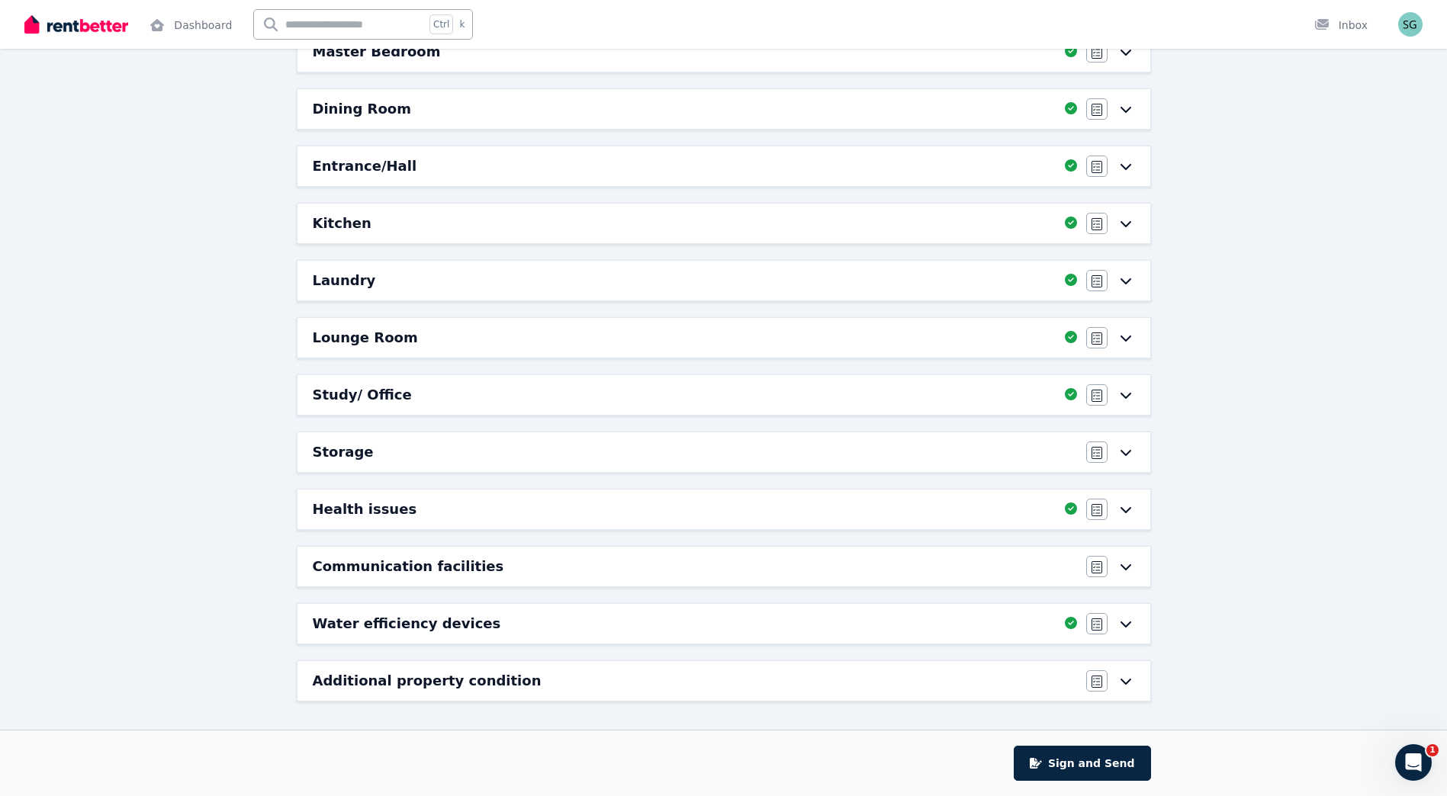
click at [1121, 456] on icon at bounding box center [1125, 452] width 18 height 12
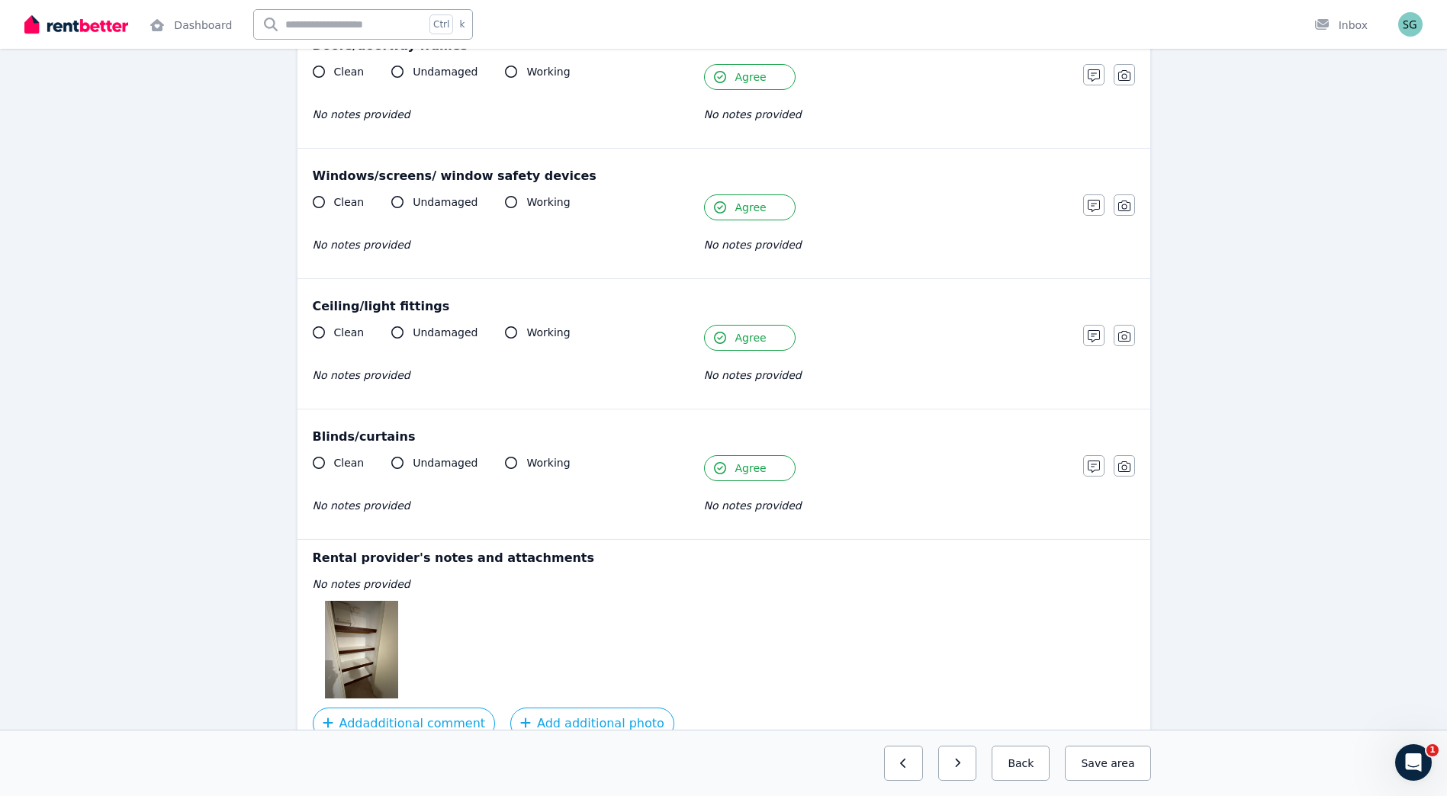
scroll to position [431, 0]
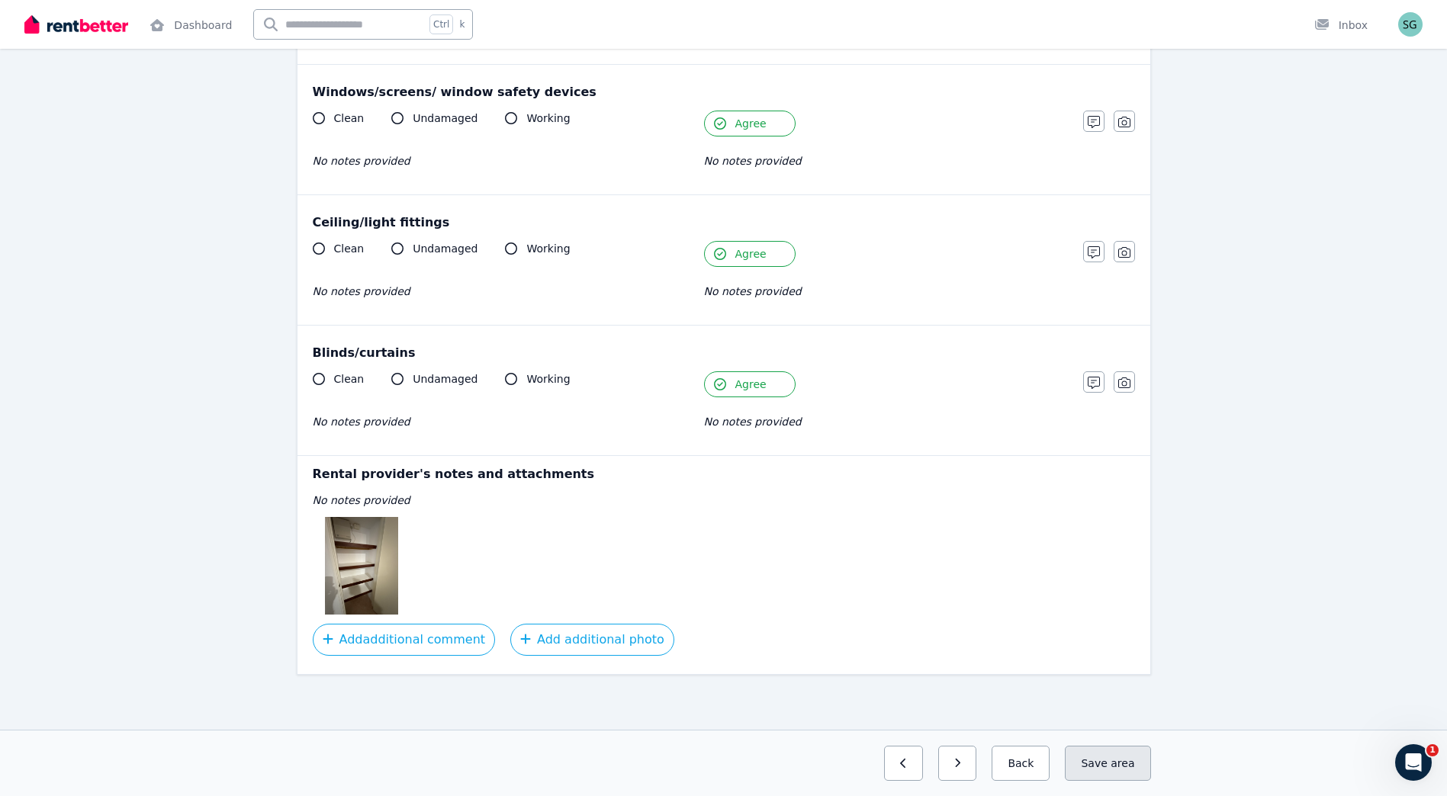
click at [1109, 775] on button "Save area" at bounding box center [1107, 763] width 85 height 35
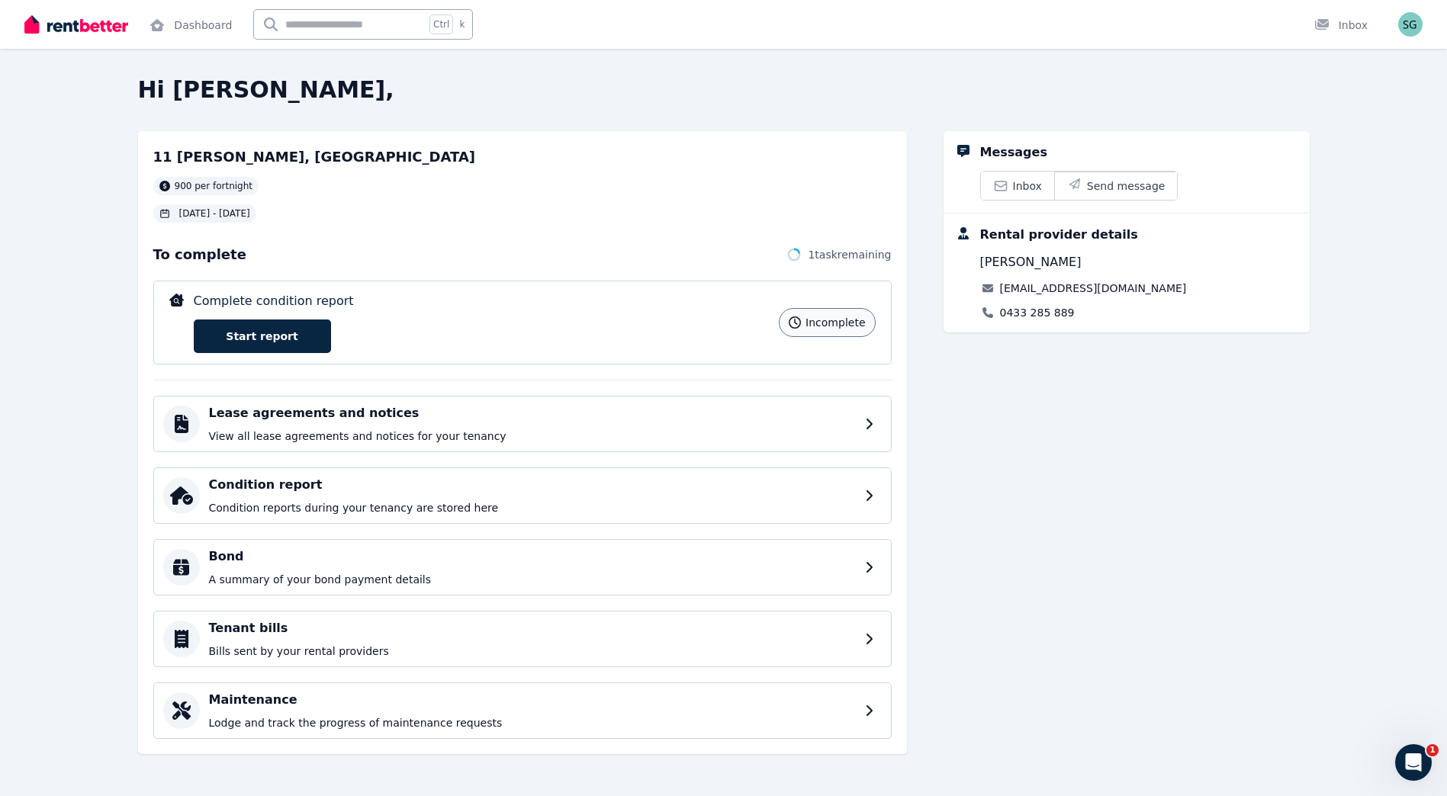
scroll to position [1, 0]
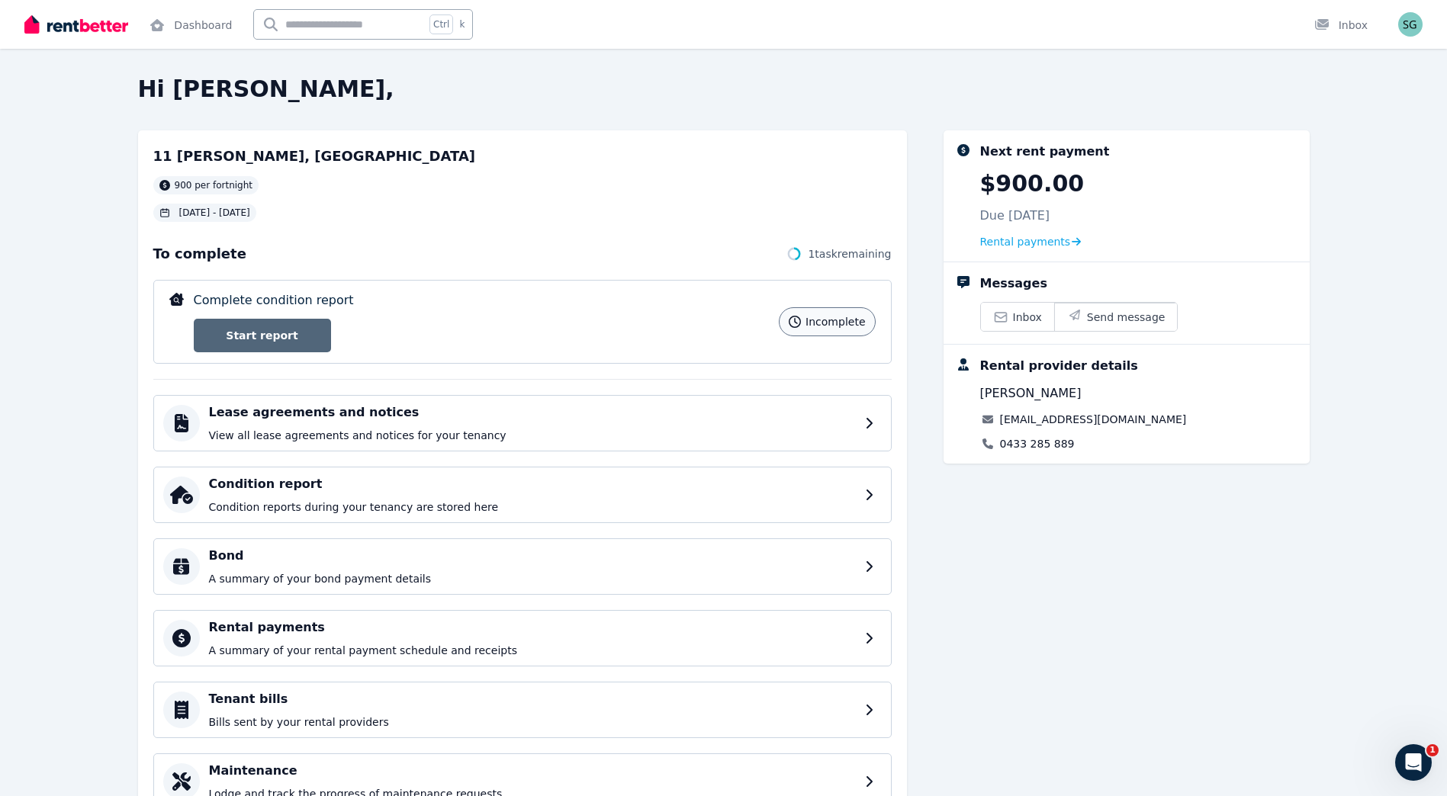
click at [205, 334] on link "Start report" at bounding box center [262, 336] width 137 height 34
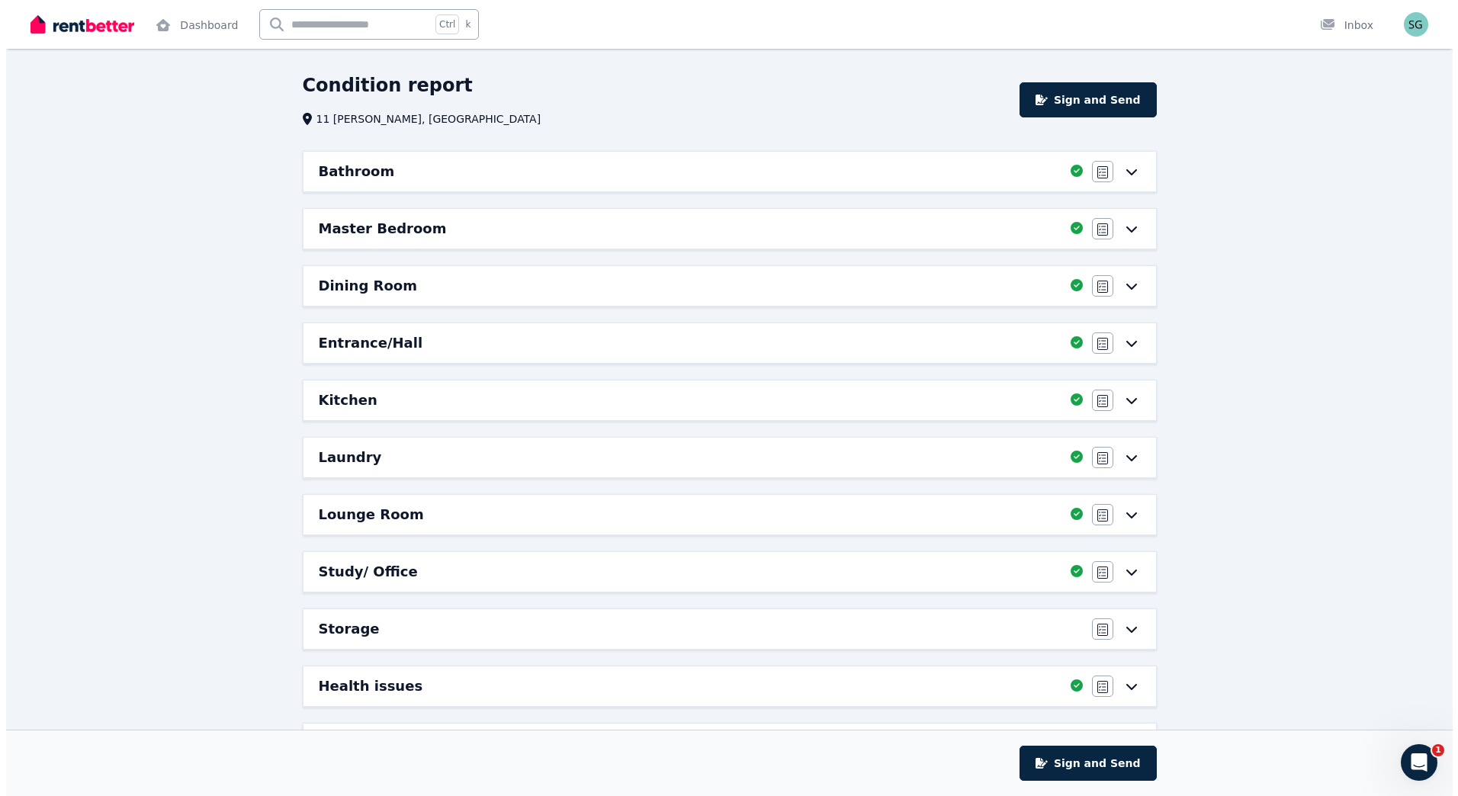
scroll to position [220, 0]
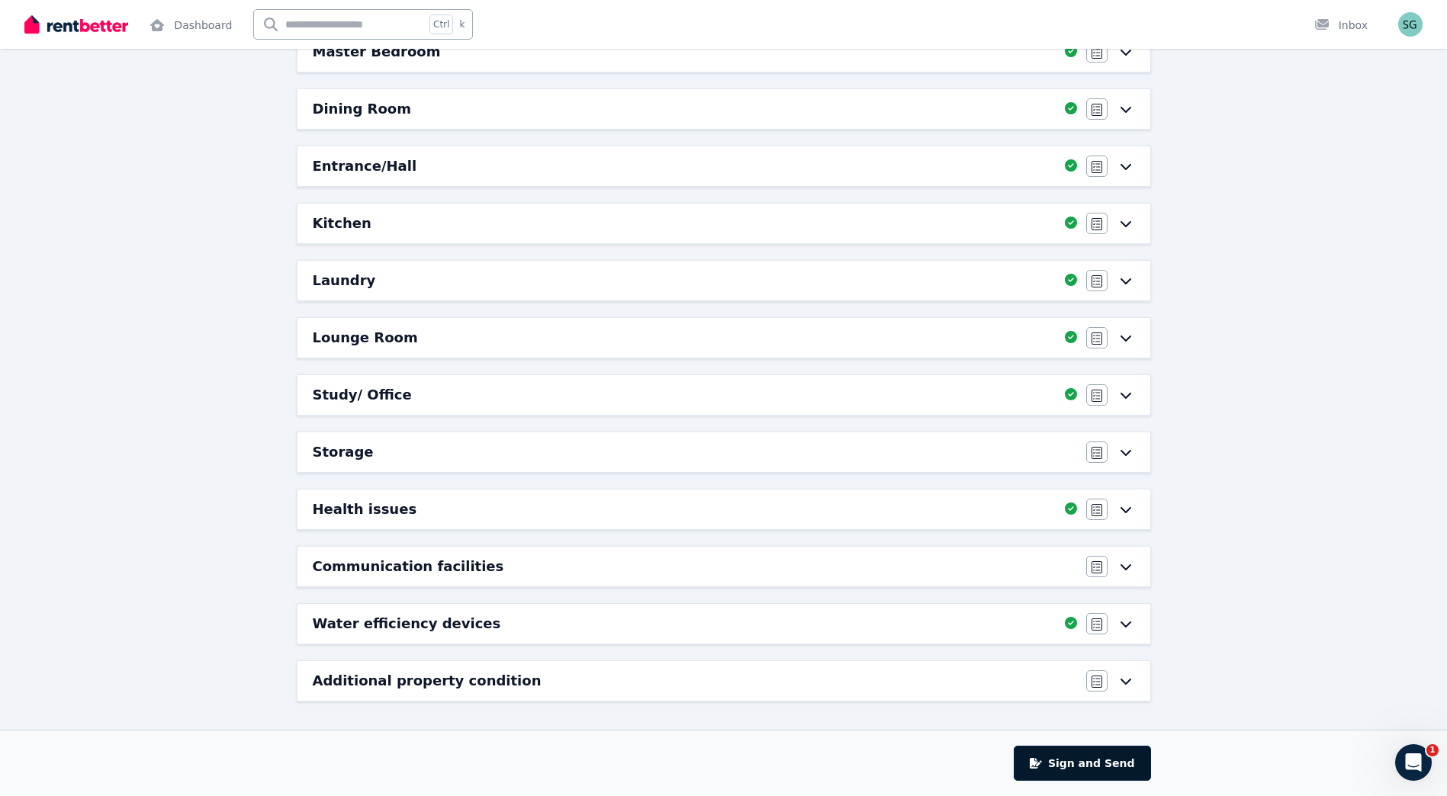
click at [1062, 760] on button "Sign and Send" at bounding box center [1081, 763] width 137 height 35
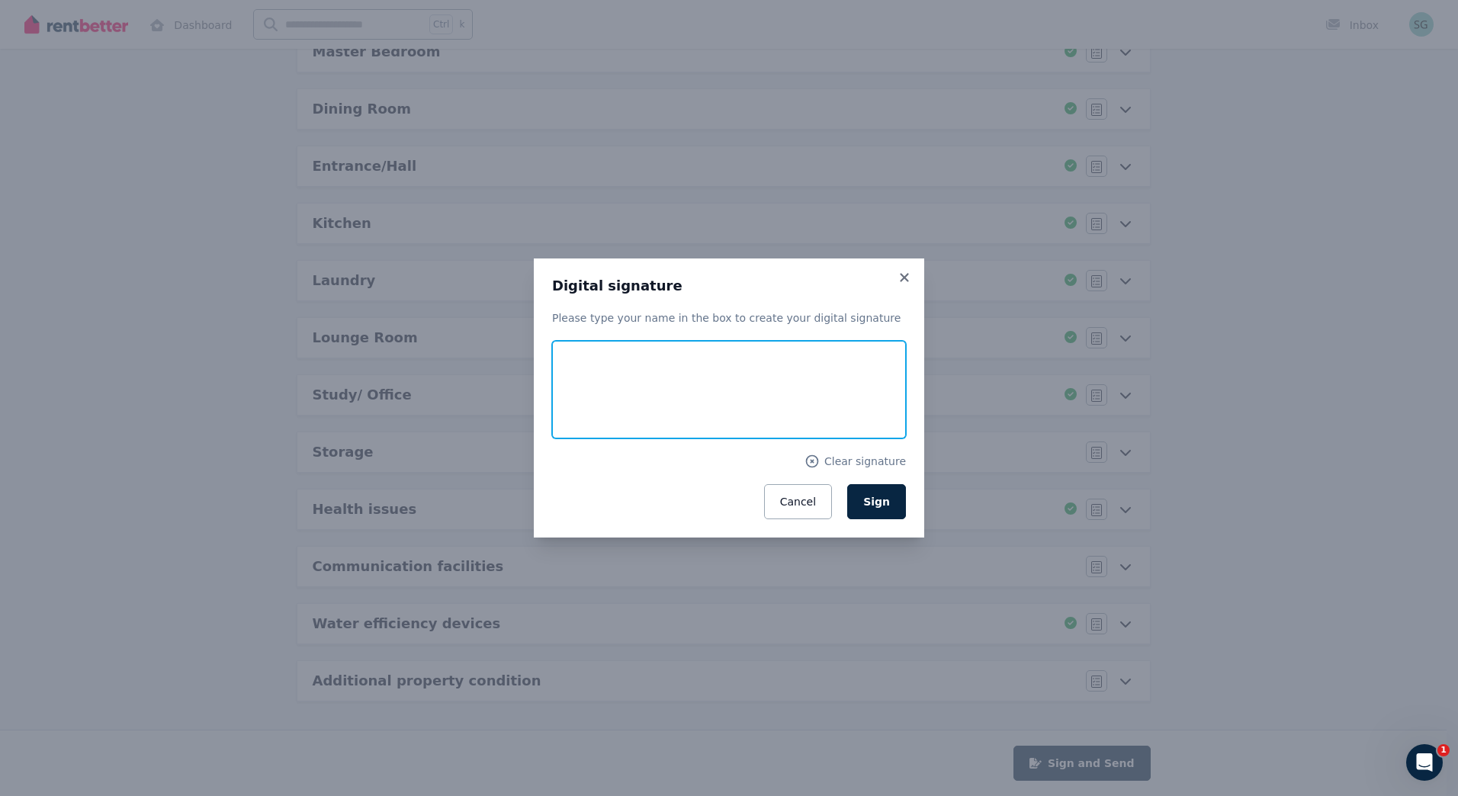
drag, startPoint x: 746, startPoint y: 364, endPoint x: 654, endPoint y: 421, distance: 108.6
click at [654, 421] on input "text" at bounding box center [729, 390] width 354 height 98
type input "**********"
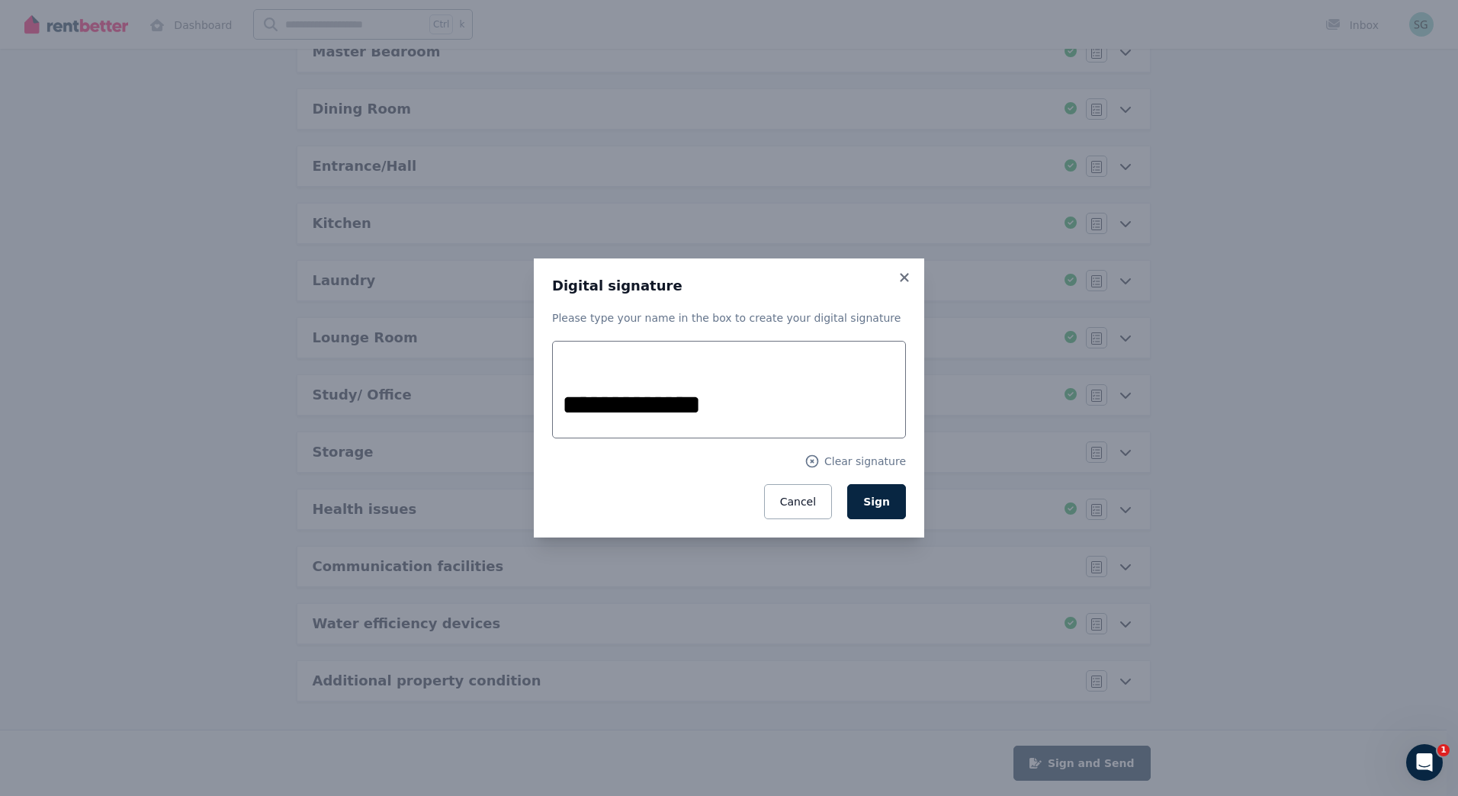
click at [909, 503] on div "**********" at bounding box center [729, 398] width 390 height 279
click at [892, 501] on button "Sign" at bounding box center [876, 501] width 59 height 35
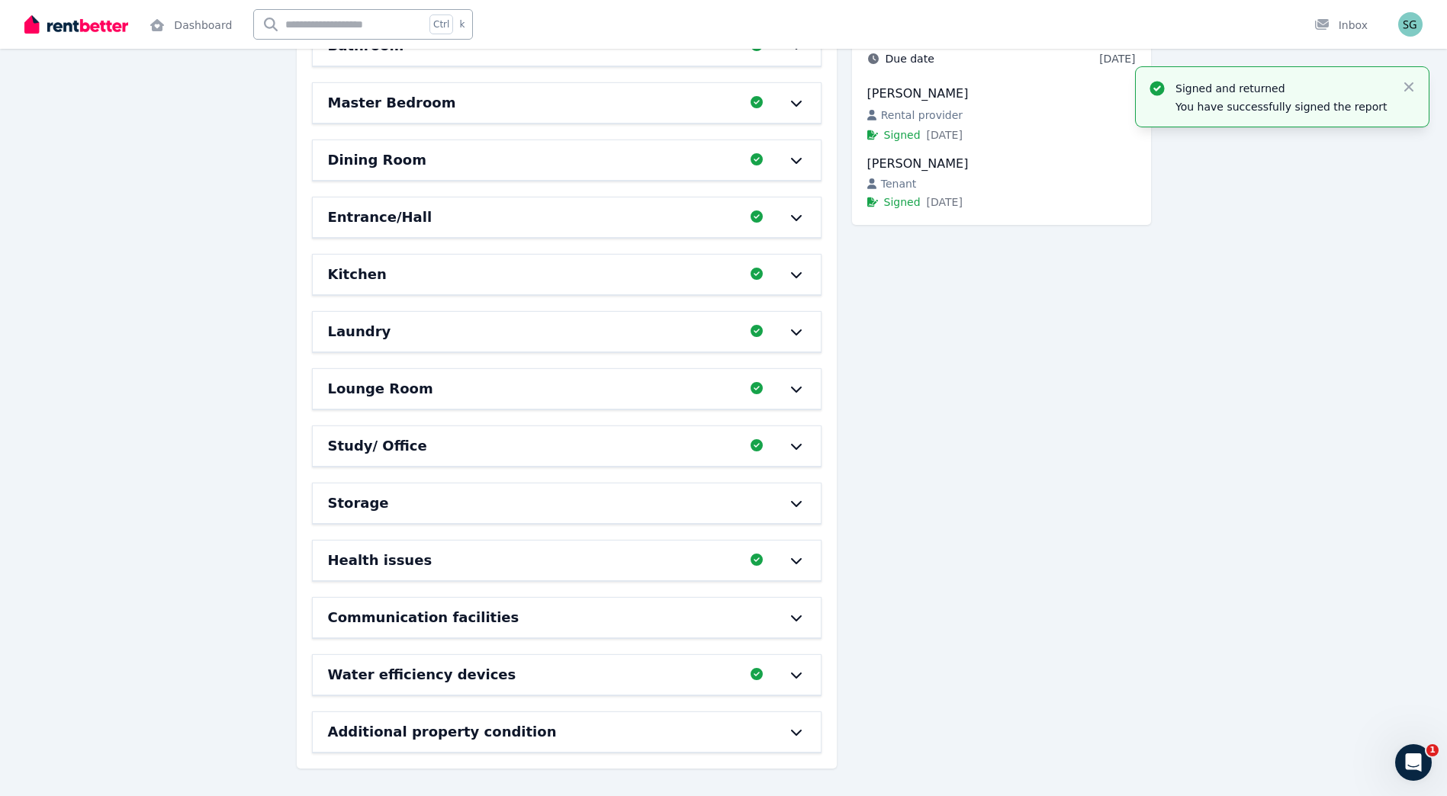
scroll to position [0, 0]
